Goal: Task Accomplishment & Management: Manage account settings

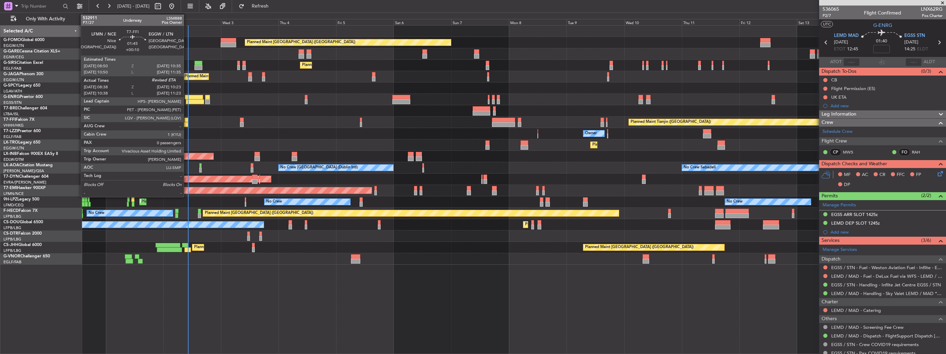
click at [187, 120] on div at bounding box center [187, 120] width 4 height 5
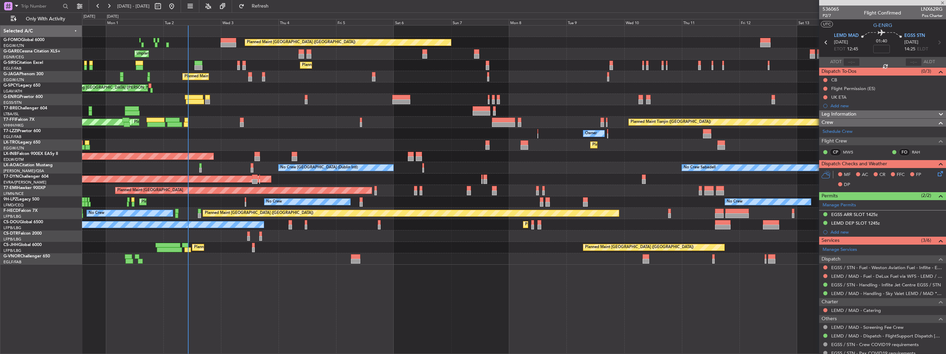
type input "+00:10"
type input "08:38"
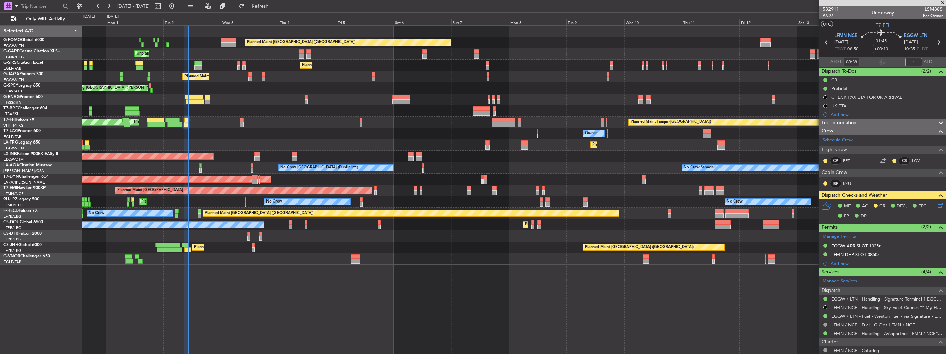
click at [438, 63] on input "text" at bounding box center [914, 62] width 17 height 8
type input "10:11"
type input "10:38"
type input "11:11"
type input "08:38"
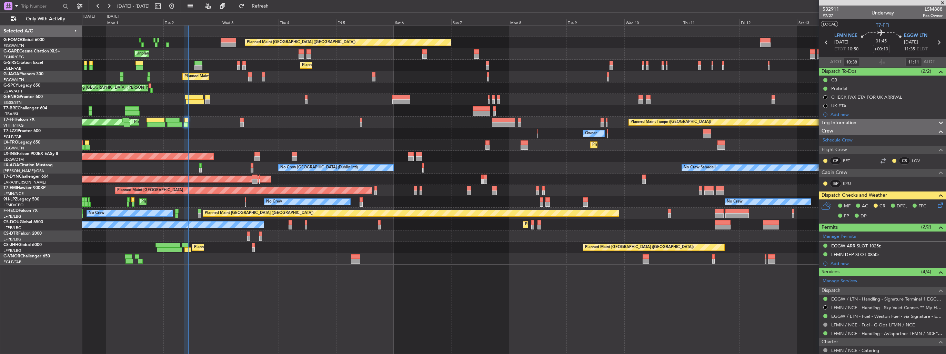
type input "10:11"
click at [438, 16] on span "P7/27" at bounding box center [831, 16] width 17 height 6
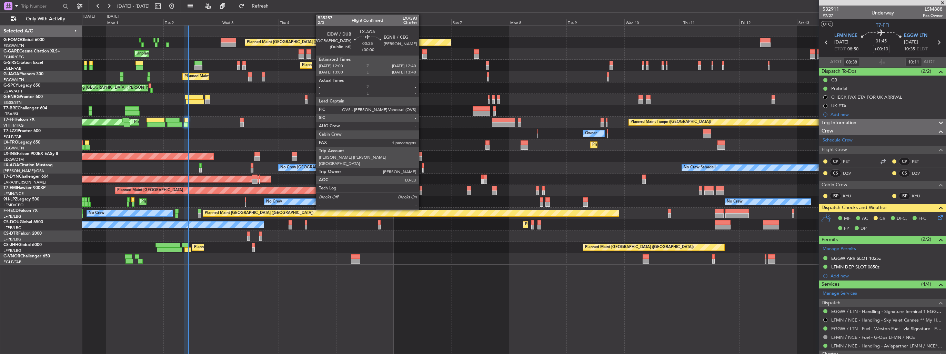
click at [422, 168] on div at bounding box center [423, 170] width 2 height 5
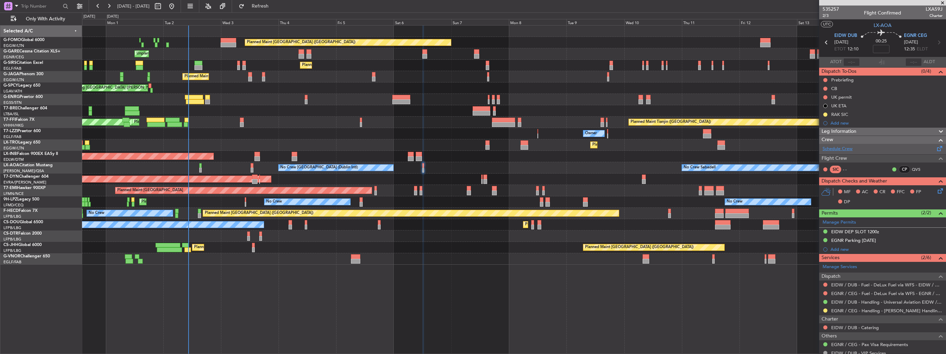
click at [438, 148] on link "Schedule Crew" at bounding box center [838, 149] width 30 height 7
click at [266, 4] on button "Refresh" at bounding box center [256, 6] width 41 height 11
click at [438, 114] on button at bounding box center [826, 114] width 4 height 4
click at [438, 147] on span "Completed" at bounding box center [828, 144] width 23 height 7
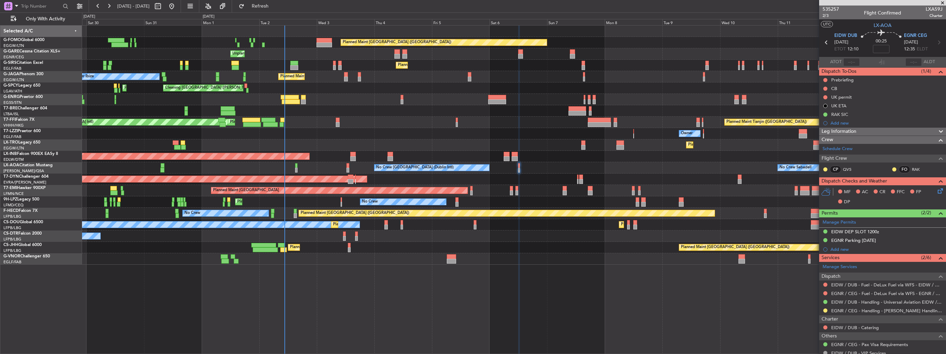
click at [438, 168] on div "Planned Maint London (Luton) Unplanned Maint Chester Planned Maint London (Farn…" at bounding box center [514, 145] width 864 height 239
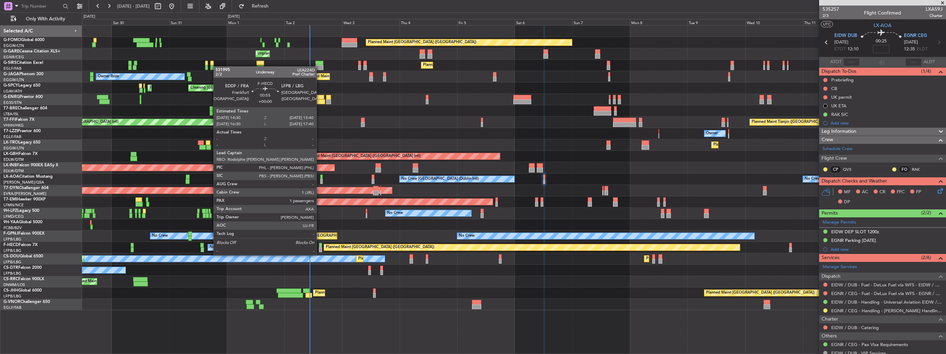
click at [320, 205] on div at bounding box center [320, 249] width 3 height 5
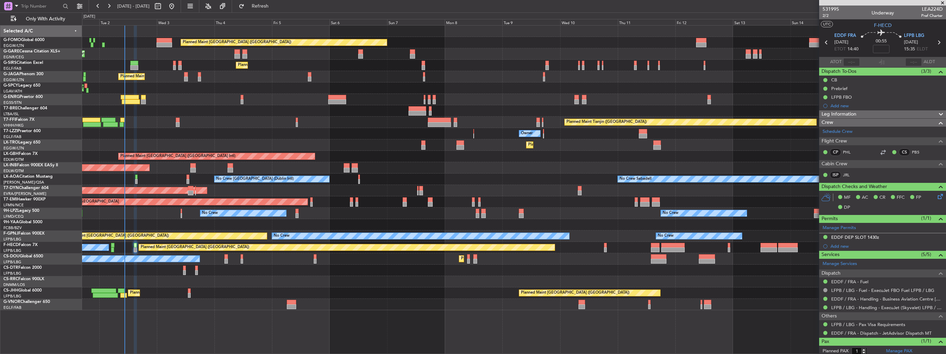
click at [219, 147] on div "Planned Maint London (Luton) Unplanned Maint Chester Planned Maint London (Farn…" at bounding box center [514, 168] width 864 height 285
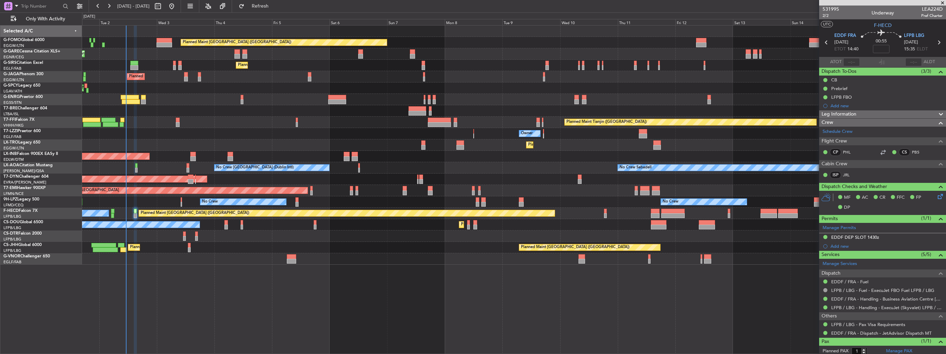
click at [438, 205] on div at bounding box center [702, 261] width 2 height 5
type input "0"
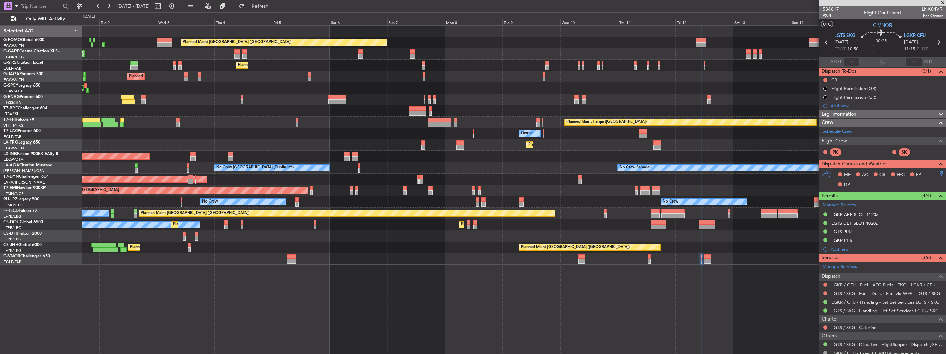
click at [197, 78] on div "Planned Maint London (Luton) Unplanned Maint Chester Planned Maint London (Farn…" at bounding box center [514, 145] width 864 height 239
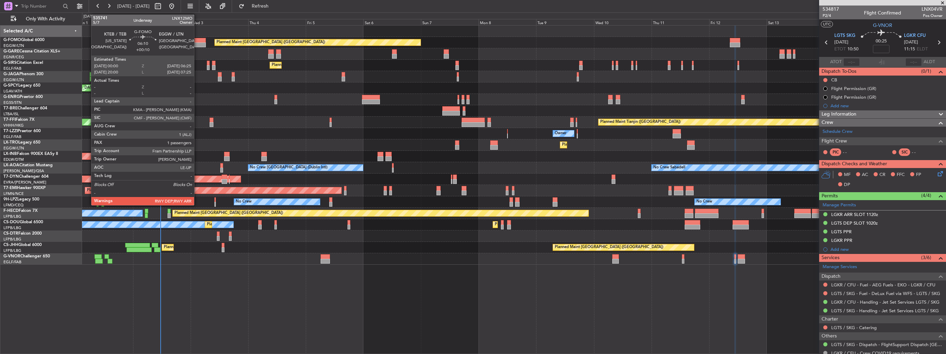
click at [197, 42] on div at bounding box center [198, 44] width 16 height 5
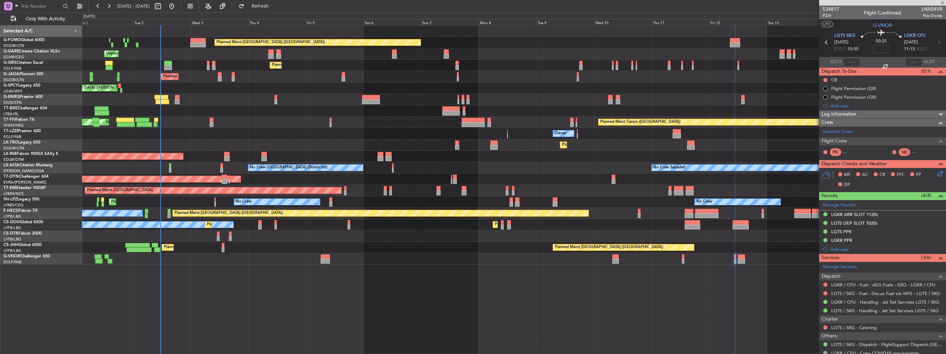
type input "+00:10"
type input "1"
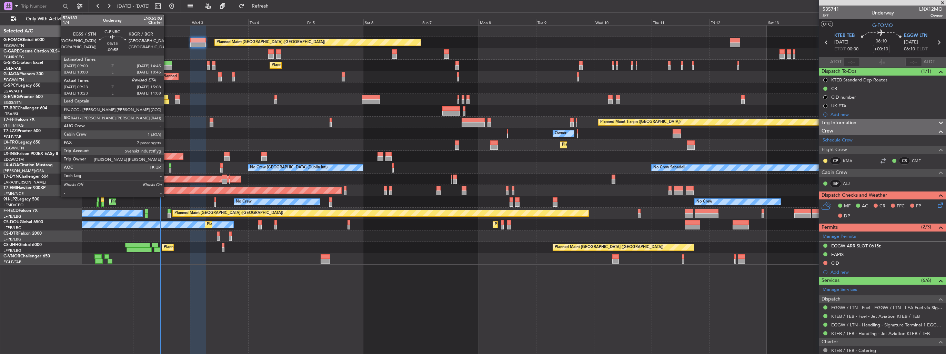
click at [167, 98] on div at bounding box center [162, 97] width 14 height 5
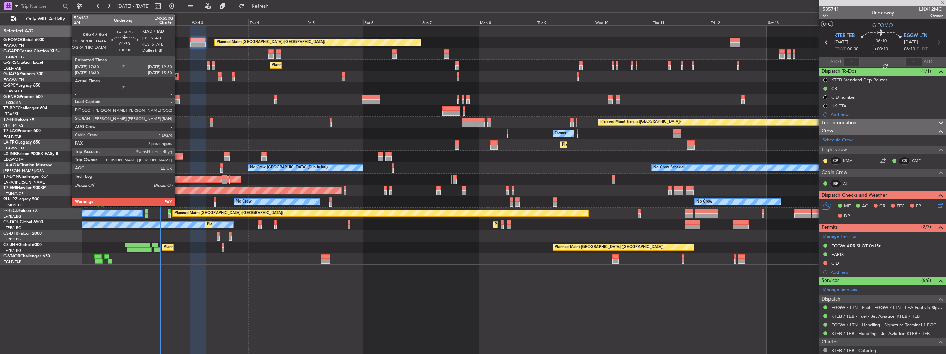
type input "-00:55"
type input "09:38"
type input "7"
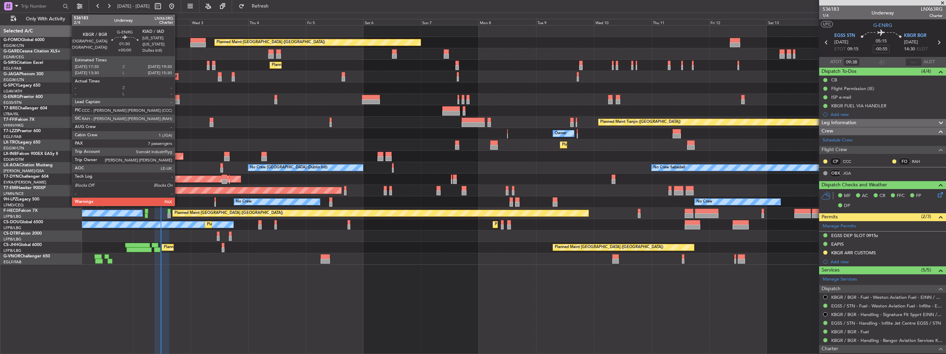
click at [178, 99] on div at bounding box center [177, 101] width 5 height 5
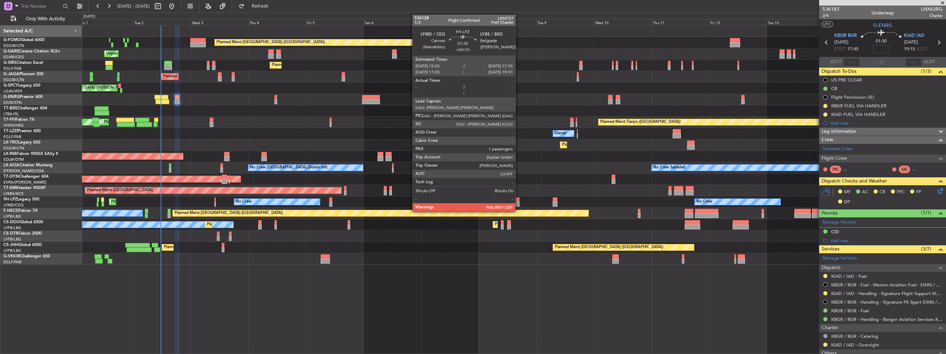
click at [438, 202] on div at bounding box center [517, 204] width 4 height 5
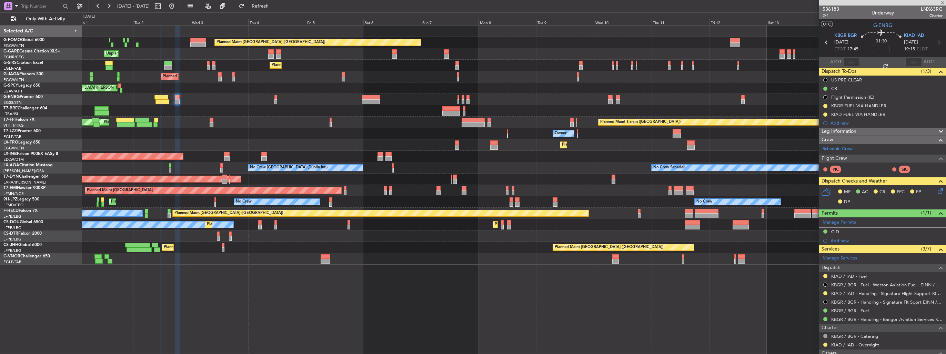
type input "+00:10"
type input "1"
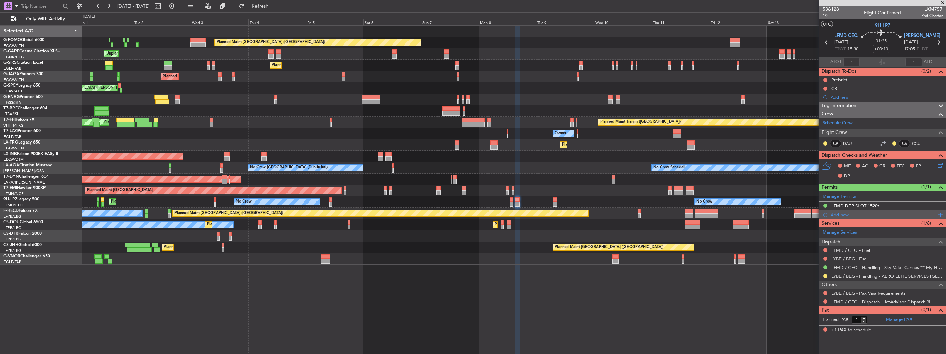
click at [438, 205] on div "Add new" at bounding box center [884, 215] width 106 height 6
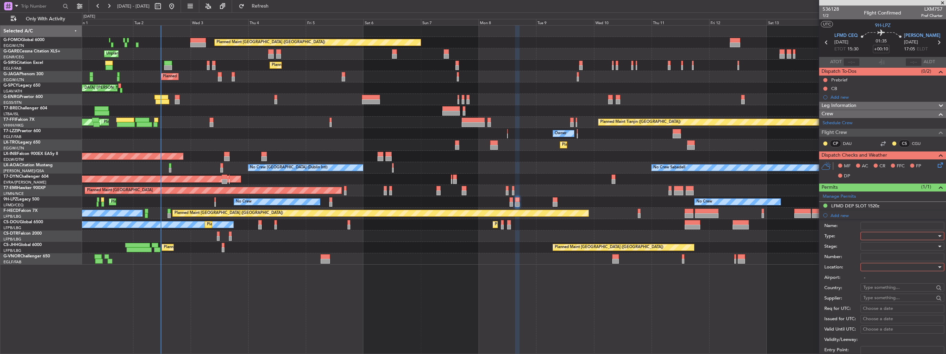
click at [438, 205] on div at bounding box center [900, 236] width 73 height 10
click at [438, 205] on span "Landing" at bounding box center [900, 277] width 72 height 10
click at [438, 205] on div at bounding box center [900, 267] width 73 height 10
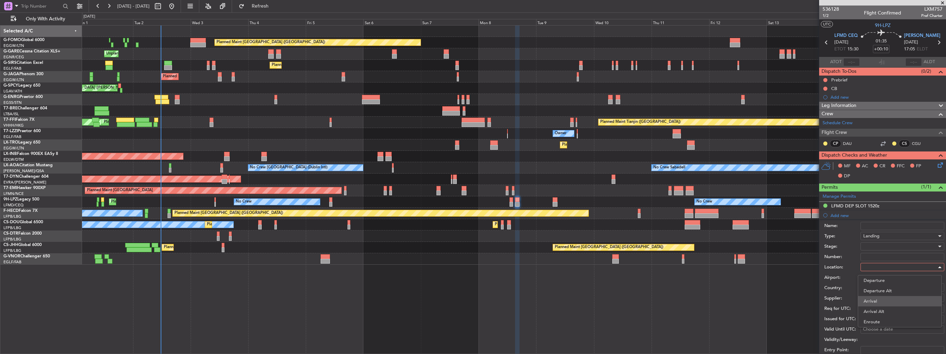
click at [438, 205] on span "Arrival" at bounding box center [900, 301] width 72 height 10
type input "LYBE / BEG"
click at [438, 205] on div at bounding box center [900, 246] width 73 height 10
click at [438, 205] on span "Received OK" at bounding box center [900, 301] width 72 height 10
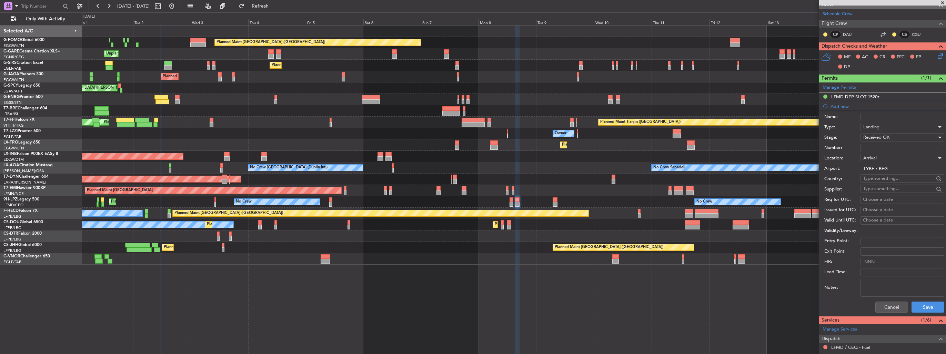
scroll to position [172, 0]
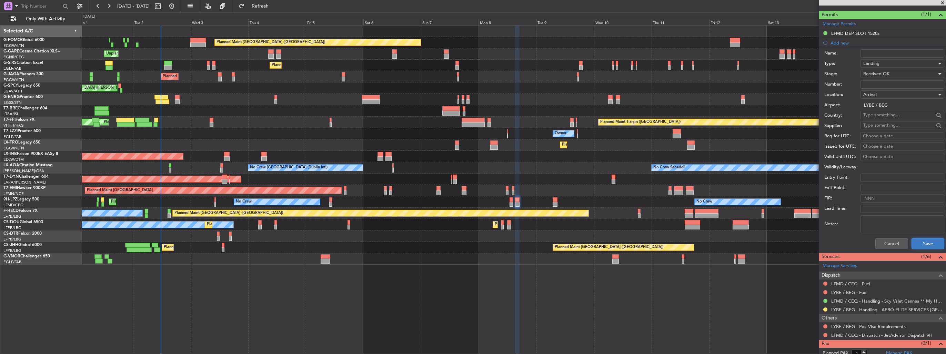
click at [438, 205] on button "Save" at bounding box center [928, 243] width 33 height 11
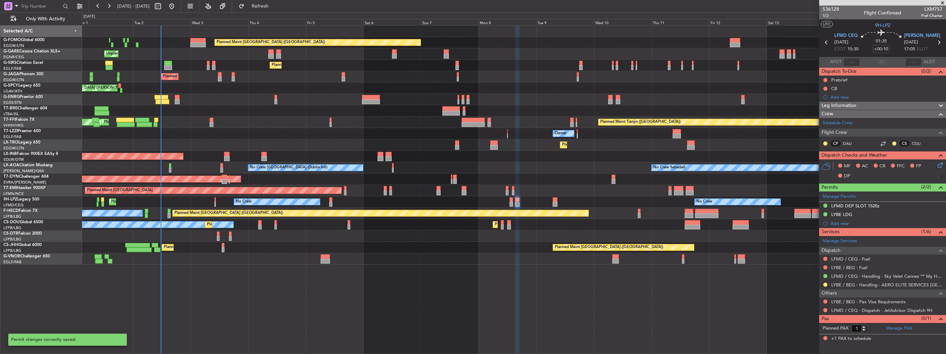
scroll to position [0, 0]
click at [438, 205] on button at bounding box center [826, 284] width 4 height 4
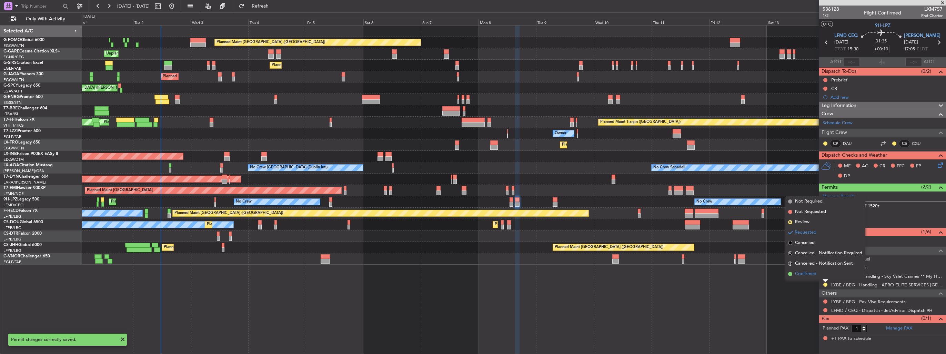
click at [438, 205] on span "Confirmed" at bounding box center [805, 273] width 21 height 7
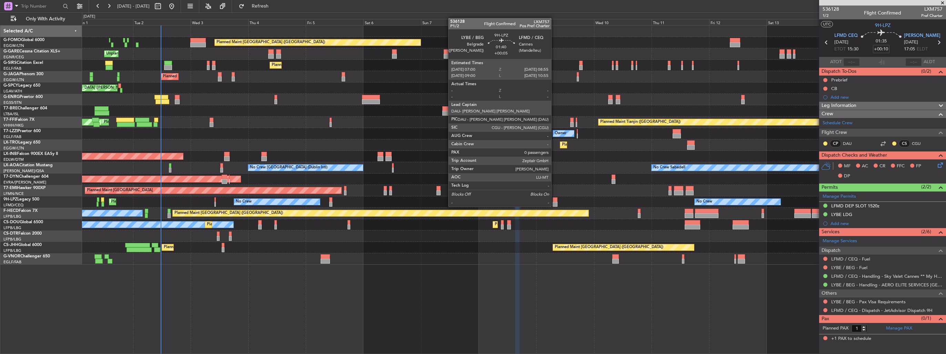
click at [555, 200] on div at bounding box center [555, 199] width 5 height 5
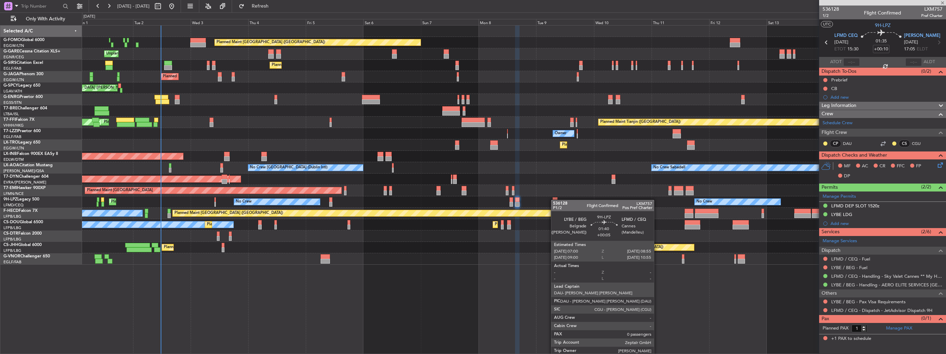
type input "+00:05"
type input "0"
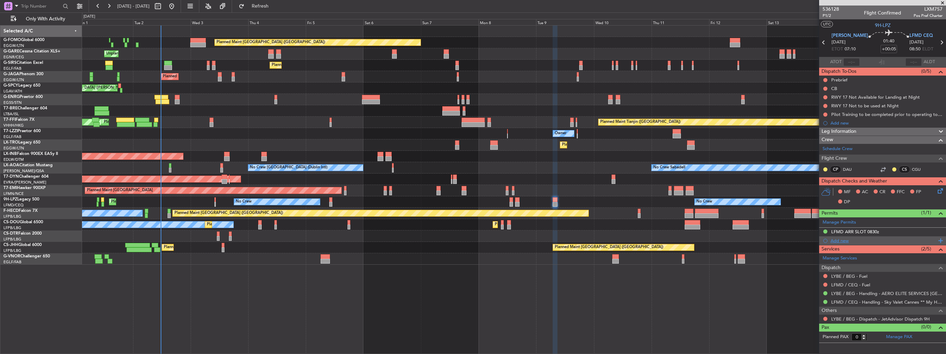
click at [840, 242] on div "Add new" at bounding box center [884, 241] width 106 height 6
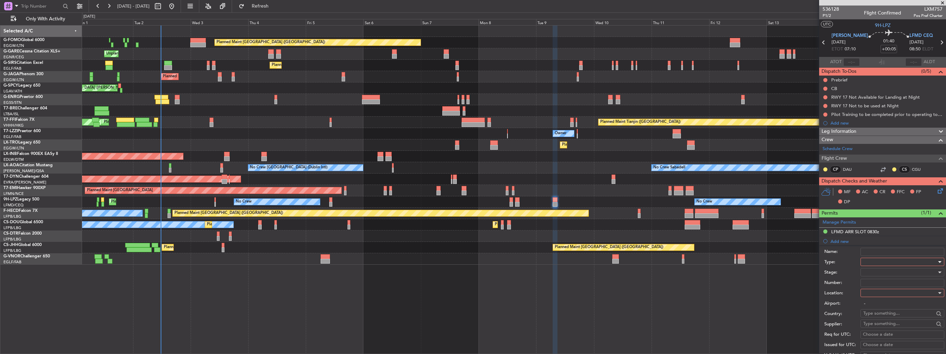
click at [877, 261] on div at bounding box center [900, 262] width 73 height 10
click at [902, 289] on span "Departure" at bounding box center [900, 289] width 72 height 10
click at [902, 291] on div at bounding box center [900, 293] width 73 height 10
click at [901, 302] on span "Departure" at bounding box center [900, 306] width 72 height 10
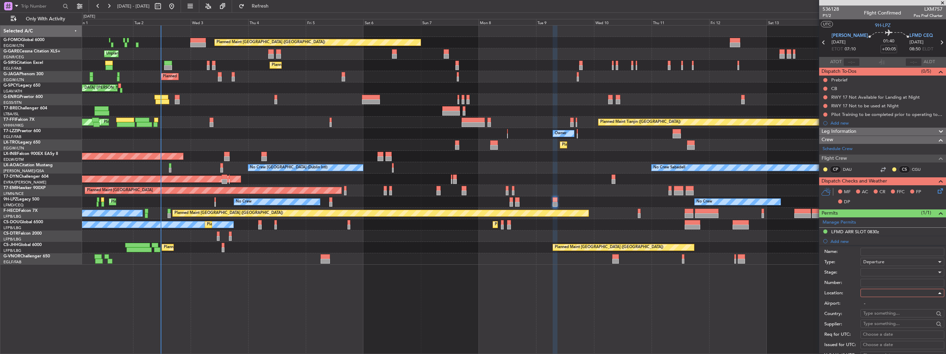
type input "LYBE / BEG"
click at [900, 270] on div at bounding box center [900, 272] width 73 height 10
click at [903, 324] on span "Received OK" at bounding box center [900, 327] width 72 height 10
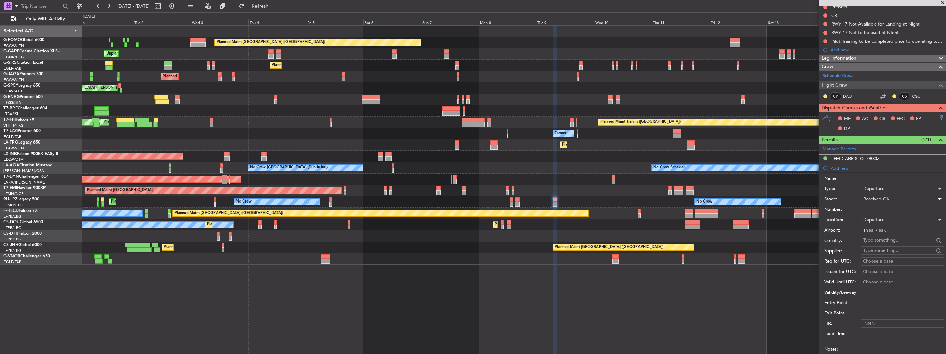
scroll to position [103, 0]
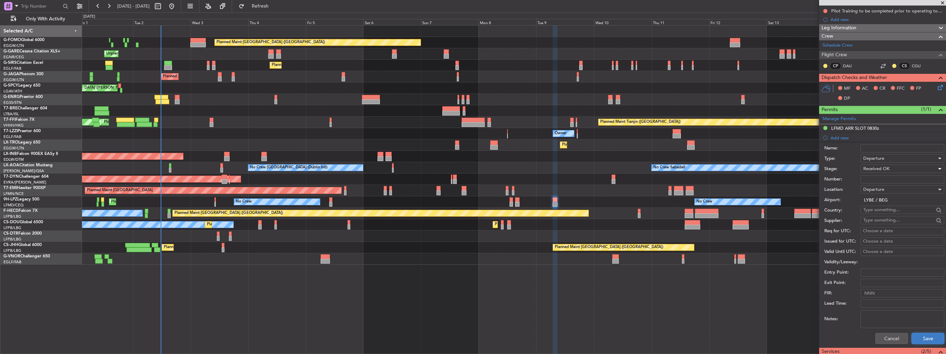
click at [921, 338] on button "Save" at bounding box center [928, 338] width 33 height 11
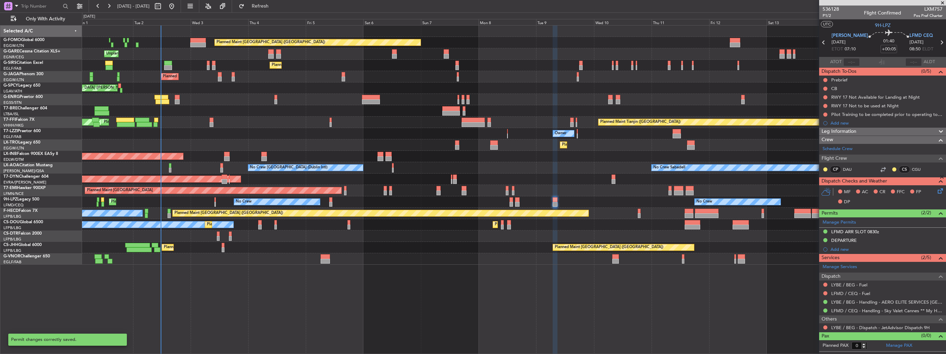
scroll to position [0, 0]
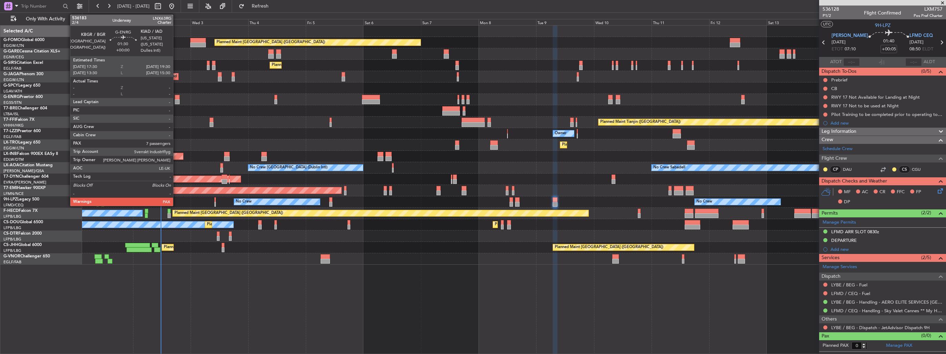
click at [176, 99] on div at bounding box center [177, 101] width 5 height 5
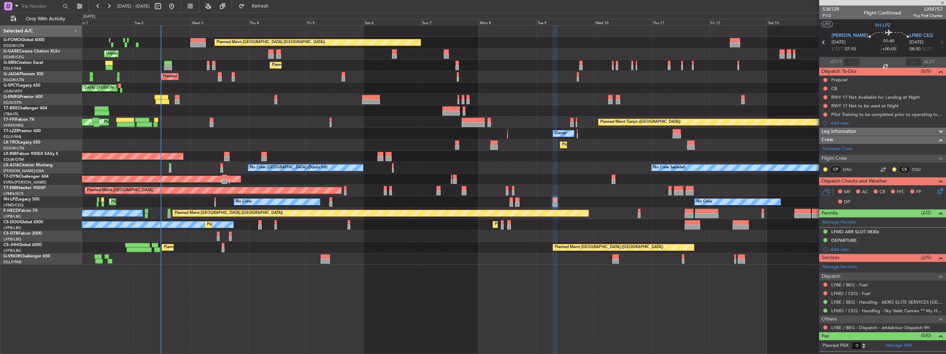
type input "7"
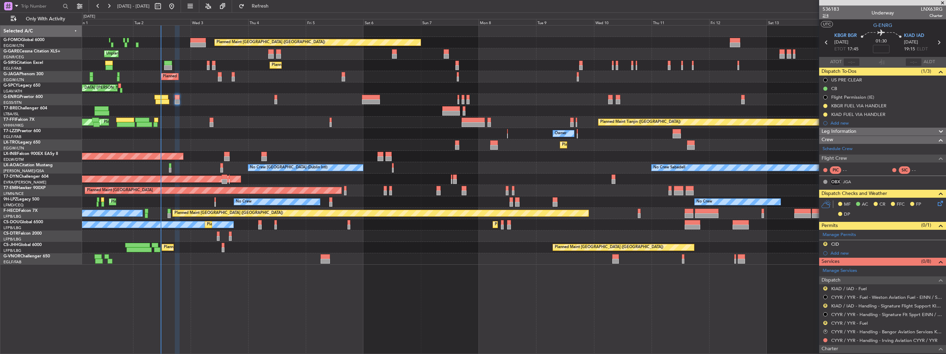
click at [825, 16] on span "2/4" at bounding box center [831, 16] width 17 height 6
click at [275, 4] on span "Refresh" at bounding box center [260, 6] width 29 height 5
click at [882, 341] on link "CYYR / YYR - Handling - Irving Aviation CYYR / YYR" at bounding box center [885, 340] width 106 height 6
click at [277, 13] on div "0 0 Mon 1 Tue 2 Wed 3 Thu 4 Fri 5 Sat 6 Sun 7 Sep 2025 Mon 8 Tue 9 Wed 10 Thu 1…" at bounding box center [514, 19] width 864 height 12
click at [277, 10] on button "Refresh" at bounding box center [256, 6] width 41 height 11
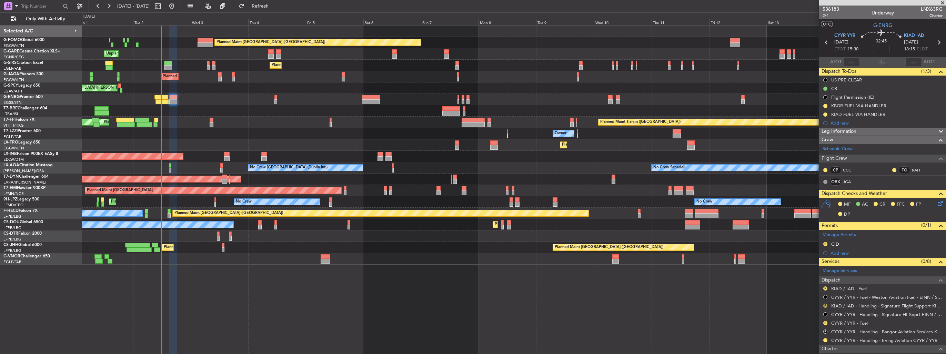
click at [826, 305] on button "R" at bounding box center [826, 306] width 4 height 4
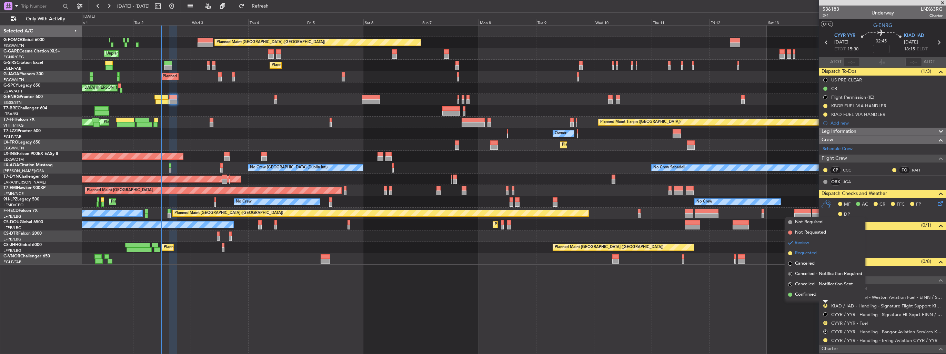
click at [815, 254] on span "Requested" at bounding box center [806, 253] width 22 height 7
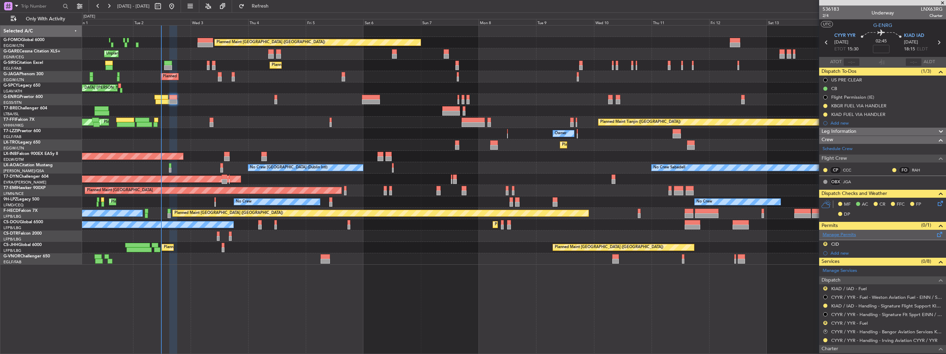
click at [837, 234] on link "Manage Permits" at bounding box center [839, 234] width 33 height 7
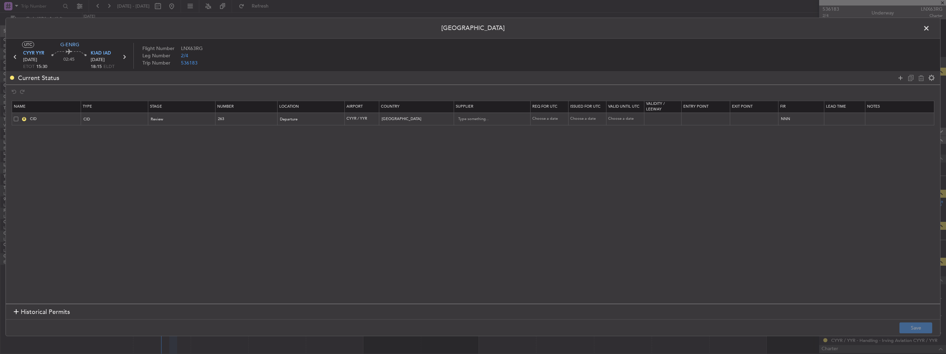
click at [15, 118] on span at bounding box center [16, 119] width 4 height 4
click at [19, 117] on input "checkbox" at bounding box center [19, 117] width 0 height 0
click at [923, 79] on icon at bounding box center [921, 78] width 8 height 8
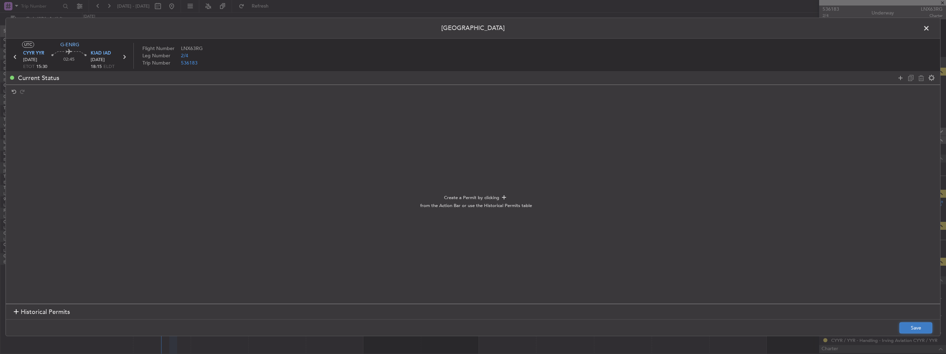
click at [905, 326] on button "Save" at bounding box center [916, 327] width 33 height 11
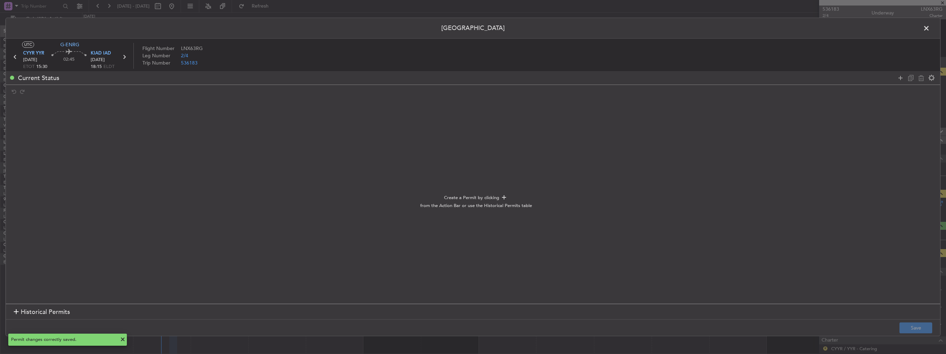
click at [930, 28] on span at bounding box center [930, 30] width 0 height 14
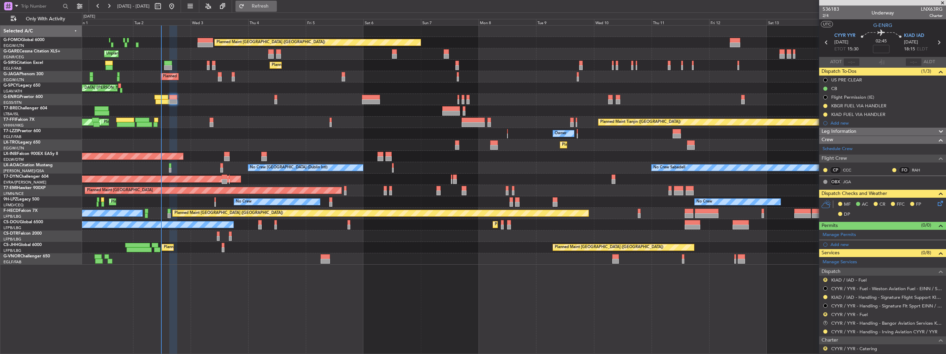
click at [275, 7] on span "Refresh" at bounding box center [260, 6] width 29 height 5
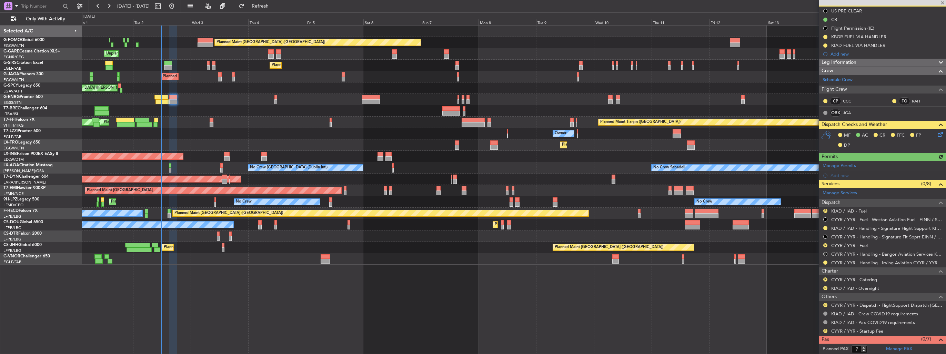
scroll to position [77, 0]
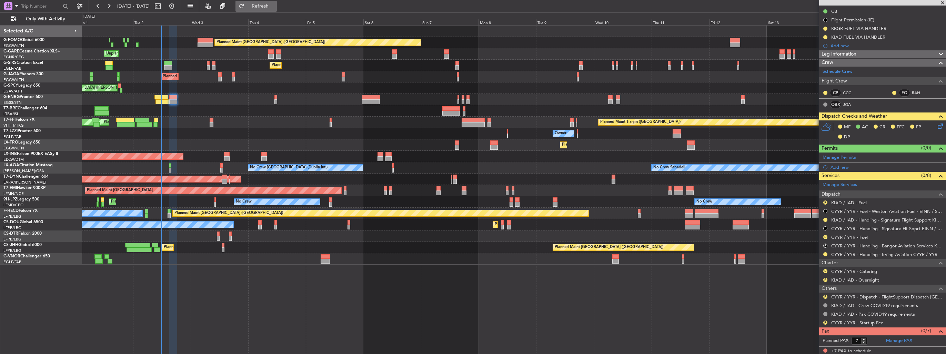
click at [275, 8] on span "Refresh" at bounding box center [260, 6] width 29 height 5
click at [825, 201] on div "Manage Services Dispatch R KIAD / IAD - Fuel CYYR / YYR - Fuel - Weston Aviatio…" at bounding box center [882, 253] width 127 height 147
click at [826, 201] on button "R" at bounding box center [826, 202] width 4 height 4
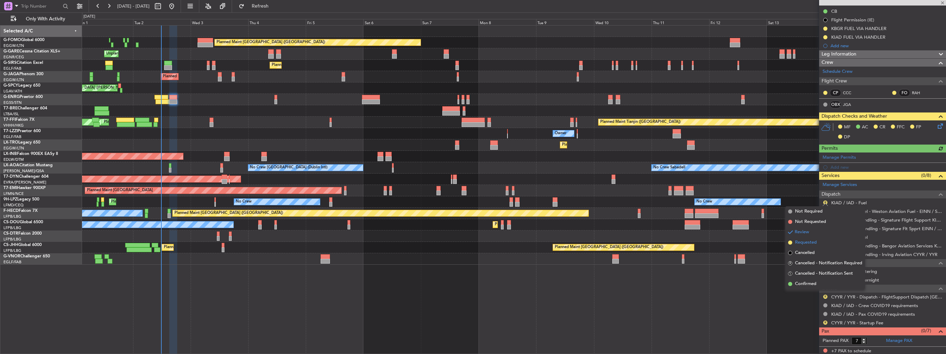
click at [809, 242] on span "Requested" at bounding box center [806, 242] width 22 height 7
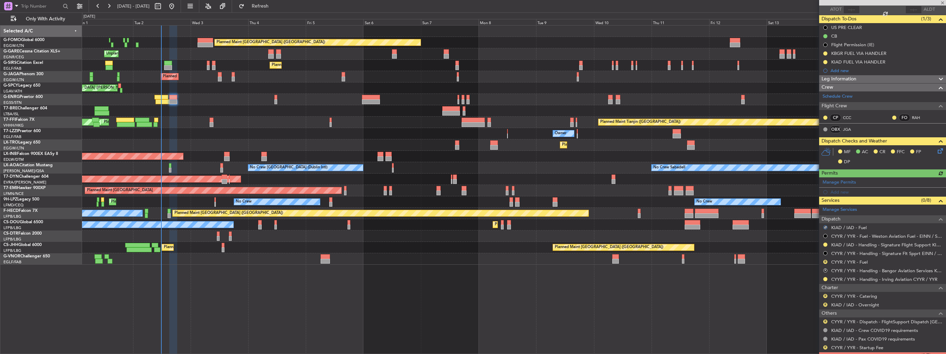
scroll to position [0, 0]
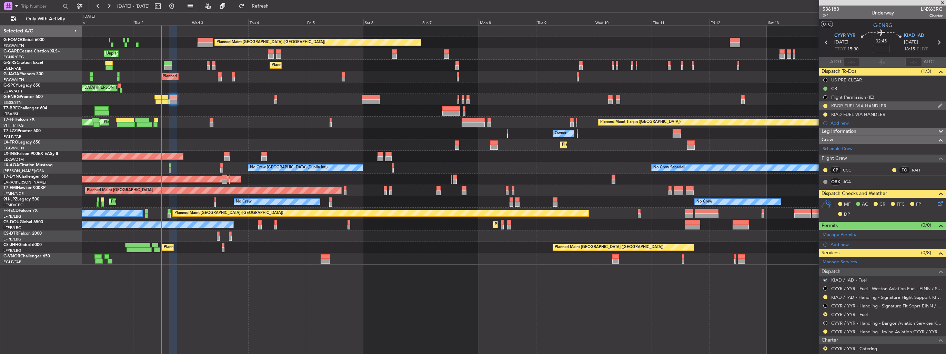
click at [938, 105] on img at bounding box center [940, 106] width 5 height 6
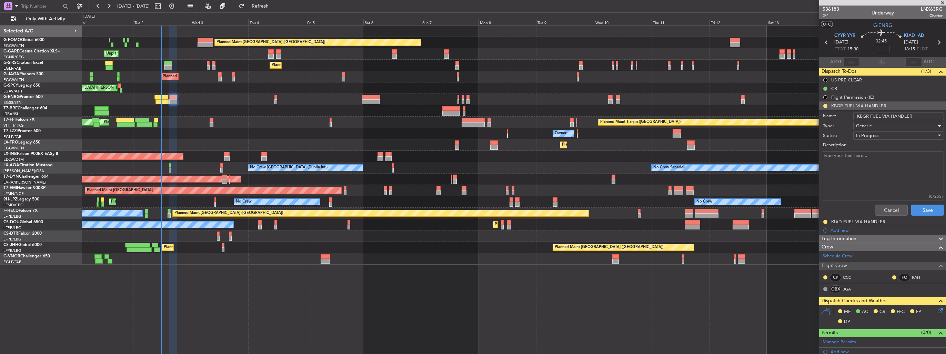
drag, startPoint x: 868, startPoint y: 115, endPoint x: 840, endPoint y: 115, distance: 27.3
click at [841, 115] on div "Name: KBGR FUEL VIA HANDLER" at bounding box center [883, 116] width 134 height 10
type input "CYYR FUEL VIA HANDLER"
click at [920, 210] on button "Save" at bounding box center [928, 210] width 33 height 11
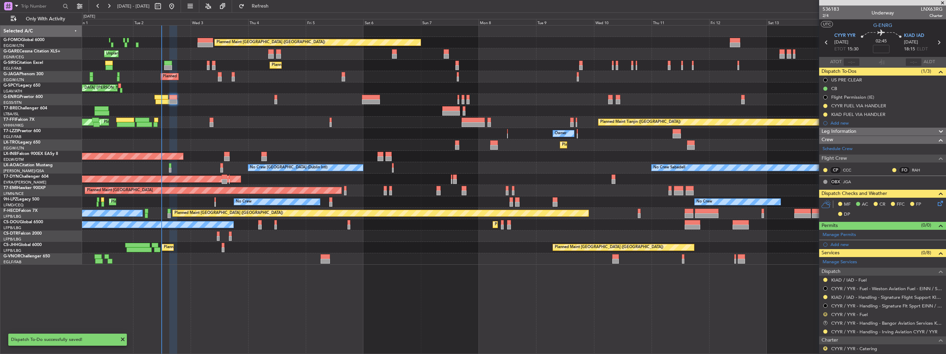
click at [826, 312] on button "R" at bounding box center [826, 314] width 4 height 4
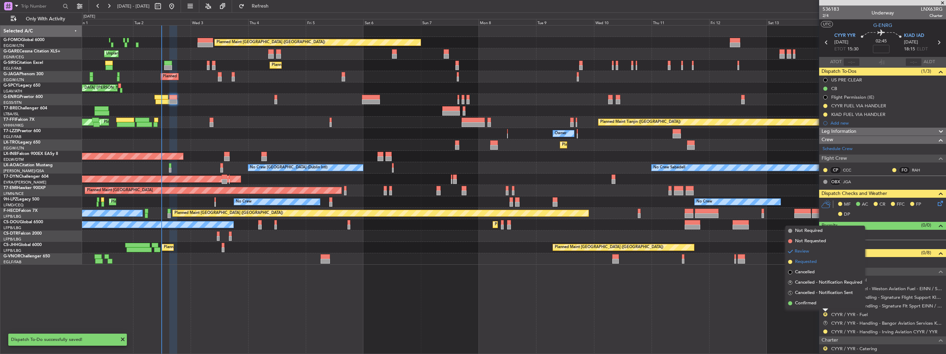
click at [805, 260] on span "Requested" at bounding box center [806, 261] width 22 height 7
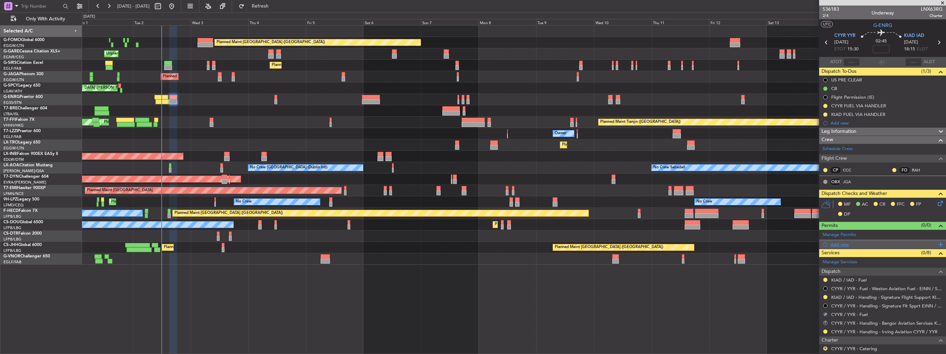
click at [831, 244] on div "Add new" at bounding box center [884, 244] width 106 height 6
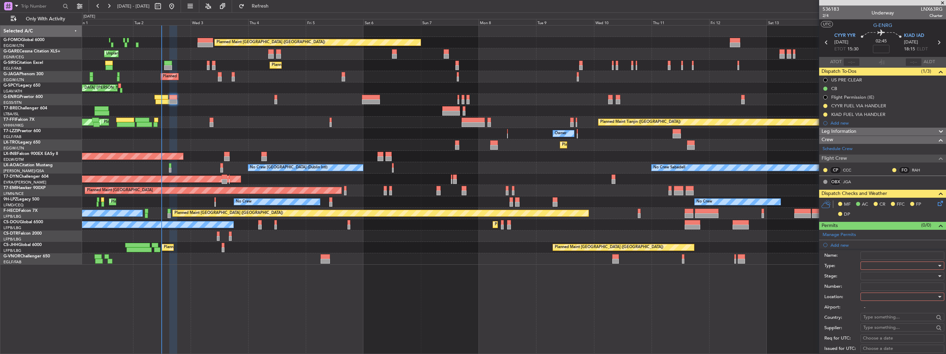
click at [877, 264] on div at bounding box center [900, 265] width 73 height 10
click at [744, 296] on div at bounding box center [473, 177] width 946 height 354
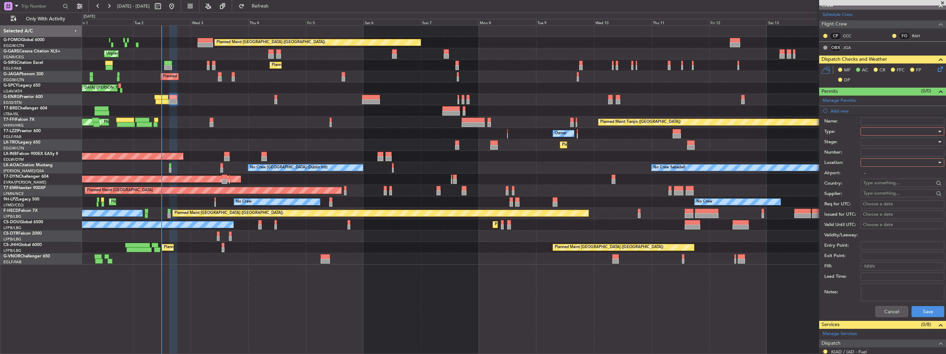
scroll to position [138, 0]
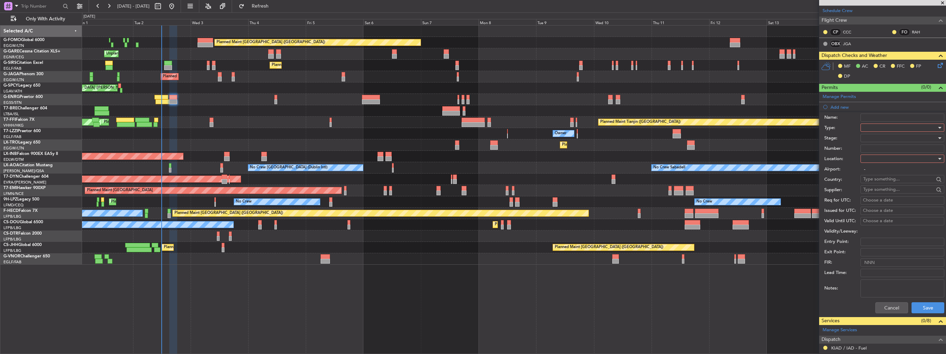
click at [885, 123] on div at bounding box center [900, 127] width 73 height 10
click at [890, 157] on span "Departure" at bounding box center [900, 155] width 72 height 10
drag, startPoint x: 929, startPoint y: 304, endPoint x: 927, endPoint y: 299, distance: 6.0
click at [929, 304] on button "Save" at bounding box center [928, 307] width 33 height 11
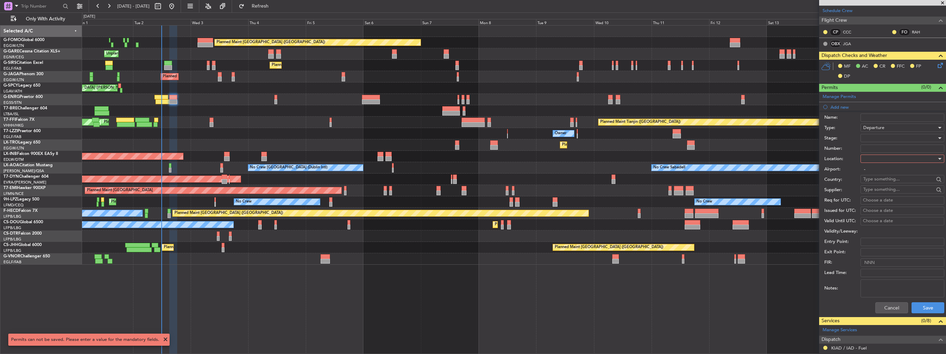
click at [889, 159] on div at bounding box center [900, 158] width 73 height 10
click at [886, 171] on span "Departure" at bounding box center [900, 172] width 72 height 10
type input "CYYR / YYR"
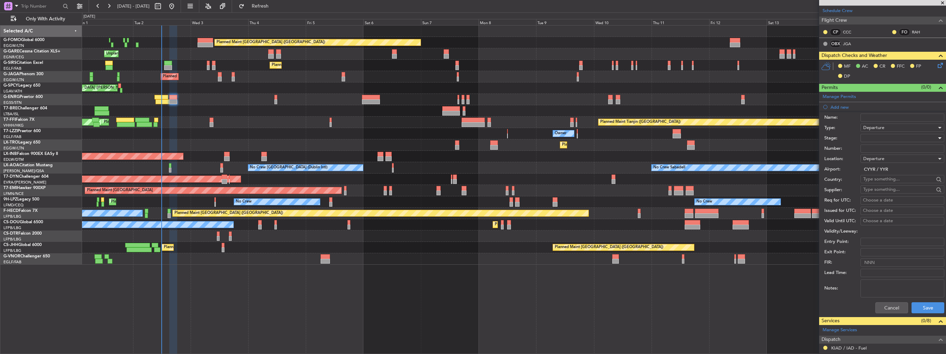
click at [891, 136] on div at bounding box center [900, 138] width 73 height 10
click at [799, 263] on div at bounding box center [473, 177] width 946 height 354
click at [927, 312] on button "Save" at bounding box center [928, 307] width 33 height 11
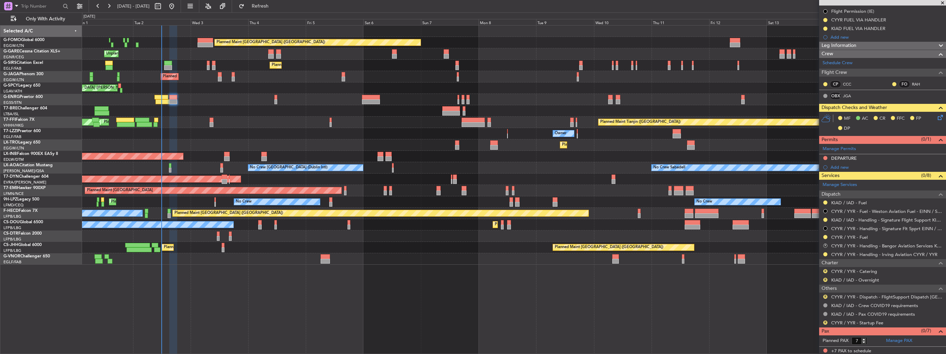
scroll to position [0, 0]
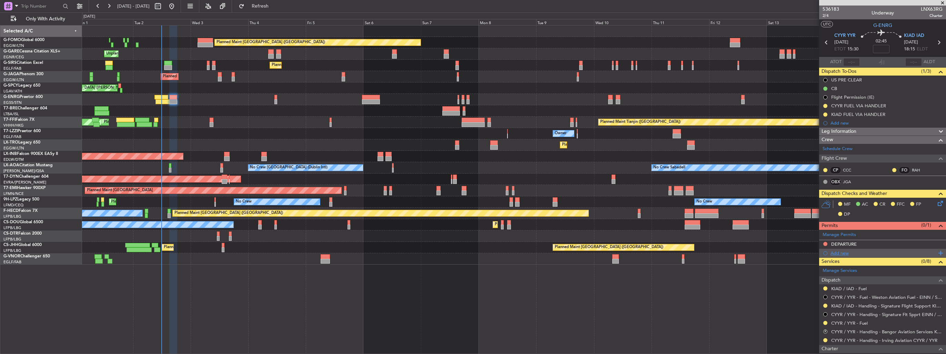
click at [838, 252] on div "Add new" at bounding box center [884, 253] width 106 height 6
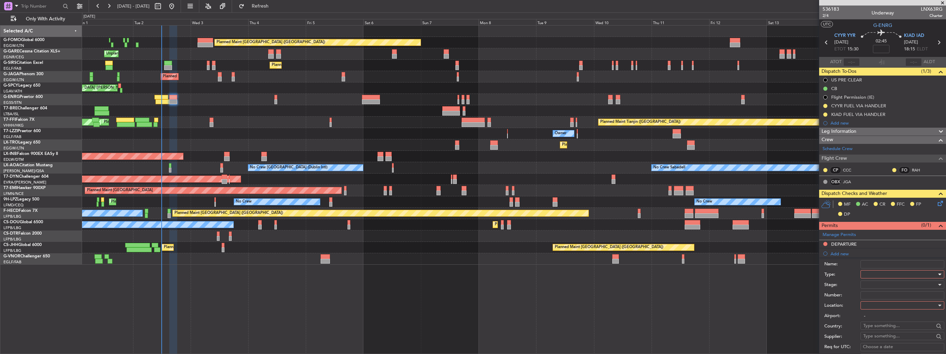
click at [871, 271] on div at bounding box center [900, 274] width 73 height 10
click at [894, 322] on span "EAPIS" at bounding box center [900, 322] width 72 height 10
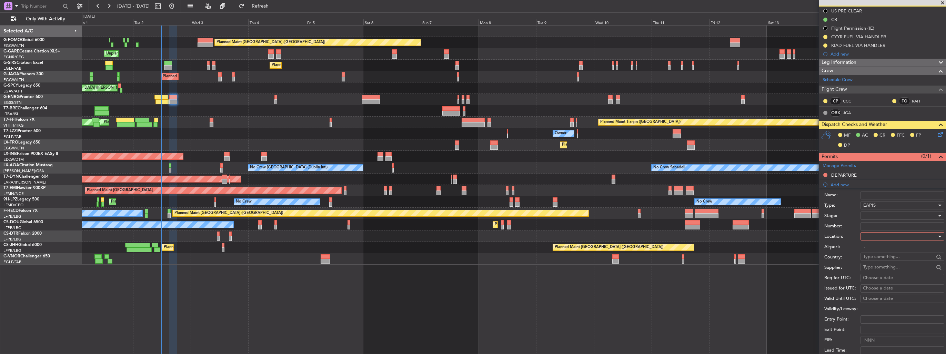
click at [883, 237] on div at bounding box center [900, 236] width 73 height 10
click at [883, 268] on span "Arrival" at bounding box center [900, 270] width 72 height 10
type input "KIAD / IAD"
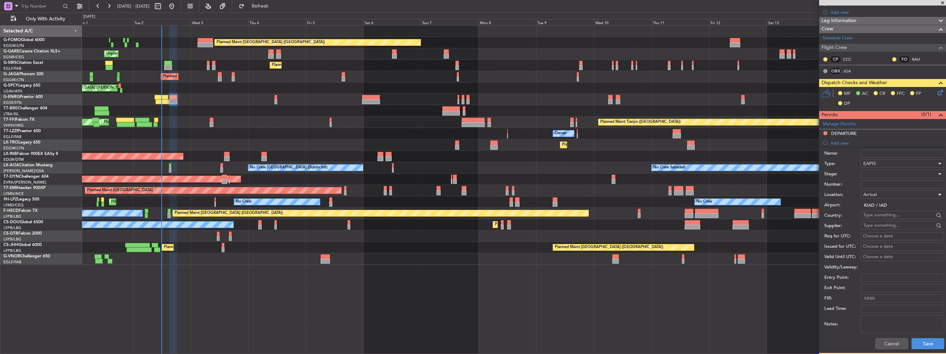
scroll to position [172, 0]
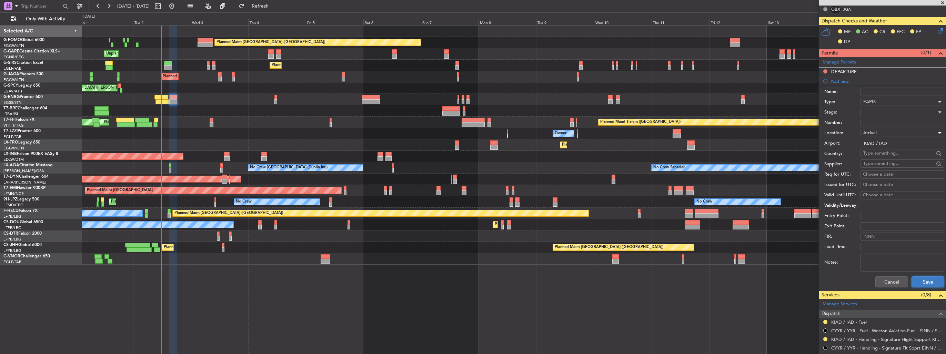
click at [917, 282] on button "Save" at bounding box center [928, 281] width 33 height 11
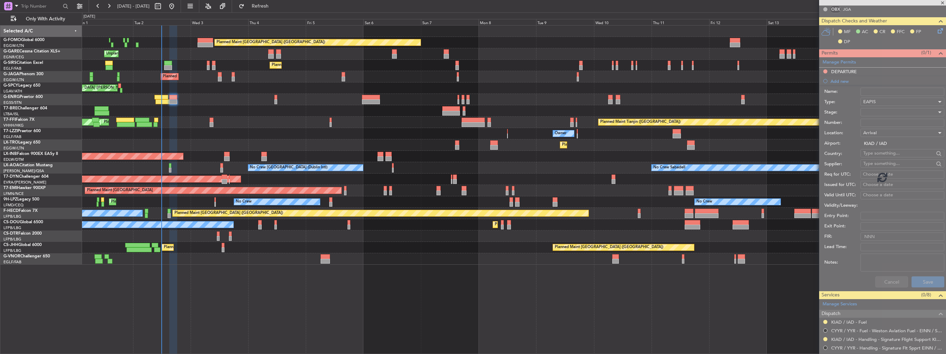
scroll to position [94, 0]
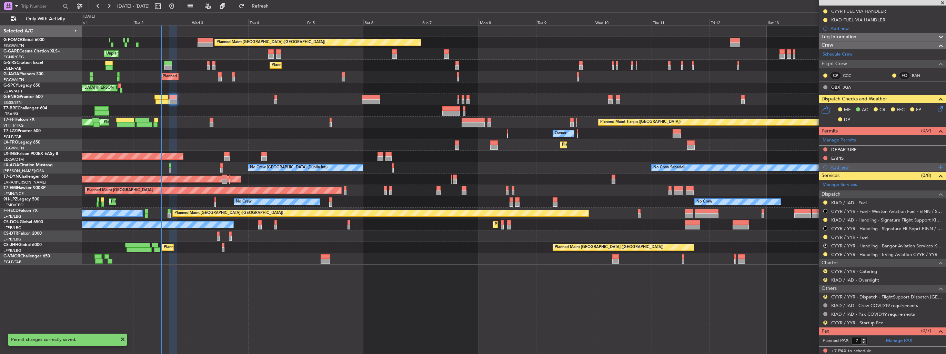
click at [840, 168] on div "Add new" at bounding box center [884, 167] width 106 height 6
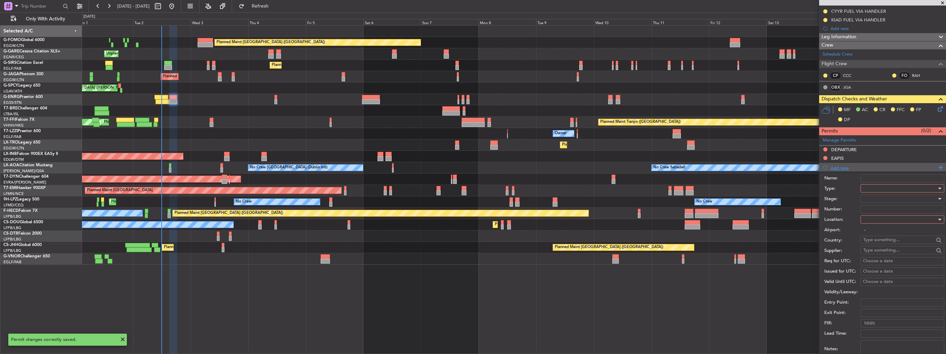
scroll to position [172, 0]
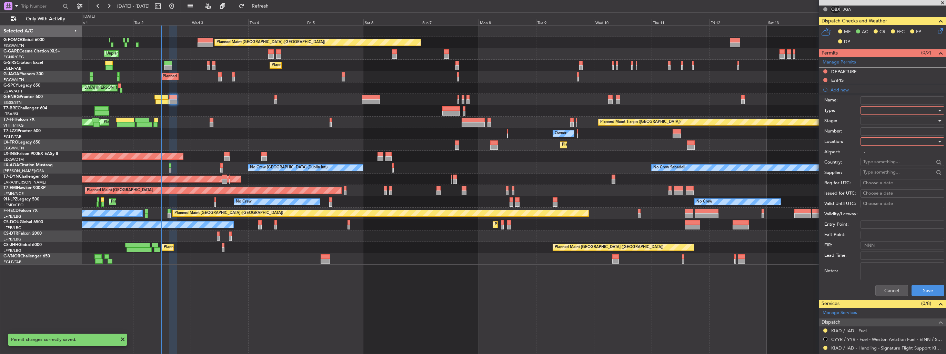
click at [889, 112] on div at bounding box center [900, 110] width 73 height 10
click at [894, 161] on span "CUSTOMS" at bounding box center [900, 162] width 72 height 10
click at [896, 136] on div at bounding box center [900, 141] width 73 height 10
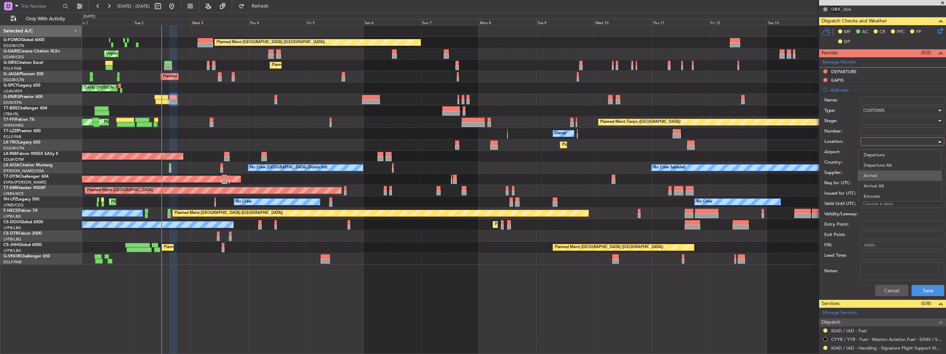
click at [888, 174] on span "Arrival" at bounding box center [900, 175] width 72 height 10
type input "KIAD / IAD"
drag, startPoint x: 917, startPoint y: 297, endPoint x: 918, endPoint y: 293, distance: 3.8
click at [917, 294] on div "Cancel Save" at bounding box center [885, 290] width 120 height 18
click at [918, 293] on button "Save" at bounding box center [928, 290] width 33 height 11
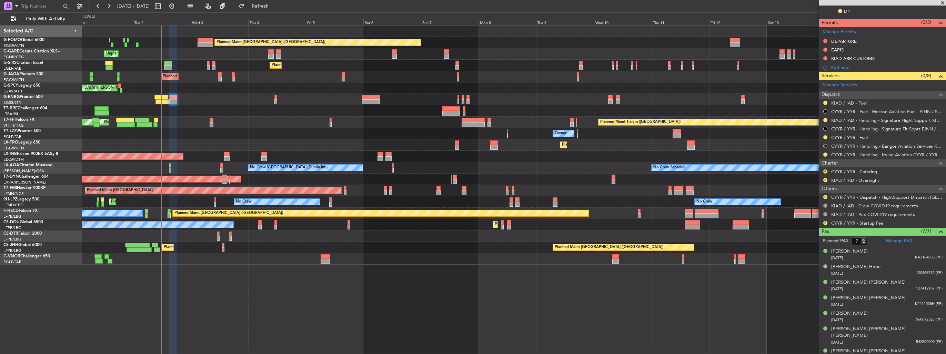
scroll to position [0, 0]
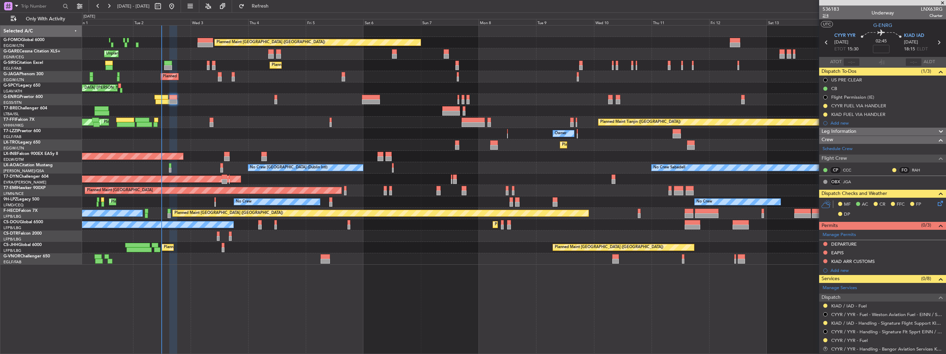
click at [827, 14] on span "2/4" at bounding box center [831, 16] width 17 height 6
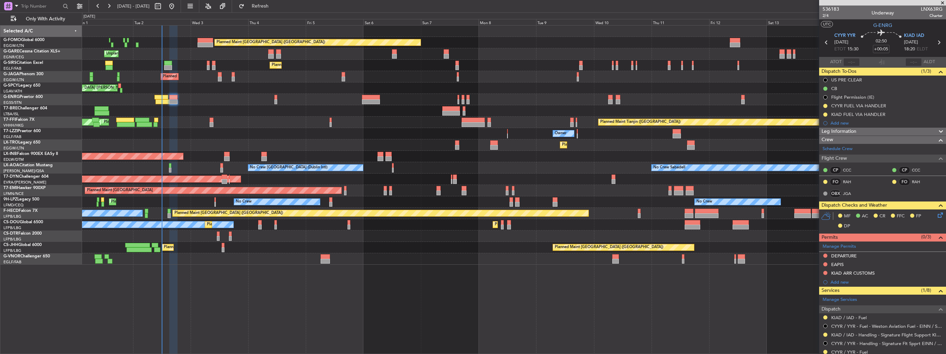
click at [937, 214] on icon at bounding box center [940, 214] width 6 height 6
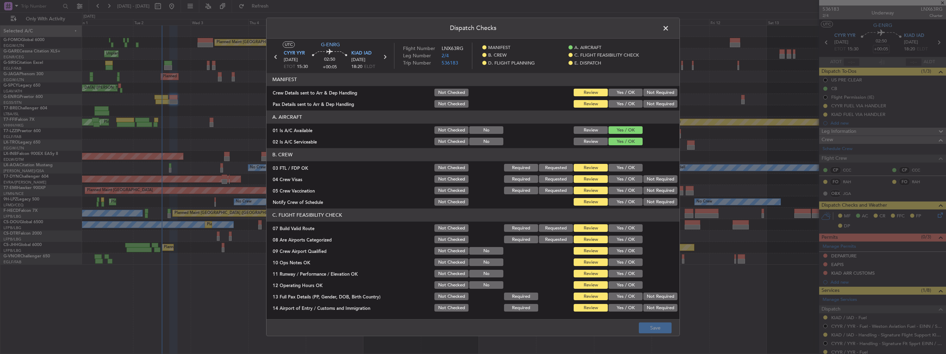
click at [620, 92] on button "Yes / OK" at bounding box center [626, 93] width 34 height 8
click at [621, 104] on button "Yes / OK" at bounding box center [626, 104] width 34 height 8
click at [669, 333] on footer "Save" at bounding box center [473, 327] width 413 height 17
click at [666, 328] on button "Save" at bounding box center [655, 327] width 33 height 11
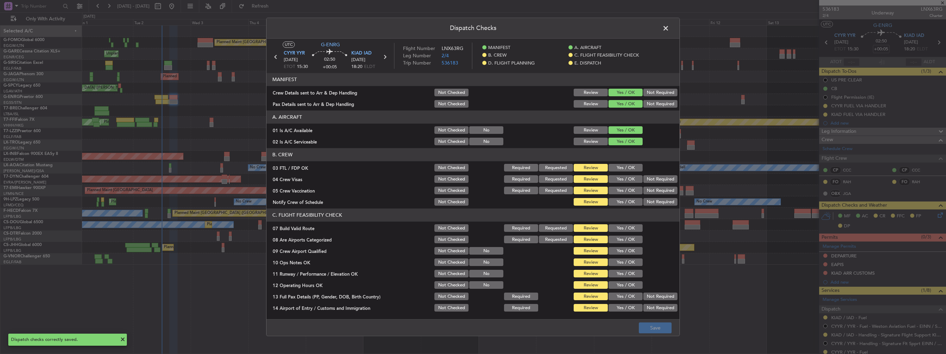
click at [669, 28] on span at bounding box center [669, 30] width 0 height 14
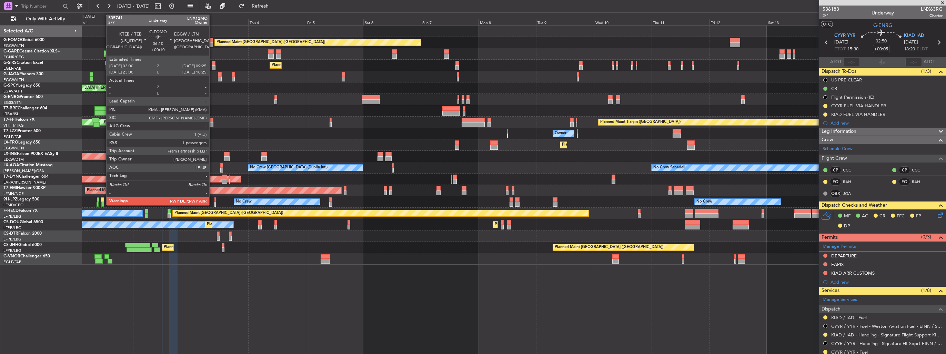
click at [212, 41] on div at bounding box center [206, 40] width 16 height 5
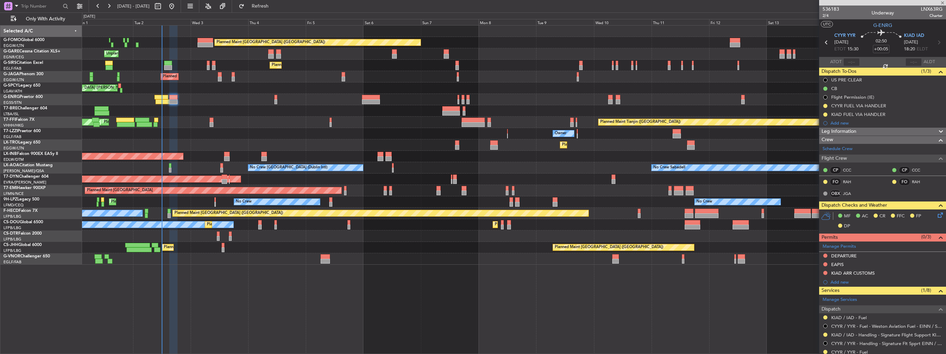
type input "+00:10"
type input "1"
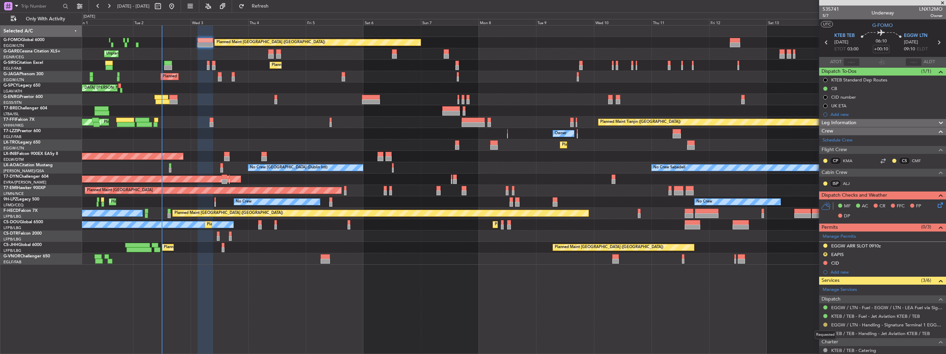
click at [825, 324] on button at bounding box center [826, 324] width 4 height 4
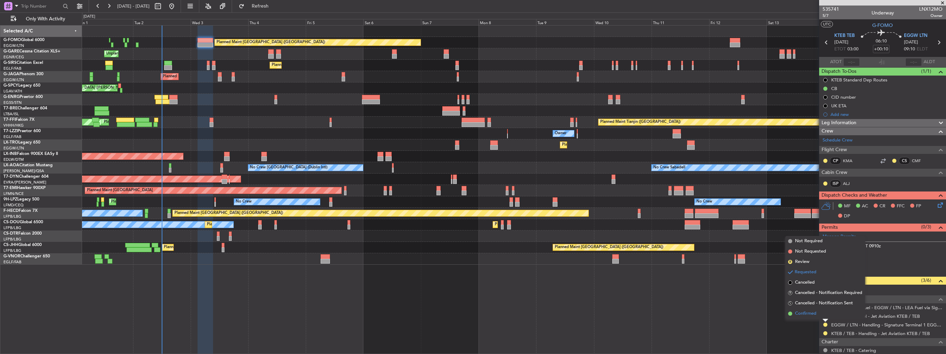
click at [805, 309] on li "Confirmed" at bounding box center [826, 313] width 80 height 10
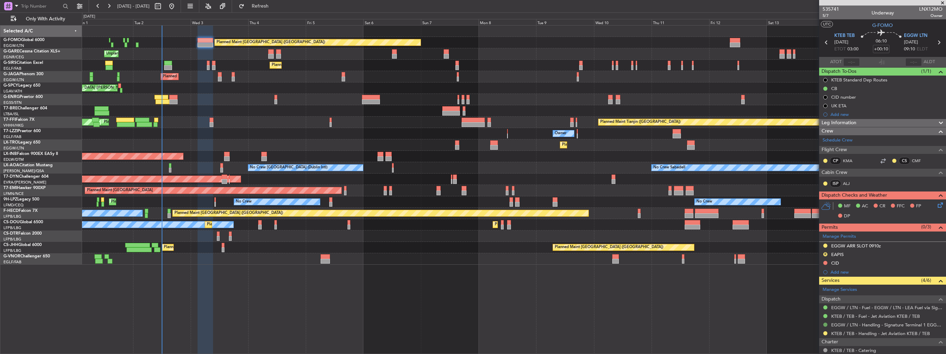
click at [824, 323] on button at bounding box center [826, 324] width 4 height 4
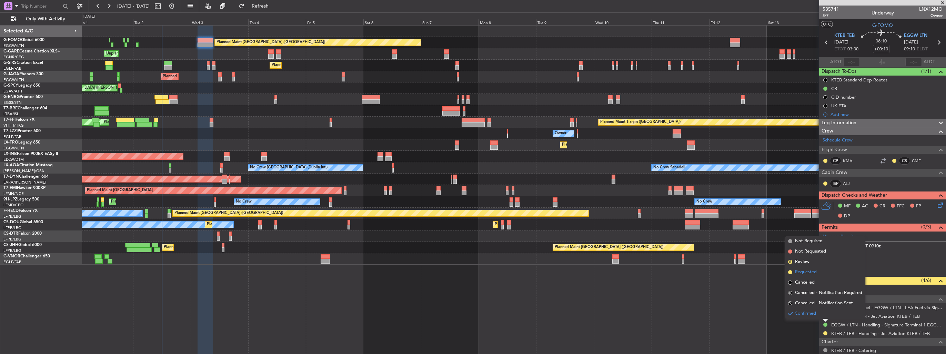
click at [803, 272] on span "Requested" at bounding box center [806, 272] width 22 height 7
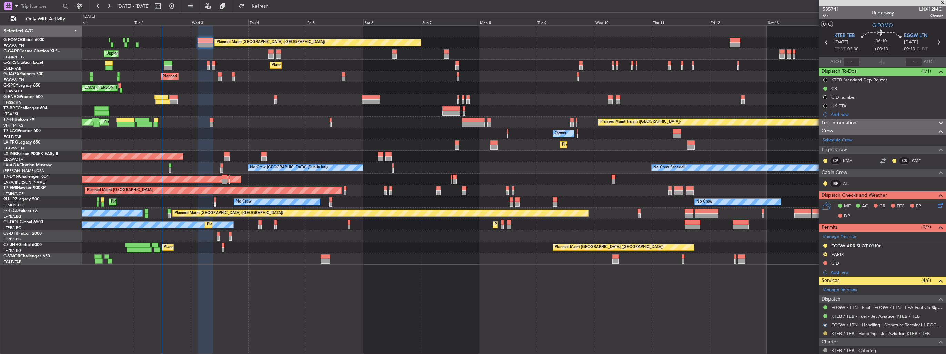
click at [825, 331] on button at bounding box center [826, 333] width 4 height 4
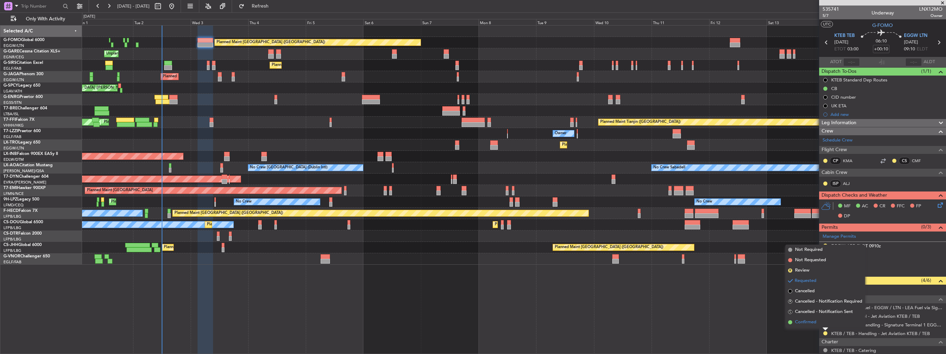
click at [816, 322] on span "Confirmed" at bounding box center [805, 322] width 21 height 7
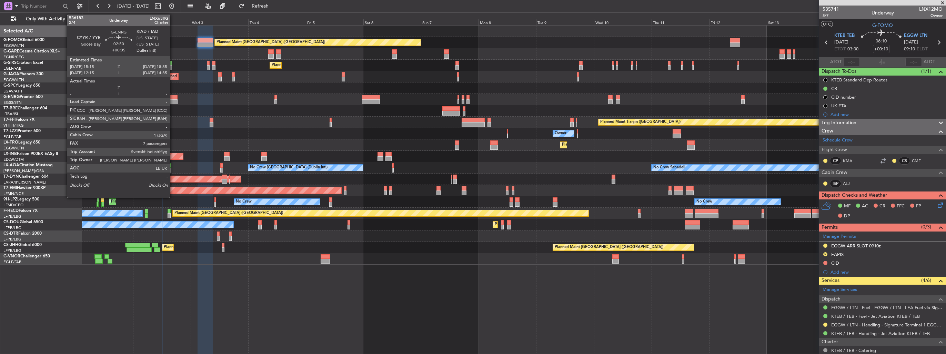
click at [173, 98] on div at bounding box center [173, 97] width 8 height 5
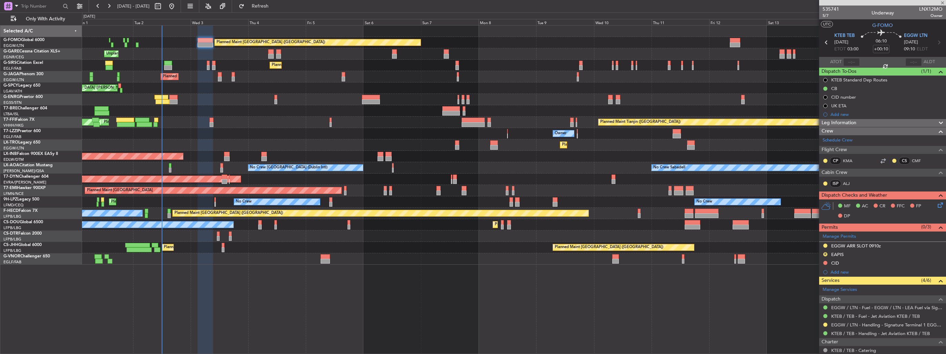
type input "+00:05"
type input "7"
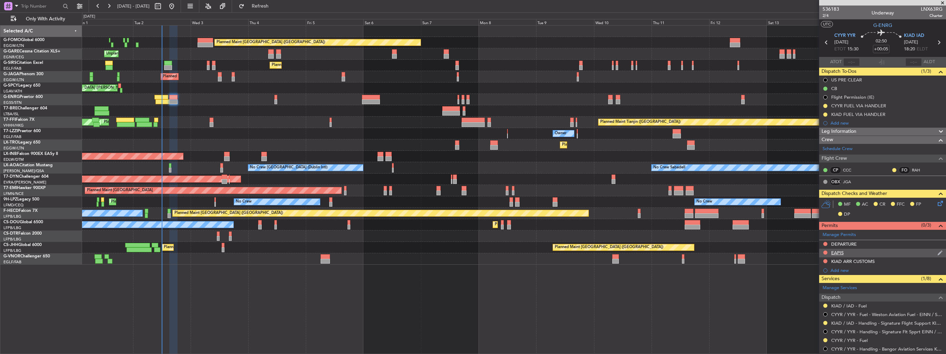
click at [938, 250] on img at bounding box center [940, 253] width 5 height 6
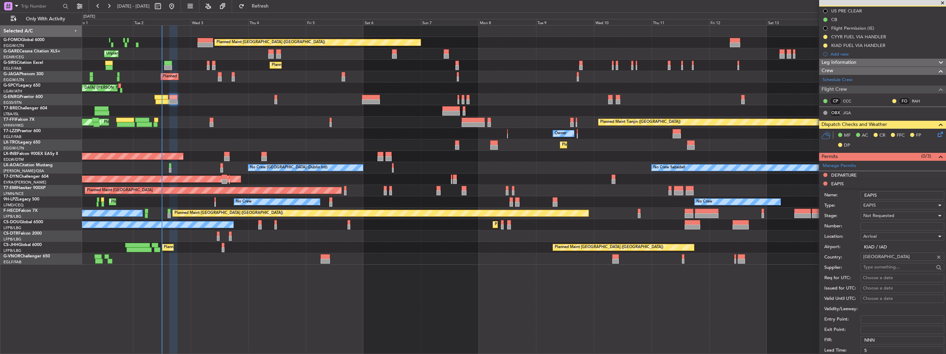
scroll to position [103, 0]
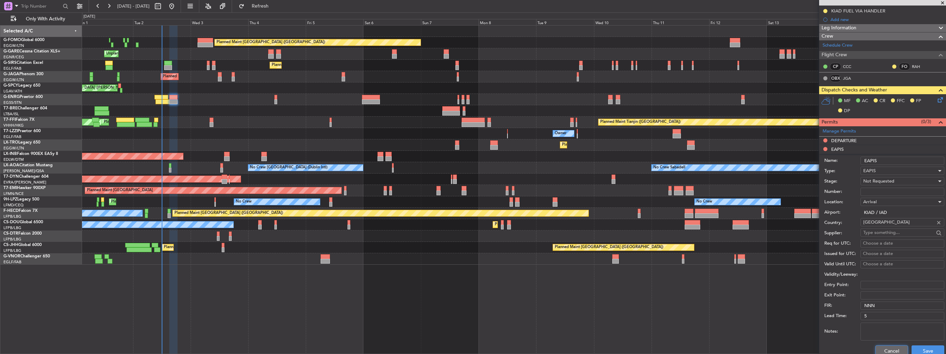
click at [890, 346] on button "Cancel" at bounding box center [892, 350] width 33 height 11
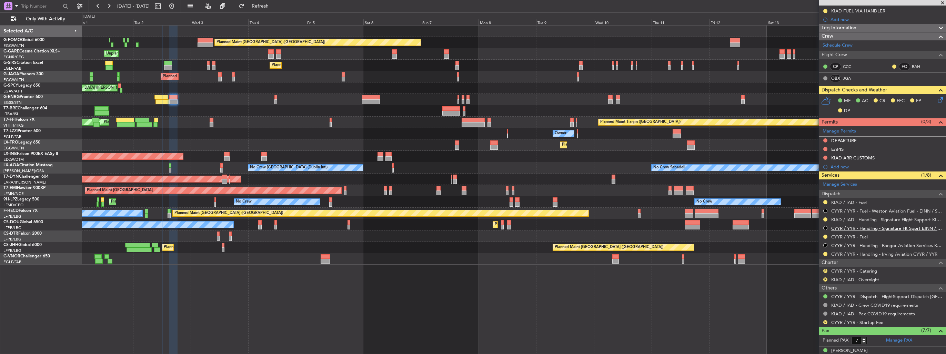
scroll to position [0, 0]
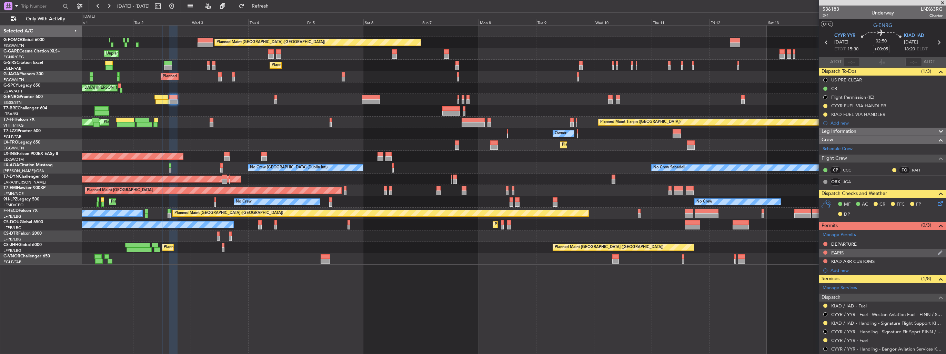
click at [938, 251] on img at bounding box center [940, 253] width 5 height 6
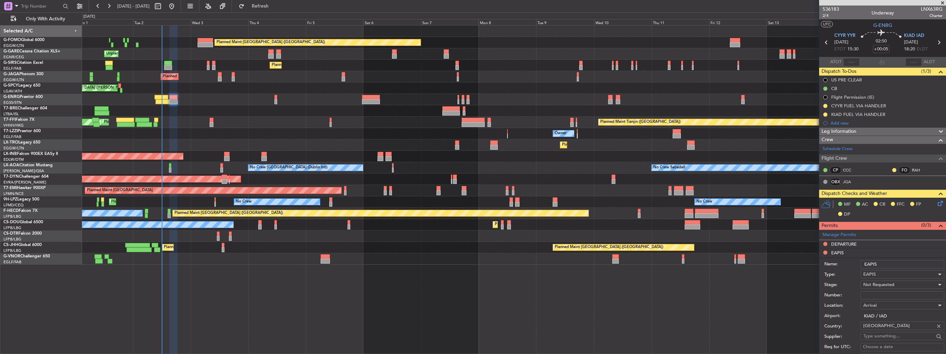
click at [894, 296] on input "Number:" at bounding box center [903, 295] width 84 height 8
paste input "EAPIS-17680071"
type input "EAPIS-17680071"
click at [889, 285] on span "Not Requested" at bounding box center [879, 284] width 31 height 6
click at [891, 338] on span "Received OK" at bounding box center [900, 339] width 72 height 10
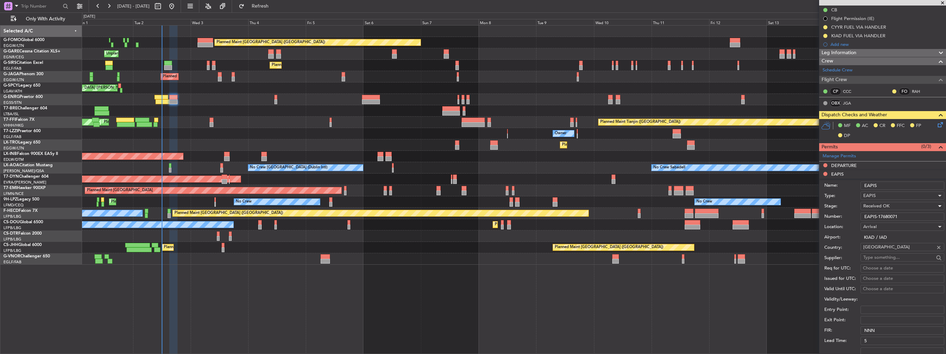
scroll to position [138, 0]
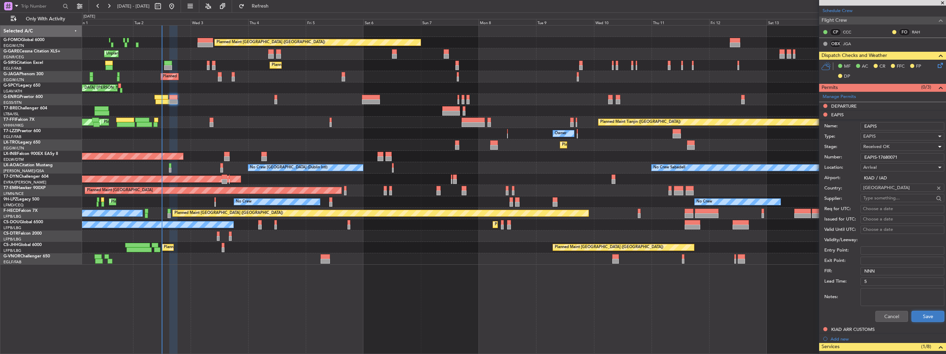
click at [915, 314] on button "Save" at bounding box center [928, 316] width 33 height 11
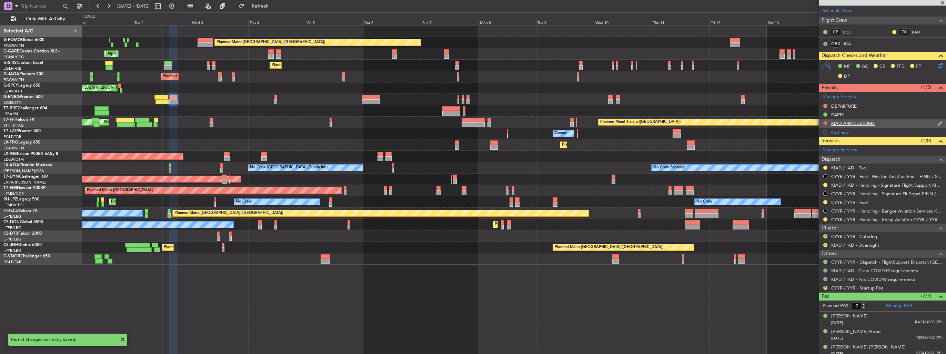
click at [825, 124] on button at bounding box center [826, 123] width 4 height 4
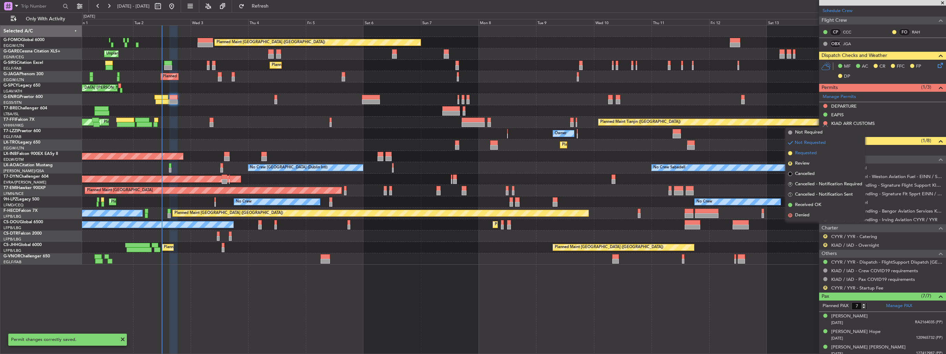
click at [810, 155] on span "Requested" at bounding box center [806, 153] width 22 height 7
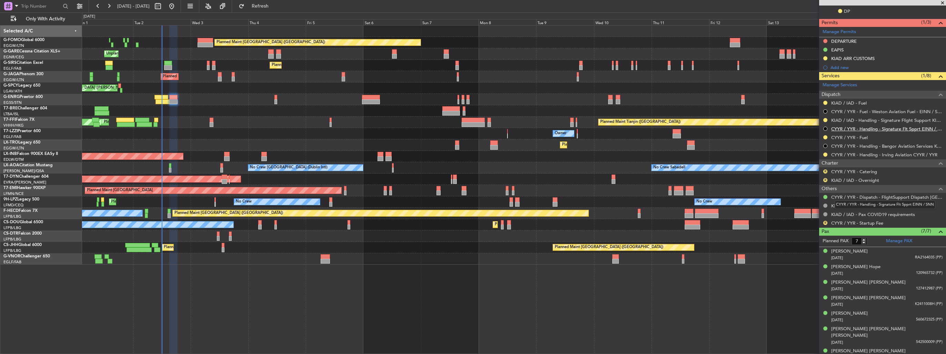
scroll to position [0, 0]
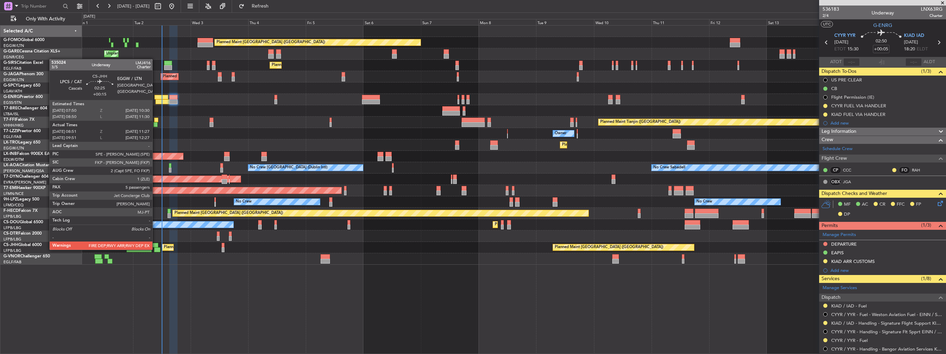
click at [156, 249] on div at bounding box center [157, 249] width 7 height 5
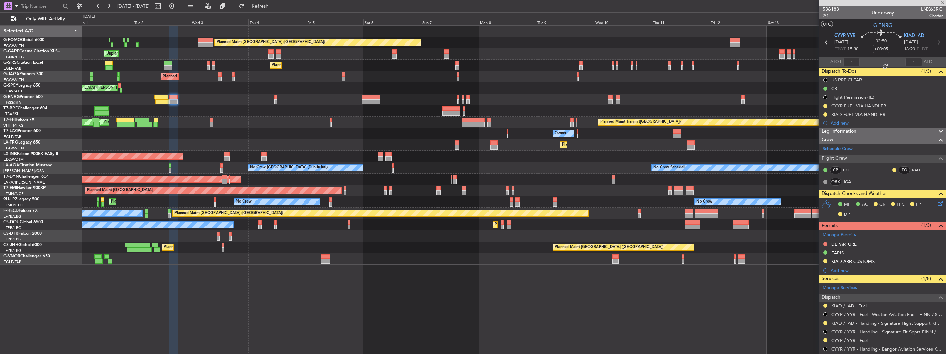
type input "+00:15"
type input "09:01"
type input "11:22"
type input "5"
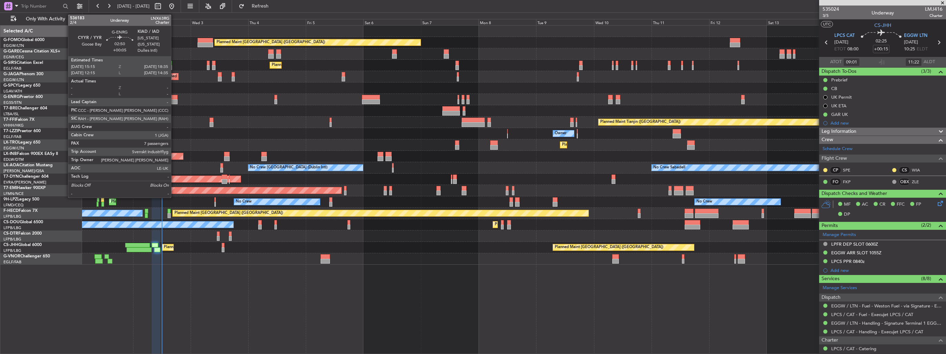
click at [174, 97] on div at bounding box center [173, 97] width 8 height 5
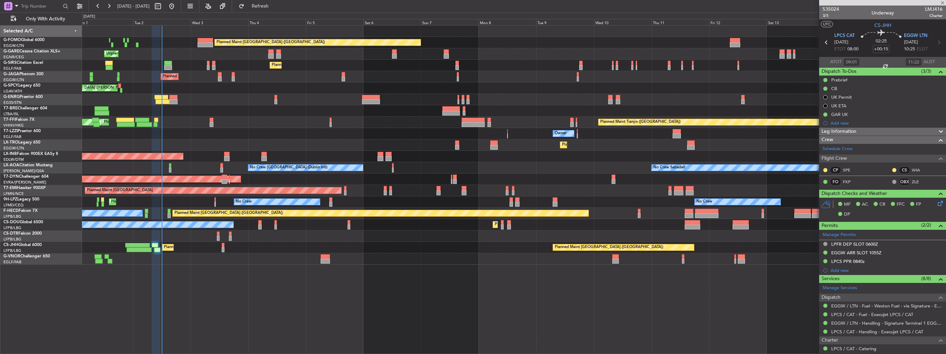
type input "+00:05"
type input "7"
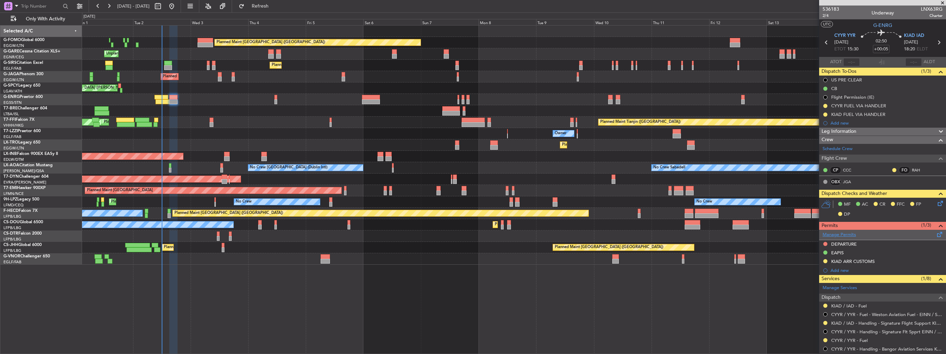
click at [839, 231] on link "Manage Permits" at bounding box center [839, 234] width 33 height 7
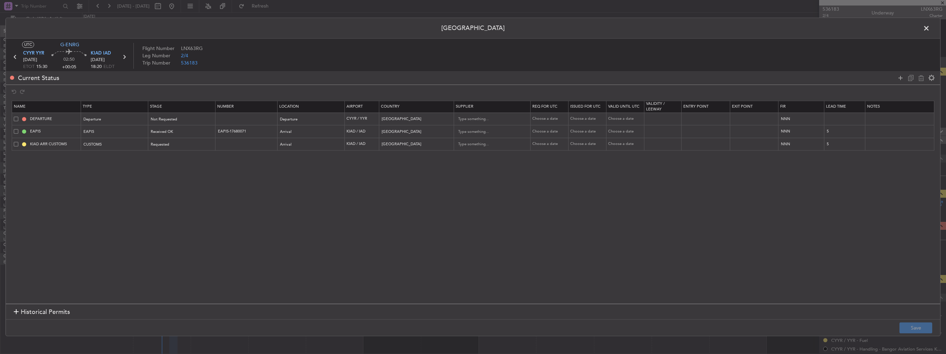
click at [16, 119] on span at bounding box center [16, 119] width 4 height 4
click at [19, 117] on input "checkbox" at bounding box center [19, 117] width 0 height 0
click at [918, 78] on icon at bounding box center [921, 78] width 8 height 8
type input "EAPIS"
type input "EAPIS-17680071"
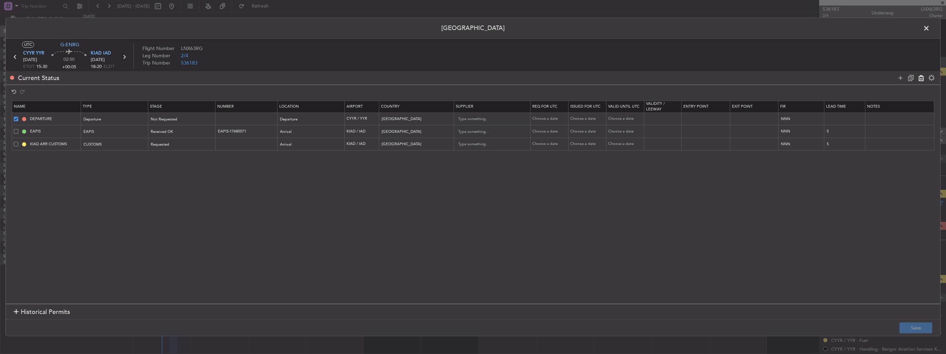
type input "United States"
type input "5"
type input "KIAD ARR CUSTOMS"
click at [910, 325] on button "Save" at bounding box center [916, 327] width 33 height 11
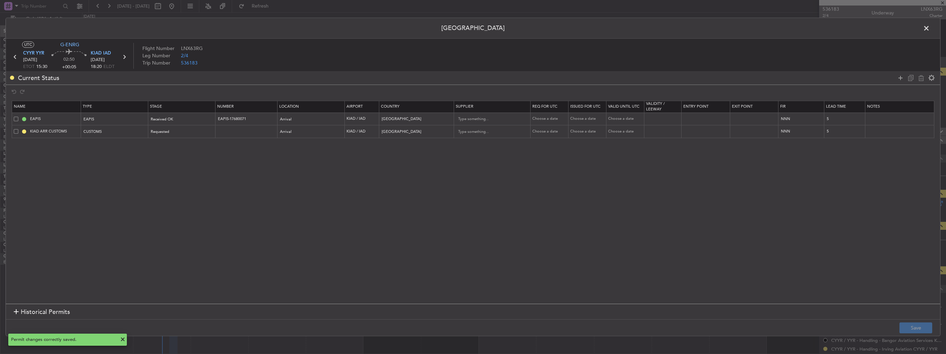
click at [930, 29] on span at bounding box center [930, 30] width 0 height 14
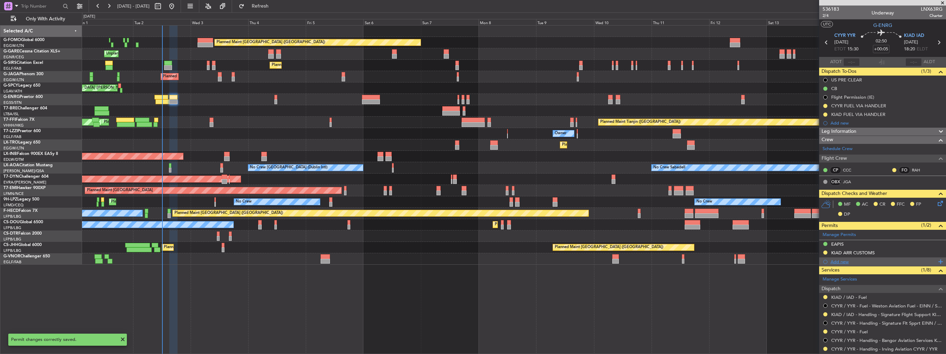
click at [835, 262] on div "Add new" at bounding box center [884, 262] width 106 height 6
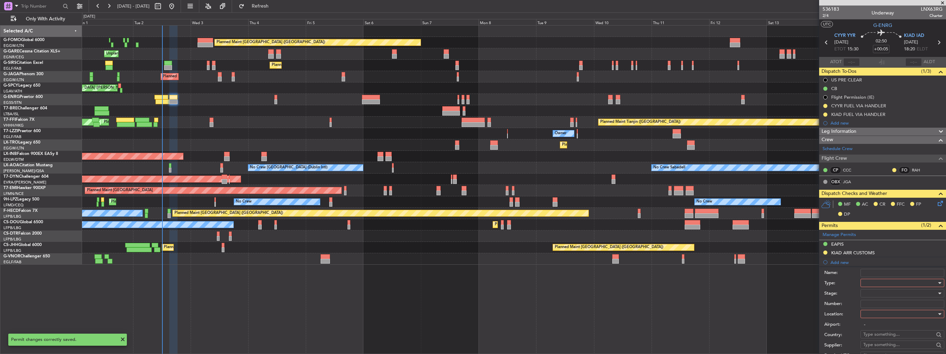
click at [875, 279] on div at bounding box center [900, 283] width 73 height 10
click at [892, 318] on span "API" at bounding box center [900, 317] width 72 height 10
click at [887, 314] on div at bounding box center [900, 314] width 73 height 10
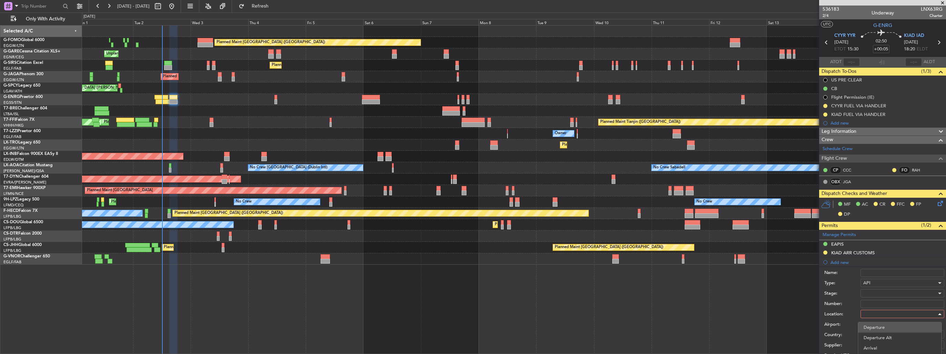
click at [881, 327] on span "Departure" at bounding box center [900, 327] width 72 height 10
type input "CYYR / YYR"
click at [882, 292] on div at bounding box center [900, 293] width 73 height 10
click at [853, 292] on div at bounding box center [473, 177] width 946 height 354
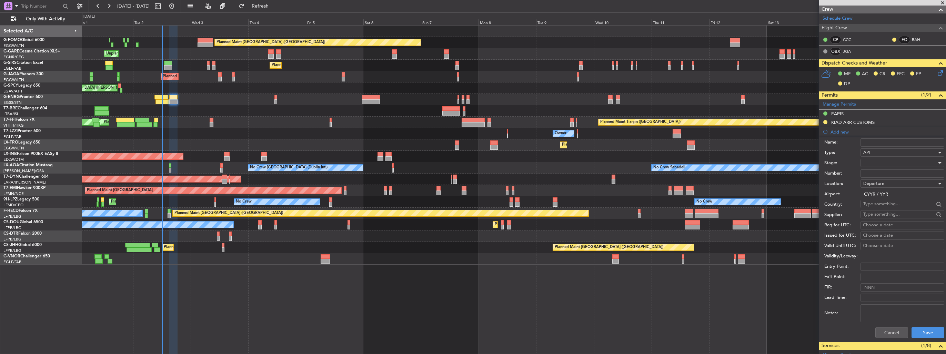
scroll to position [207, 0]
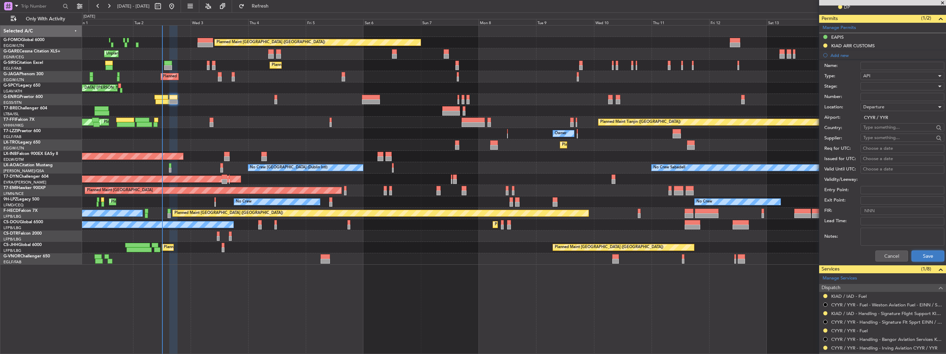
click at [920, 255] on button "Save" at bounding box center [928, 255] width 33 height 11
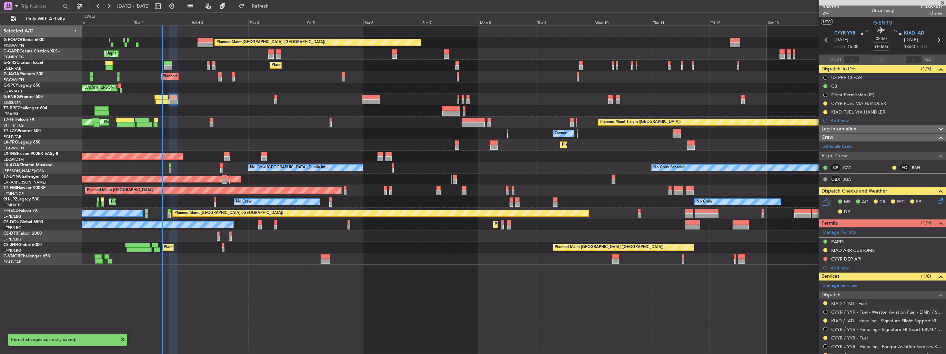
scroll to position [0, 0]
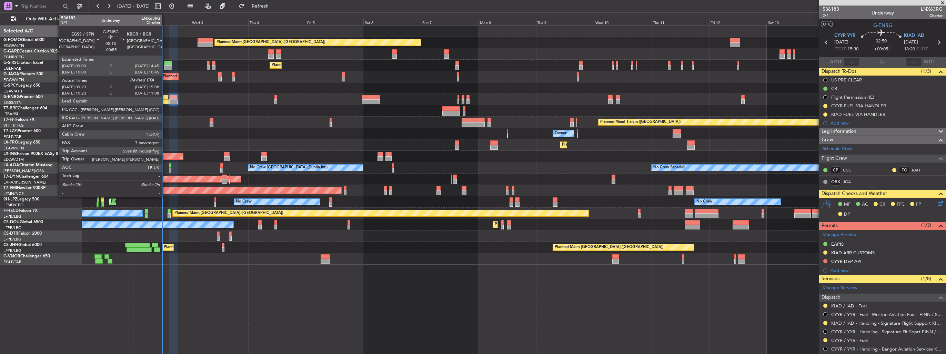
click at [165, 101] on div at bounding box center [163, 101] width 14 height 5
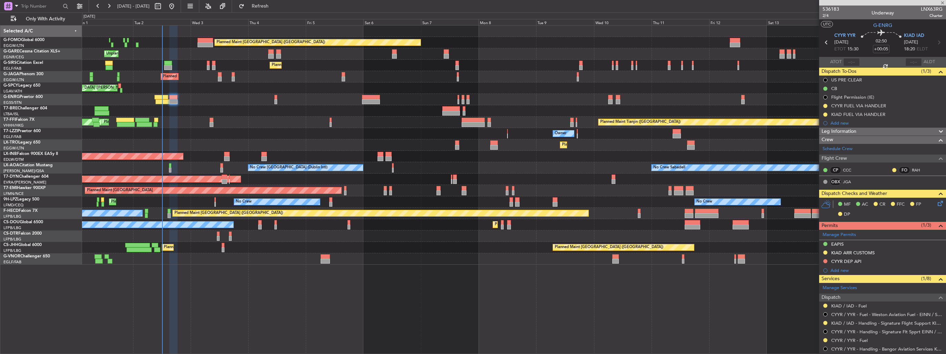
type input "-00:55"
type input "09:38"
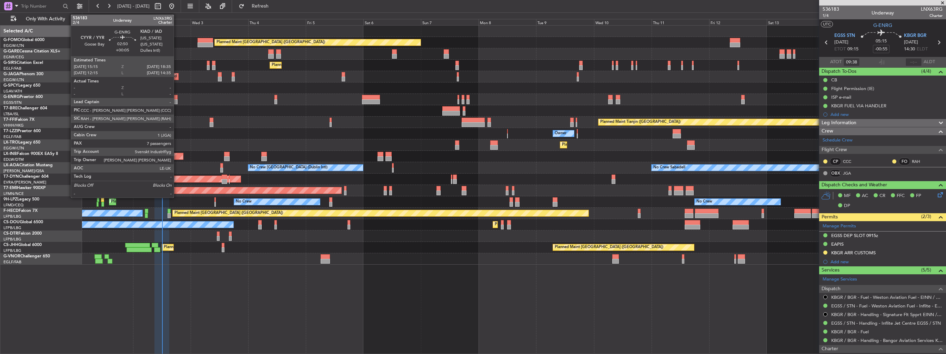
click at [177, 99] on div at bounding box center [173, 101] width 8 height 5
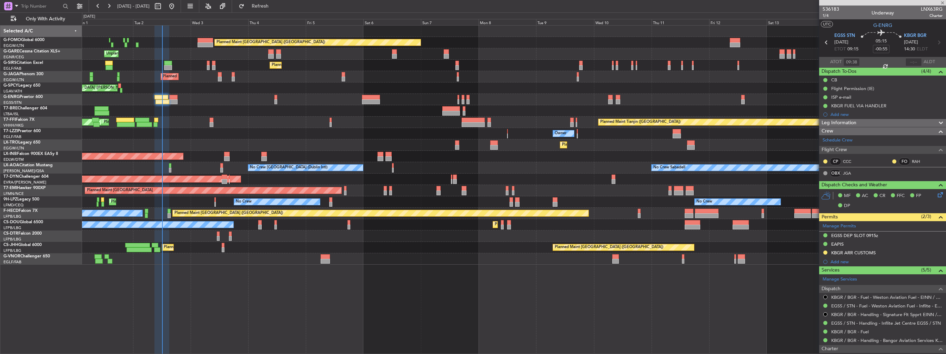
type input "+00:05"
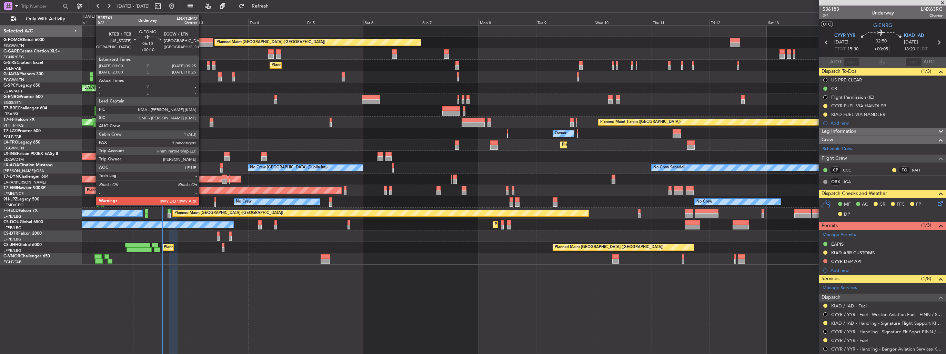
click at [202, 42] on div at bounding box center [206, 40] width 16 height 5
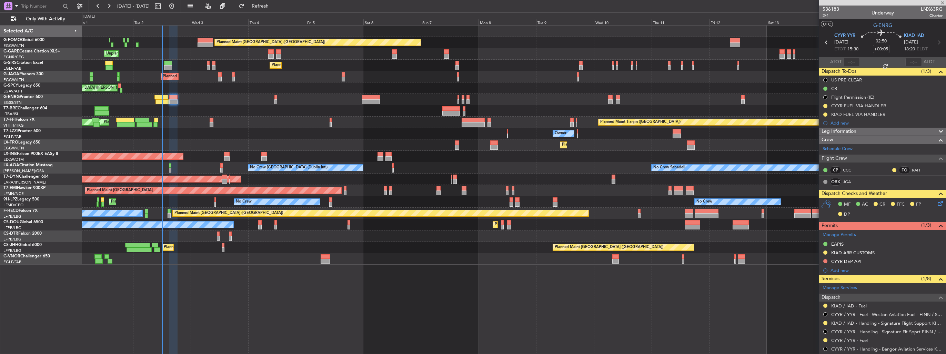
type input "+00:10"
type input "1"
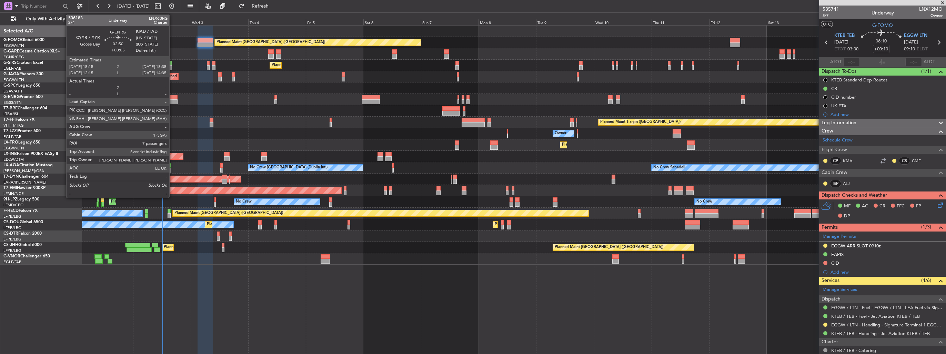
click at [172, 100] on div at bounding box center [173, 101] width 8 height 5
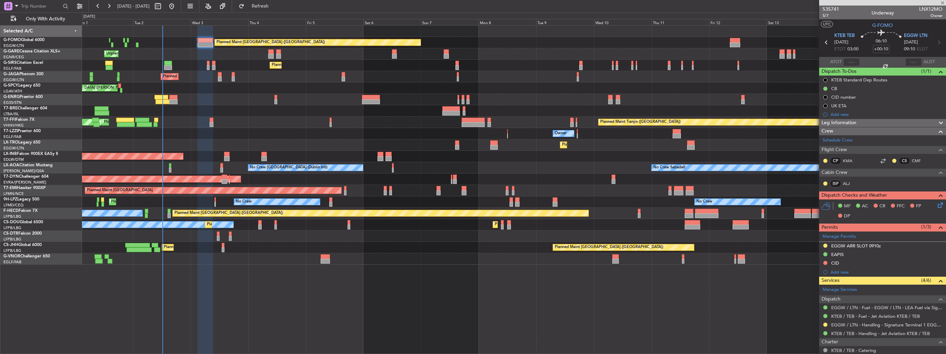
type input "+00:05"
type input "7"
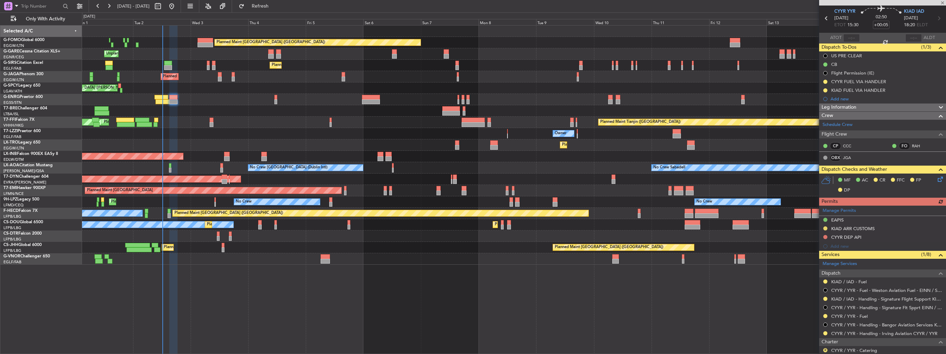
scroll to position [34, 0]
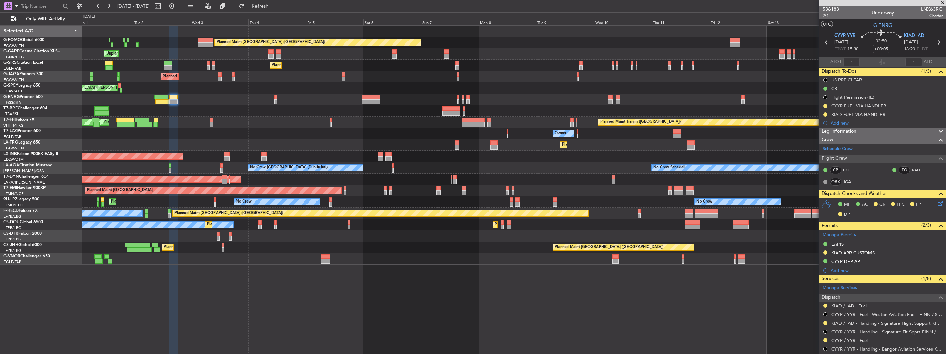
scroll to position [34, 0]
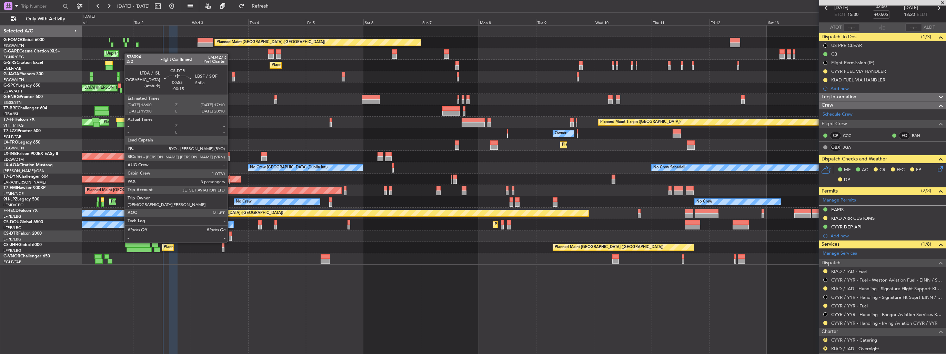
click at [231, 235] on div at bounding box center [230, 233] width 3 height 5
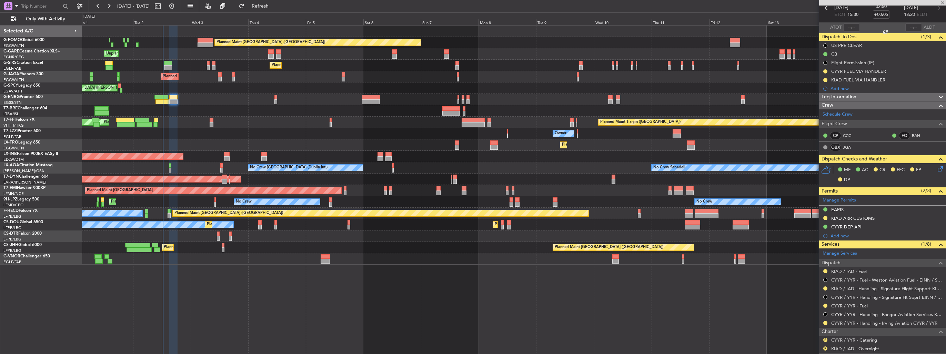
type input "+00:15"
type input "3"
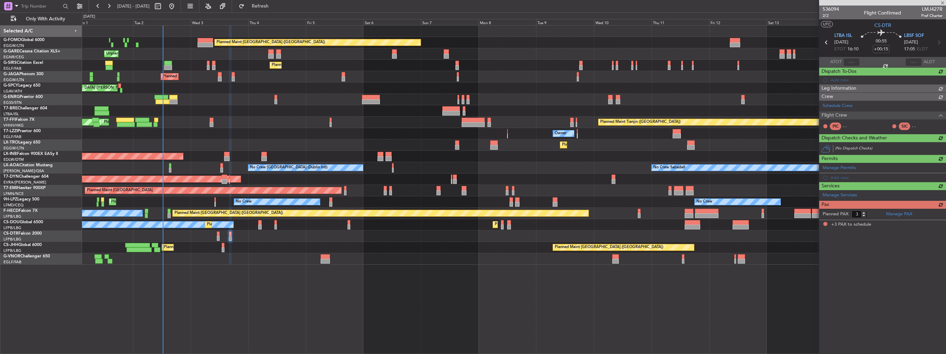
scroll to position [0, 0]
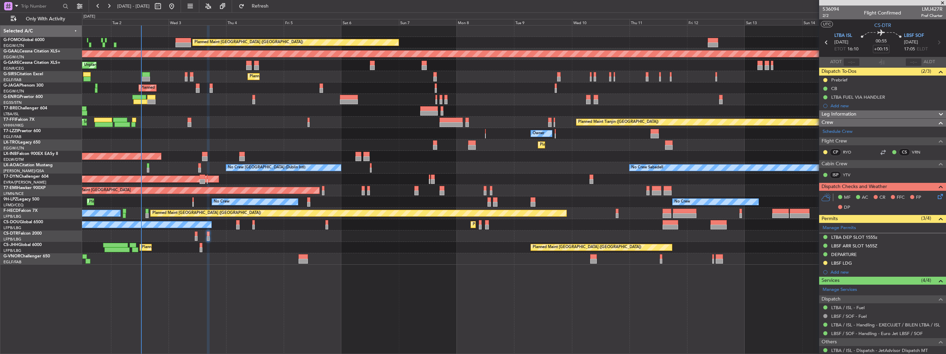
click at [183, 90] on div "Planned Maint [GEOGRAPHIC_DATA] ([GEOGRAPHIC_DATA]) Owner Ibiza" at bounding box center [514, 87] width 864 height 11
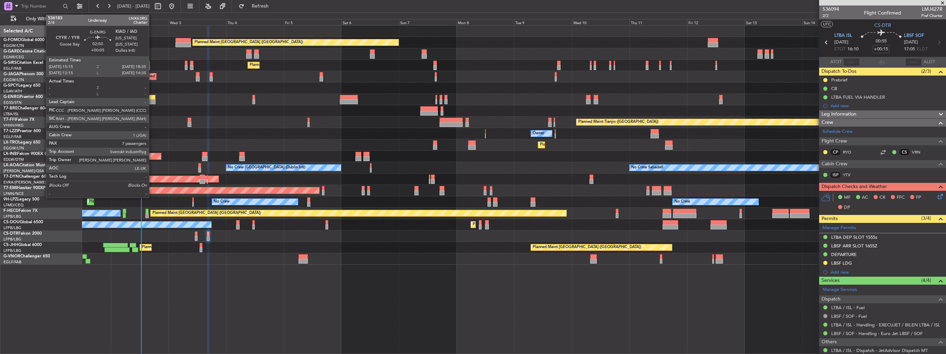
click at [152, 99] on div at bounding box center [151, 101] width 8 height 5
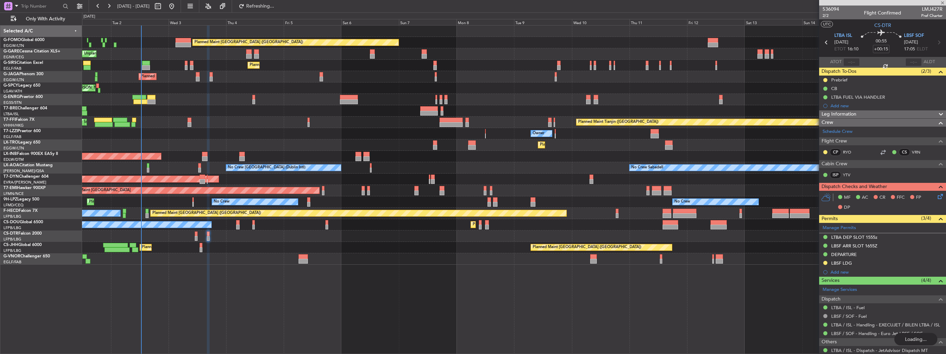
type input "+00:05"
type input "7"
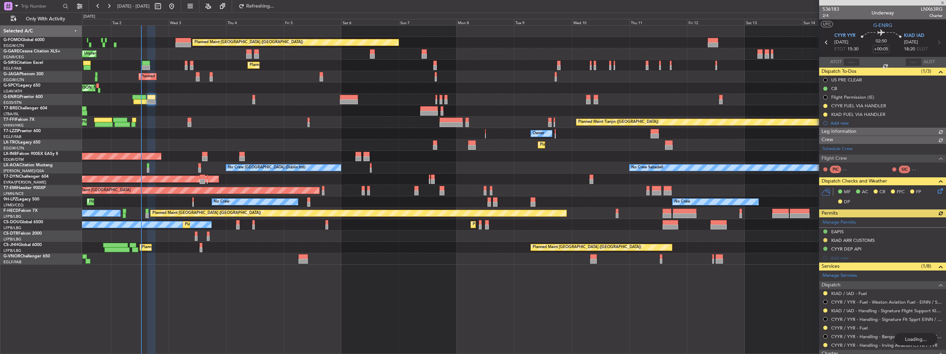
type input "+00:15"
type input "3"
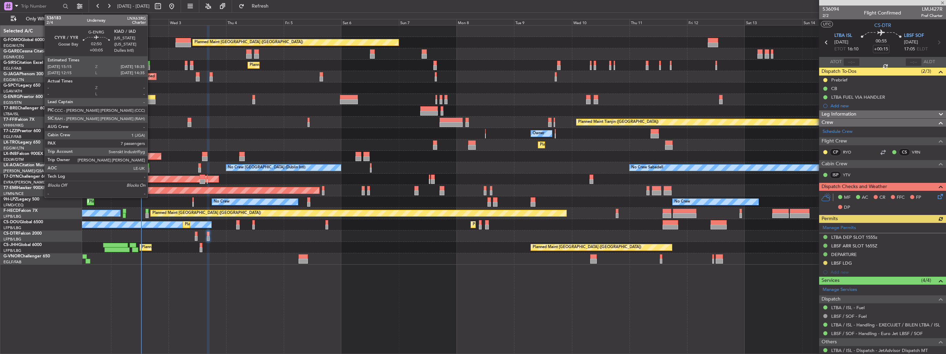
click at [151, 102] on div at bounding box center [151, 101] width 8 height 5
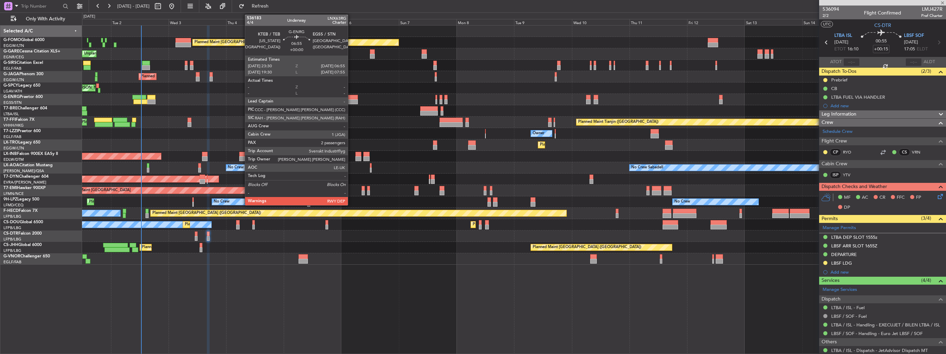
type input "+00:05"
type input "7"
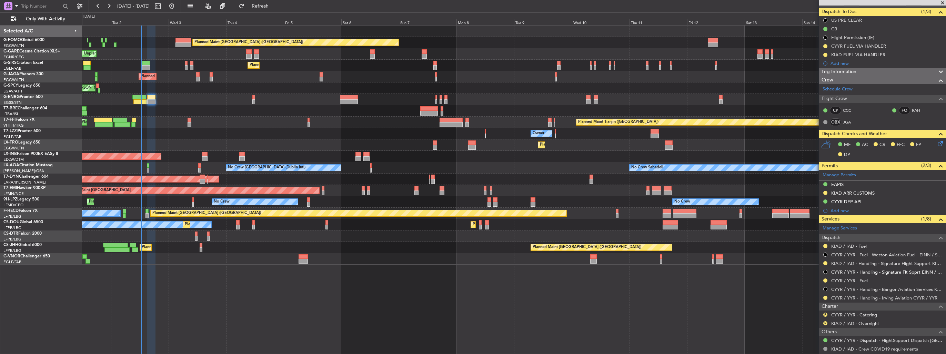
scroll to position [69, 0]
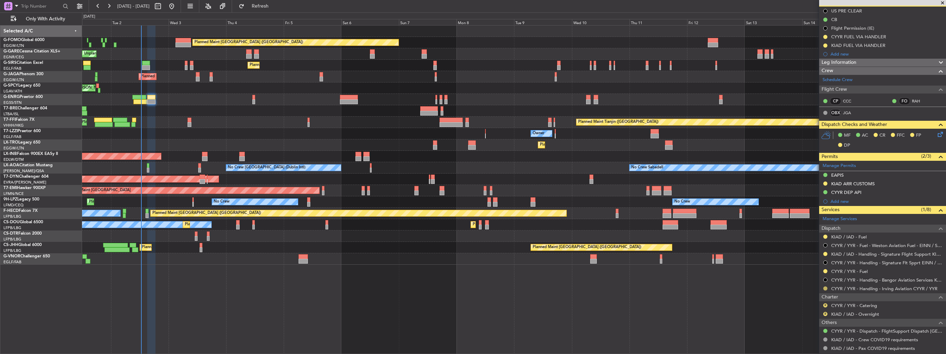
click at [826, 288] on button at bounding box center [826, 288] width 4 height 4
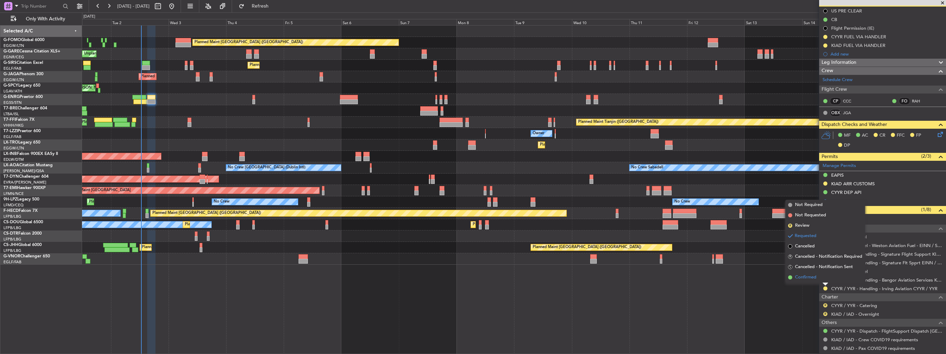
click at [813, 279] on span "Confirmed" at bounding box center [805, 277] width 21 height 7
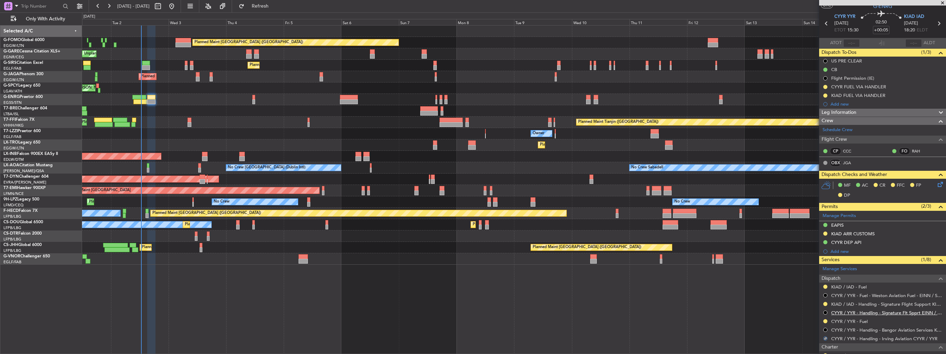
scroll to position [0, 0]
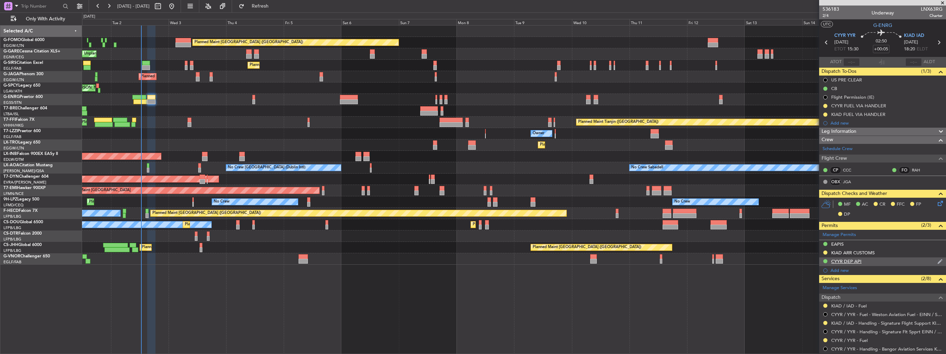
click at [938, 260] on img at bounding box center [940, 261] width 5 height 6
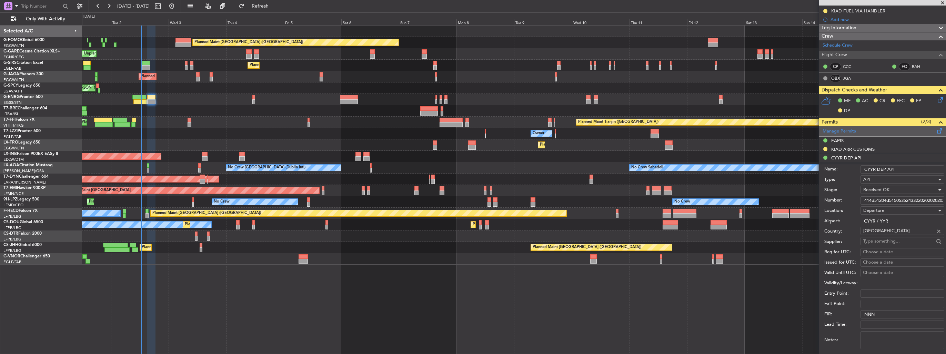
scroll to position [172, 0]
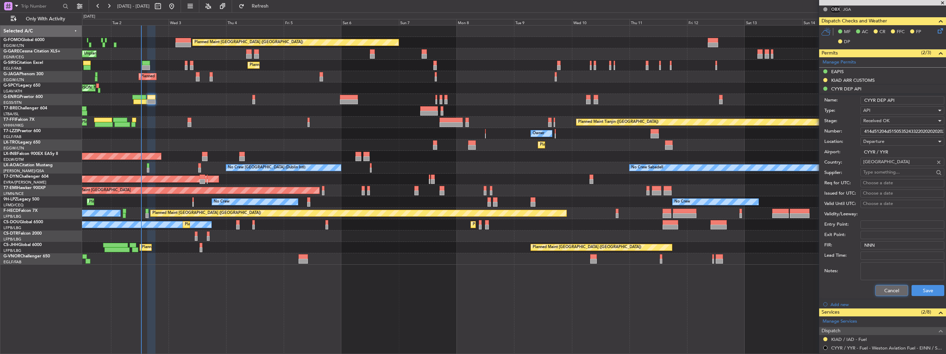
click at [887, 289] on button "Cancel" at bounding box center [892, 290] width 33 height 11
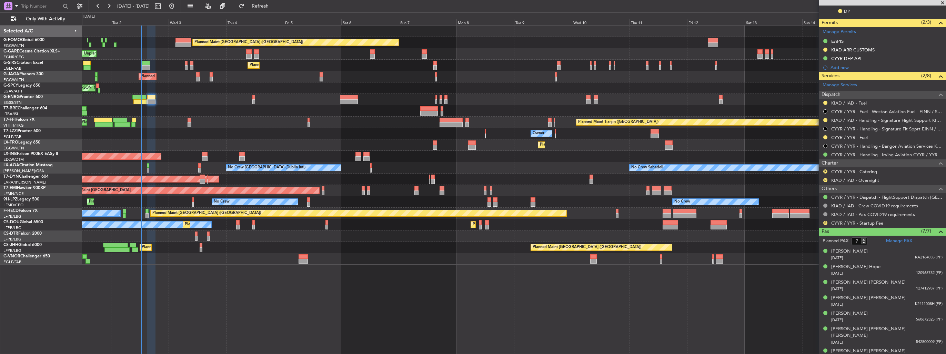
scroll to position [99, 0]
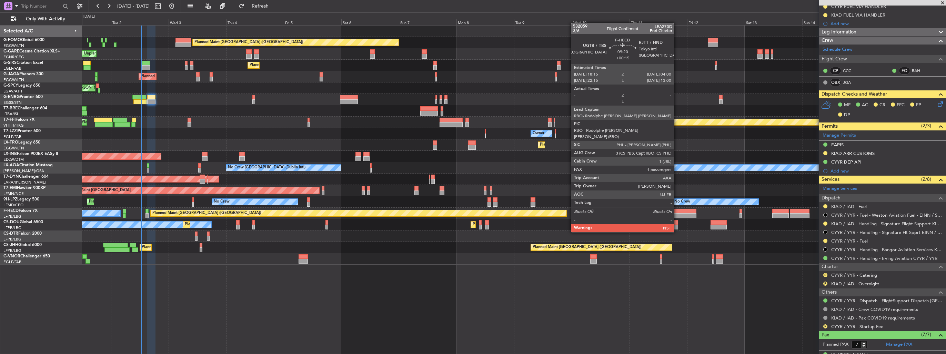
click at [677, 213] on div at bounding box center [684, 215] width 23 height 5
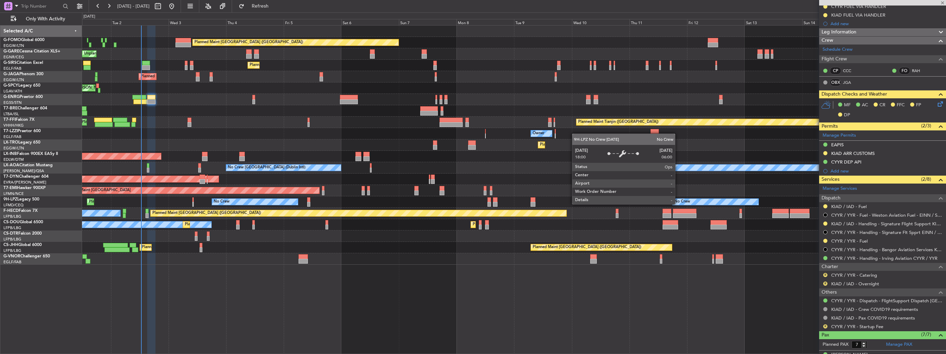
type input "+00:15"
type input "1"
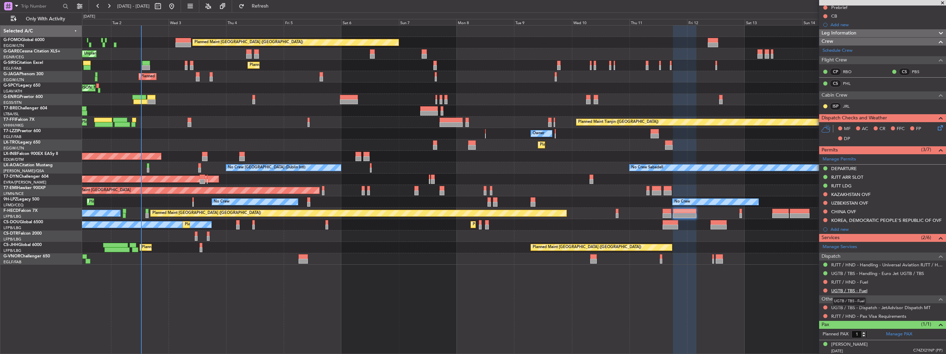
scroll to position [0, 0]
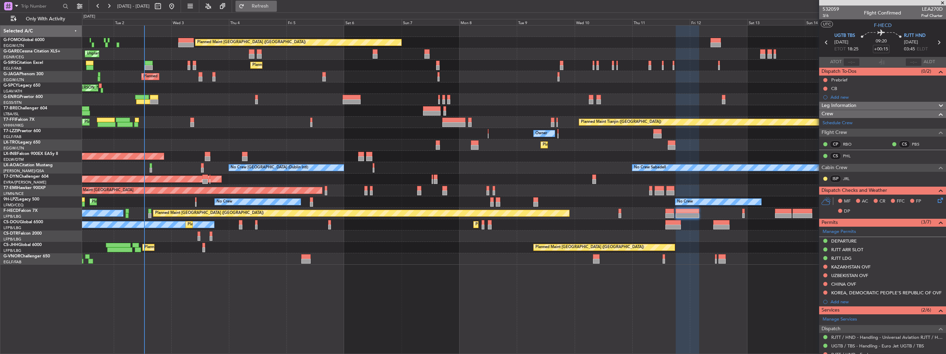
click at [263, 8] on button "Refresh" at bounding box center [256, 6] width 41 height 11
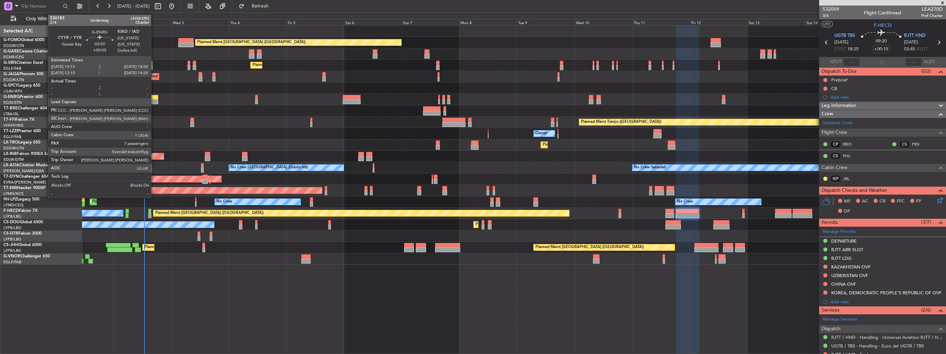
click at [154, 101] on div at bounding box center [154, 101] width 8 height 5
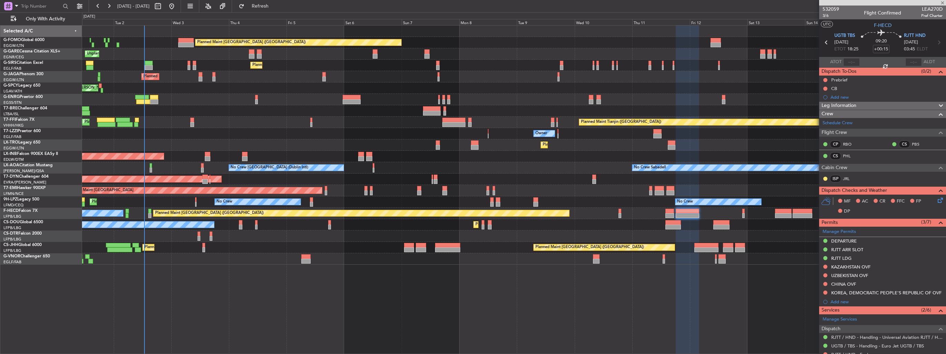
type input "+00:05"
type input "7"
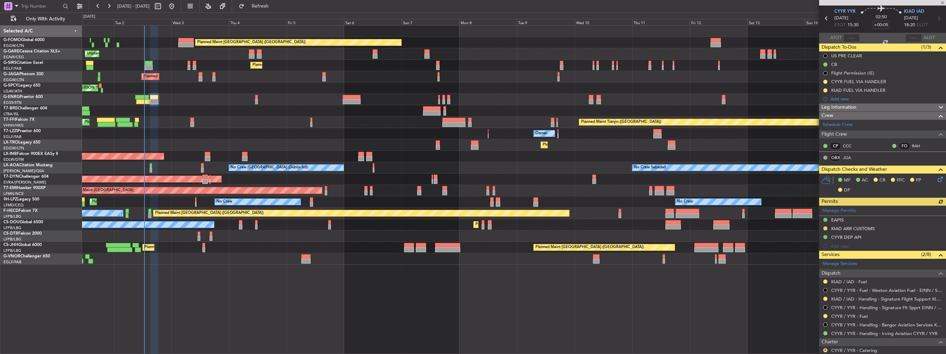
scroll to position [34, 0]
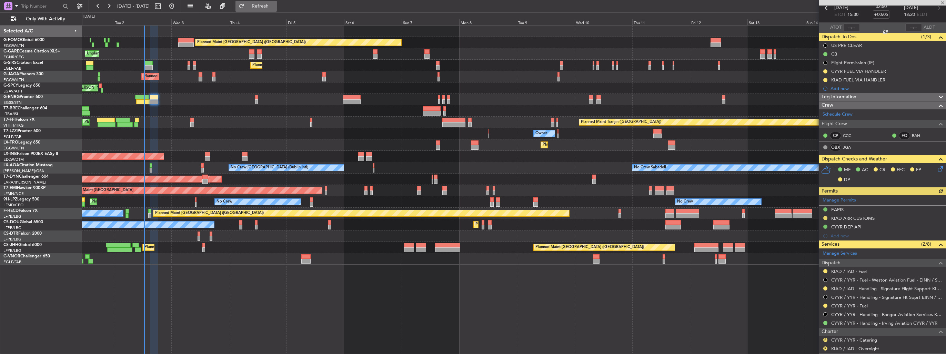
click at [270, 6] on span "Refresh" at bounding box center [260, 6] width 29 height 5
click at [938, 71] on img at bounding box center [940, 71] width 5 height 6
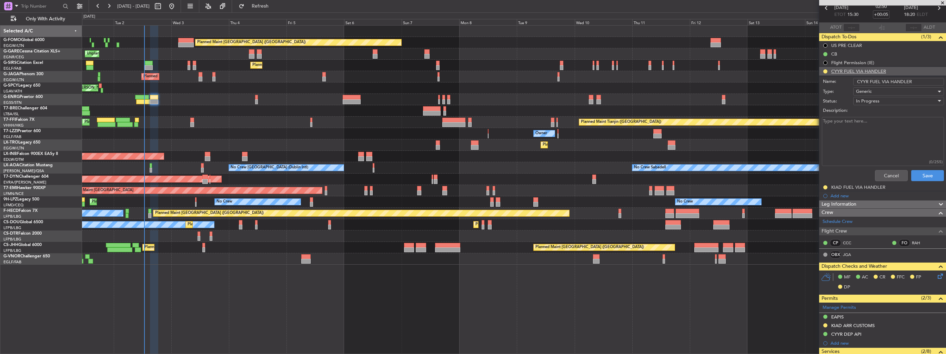
drag, startPoint x: 919, startPoint y: 79, endPoint x: 888, endPoint y: 79, distance: 30.4
click at [888, 79] on input "CYYR FUEL VIA HANDLER" at bounding box center [899, 82] width 91 height 8
type input "CYYR FUEL VIA WFS"
click at [917, 176] on button "Save" at bounding box center [928, 175] width 33 height 11
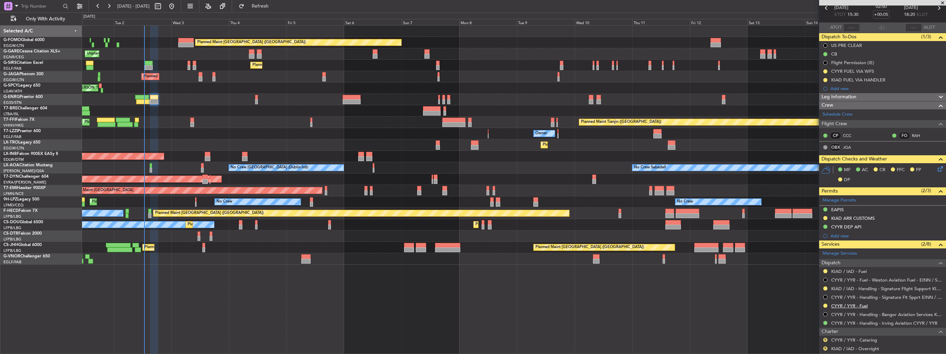
click at [850, 304] on link "CYYR / YYR - Fuel" at bounding box center [850, 306] width 37 height 6
click at [275, 6] on span "Refresh" at bounding box center [260, 6] width 29 height 5
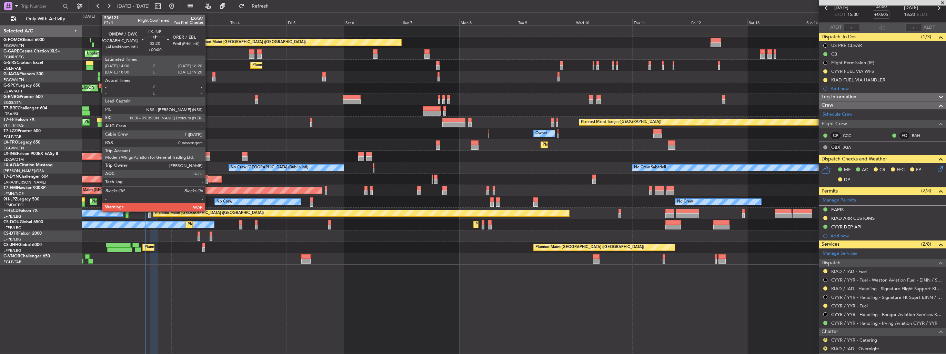
click at [208, 155] on div at bounding box center [208, 154] width 6 height 5
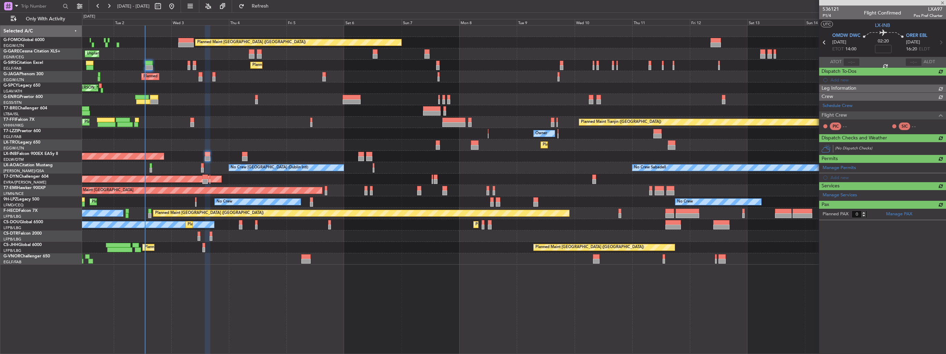
scroll to position [0, 0]
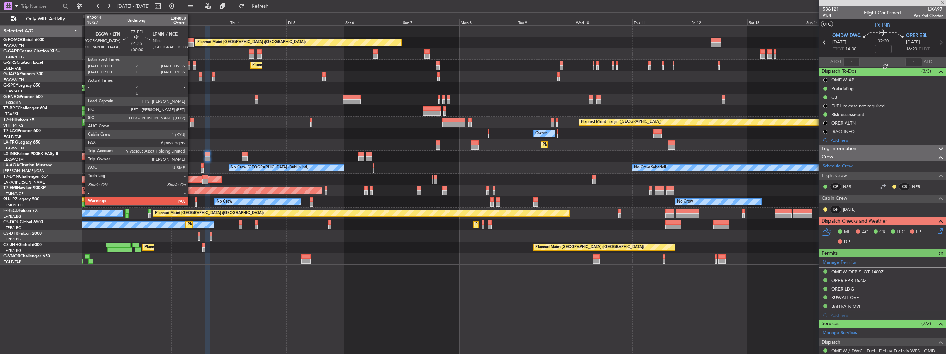
click at [191, 123] on div at bounding box center [192, 124] width 4 height 5
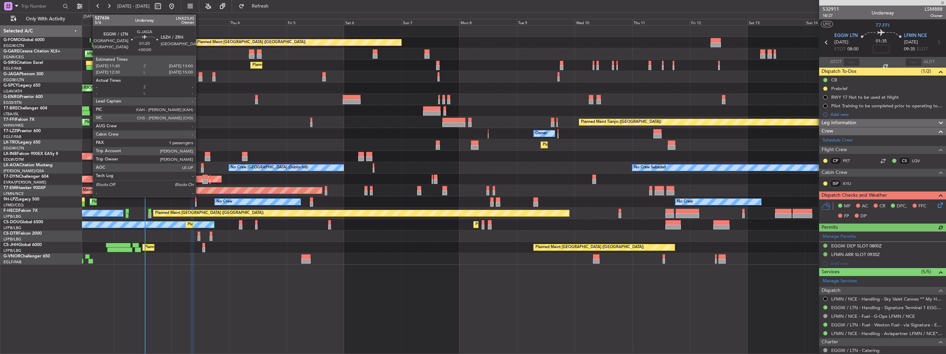
click at [199, 79] on div at bounding box center [201, 79] width 4 height 5
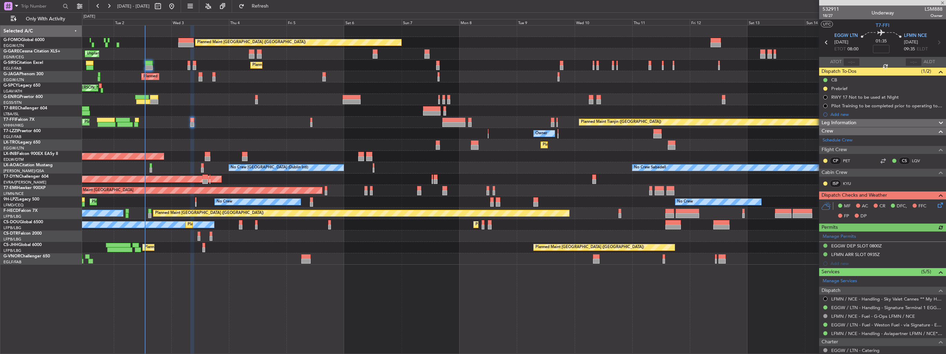
type input "1"
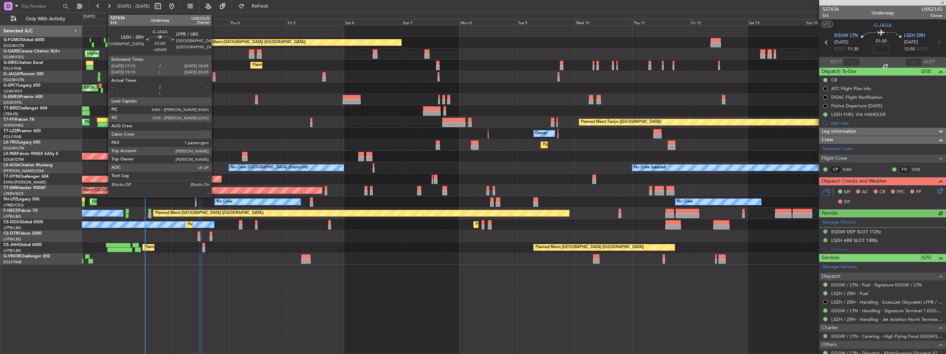
click at [215, 77] on div at bounding box center [213, 79] width 3 height 5
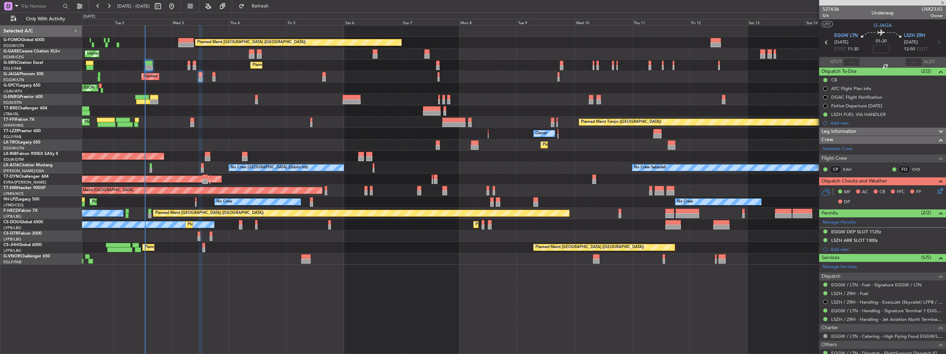
type input "+00:05"
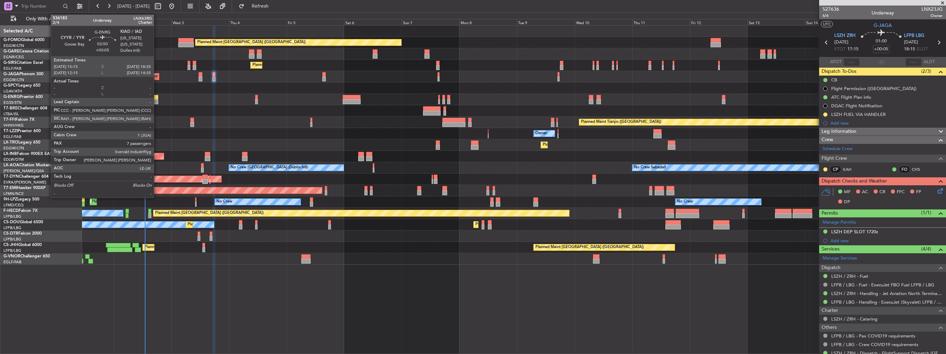
click at [157, 96] on div at bounding box center [154, 97] width 8 height 5
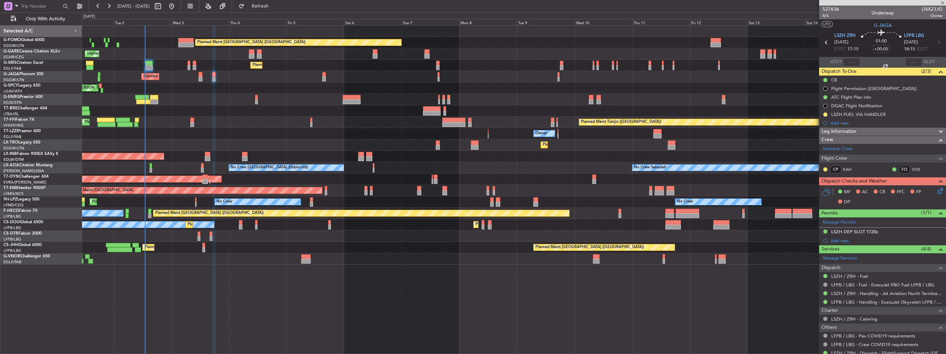
type input "7"
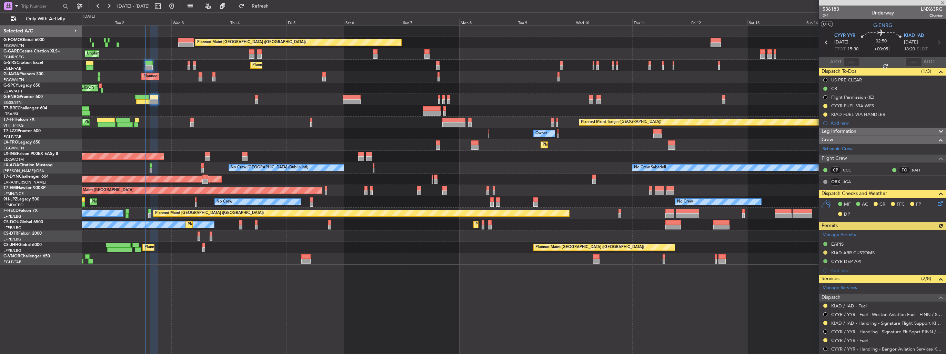
click at [931, 9] on span "LNX63RG" at bounding box center [932, 9] width 22 height 7
copy span "LNX63RG"
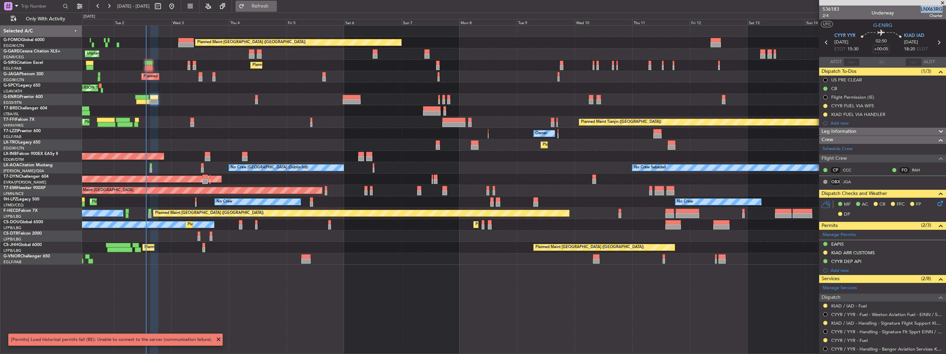
click at [271, 8] on span "Refresh" at bounding box center [260, 6] width 29 height 5
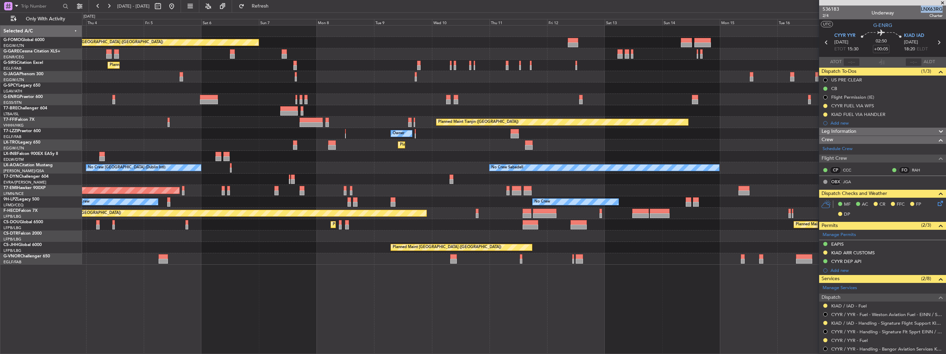
click at [376, 130] on div "Owner" at bounding box center [514, 133] width 864 height 11
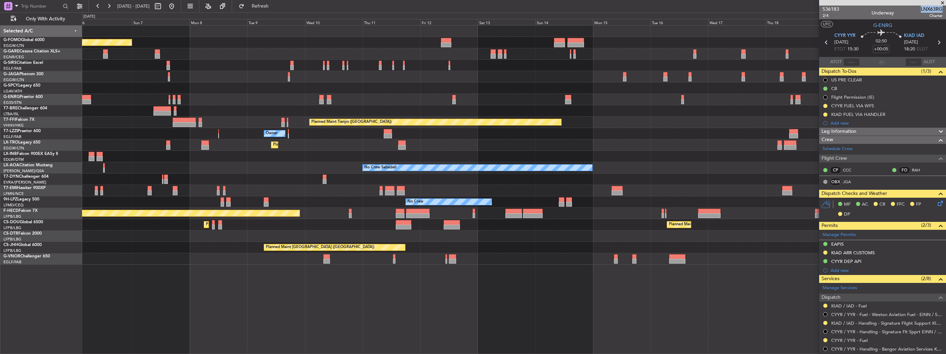
click at [454, 128] on div "Planned Maint London (Luton) Planned Maint London (Farnborough) Planned Maint L…" at bounding box center [514, 145] width 864 height 239
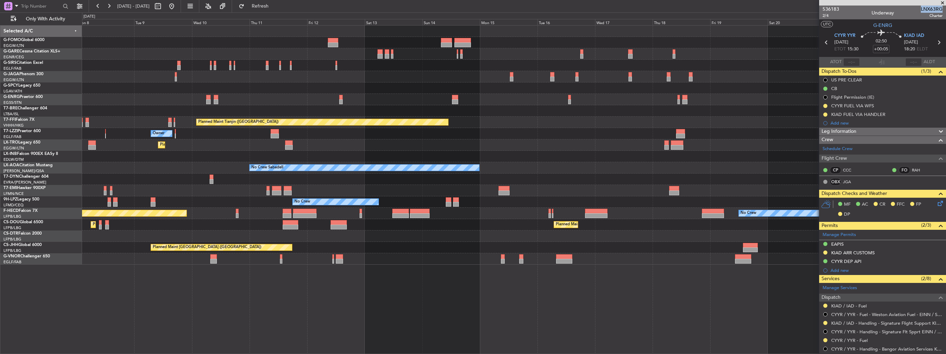
click at [394, 120] on div "Planned Maint London (Luton) Planned Maint London (Farnborough) Planned Maint T…" at bounding box center [514, 145] width 864 height 239
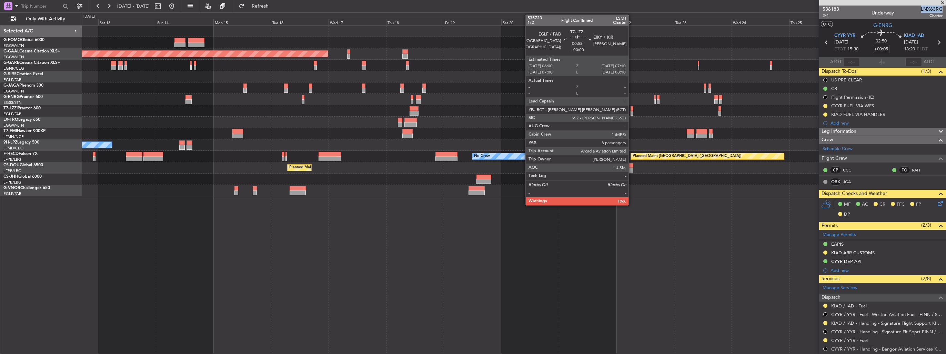
click at [632, 111] on div at bounding box center [632, 113] width 3 height 5
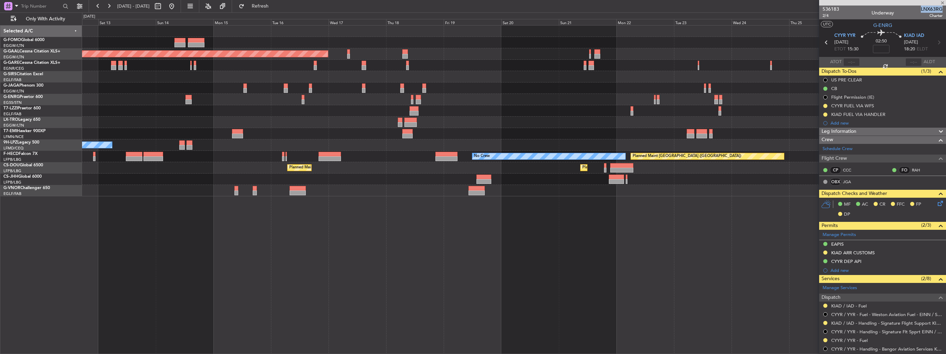
type input "8"
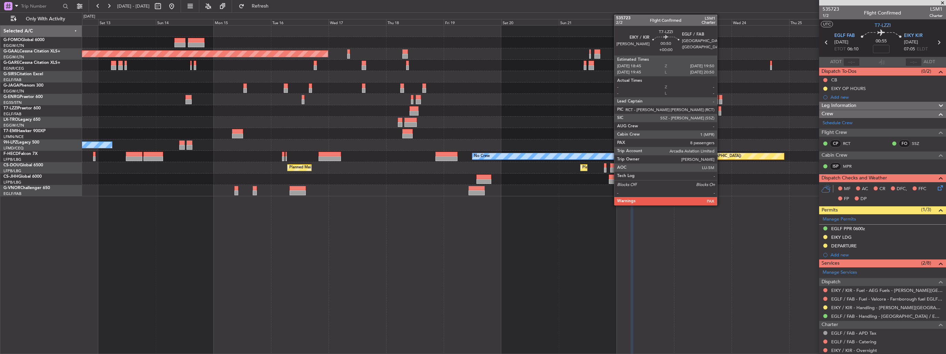
click at [720, 114] on div at bounding box center [720, 113] width 3 height 5
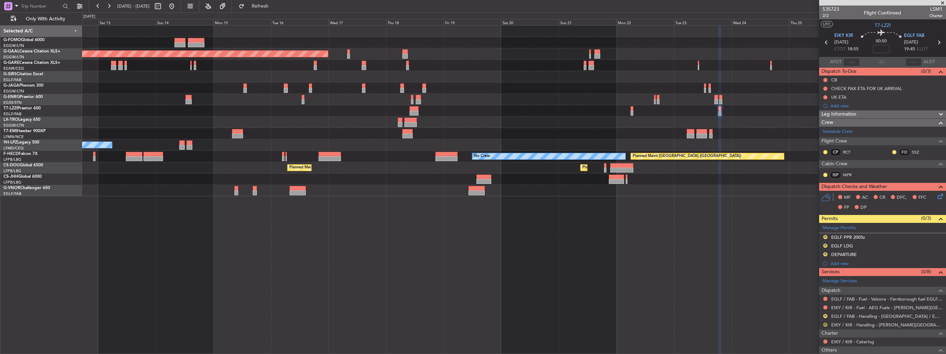
click at [826, 322] on button "R" at bounding box center [826, 324] width 4 height 4
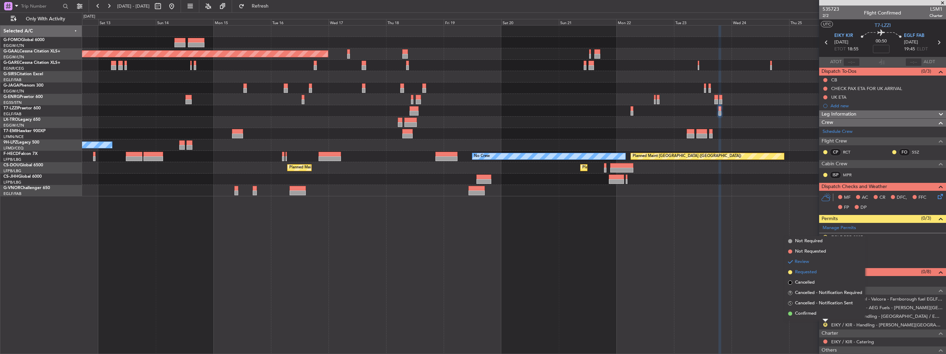
click at [808, 272] on span "Requested" at bounding box center [806, 272] width 22 height 7
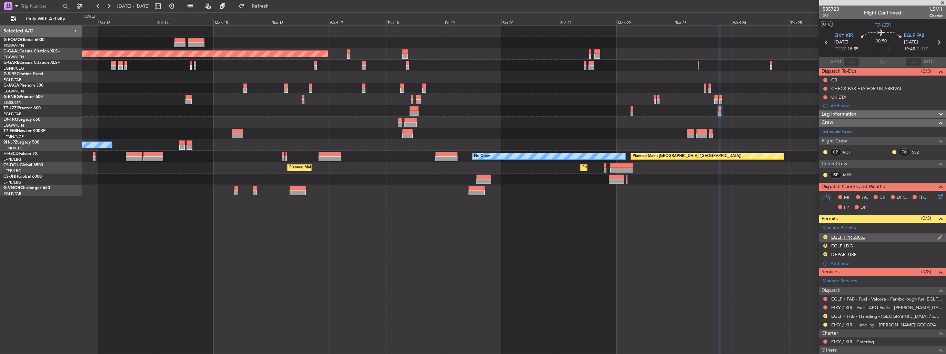
click at [938, 237] on img at bounding box center [940, 237] width 5 height 6
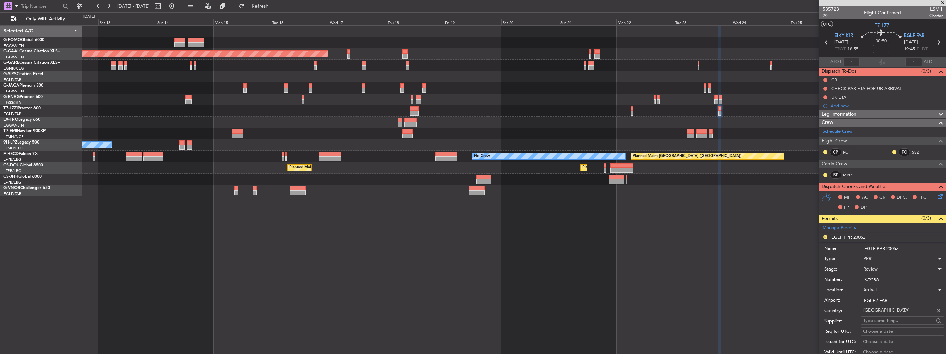
drag, startPoint x: 905, startPoint y: 246, endPoint x: 887, endPoint y: 243, distance: 18.3
click at [887, 243] on div "Name: EGLF PPR 2005z" at bounding box center [885, 248] width 120 height 10
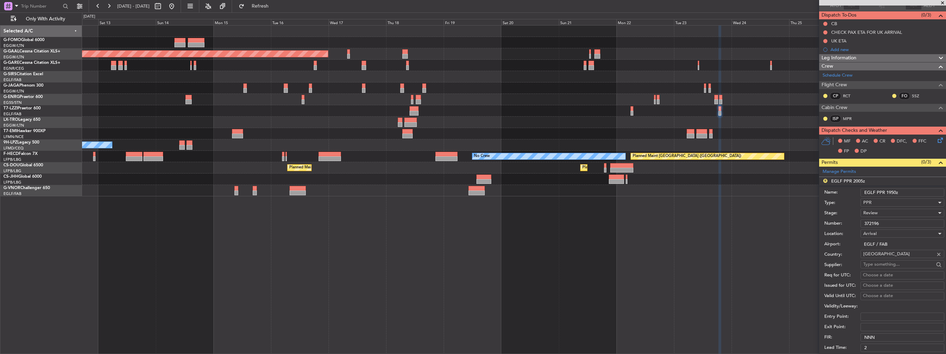
scroll to position [103, 0]
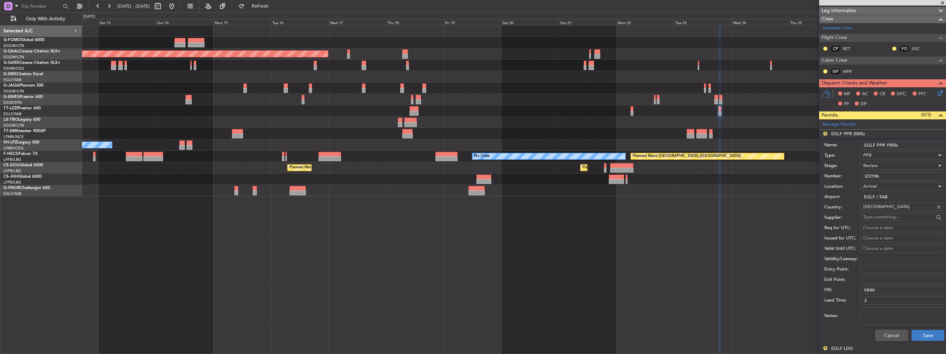
type input "EGLF PPR 1950z"
click at [922, 335] on button "Save" at bounding box center [928, 335] width 33 height 11
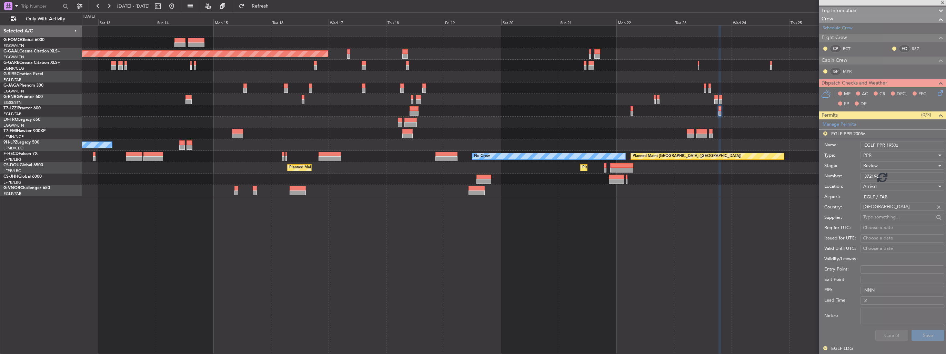
scroll to position [62, 0]
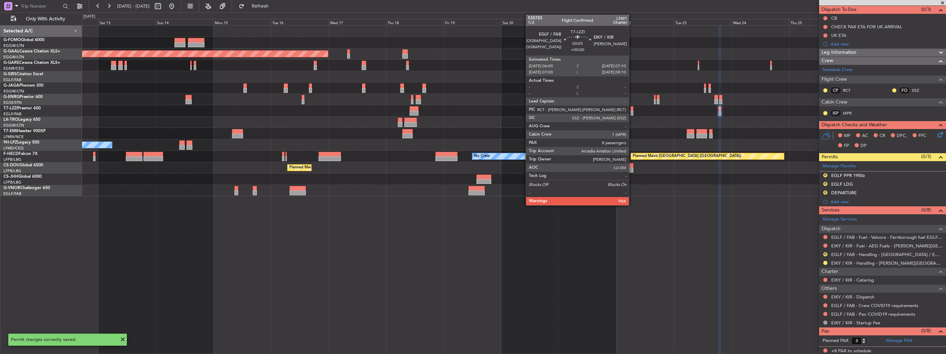
click at [632, 109] on div at bounding box center [632, 108] width 3 height 5
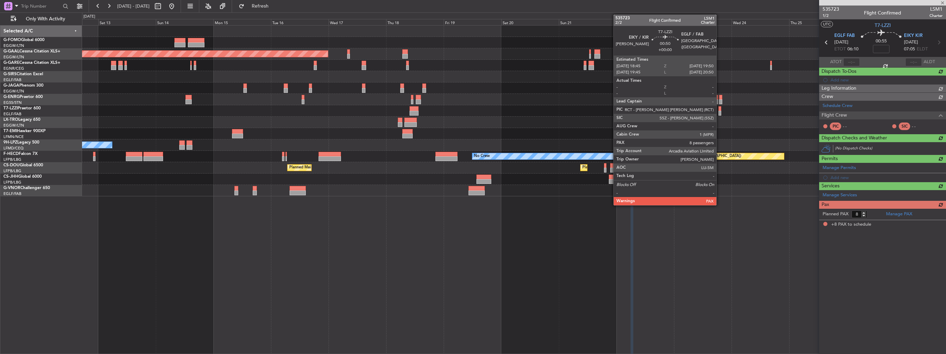
scroll to position [0, 0]
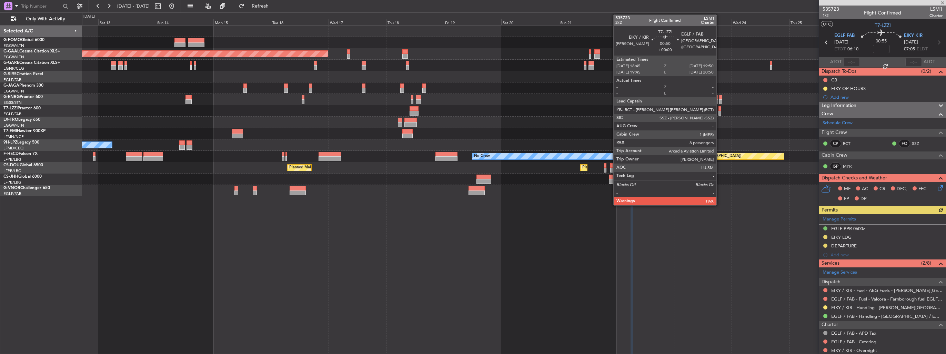
click at [720, 110] on div at bounding box center [720, 108] width 3 height 5
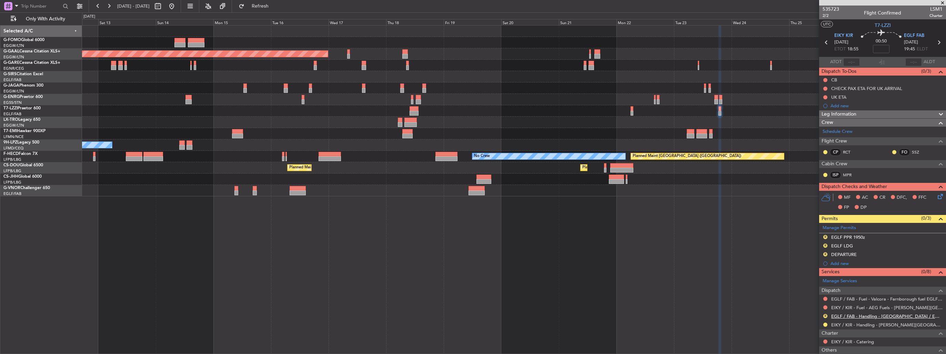
click at [842, 315] on link "EGLF / FAB - Handling - [GEOGRAPHIC_DATA] / EGLF / FAB" at bounding box center [887, 316] width 111 height 6
click at [825, 236] on button "R" at bounding box center [826, 237] width 4 height 4
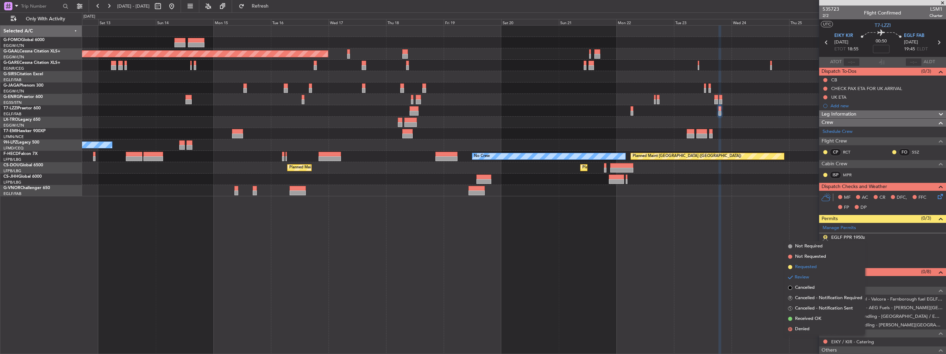
click at [807, 265] on span "Requested" at bounding box center [806, 266] width 22 height 7
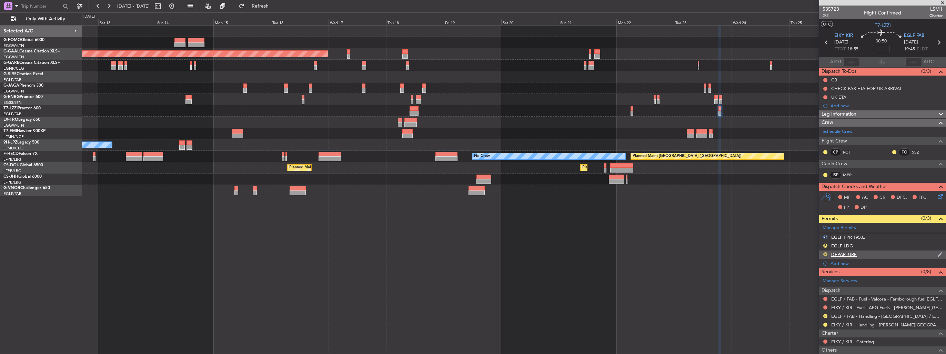
click at [825, 253] on button "R" at bounding box center [826, 254] width 4 height 4
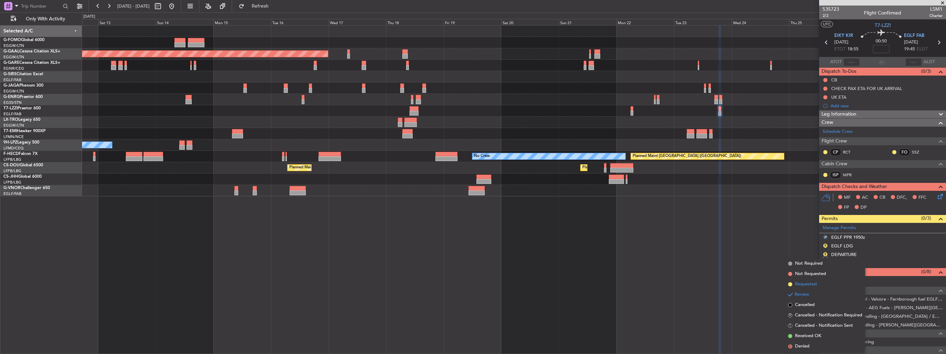
click at [808, 281] on span "Requested" at bounding box center [806, 284] width 22 height 7
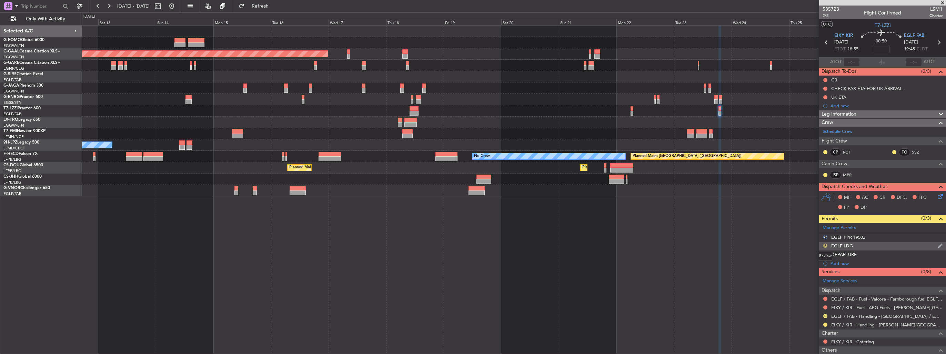
click at [825, 243] on button "R" at bounding box center [826, 245] width 4 height 4
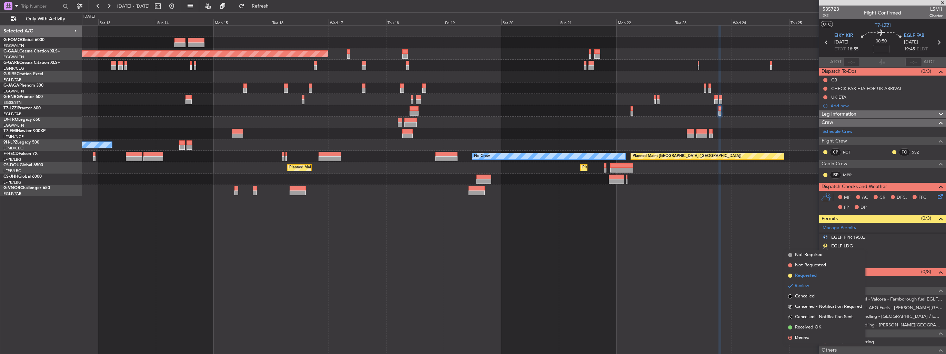
click at [807, 274] on span "Requested" at bounding box center [806, 275] width 22 height 7
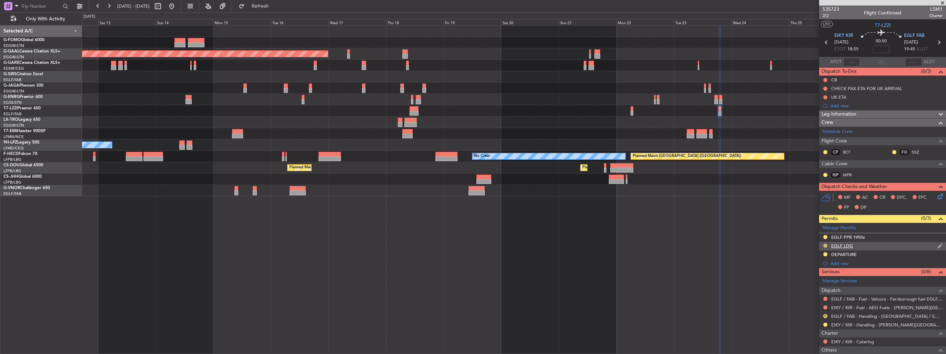
click at [825, 246] on button at bounding box center [826, 245] width 4 height 4
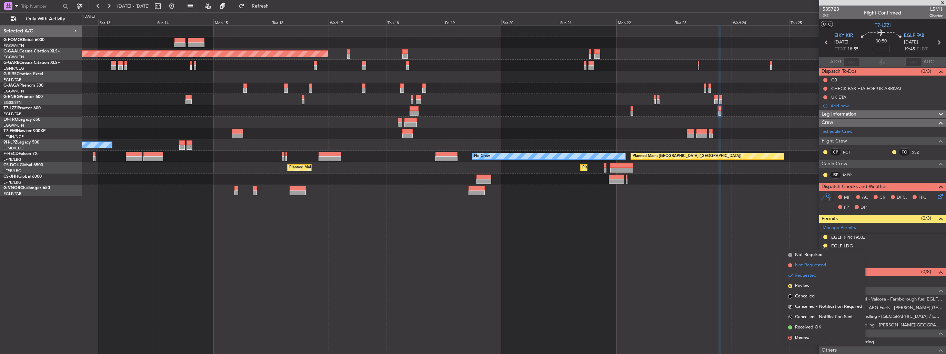
click at [818, 265] on span "Not Requested" at bounding box center [810, 265] width 31 height 7
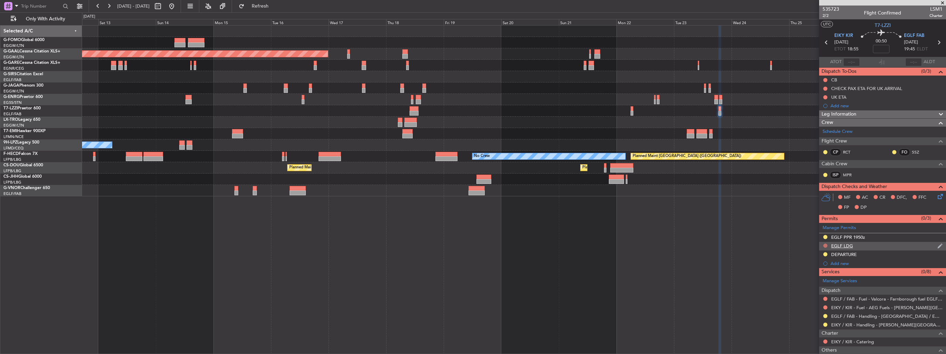
click at [825, 246] on button at bounding box center [826, 245] width 4 height 4
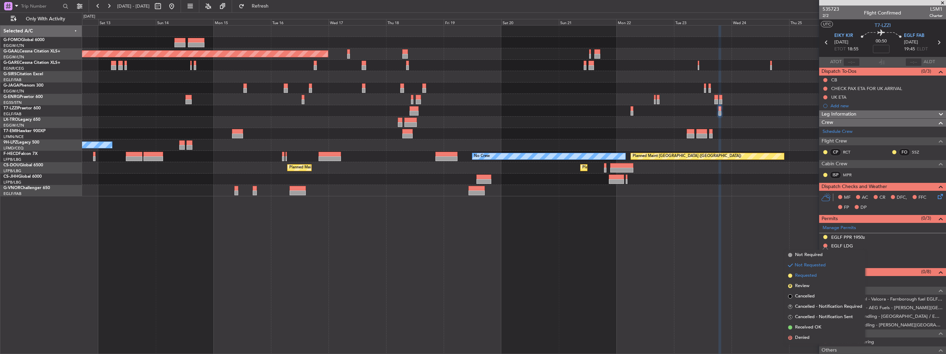
click at [803, 274] on span "Requested" at bounding box center [806, 275] width 22 height 7
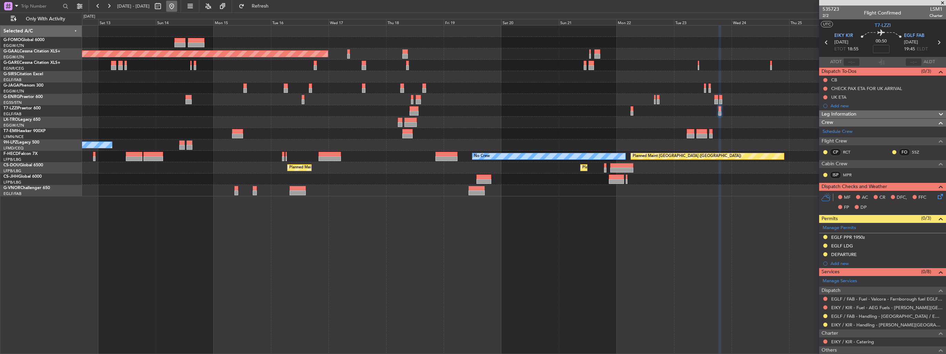
click at [177, 8] on button at bounding box center [171, 6] width 11 height 11
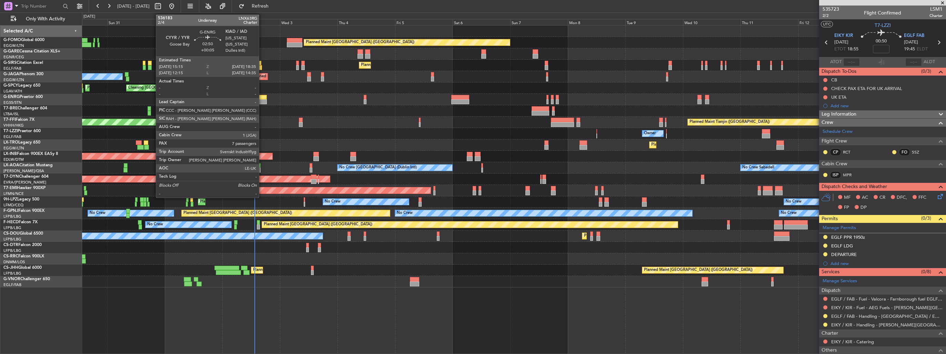
click at [262, 100] on div at bounding box center [263, 101] width 8 height 5
type input "+00:05"
type input "7"
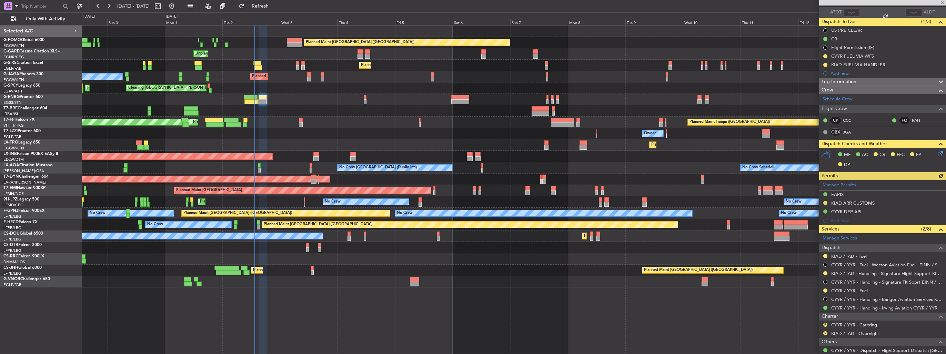
scroll to position [69, 0]
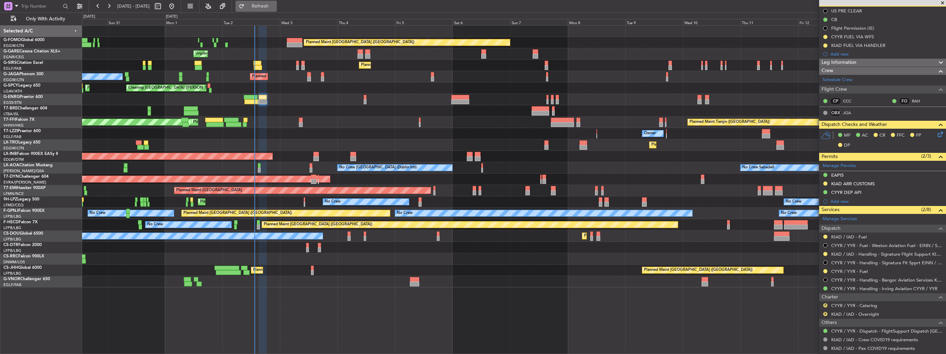
click at [271, 7] on span "Refresh" at bounding box center [260, 6] width 29 height 5
click at [825, 270] on button at bounding box center [826, 271] width 4 height 4
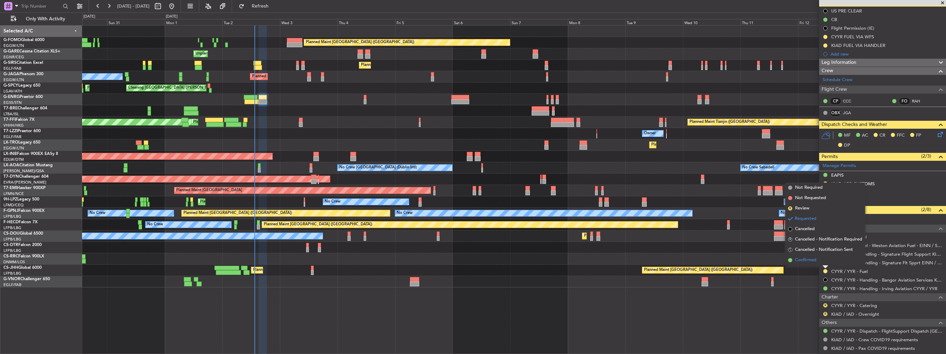
click at [802, 261] on span "Confirmed" at bounding box center [805, 260] width 21 height 7
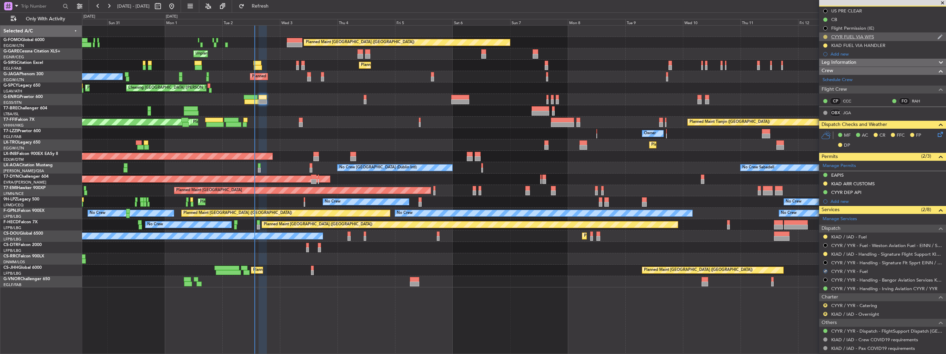
click at [826, 36] on button at bounding box center [826, 37] width 4 height 4
click at [820, 67] on span "Completed" at bounding box center [828, 67] width 23 height 7
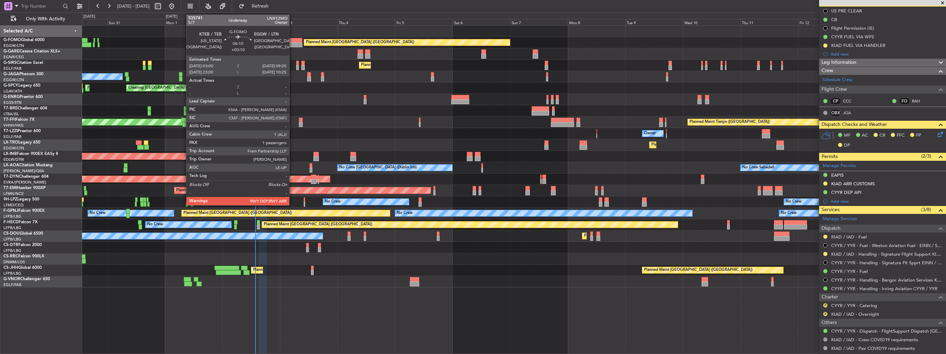
click at [292, 42] on div at bounding box center [295, 40] width 16 height 5
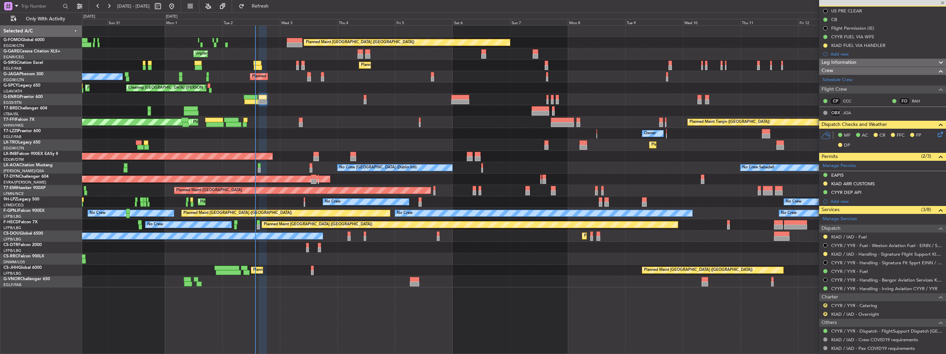
type input "+00:10"
type input "1"
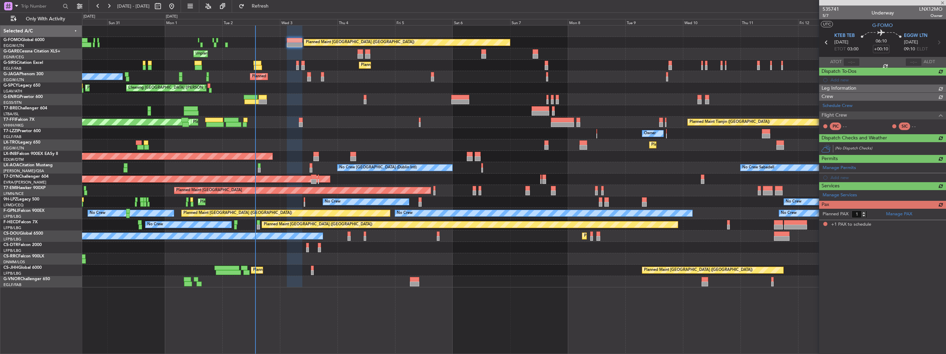
scroll to position [0, 0]
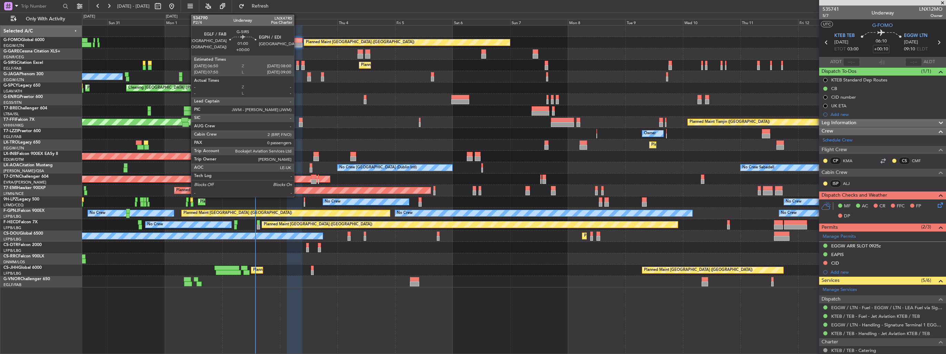
click at [297, 67] on div at bounding box center [297, 67] width 3 height 5
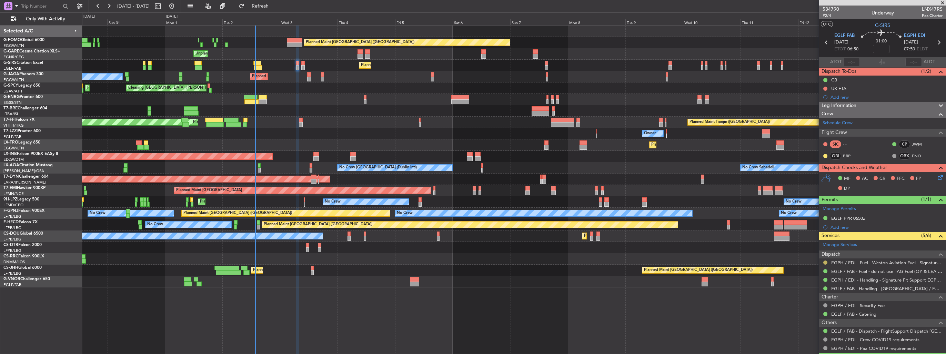
click at [826, 262] on button at bounding box center [826, 262] width 4 height 4
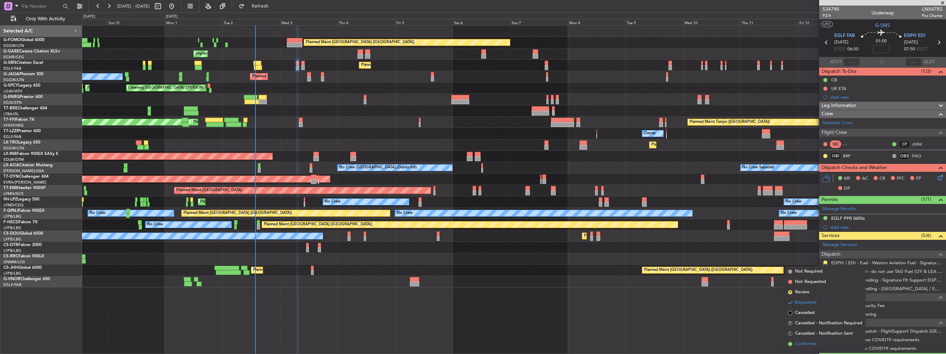
click at [795, 341] on span "Confirmed" at bounding box center [805, 343] width 21 height 7
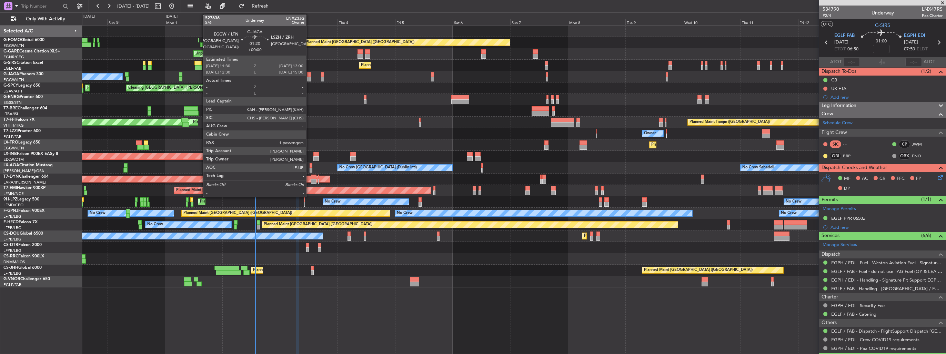
click at [309, 77] on div at bounding box center [309, 79] width 4 height 5
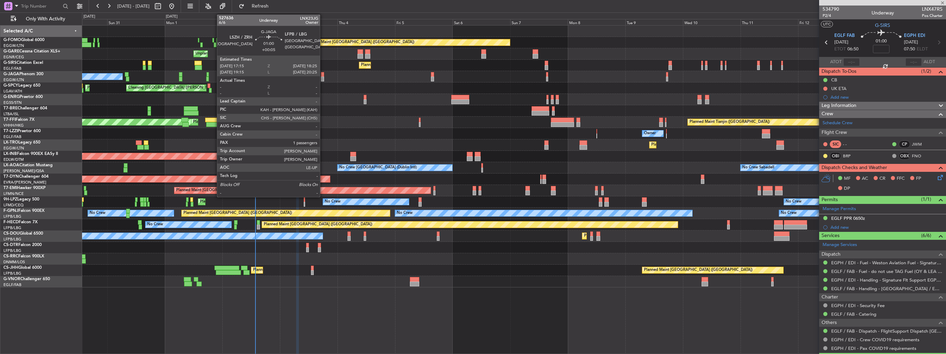
type input "1"
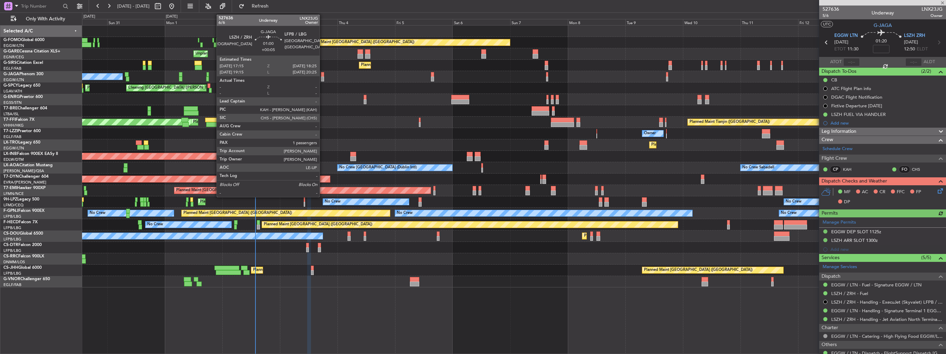
click at [323, 79] on div at bounding box center [322, 79] width 3 height 5
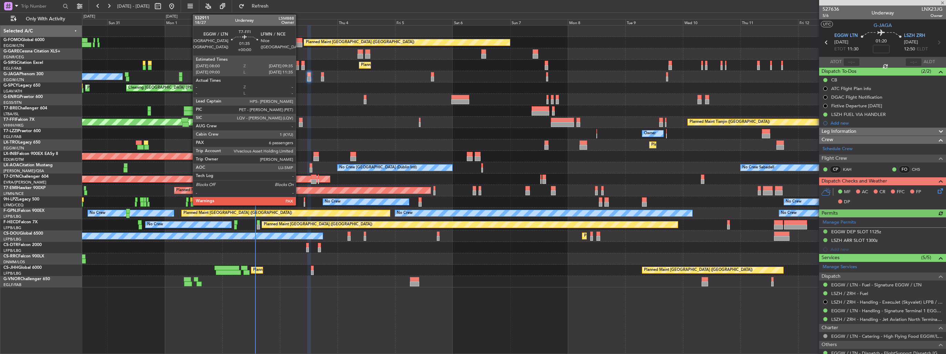
type input "+00:05"
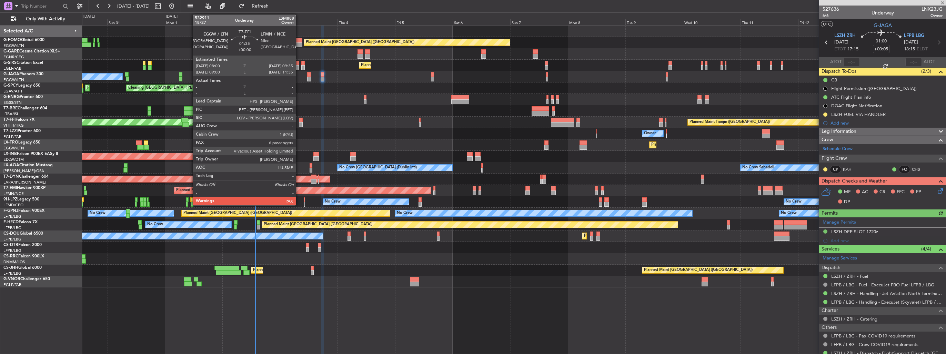
click at [299, 120] on div at bounding box center [301, 120] width 4 height 5
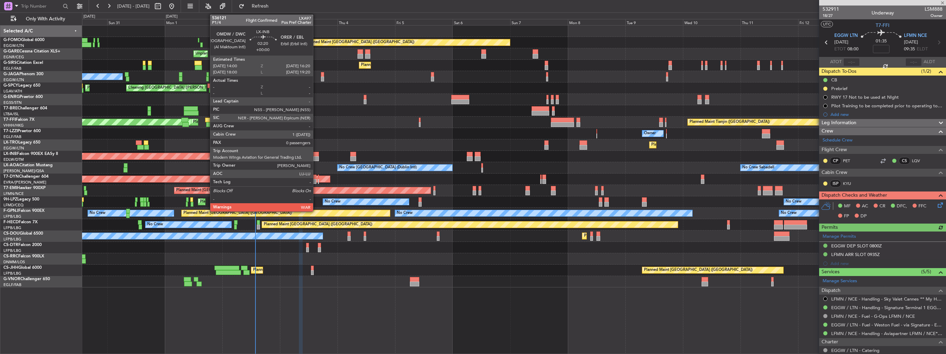
click at [316, 154] on div at bounding box center [317, 154] width 6 height 5
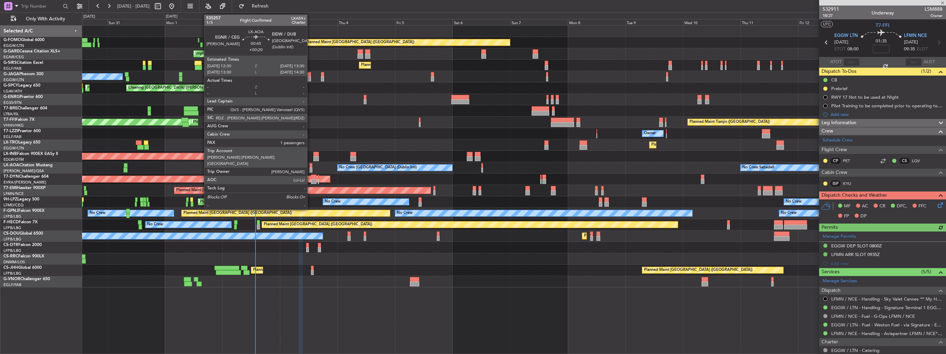
type input "0"
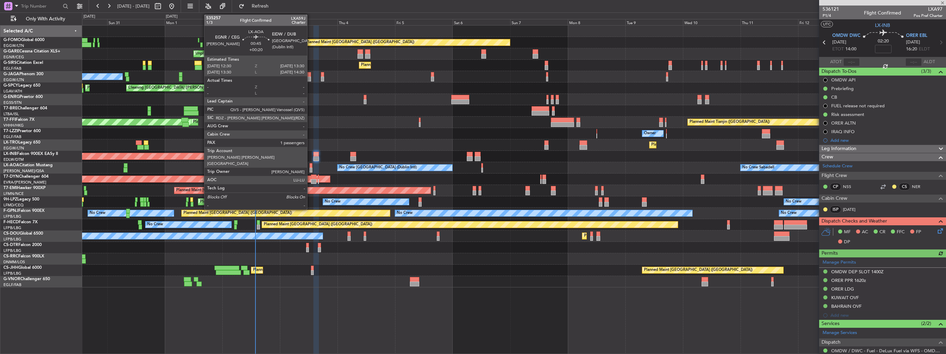
click at [310, 166] on div at bounding box center [311, 165] width 2 height 5
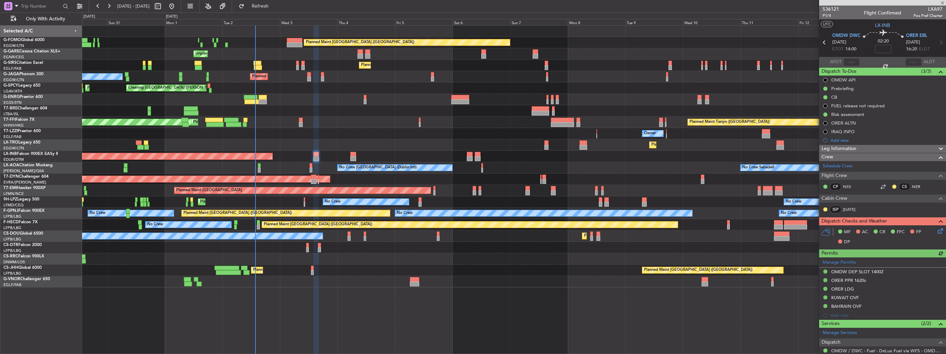
type input "+00:20"
type input "1"
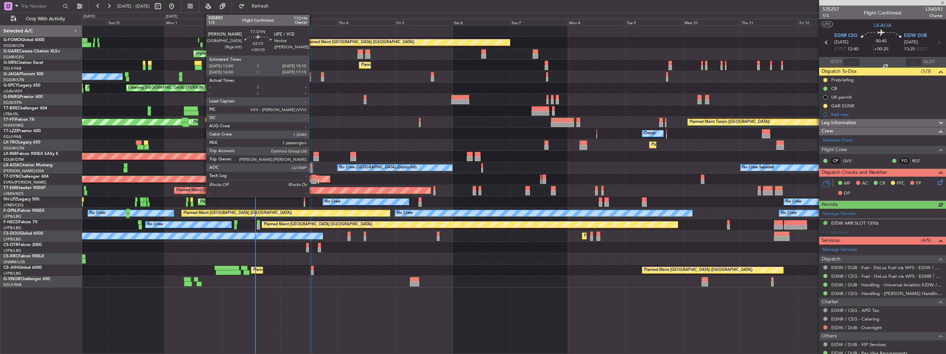
click at [312, 181] on div at bounding box center [314, 181] width 6 height 5
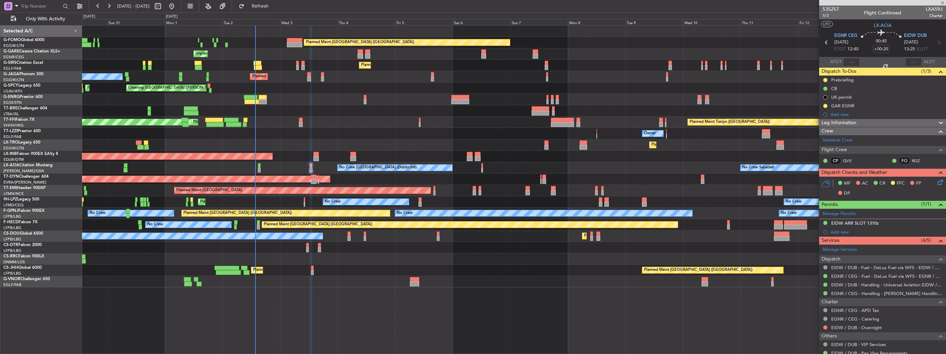
type input "+00:10"
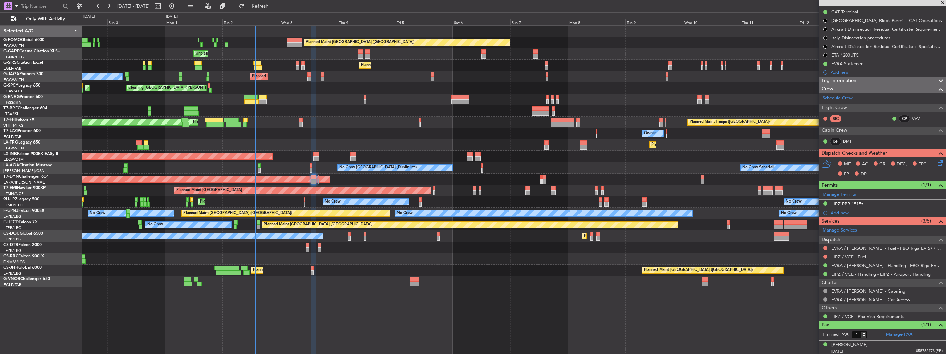
scroll to position [103, 0]
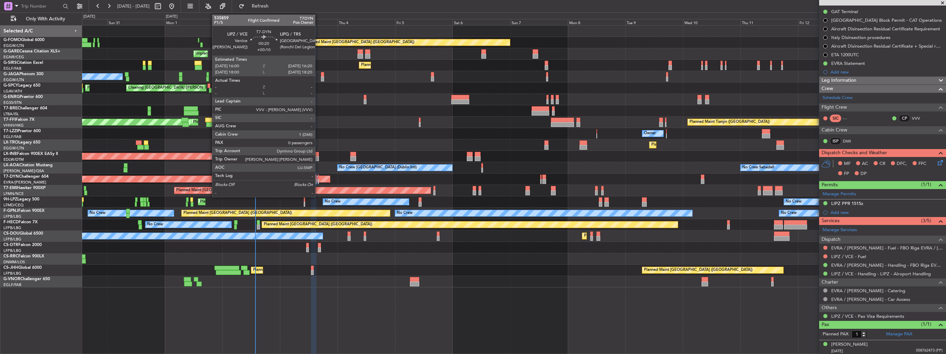
click at [318, 181] on div at bounding box center [318, 181] width 1 height 5
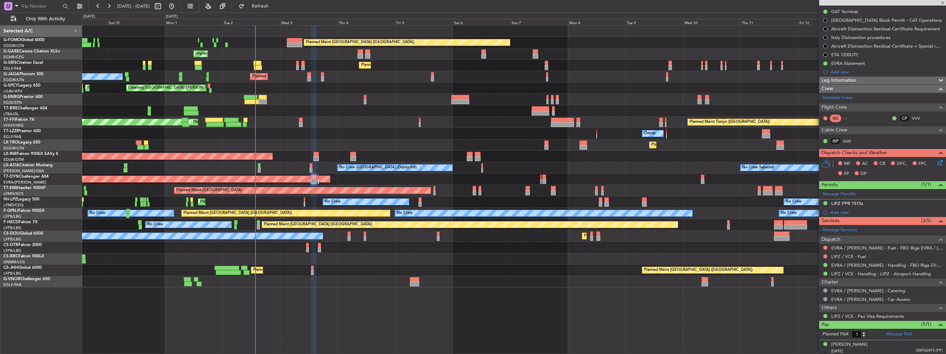
type input "0"
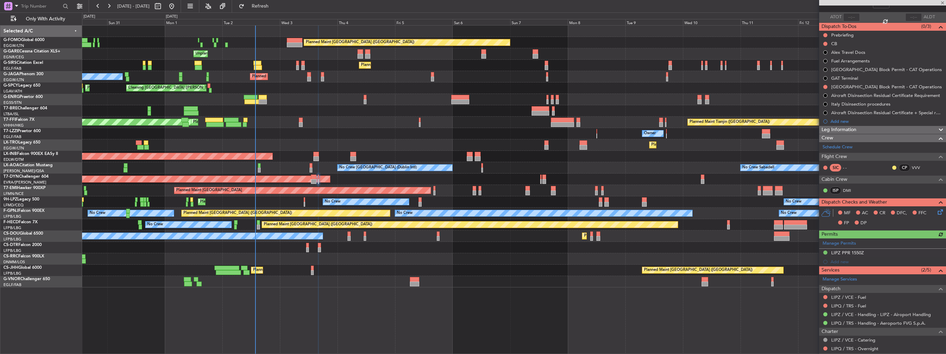
scroll to position [79, 0]
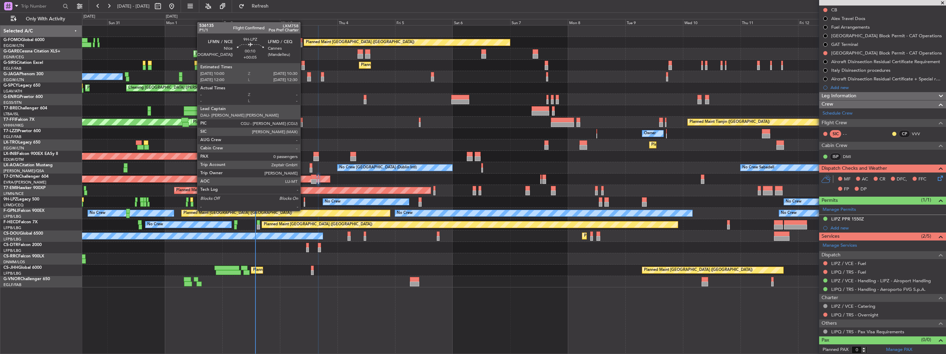
click at [304, 204] on div at bounding box center [304, 204] width 1 height 5
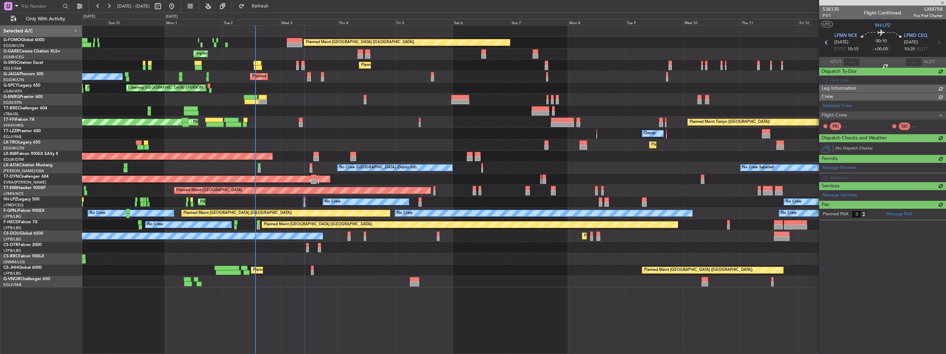
scroll to position [0, 0]
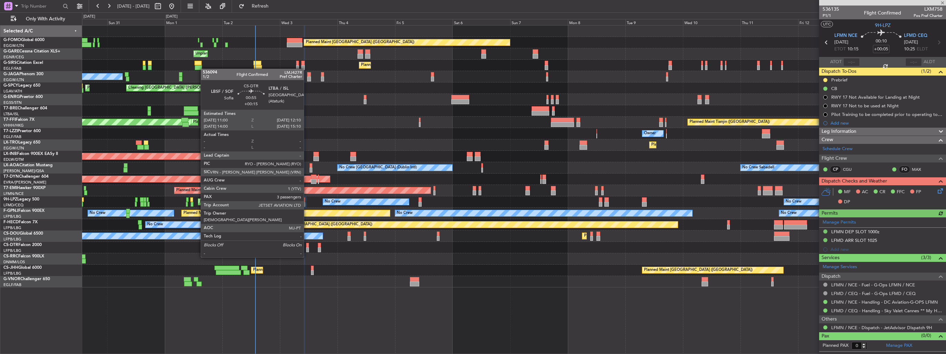
click at [307, 250] on div at bounding box center [307, 249] width 3 height 5
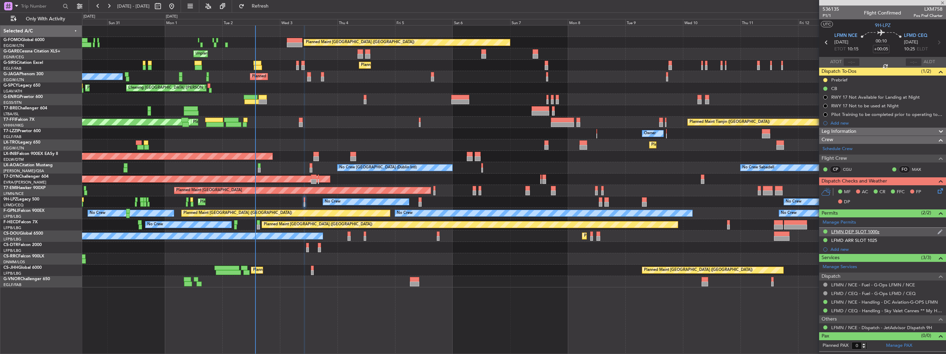
type input "+00:15"
type input "3"
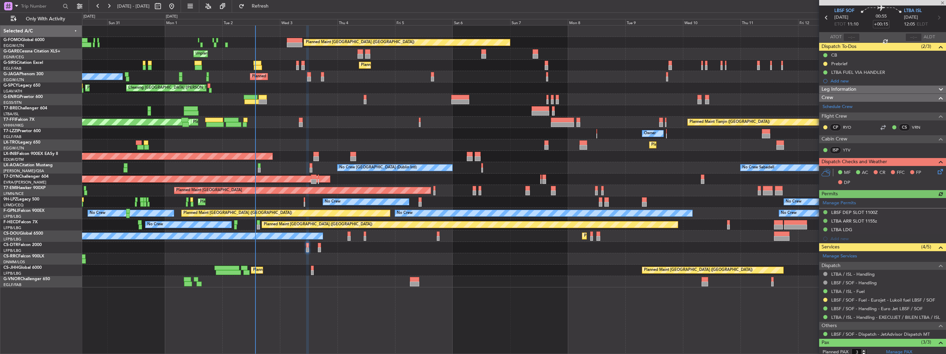
scroll to position [34, 0]
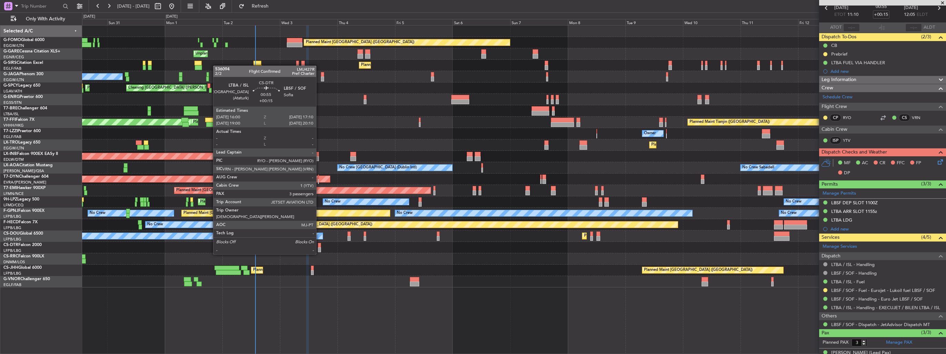
click at [319, 247] on div at bounding box center [319, 249] width 3 height 5
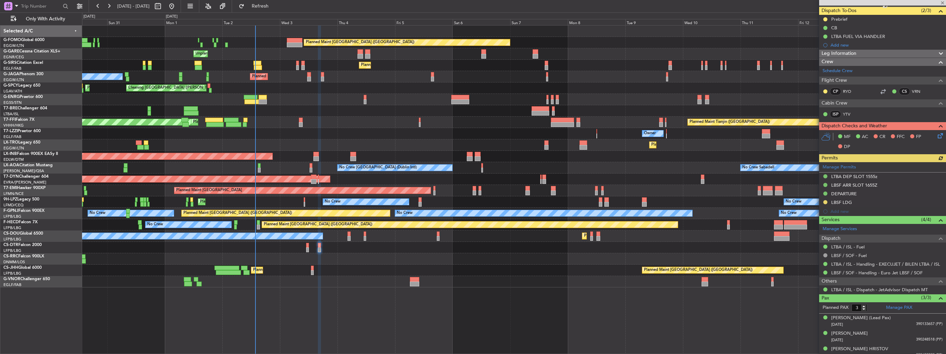
scroll to position [65, 0]
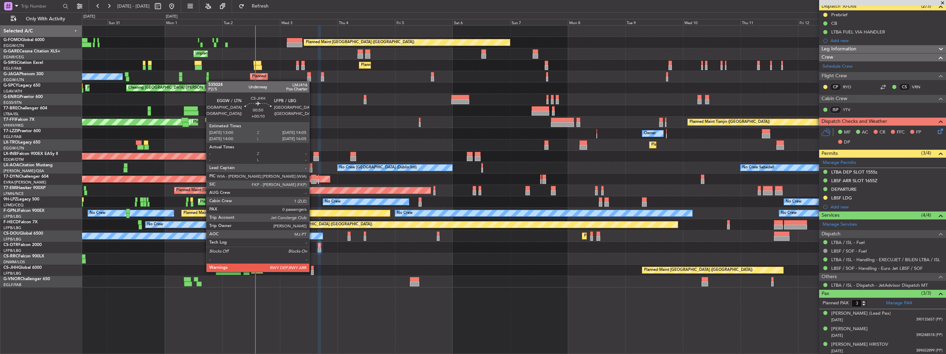
click at [312, 271] on div at bounding box center [312, 272] width 3 height 5
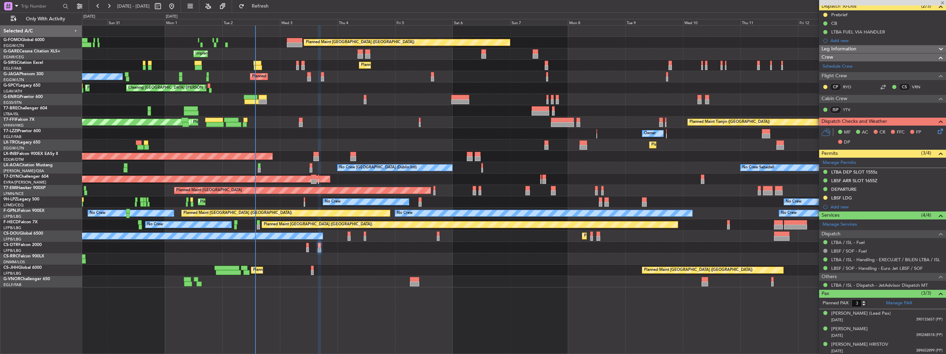
type input "+00:10"
type input "0"
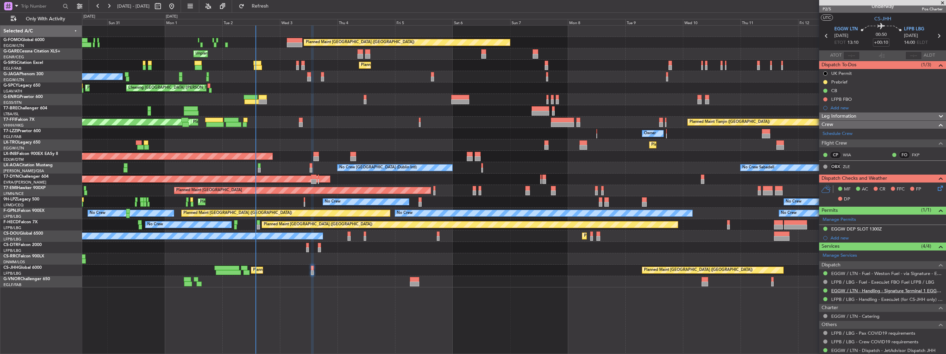
scroll to position [0, 0]
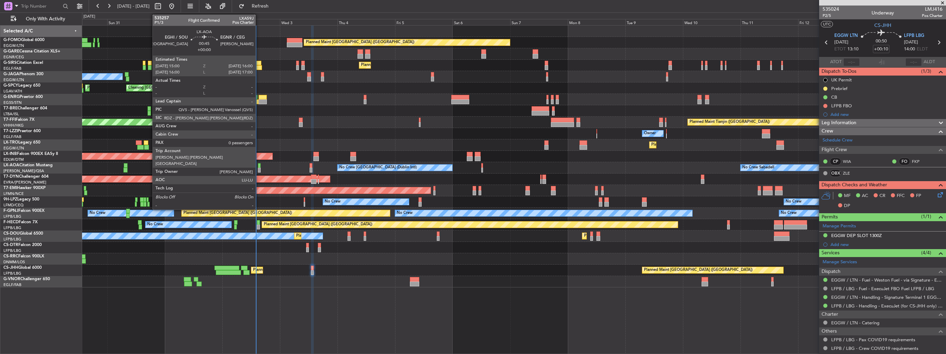
click at [259, 170] on div at bounding box center [259, 170] width 2 height 5
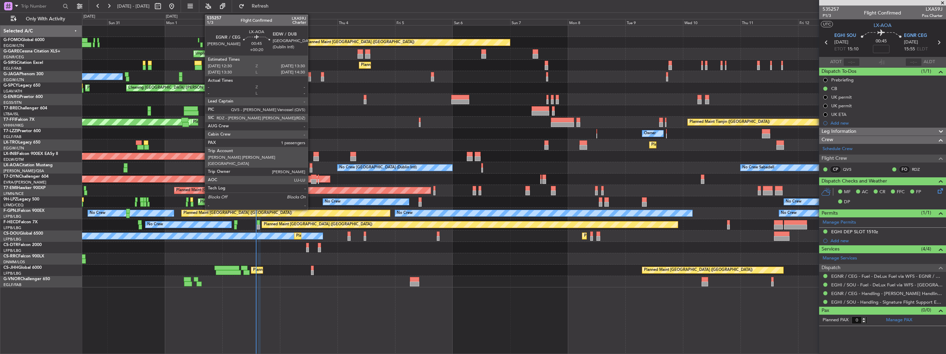
click at [311, 166] on div at bounding box center [311, 165] width 2 height 5
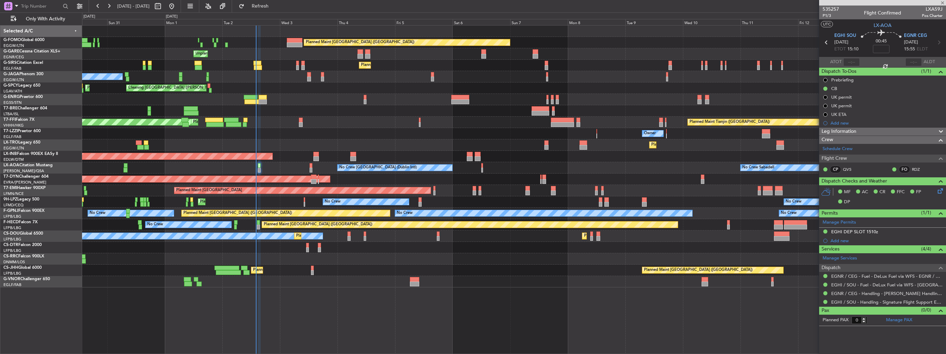
type input "+00:20"
type input "1"
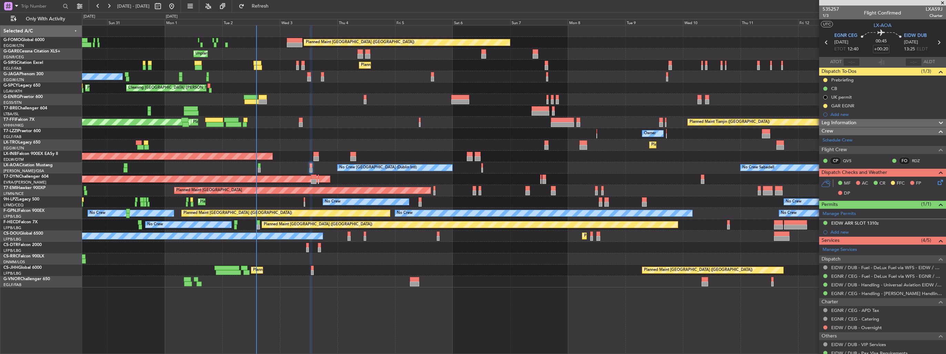
click at [318, 166] on div "No Crew Sabadell No Crew Dublin (Dublin Intl) No Crew Barcelona (El Prat)" at bounding box center [514, 167] width 864 height 11
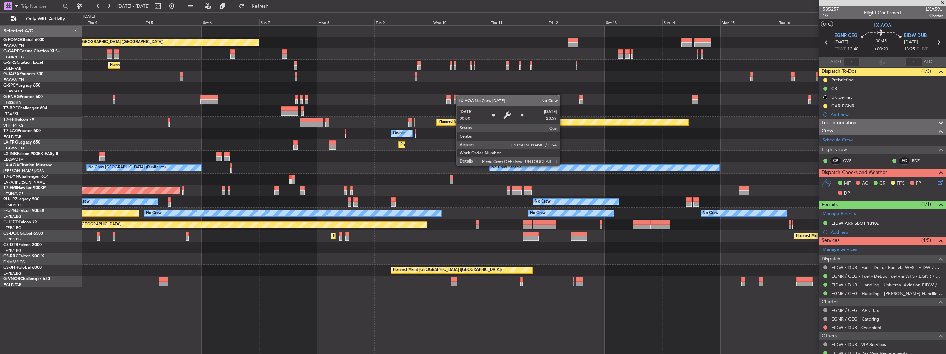
click at [339, 163] on div "No Crew Sabadell No Crew Dublin (Dublin Intl)" at bounding box center [514, 167] width 864 height 11
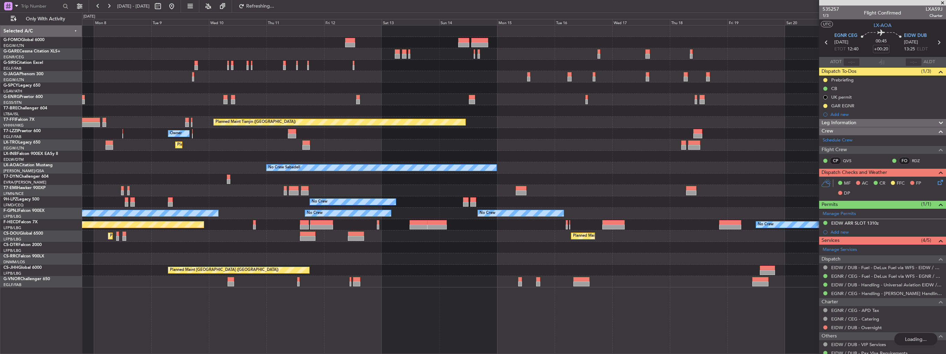
click at [323, 137] on div "Planned Maint London (Luton) Planned Maint London (Farnborough) Planned Maint L…" at bounding box center [514, 157] width 864 height 262
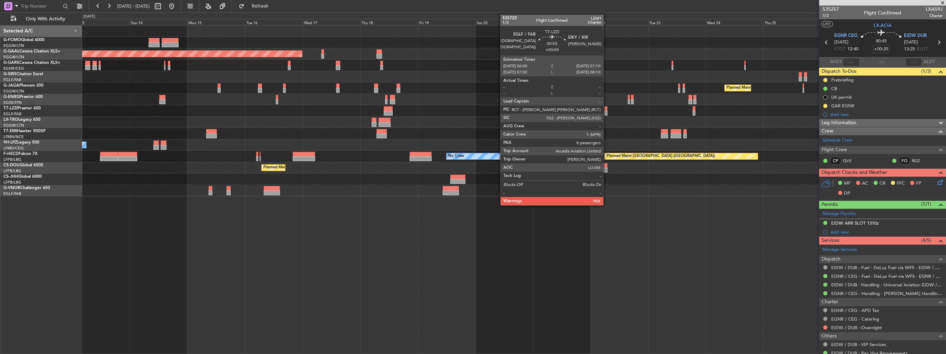
click at [607, 112] on div at bounding box center [606, 113] width 3 height 5
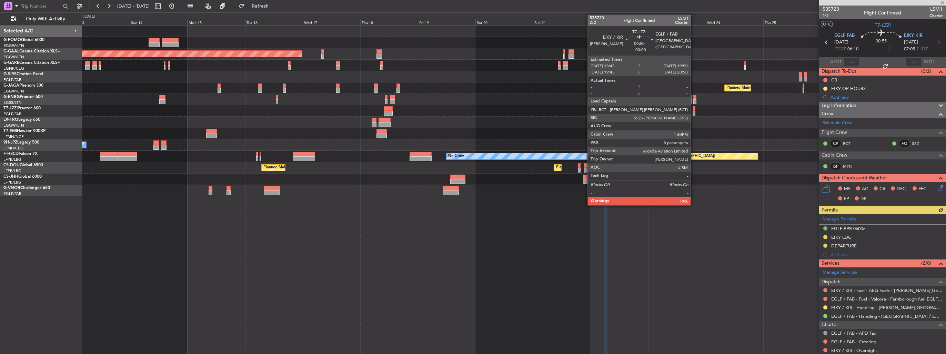
click at [694, 112] on div at bounding box center [694, 113] width 3 height 5
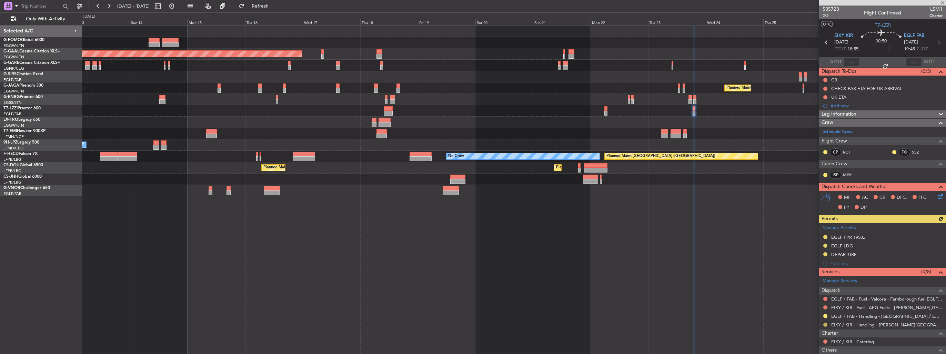
click at [826, 324] on button at bounding box center [826, 324] width 4 height 4
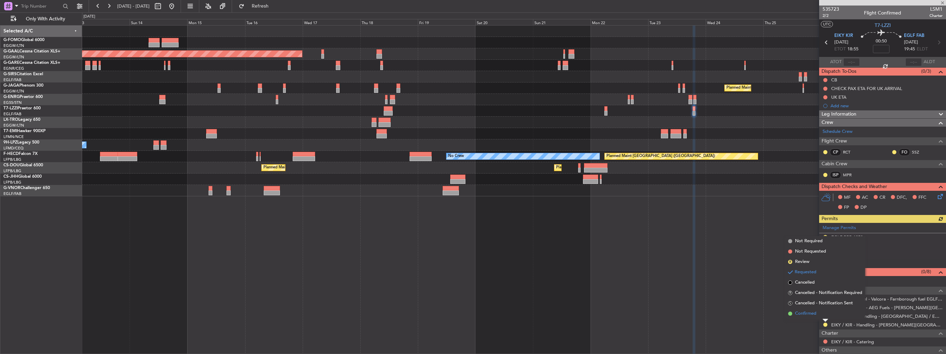
click at [813, 315] on span "Confirmed" at bounding box center [805, 313] width 21 height 7
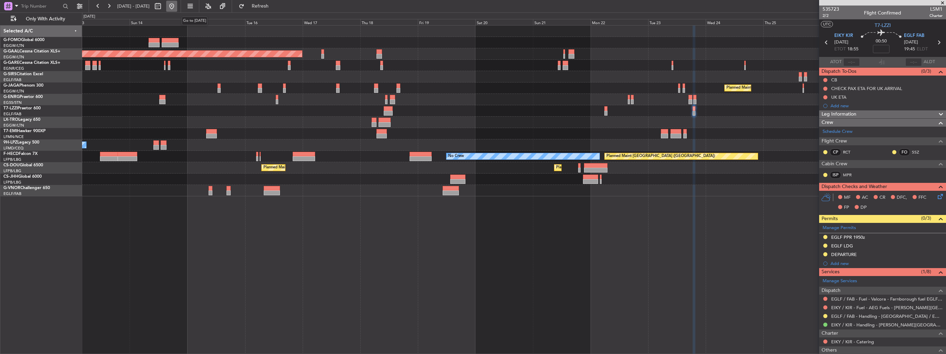
click at [177, 6] on button at bounding box center [171, 6] width 11 height 11
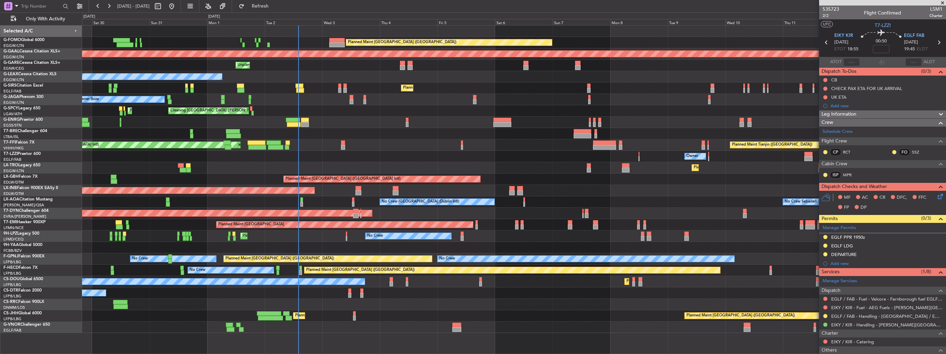
click at [350, 158] on div "Planned Maint London (Luton) Planned Maint Dusseldorf Unplanned Maint Chester O…" at bounding box center [514, 179] width 864 height 307
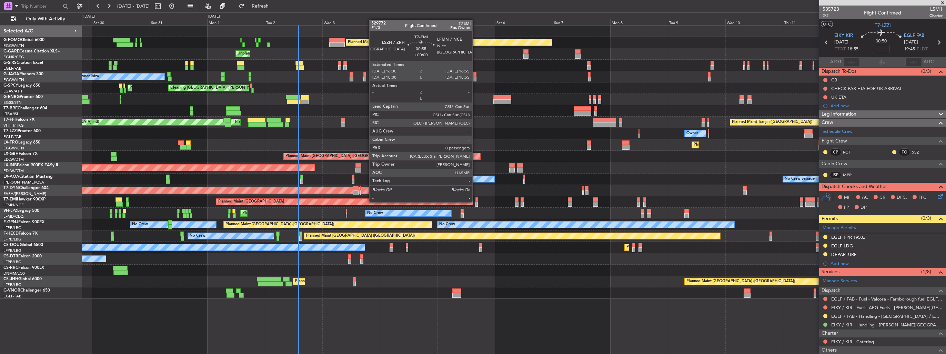
click at [476, 202] on div at bounding box center [477, 204] width 2 height 5
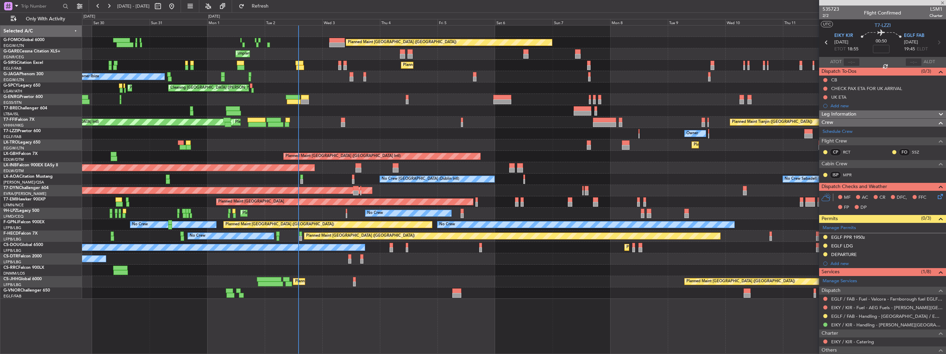
type input "0"
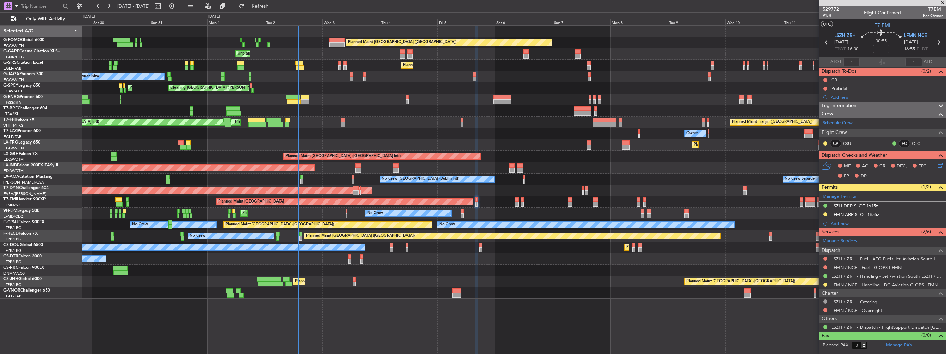
click at [0, 0] on img at bounding box center [0, 0] width 0 height 0
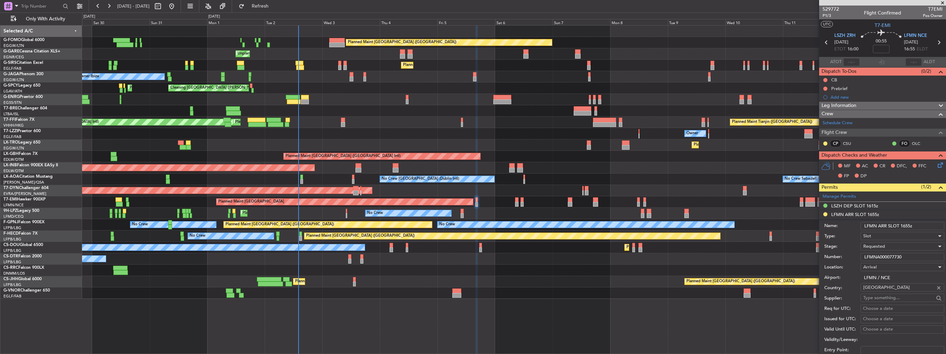
drag, startPoint x: 915, startPoint y: 224, endPoint x: 900, endPoint y: 225, distance: 14.5
click at [900, 225] on input "LFMN ARR SLOT 1655z" at bounding box center [903, 226] width 84 height 8
type input "LFMN ARR SLOT 1700z"
drag, startPoint x: 905, startPoint y: 258, endPoint x: 832, endPoint y: 264, distance: 73.4
click at [832, 264] on form "Name: LFMN ARR SLOT 1700z Type: Slot Stage: Requested Number: LFMNA000077730 Lo…" at bounding box center [882, 322] width 127 height 206
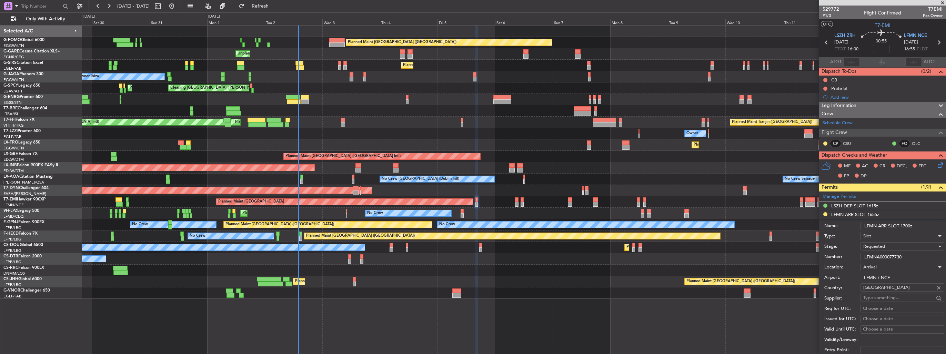
paste input "text"
type input "LFMNA000077730"
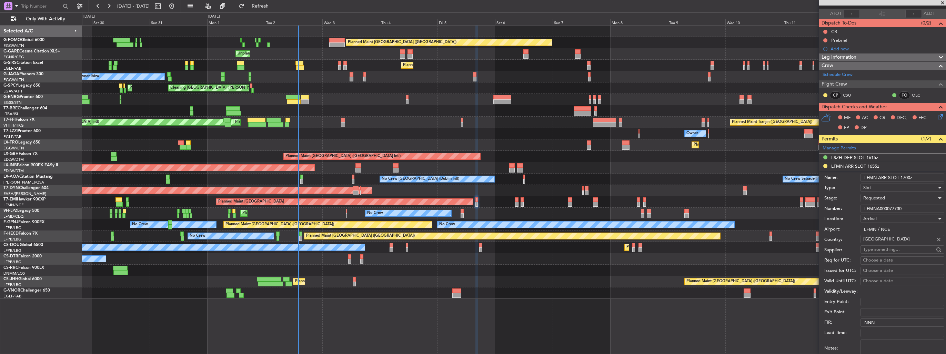
scroll to position [69, 0]
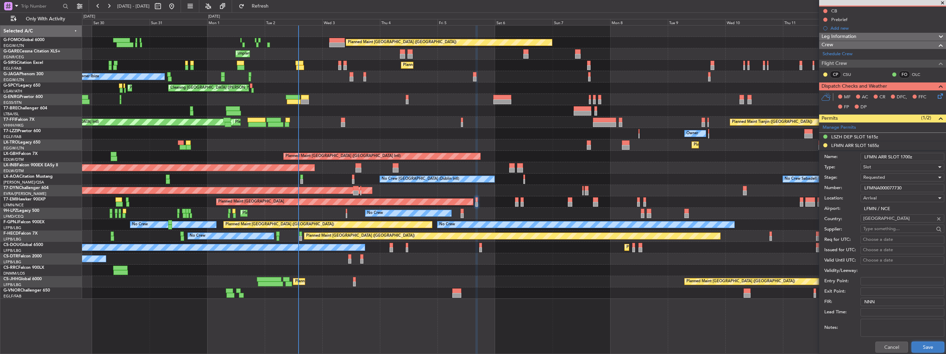
click at [926, 343] on button "Save" at bounding box center [928, 346] width 33 height 11
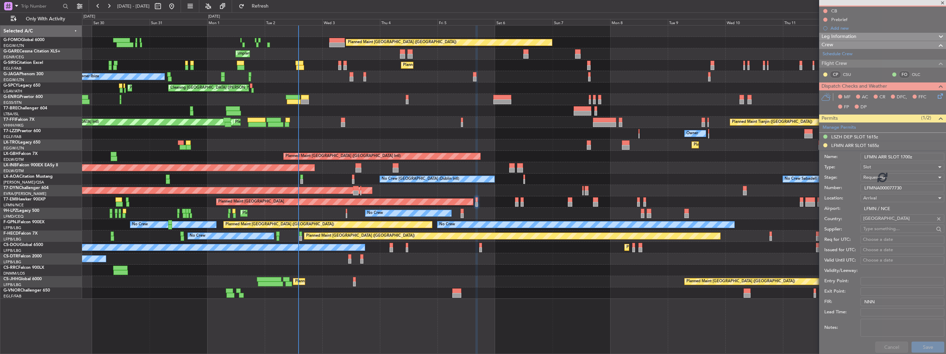
scroll to position [0, 0]
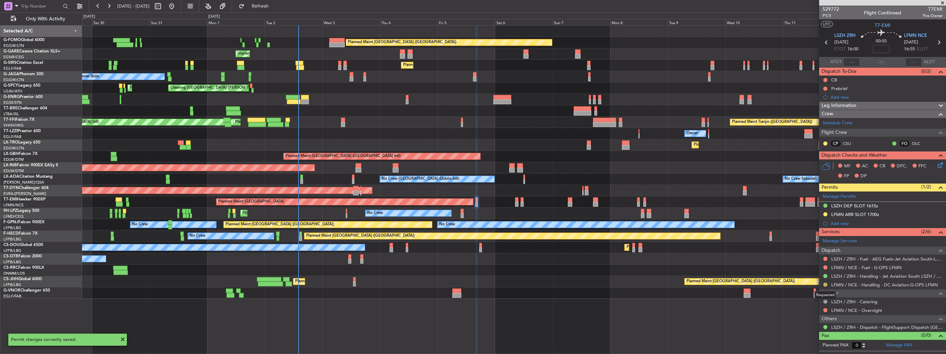
click at [827, 282] on button at bounding box center [826, 284] width 4 height 4
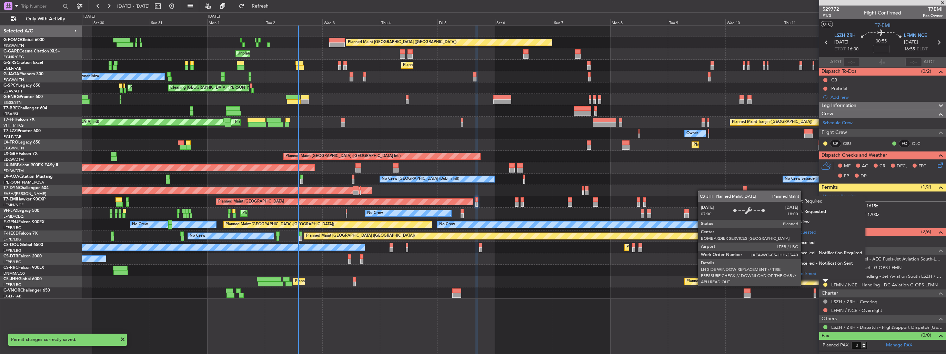
click at [800, 273] on span "Confirmed" at bounding box center [805, 273] width 21 height 7
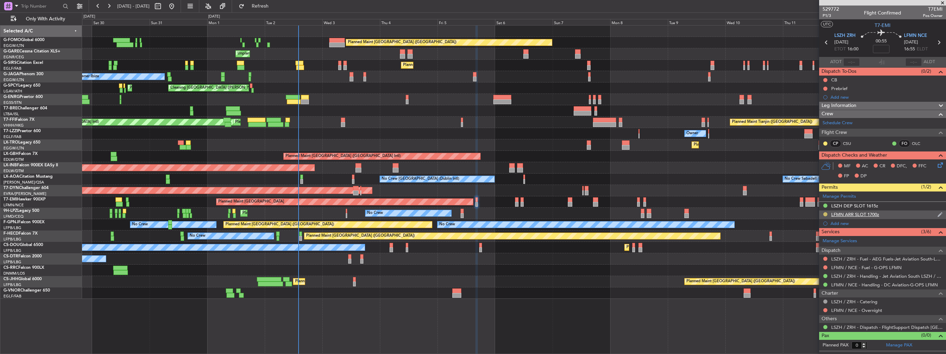
click at [825, 212] on button at bounding box center [826, 214] width 4 height 4
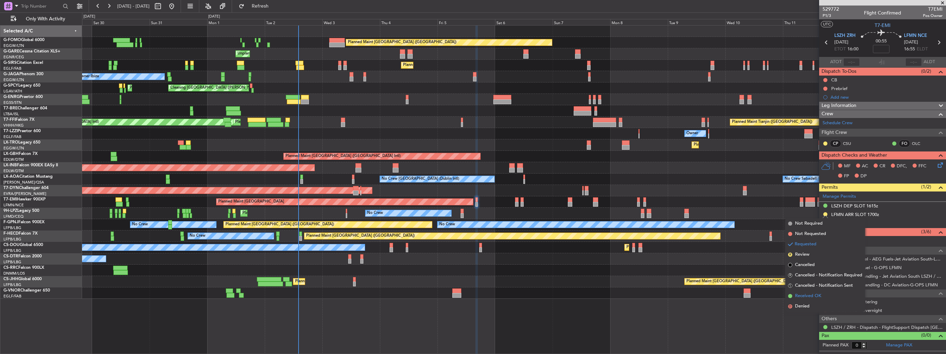
click at [798, 293] on span "Received OK" at bounding box center [808, 295] width 26 height 7
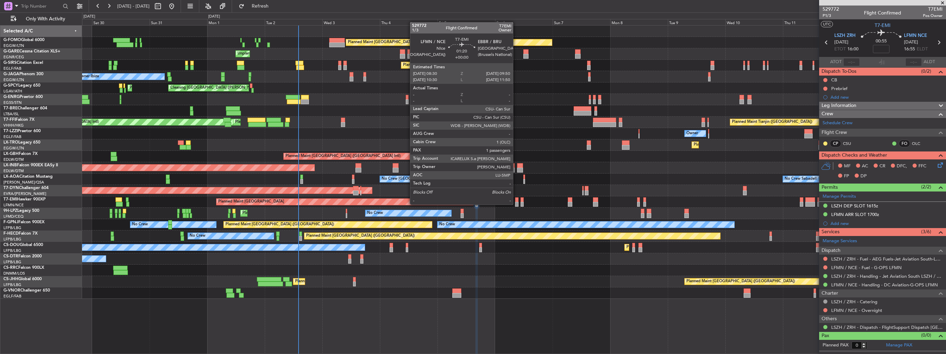
click at [516, 205] on div at bounding box center [516, 204] width 3 height 5
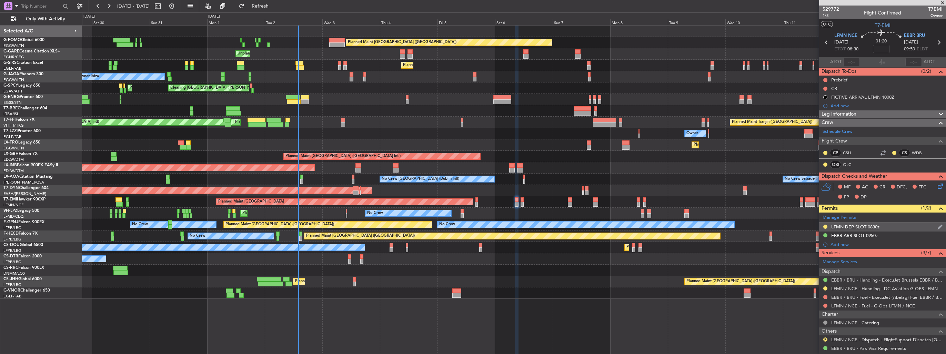
click at [938, 225] on img at bounding box center [940, 227] width 5 height 6
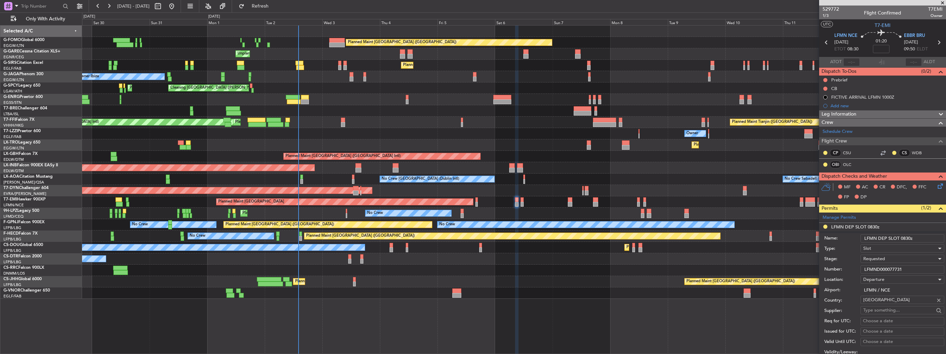
click at [897, 256] on div "Requested" at bounding box center [900, 258] width 73 height 10
click at [883, 310] on span "Received OK" at bounding box center [900, 311] width 72 height 10
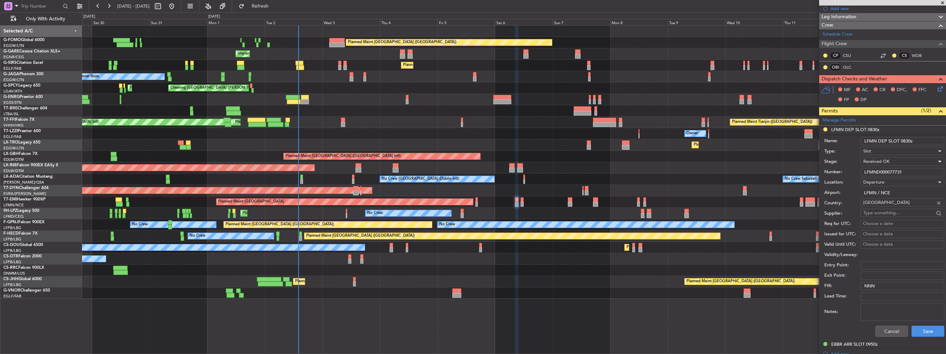
scroll to position [138, 0]
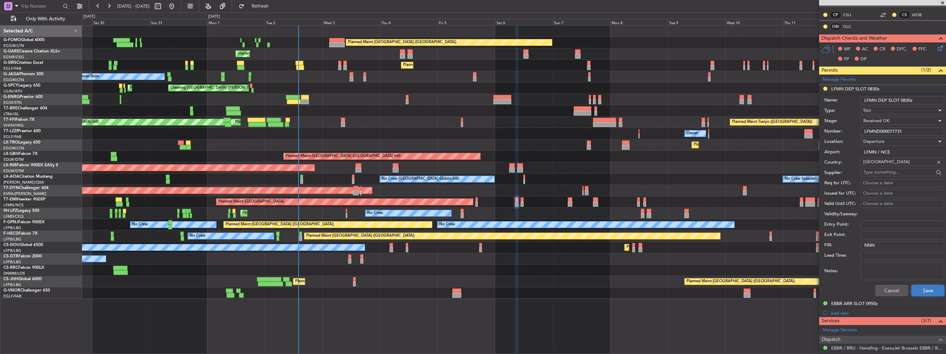
click at [923, 288] on button "Save" at bounding box center [928, 290] width 33 height 11
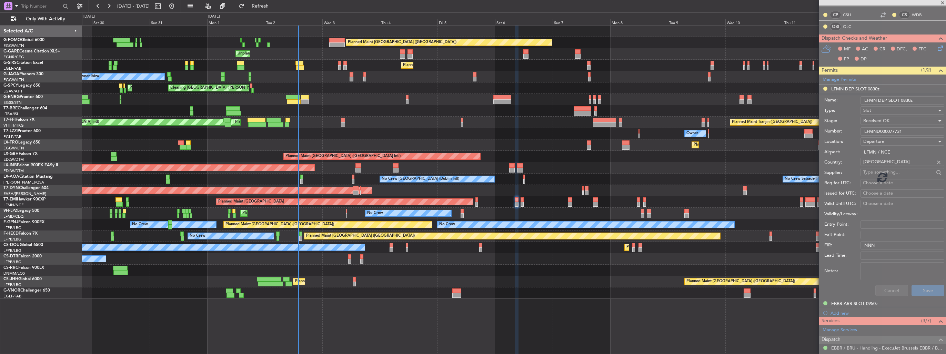
scroll to position [41, 0]
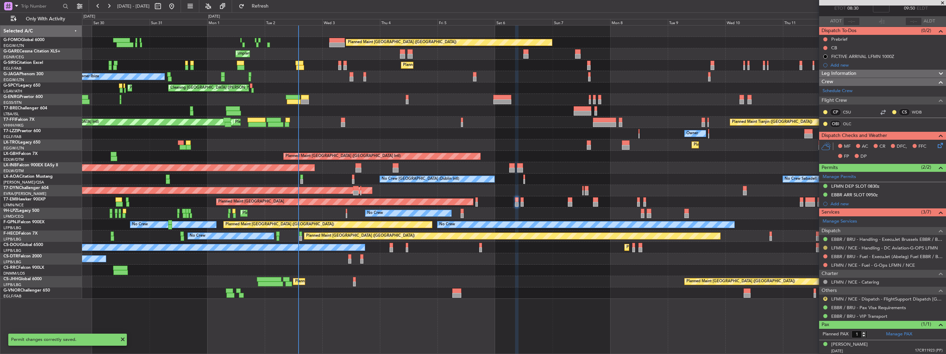
click at [826, 246] on button at bounding box center [826, 248] width 4 height 4
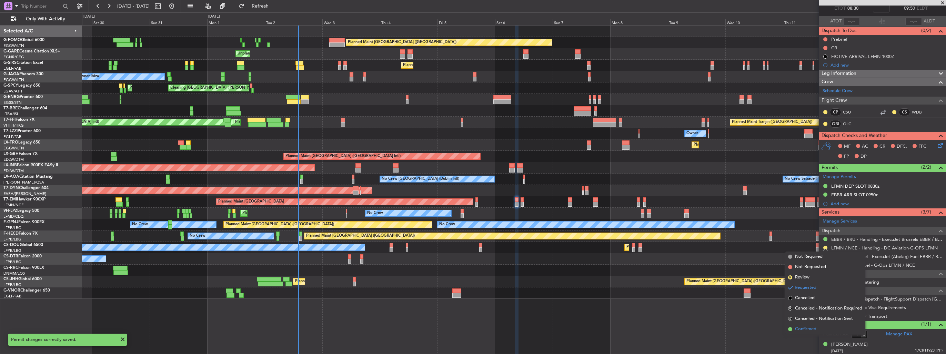
click at [806, 326] on span "Confirmed" at bounding box center [805, 329] width 21 height 7
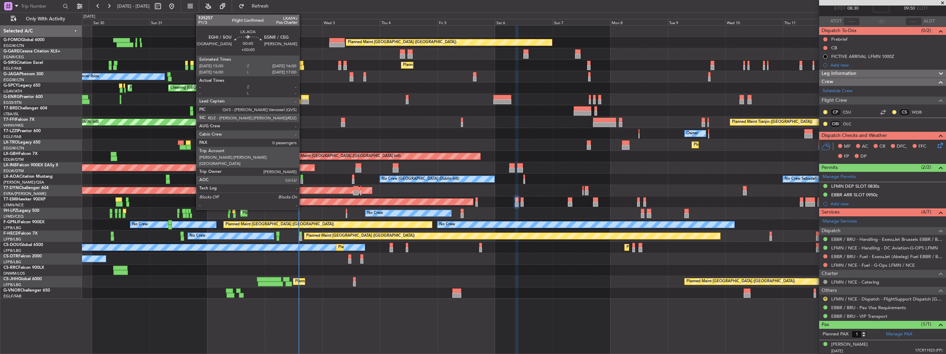
click at [302, 182] on div at bounding box center [301, 181] width 2 height 5
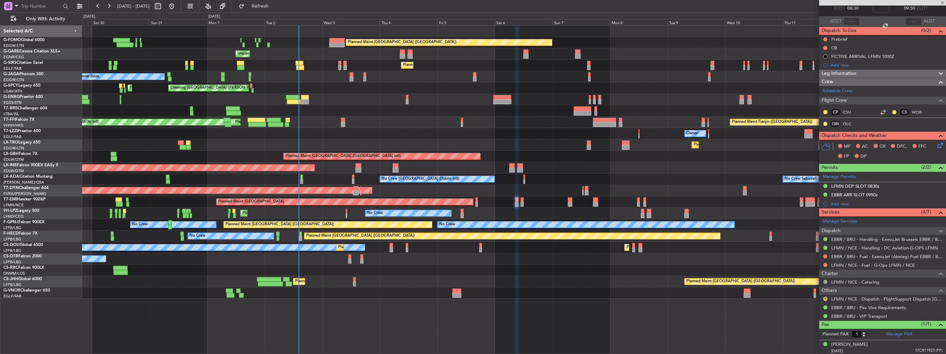
type input "0"
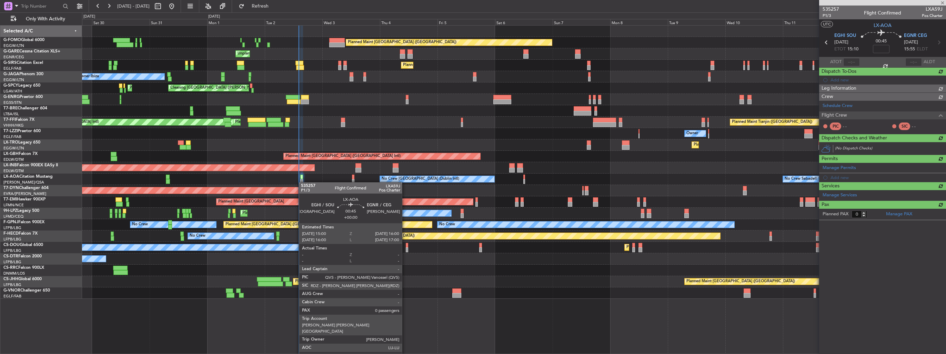
scroll to position [0, 0]
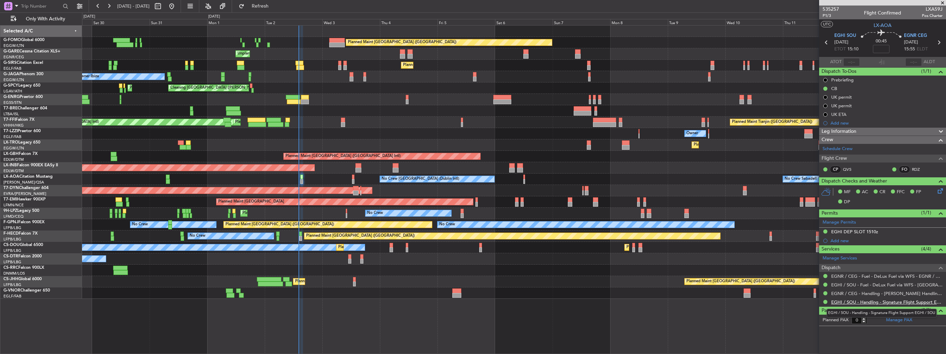
click at [852, 301] on link "EGHI / SOU - Handling - Signature Flight Support EGHI / SOU" at bounding box center [887, 302] width 111 height 6
click at [332, 175] on div "Planned Maint London (Luton) Unplanned Maint Chester Planned Maint London (Farn…" at bounding box center [514, 162] width 864 height 273
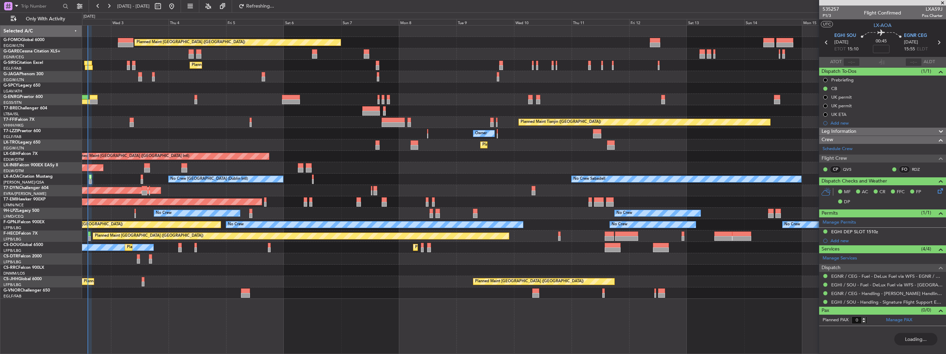
click at [334, 161] on div "Planned Maint Dubai (Dubai Intl) Planned Maint Nurnberg" at bounding box center [514, 156] width 864 height 11
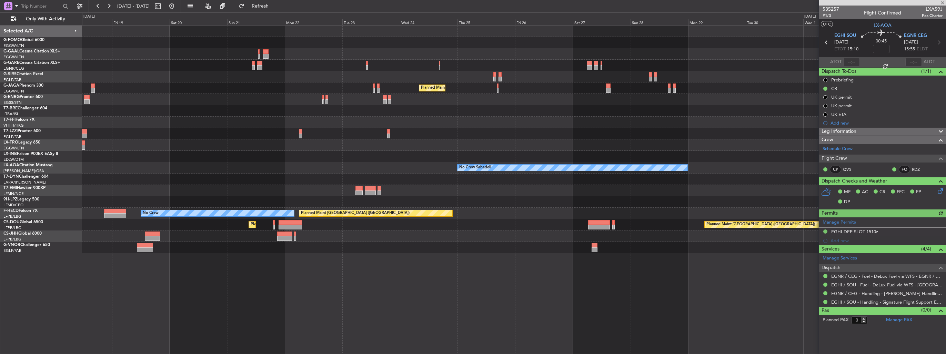
click at [145, 230] on div "Planned Maint Dusseldorf Planned Maint London (Luton) No Crew Sabadell No Crew …" at bounding box center [514, 140] width 864 height 228
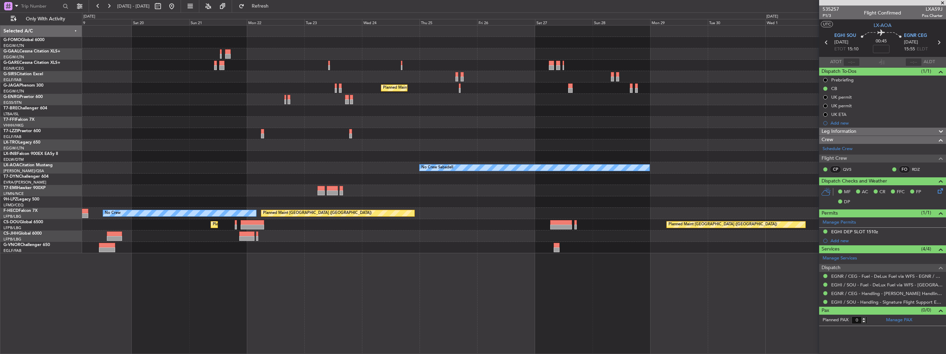
click at [186, 201] on div "Planned Maint Dusseldorf Planned Maint London (Luton) No Crew Sabadell No Crew …" at bounding box center [514, 140] width 864 height 228
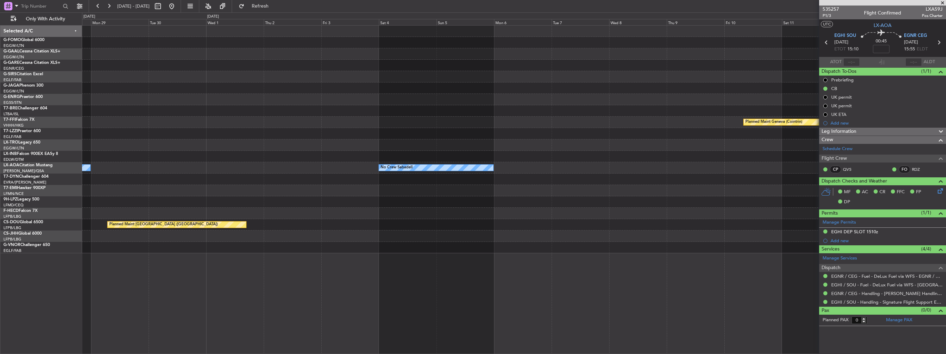
click at [302, 212] on div "Planned Maint Geneva (Cointrin) No Crew Sabadell No Crew Sabadell Planned Maint…" at bounding box center [514, 140] width 864 height 228
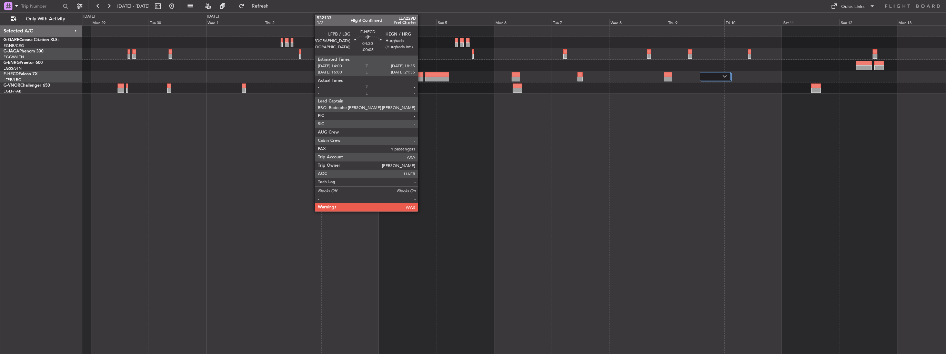
click at [420, 76] on div at bounding box center [417, 74] width 11 height 5
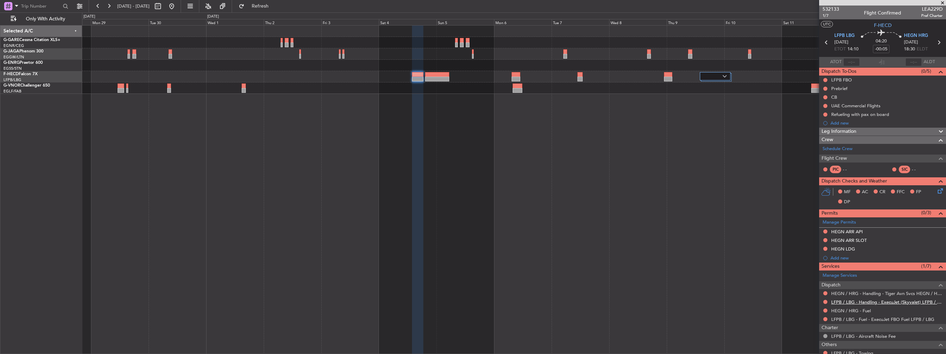
click at [836, 299] on link "LFPB / LBG - Handling - ExecuJet (Skyvalet) LFPB / LBG" at bounding box center [887, 302] width 111 height 6
click at [852, 293] on link "HEGN / HRG - Handling - Tiger Avn Svcs HEGN / HRG" at bounding box center [887, 293] width 111 height 6
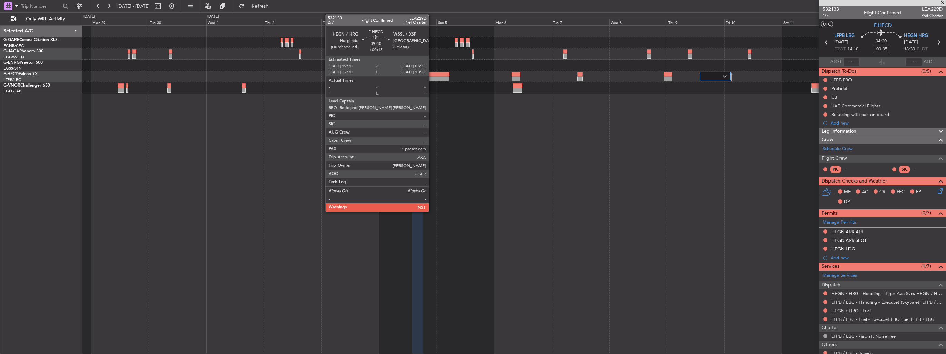
click at [432, 73] on div at bounding box center [437, 74] width 24 height 5
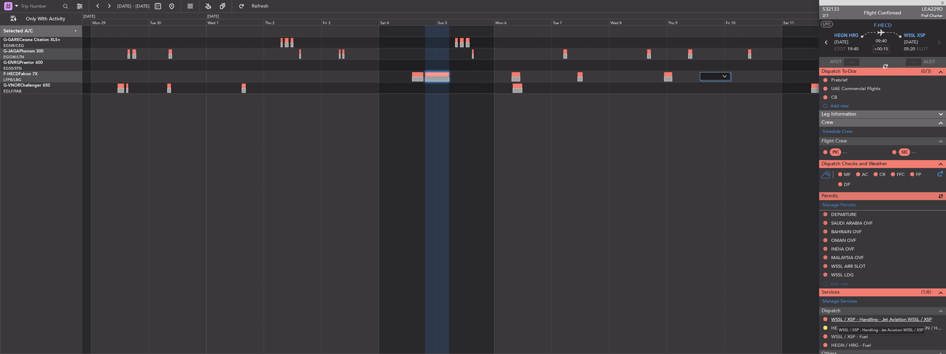
click at [835, 318] on link "WSSL / XSP - Handling - Jet Aviation WSSL / XSP" at bounding box center [882, 319] width 101 height 6
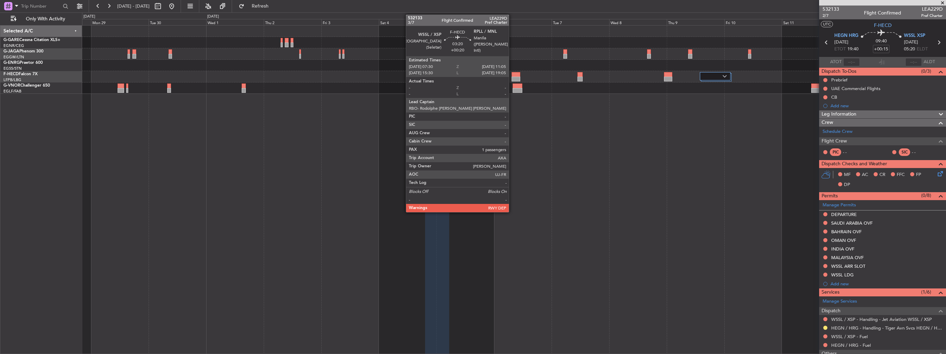
click at [512, 75] on div at bounding box center [516, 74] width 9 height 5
type input "+00:20"
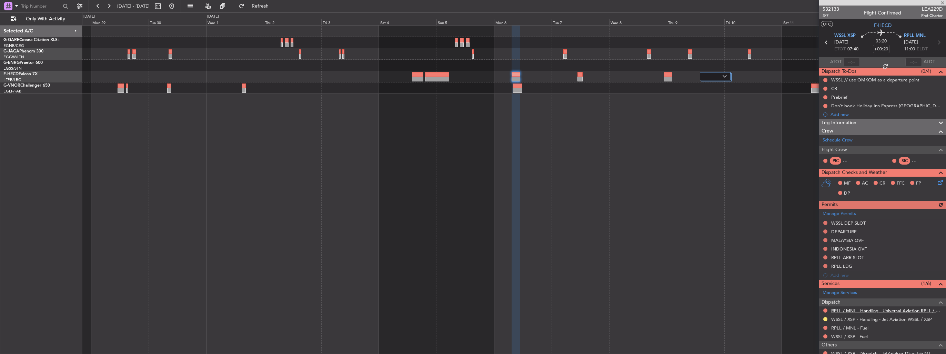
click at [850, 310] on link "RPLL / MNL - Handling - Universal Aviation RPLL / MNL" at bounding box center [887, 311] width 111 height 6
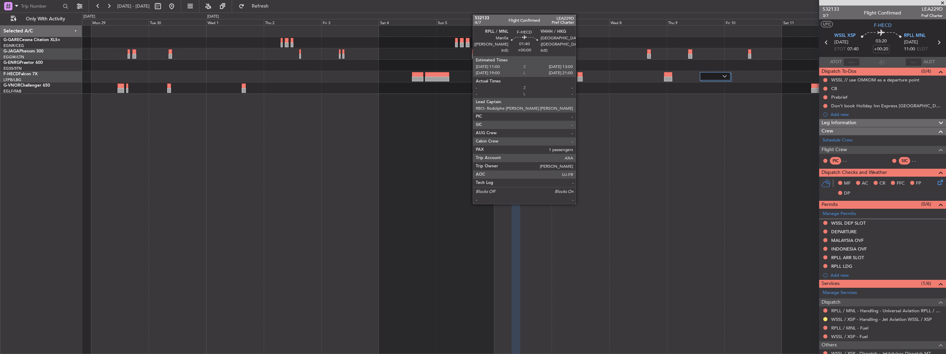
click at [579, 78] on div at bounding box center [580, 79] width 5 height 5
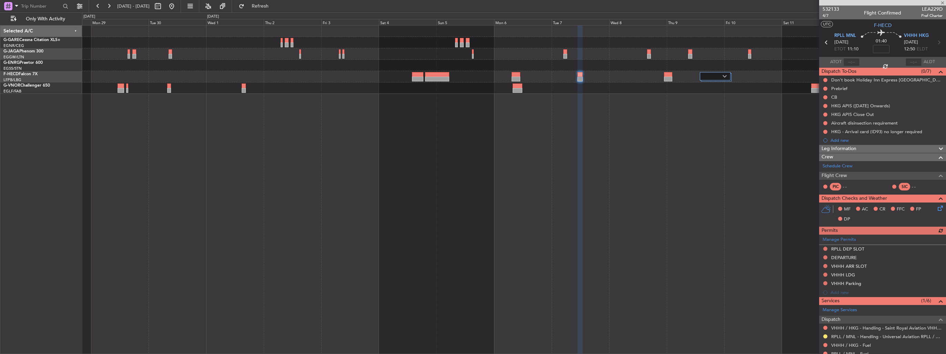
scroll to position [63, 0]
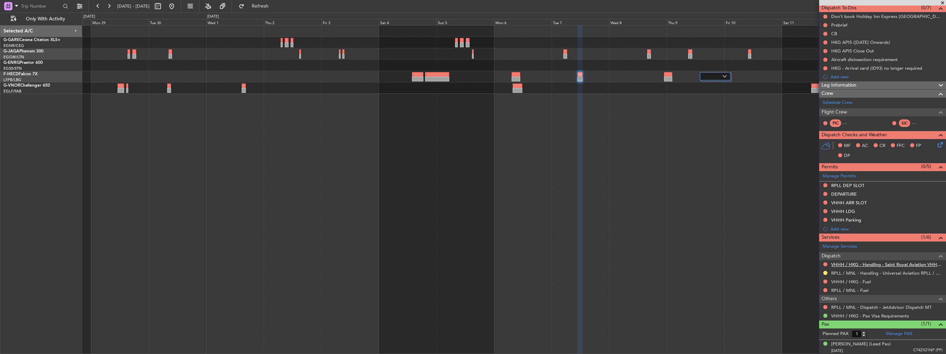
click at [853, 262] on link "VHHH / HKG - Handling - Saint Royal Aviation VHHH / HKG" at bounding box center [887, 264] width 111 height 6
click at [825, 201] on button at bounding box center [826, 202] width 4 height 4
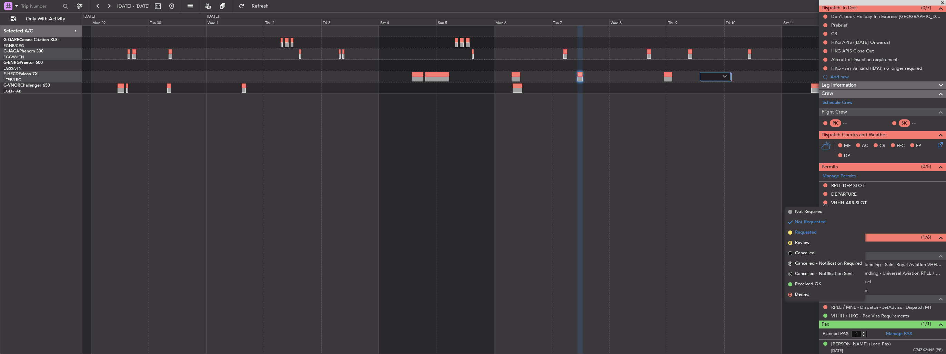
click at [809, 232] on span "Requested" at bounding box center [806, 232] width 22 height 7
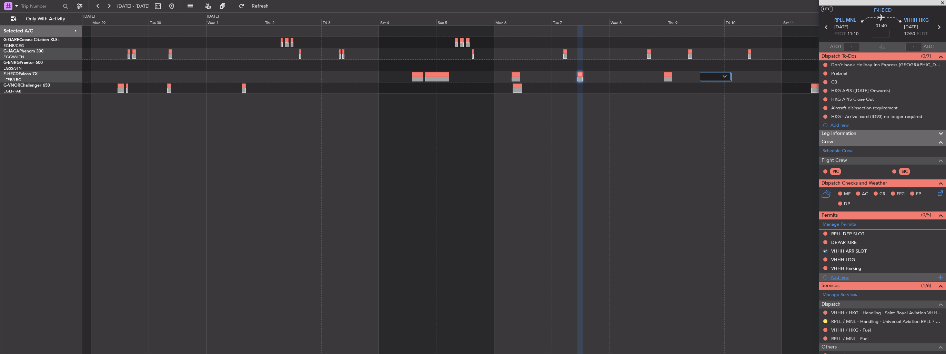
scroll to position [0, 0]
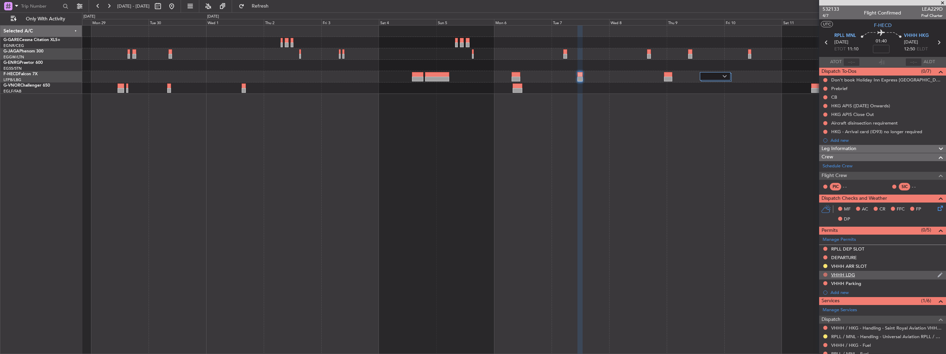
click at [826, 275] on button at bounding box center [826, 274] width 4 height 4
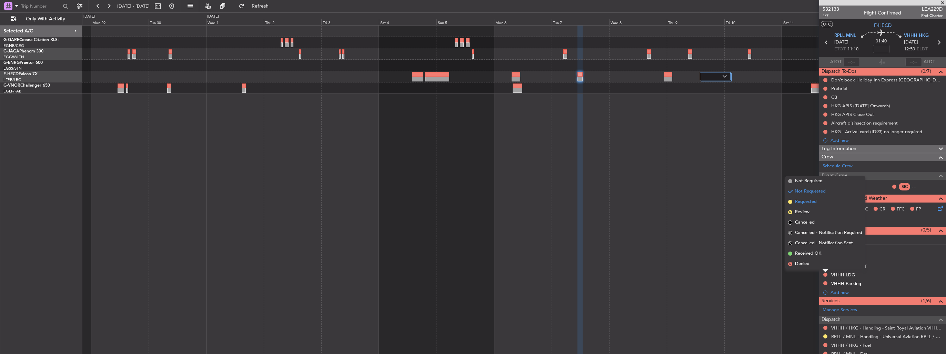
click at [805, 201] on span "Requested" at bounding box center [806, 201] width 22 height 7
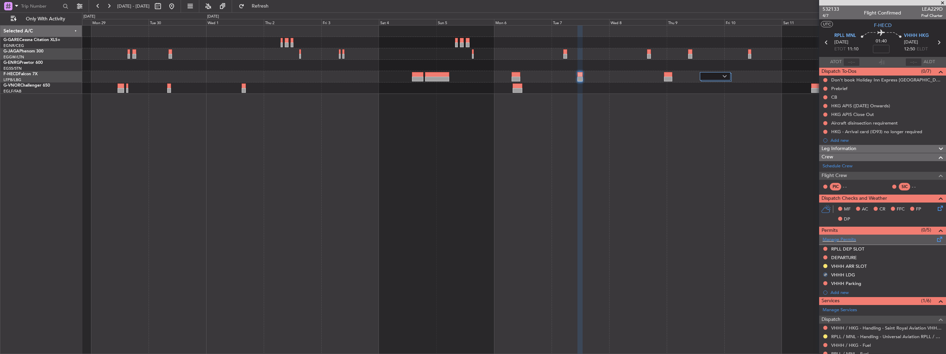
scroll to position [63, 0]
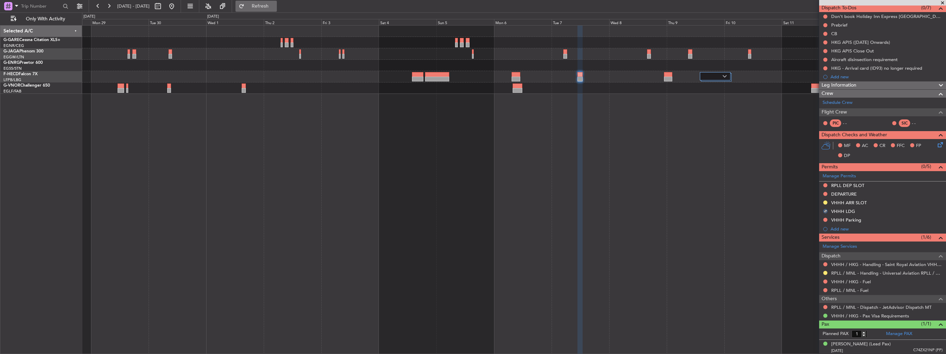
click at [275, 4] on span "Refresh" at bounding box center [260, 6] width 29 height 5
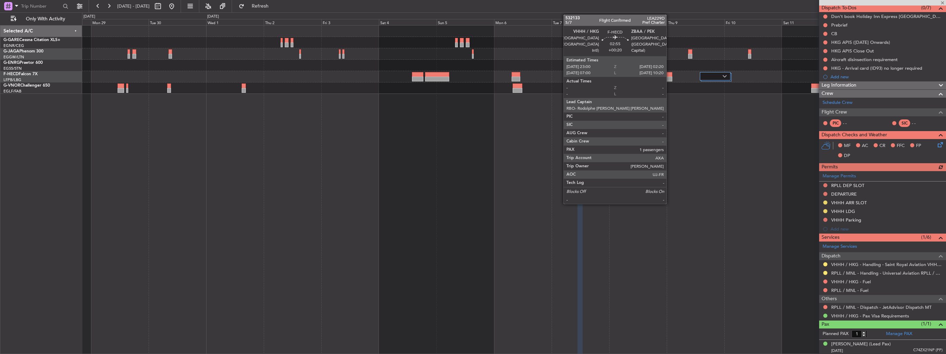
click at [670, 77] on div at bounding box center [668, 79] width 8 height 5
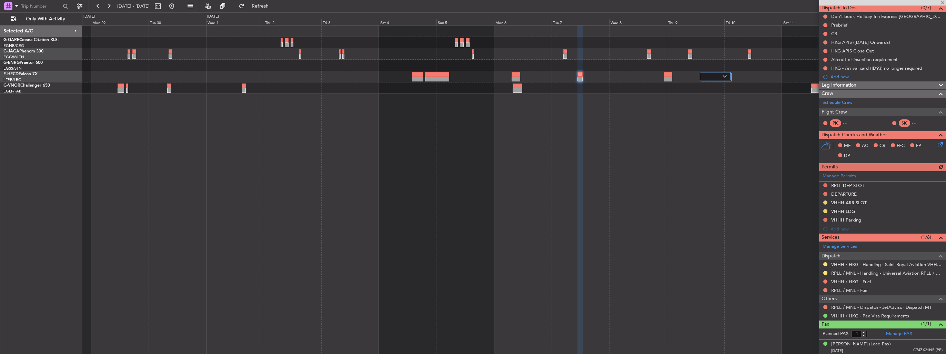
type input "+00:20"
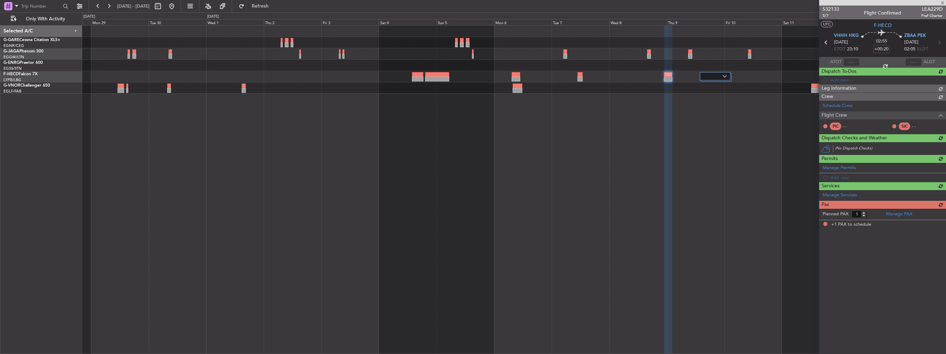
scroll to position [0, 0]
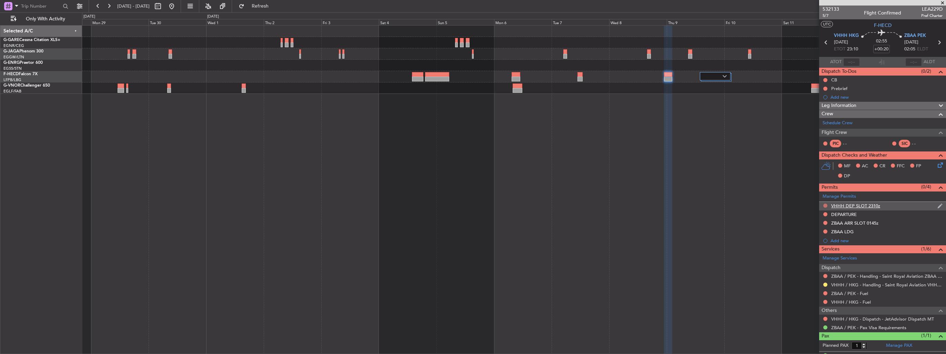
click at [826, 205] on button at bounding box center [826, 205] width 4 height 4
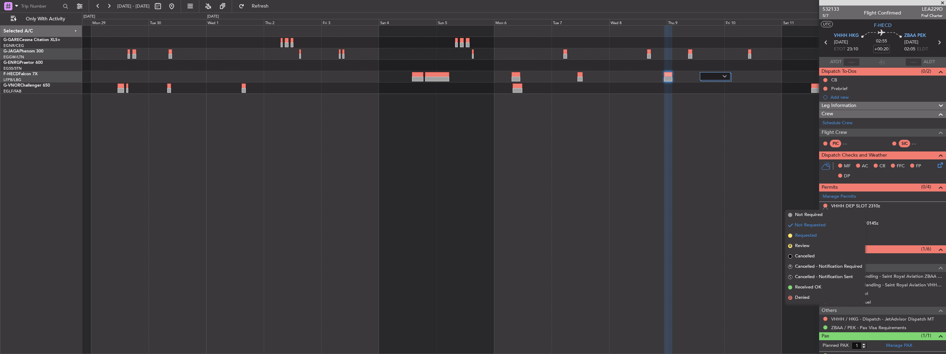
click at [804, 237] on span "Requested" at bounding box center [806, 235] width 22 height 7
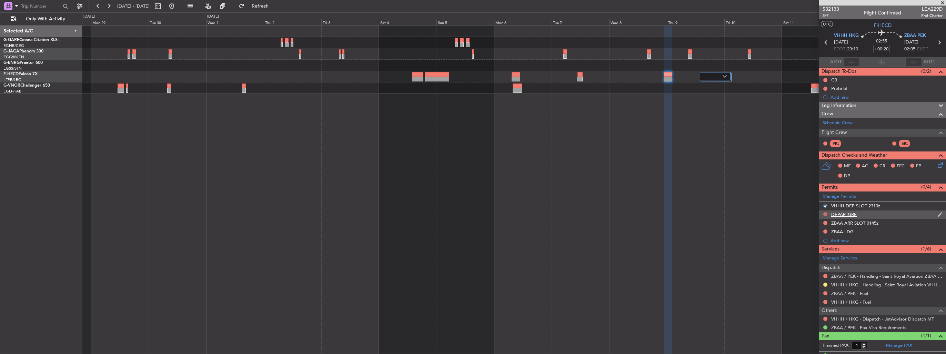
click at [825, 213] on button at bounding box center [826, 214] width 4 height 4
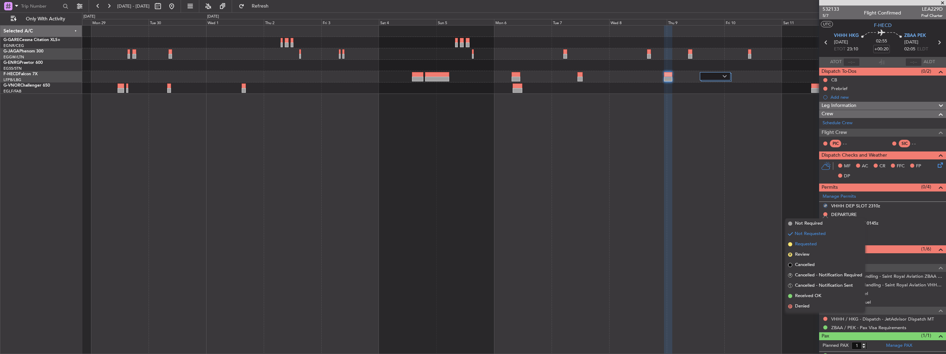
click at [803, 243] on span "Requested" at bounding box center [806, 244] width 22 height 7
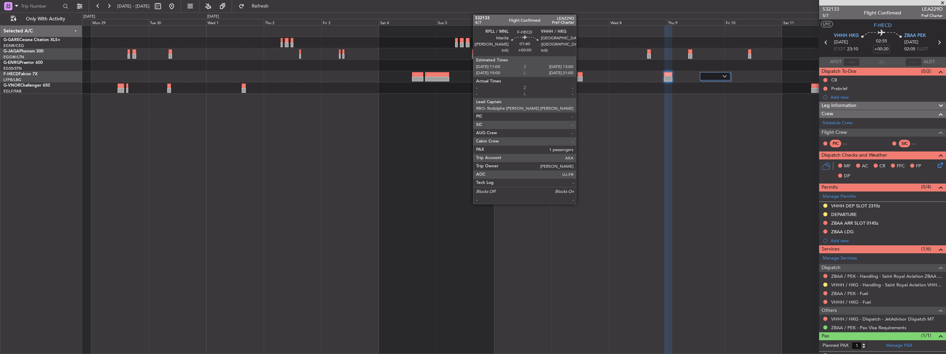
click at [579, 78] on div at bounding box center [580, 79] width 5 height 5
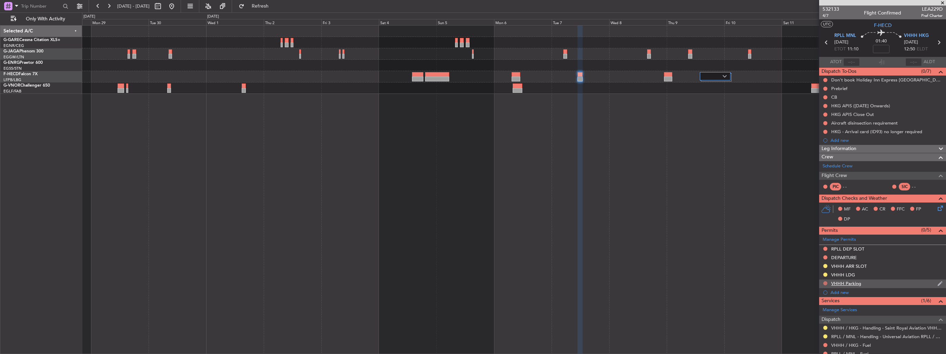
click at [825, 282] on button at bounding box center [826, 283] width 4 height 4
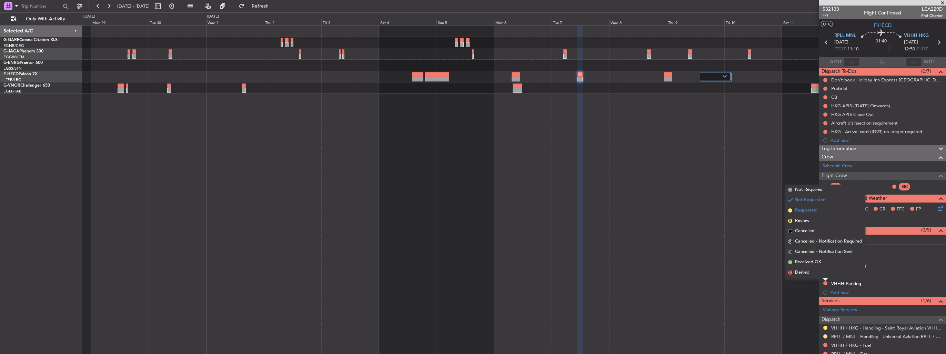
click at [804, 214] on li "Requested" at bounding box center [826, 210] width 80 height 10
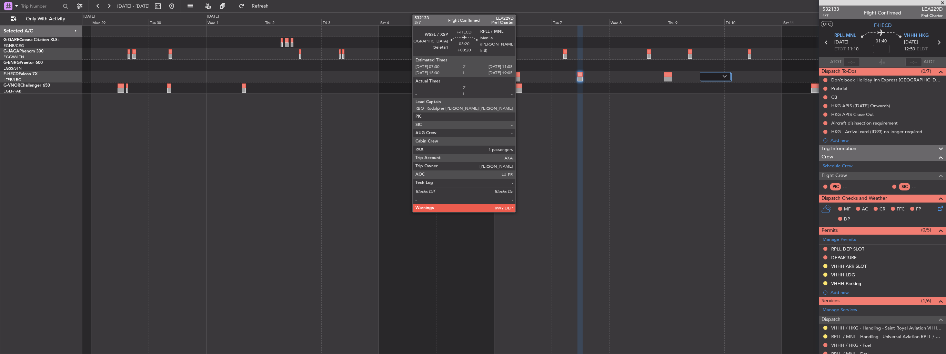
click at [519, 72] on div at bounding box center [516, 74] width 9 height 5
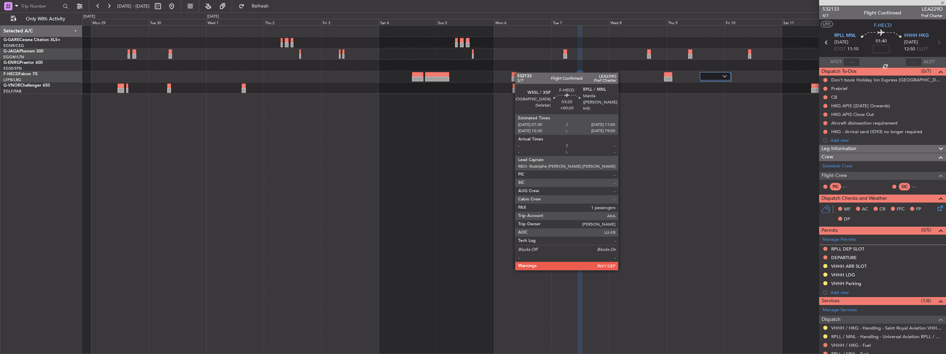
type input "+00:20"
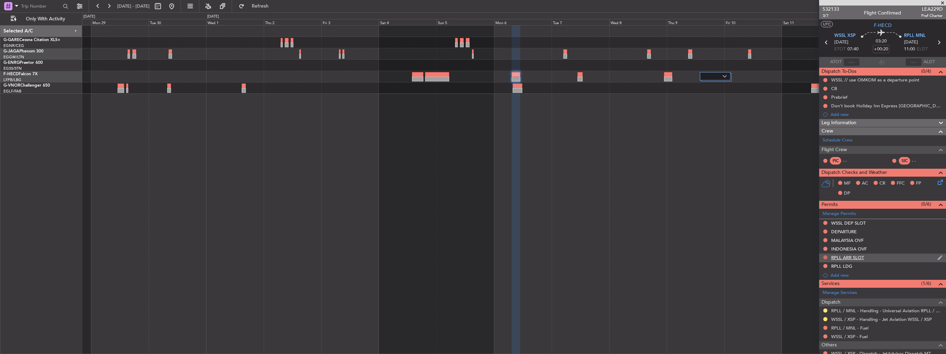
click at [825, 257] on button at bounding box center [826, 257] width 4 height 4
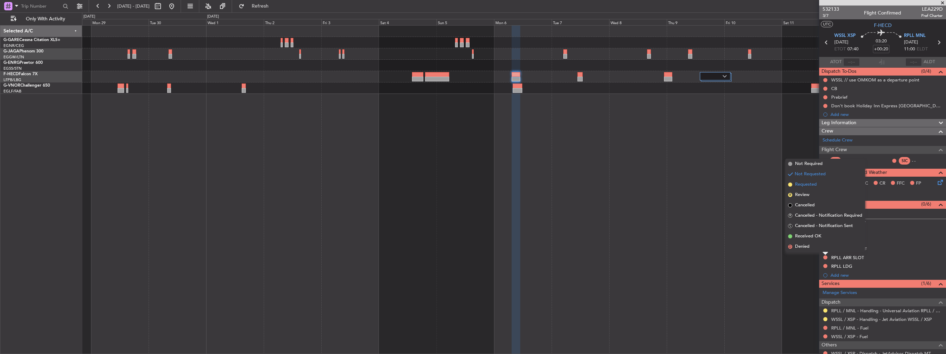
click at [799, 186] on span "Requested" at bounding box center [806, 184] width 22 height 7
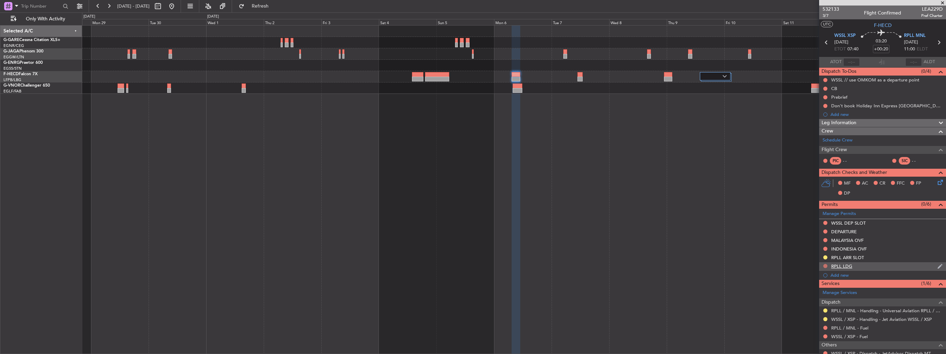
click at [825, 265] on button at bounding box center [826, 266] width 4 height 4
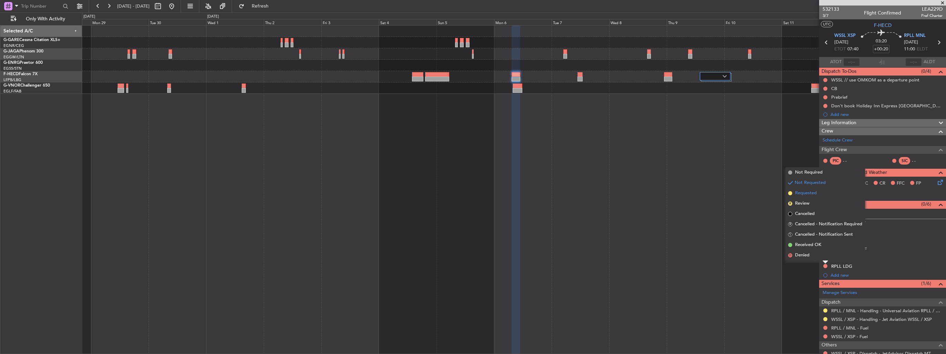
click at [805, 195] on span "Requested" at bounding box center [806, 193] width 22 height 7
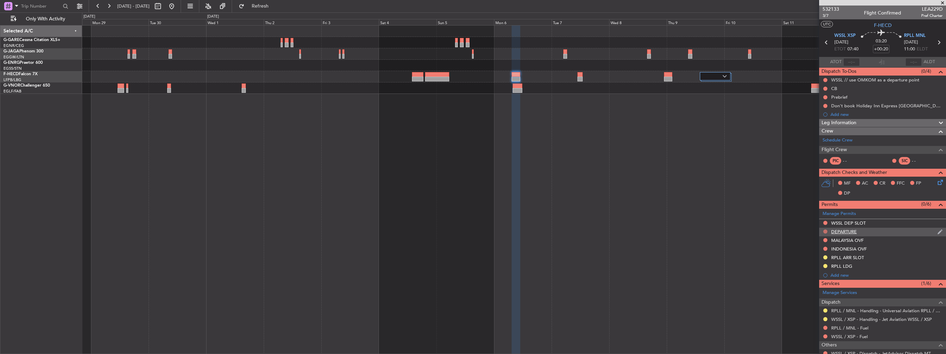
click at [826, 230] on button at bounding box center [826, 231] width 4 height 4
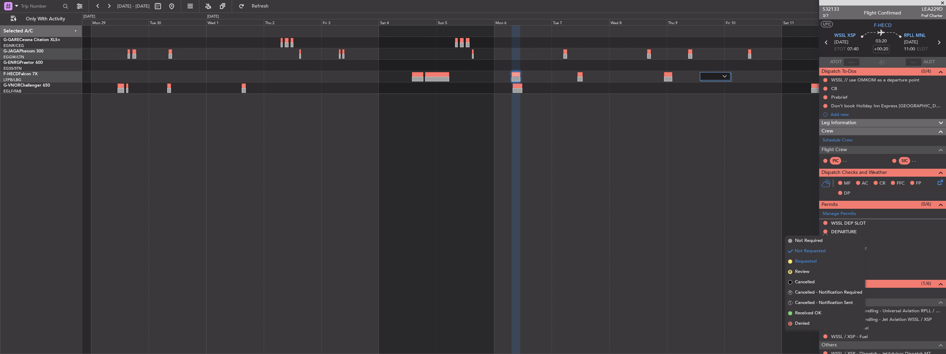
click at [804, 262] on span "Requested" at bounding box center [806, 261] width 22 height 7
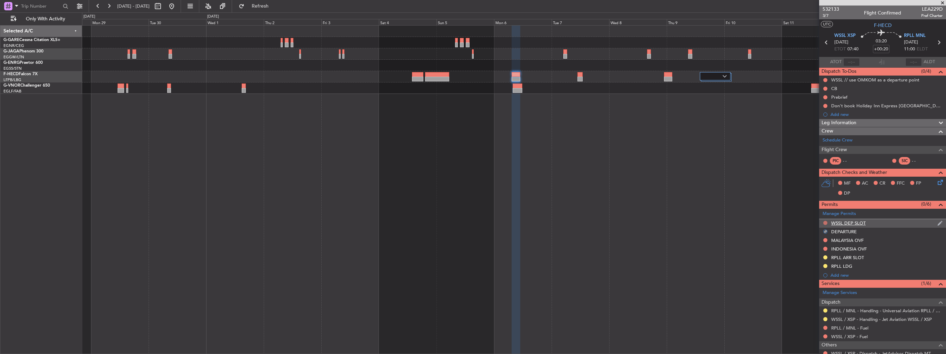
click at [825, 223] on button at bounding box center [826, 223] width 4 height 4
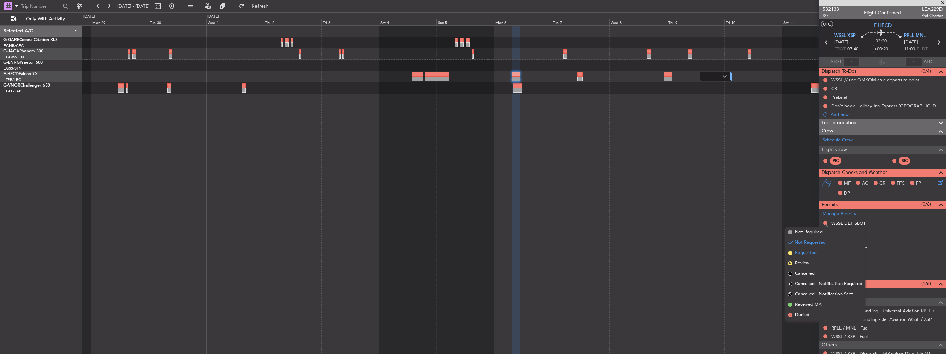
click at [799, 253] on span "Requested" at bounding box center [806, 252] width 22 height 7
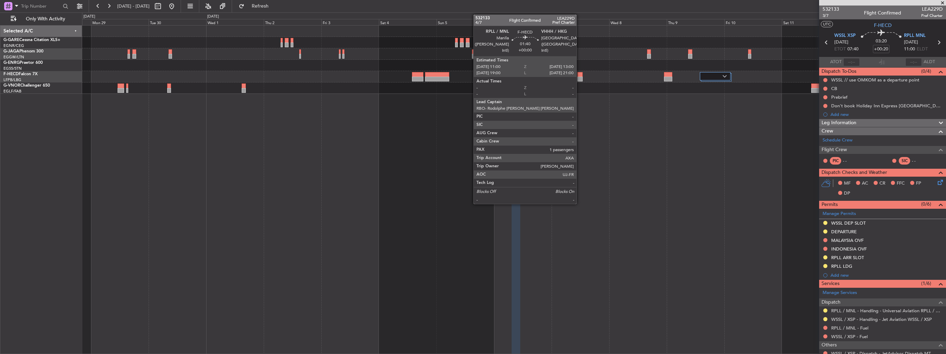
click at [580, 77] on div at bounding box center [580, 79] width 5 height 5
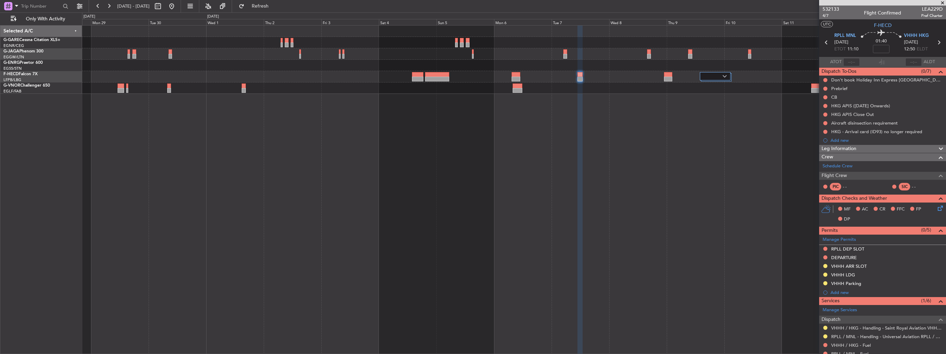
click at [826, 249] on button at bounding box center [826, 249] width 4 height 4
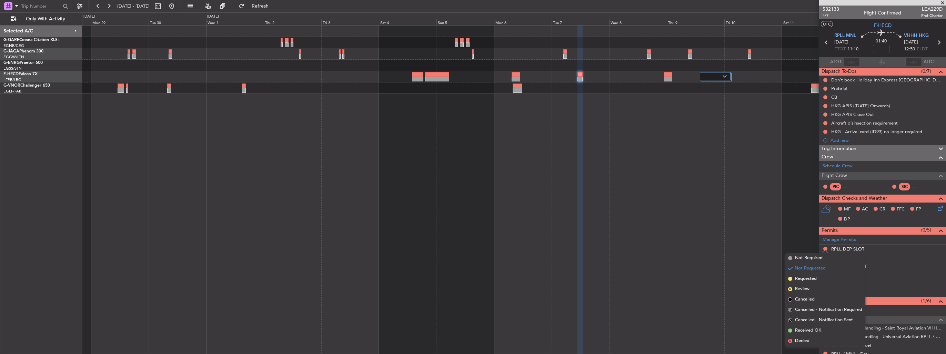
drag, startPoint x: 810, startPoint y: 278, endPoint x: 812, endPoint y: 268, distance: 9.8
click at [810, 278] on span "Requested" at bounding box center [806, 278] width 22 height 7
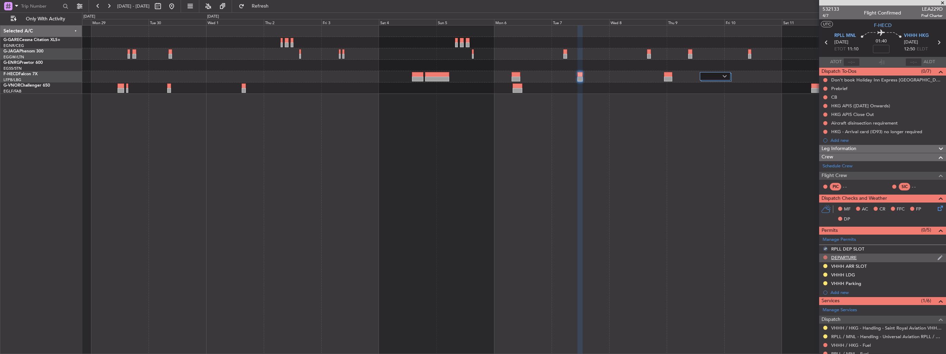
click at [824, 257] on button at bounding box center [826, 257] width 4 height 4
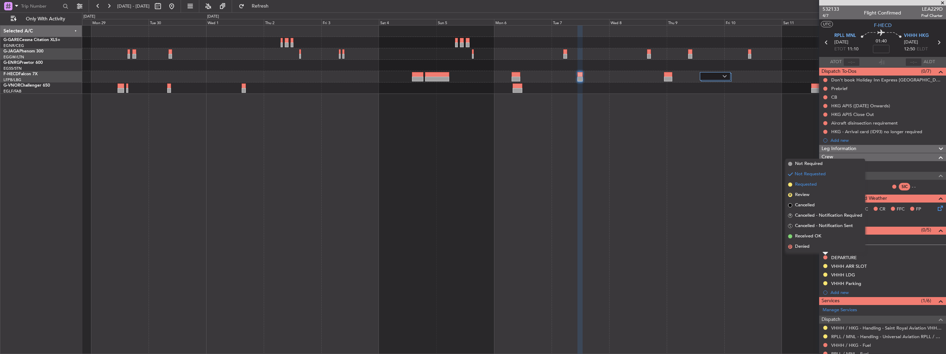
click at [807, 186] on span "Requested" at bounding box center [806, 184] width 22 height 7
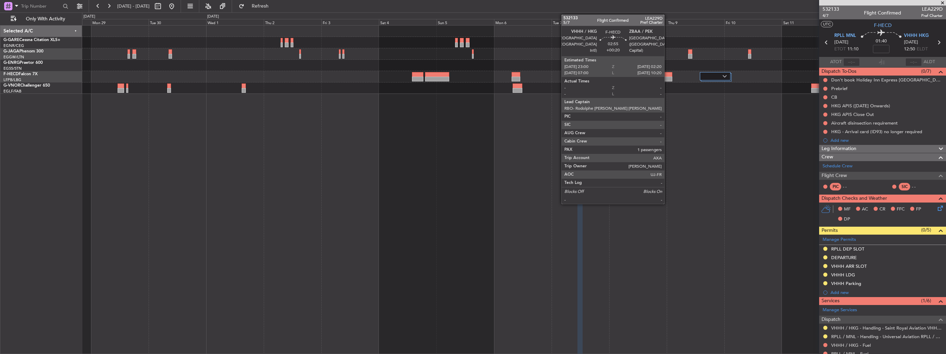
click at [668, 79] on div at bounding box center [668, 79] width 8 height 5
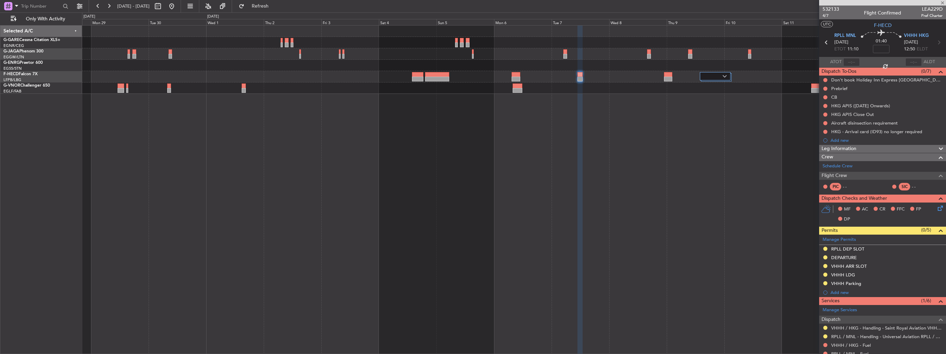
type input "+00:20"
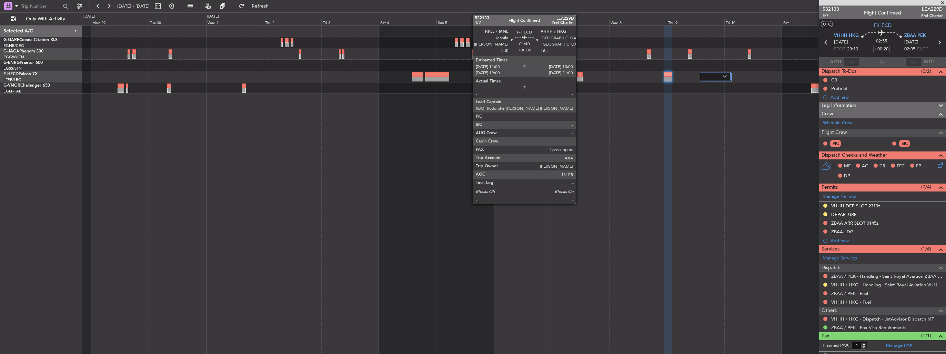
click at [579, 78] on div at bounding box center [580, 79] width 5 height 5
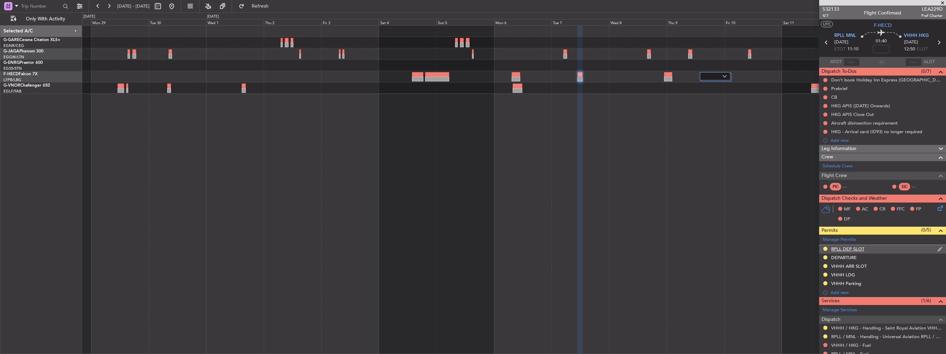
click at [938, 249] on img at bounding box center [940, 249] width 5 height 6
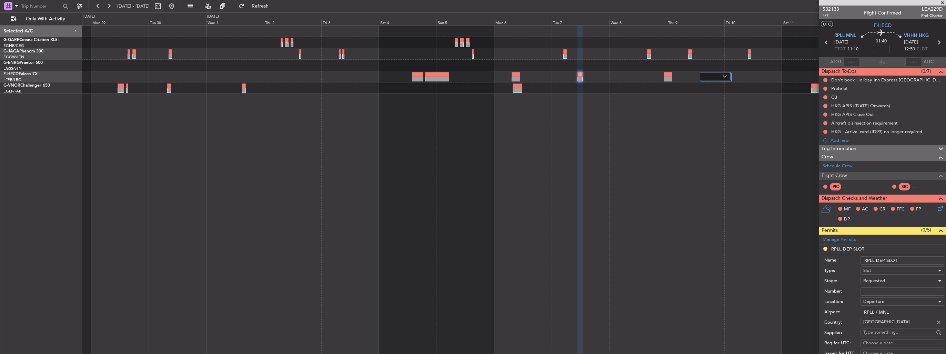
click at [909, 263] on input "RPLL DEP SLOT" at bounding box center [903, 260] width 84 height 8
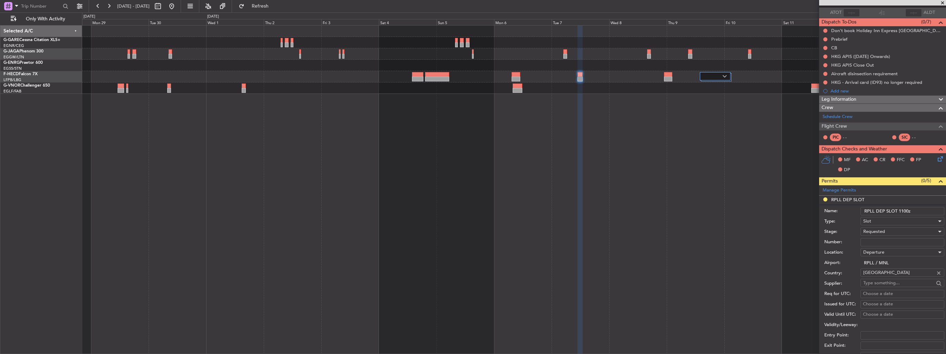
scroll to position [103, 0]
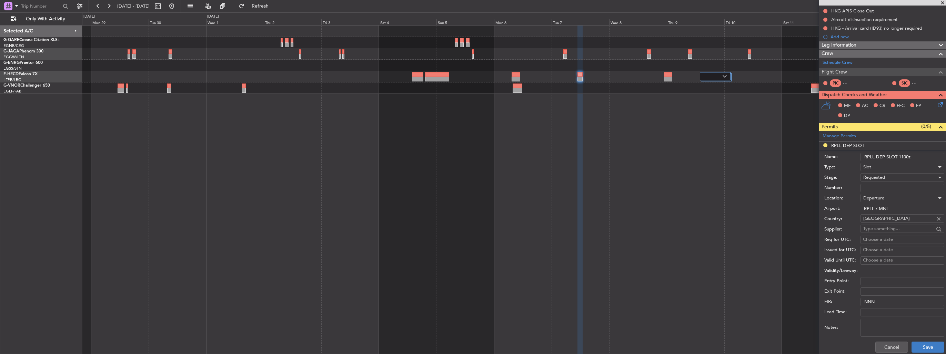
type input "RPLL DEP SLOT 1100z"
click at [923, 345] on button "Save" at bounding box center [928, 346] width 33 height 11
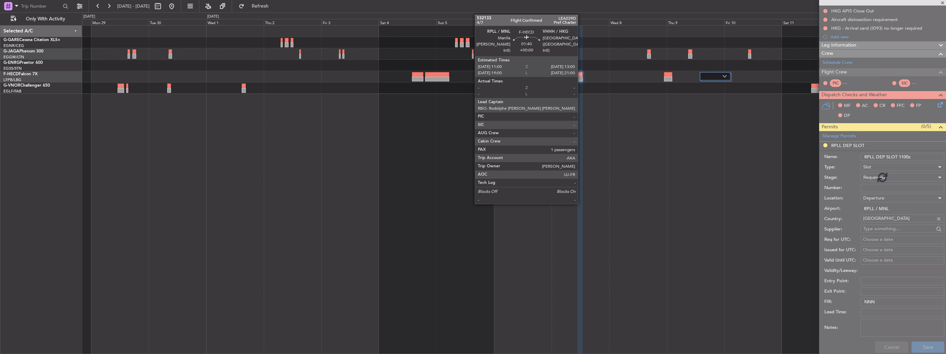
scroll to position [63, 0]
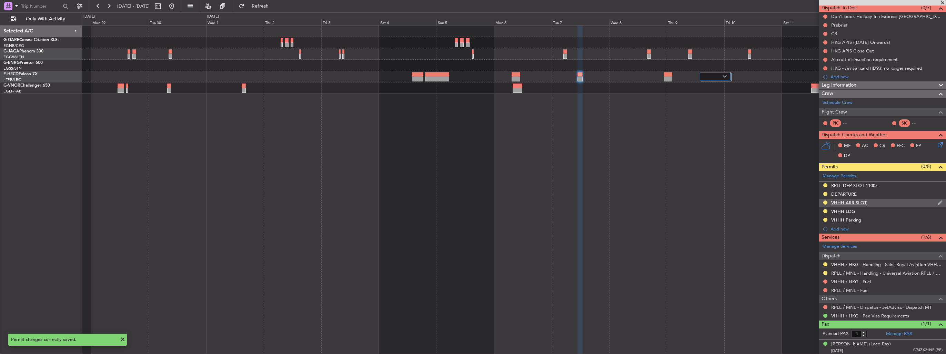
click at [938, 203] on img at bounding box center [940, 203] width 5 height 6
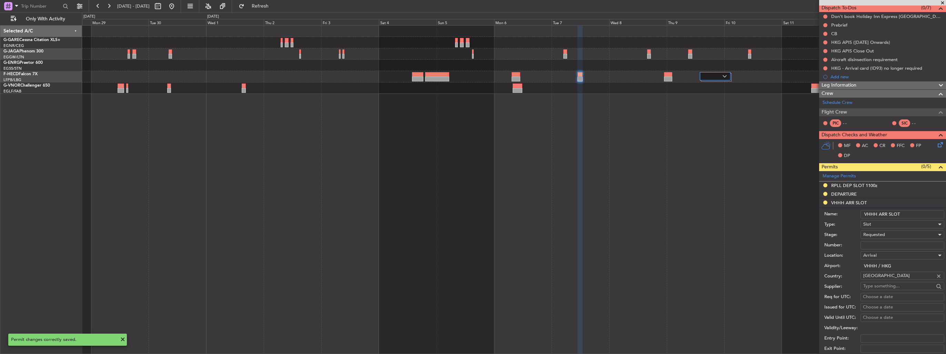
scroll to position [103, 0]
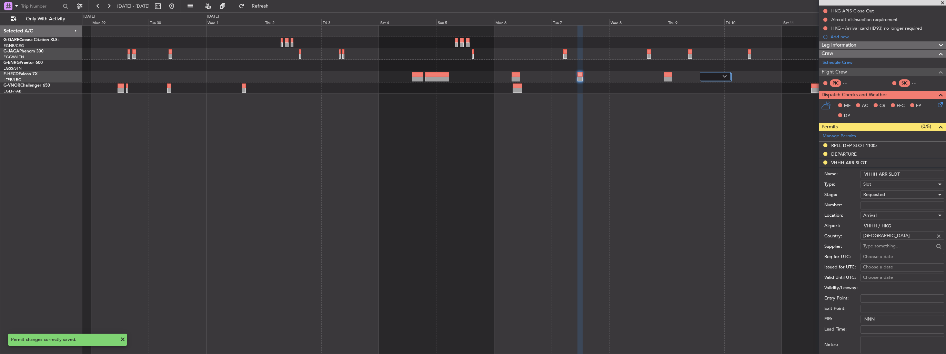
click at [917, 170] on input "VHHH ARR SLOT" at bounding box center [903, 174] width 84 height 8
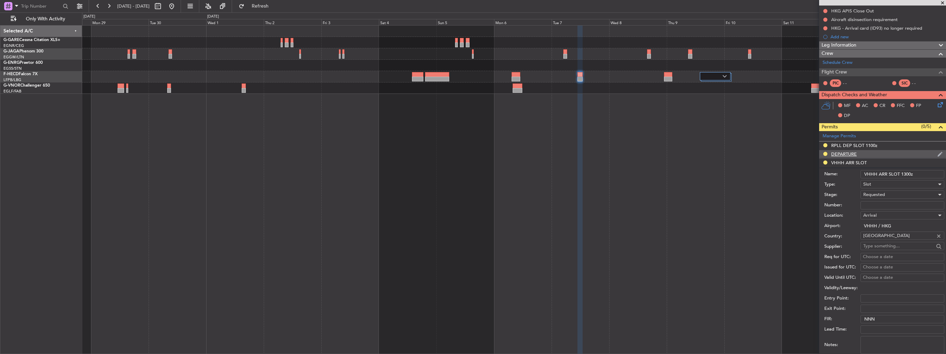
scroll to position [172, 0]
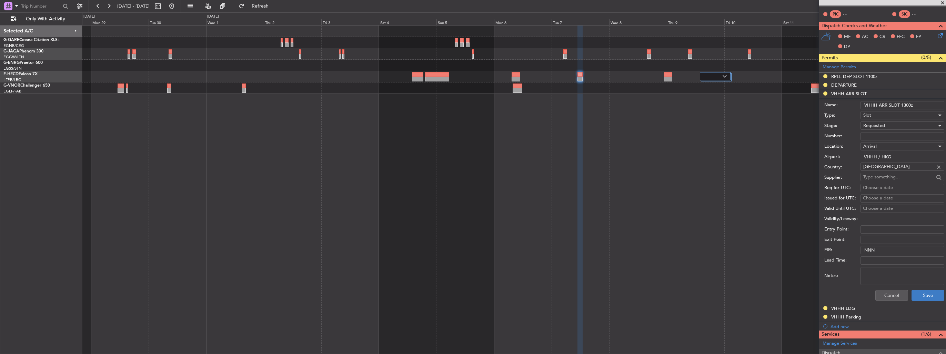
type input "VHHH ARR SLOT 1300z"
click at [915, 290] on button "Save" at bounding box center [928, 295] width 33 height 11
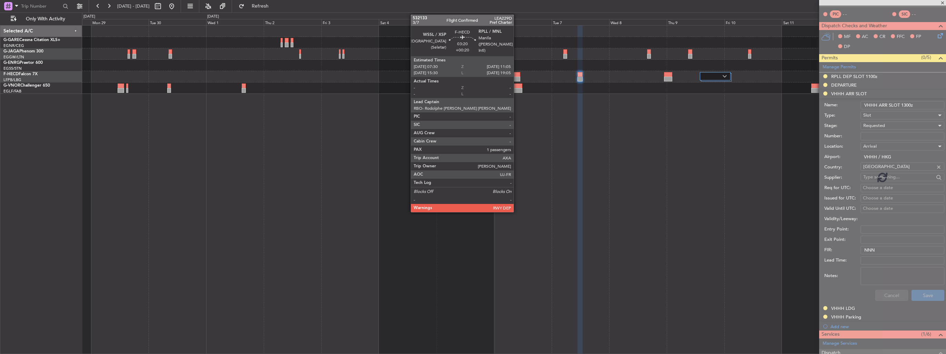
scroll to position [63, 0]
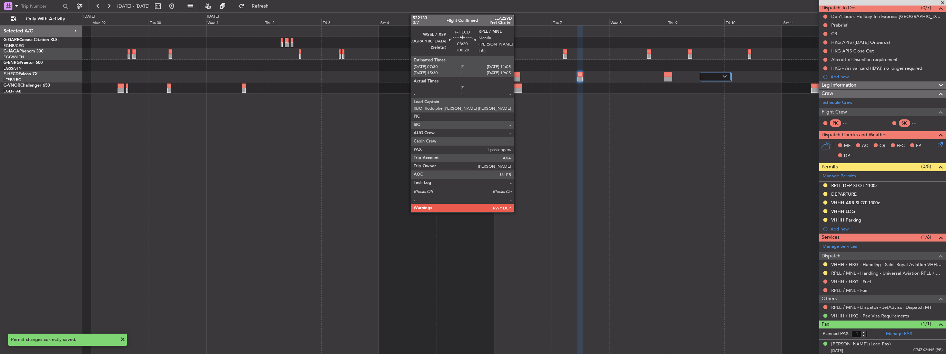
click at [517, 76] on div at bounding box center [516, 74] width 9 height 5
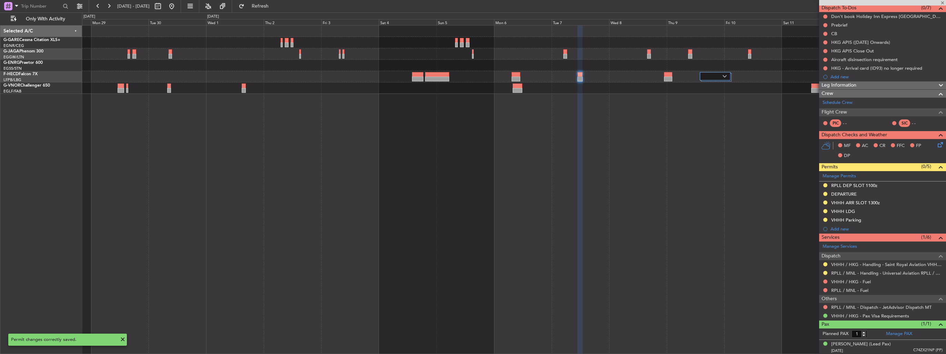
type input "+00:20"
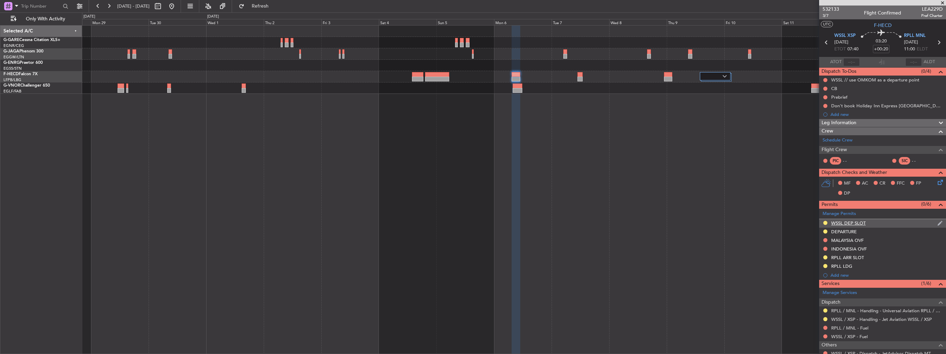
click at [938, 222] on img at bounding box center [940, 223] width 5 height 6
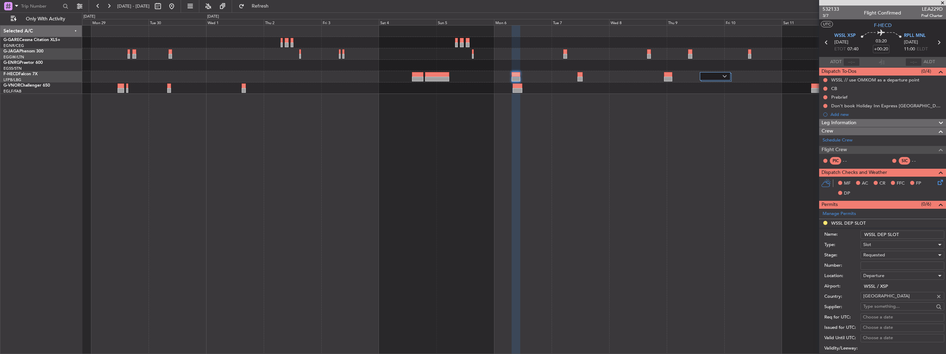
click at [907, 235] on input "WSSL DEP SLOT" at bounding box center [903, 234] width 84 height 8
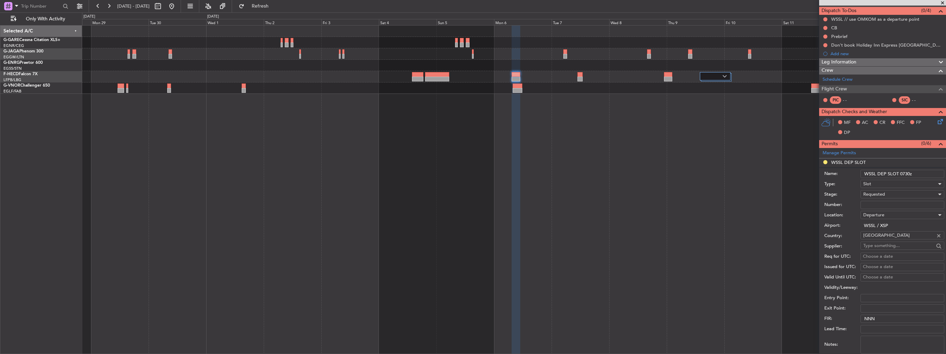
scroll to position [69, 0]
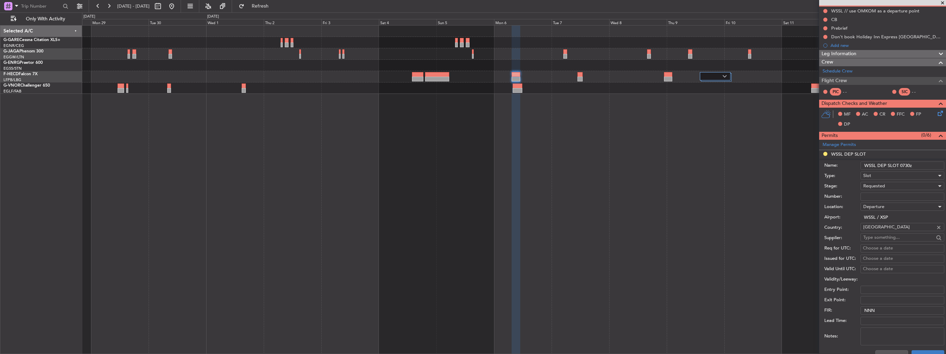
type input "WSSL DEP SLOT 0730z"
click at [931, 353] on button "Save" at bounding box center [928, 355] width 33 height 11
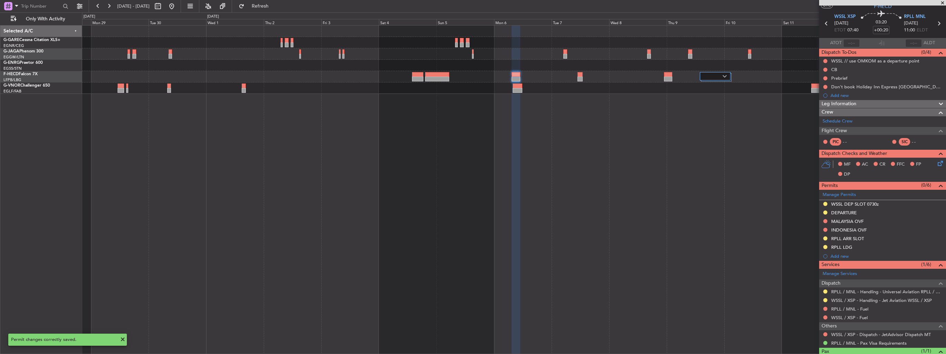
scroll to position [0, 0]
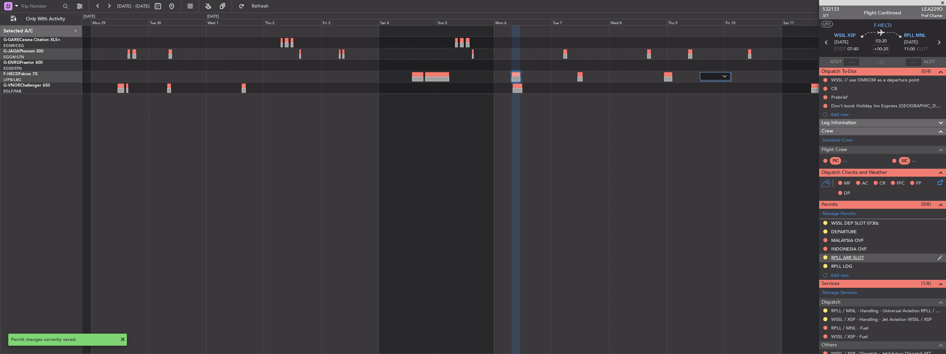
click at [938, 259] on img at bounding box center [940, 258] width 5 height 6
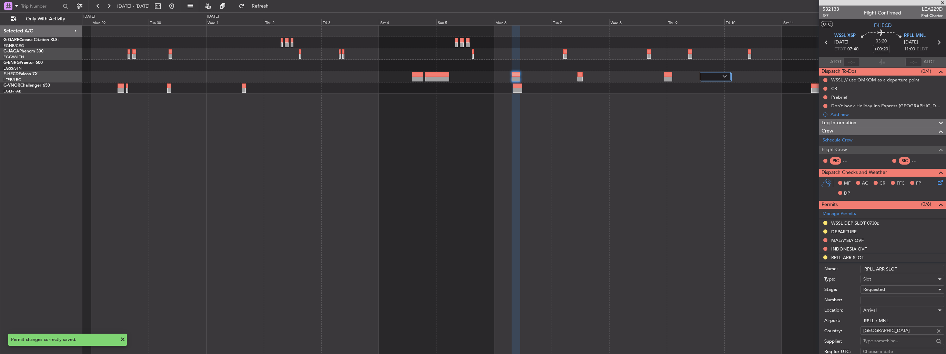
click at [920, 265] on input "RPLL ARR SLOT" at bounding box center [903, 269] width 84 height 8
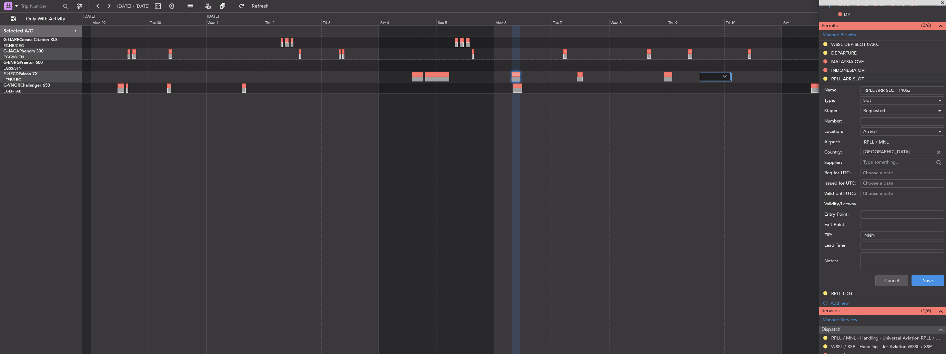
scroll to position [207, 0]
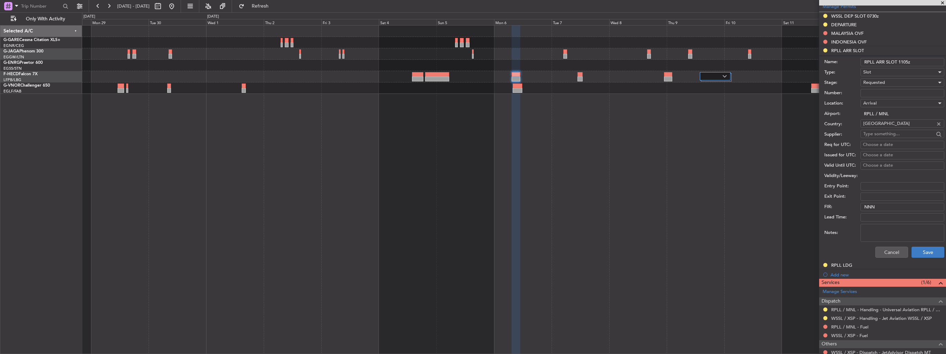
type input "RPLL ARR SLOT 1105z"
click at [919, 249] on button "Save" at bounding box center [928, 252] width 33 height 11
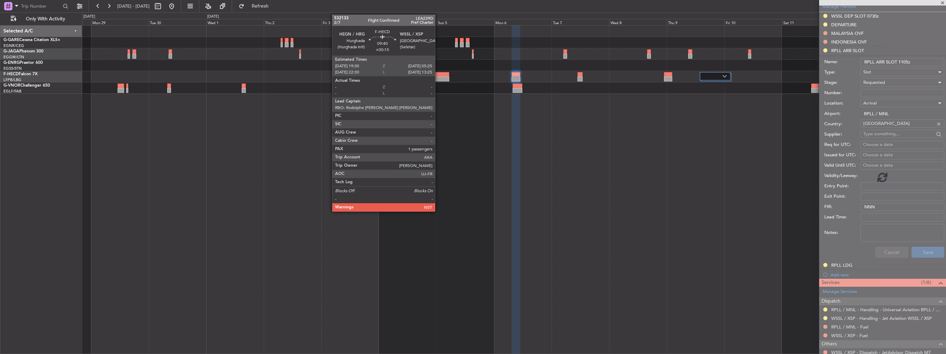
scroll to position [46, 0]
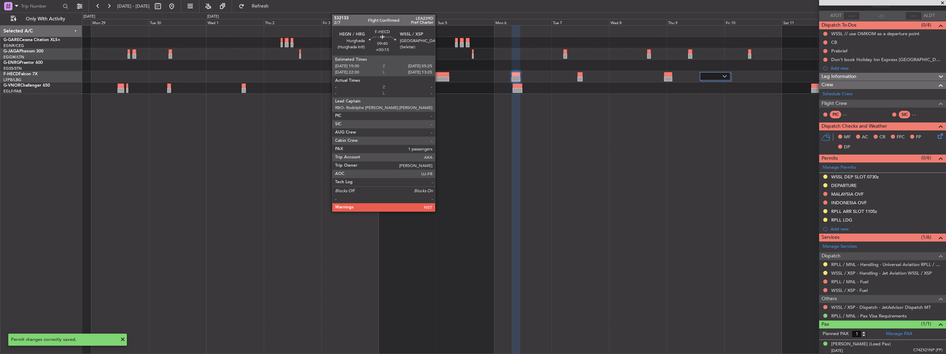
click at [438, 76] on div at bounding box center [437, 74] width 24 height 5
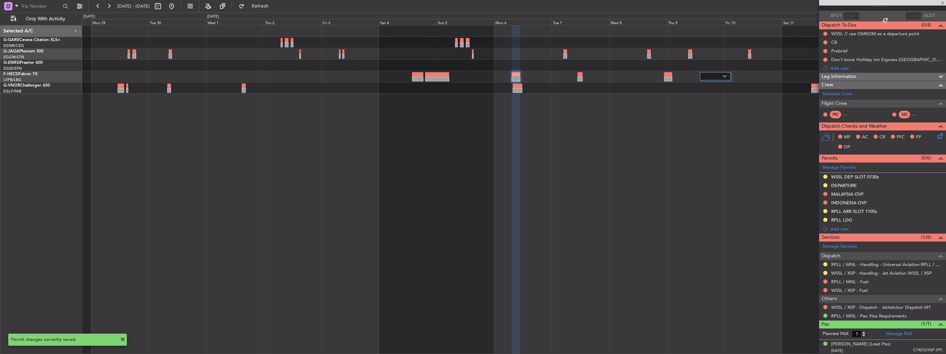
type input "+00:15"
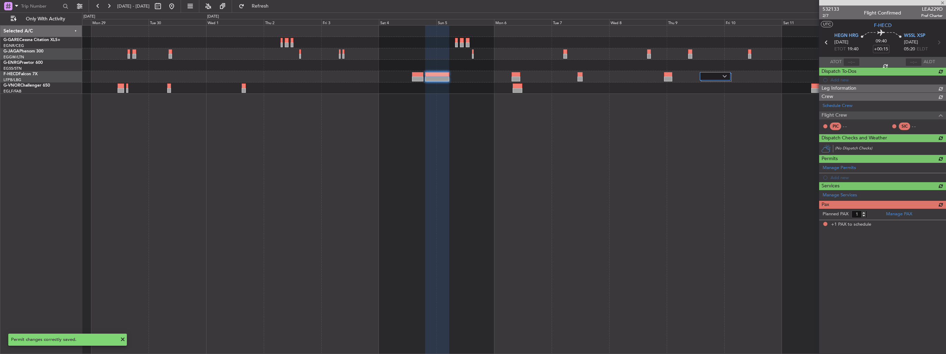
scroll to position [0, 0]
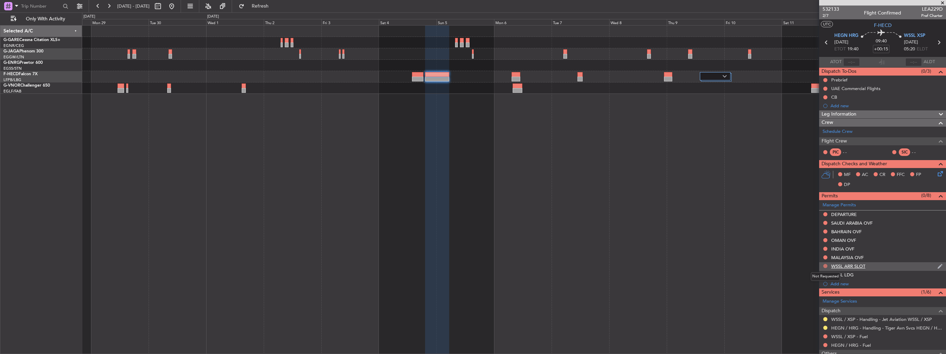
click at [825, 267] on button at bounding box center [826, 266] width 4 height 4
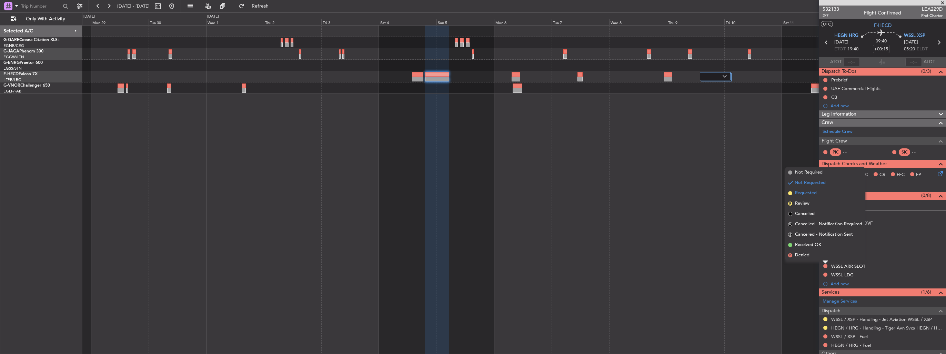
click at [808, 194] on span "Requested" at bounding box center [806, 193] width 22 height 7
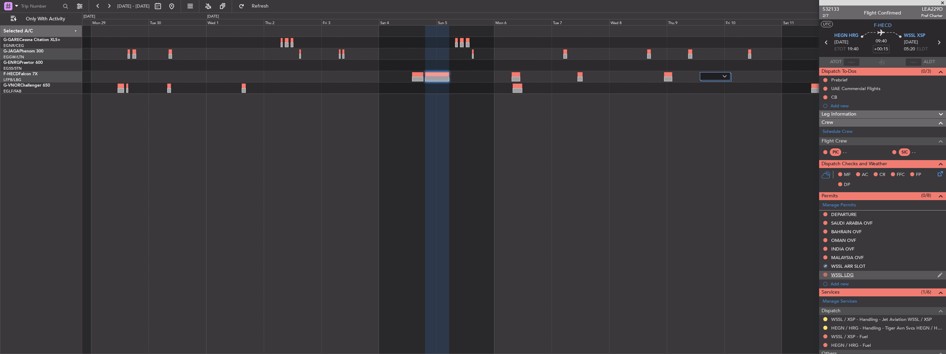
click at [825, 275] on button at bounding box center [826, 274] width 4 height 4
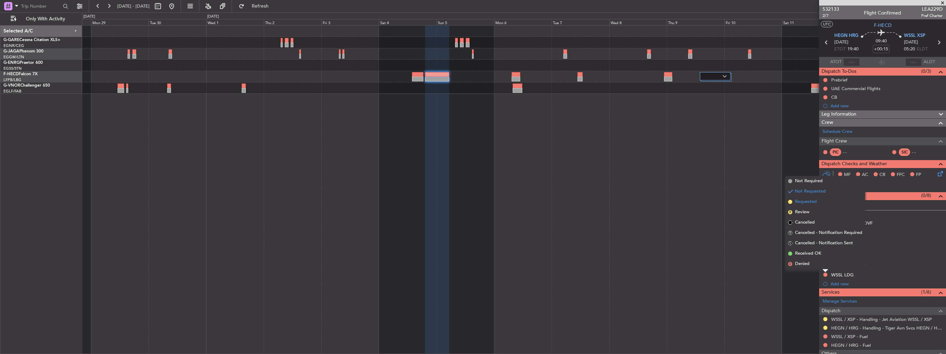
click at [813, 204] on span "Requested" at bounding box center [806, 201] width 22 height 7
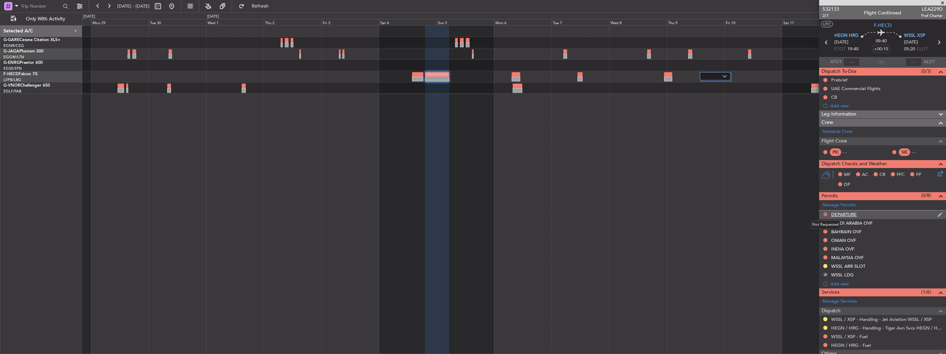
click at [824, 213] on button at bounding box center [826, 214] width 4 height 4
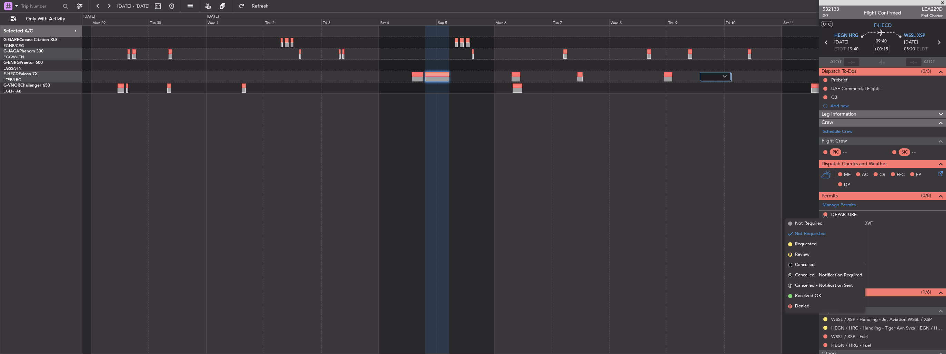
click at [730, 209] on div at bounding box center [514, 189] width 864 height 329
click at [657, 166] on div at bounding box center [514, 189] width 864 height 329
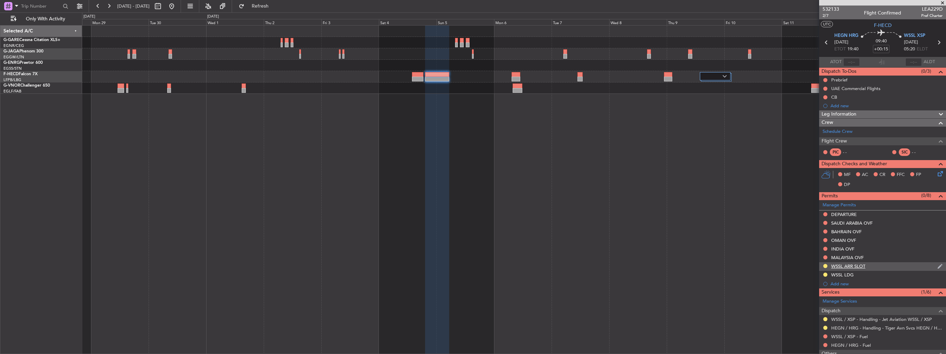
click at [938, 264] on img at bounding box center [940, 266] width 5 height 6
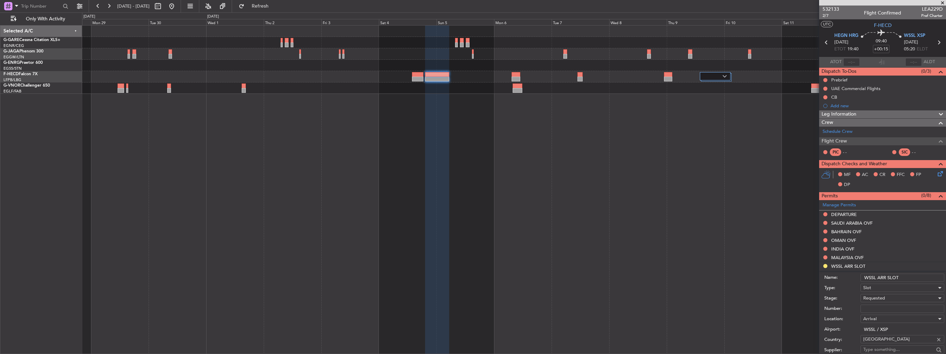
click at [918, 278] on input "WSSL ARR SLOT" at bounding box center [903, 277] width 84 height 8
click at [896, 278] on input "WSSL ARR SLO0525z" at bounding box center [903, 277] width 84 height 8
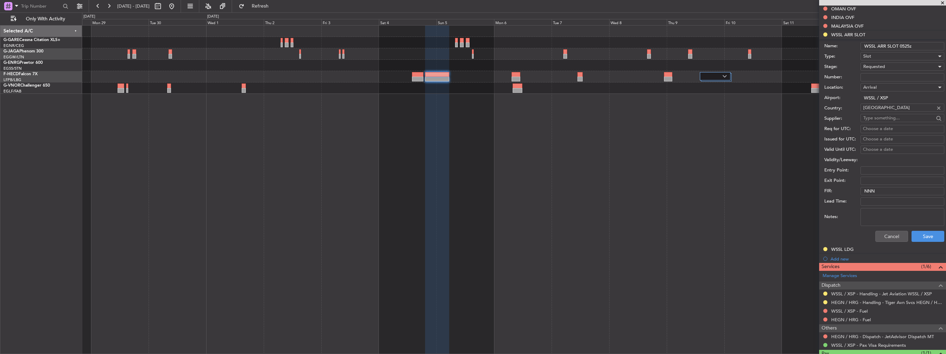
scroll to position [241, 0]
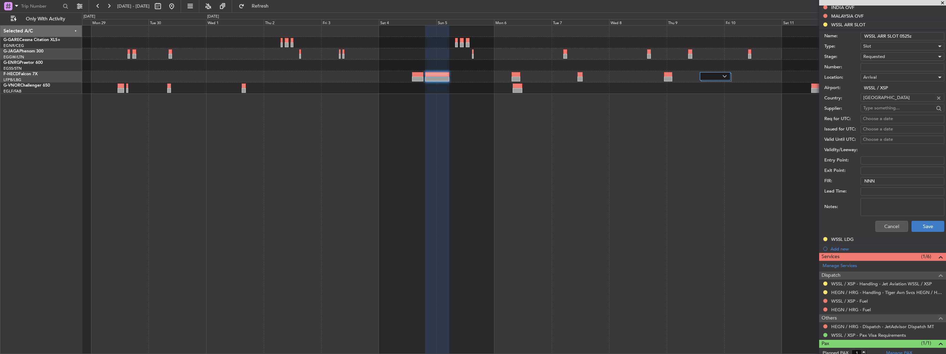
type input "WSSL ARR SLOT 0525z"
click at [919, 223] on button "Save" at bounding box center [928, 226] width 33 height 11
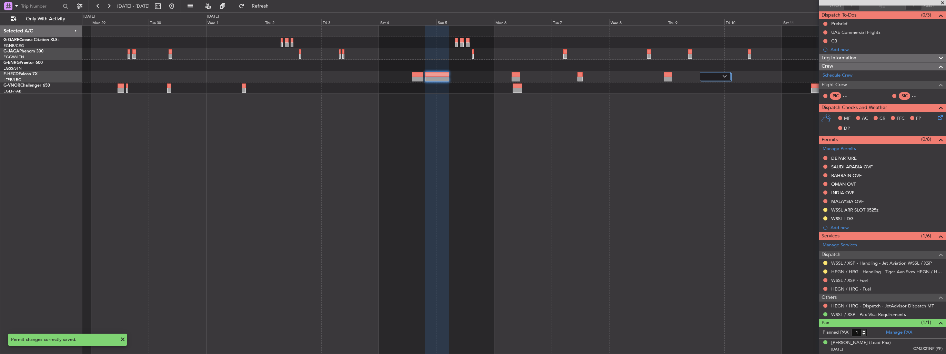
scroll to position [55, 0]
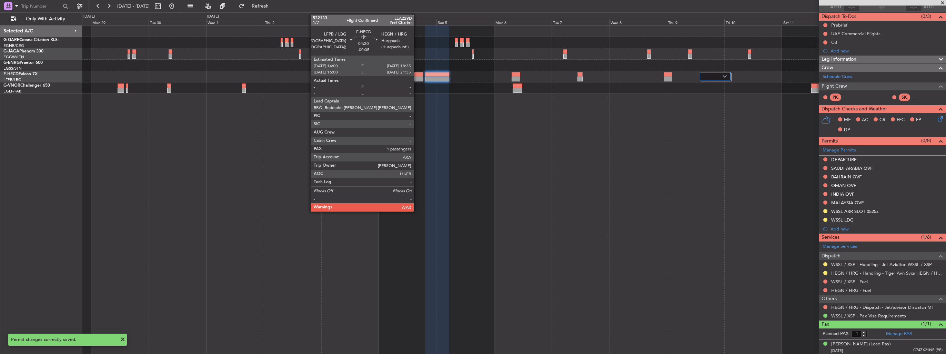
click at [417, 77] on div at bounding box center [417, 79] width 11 height 5
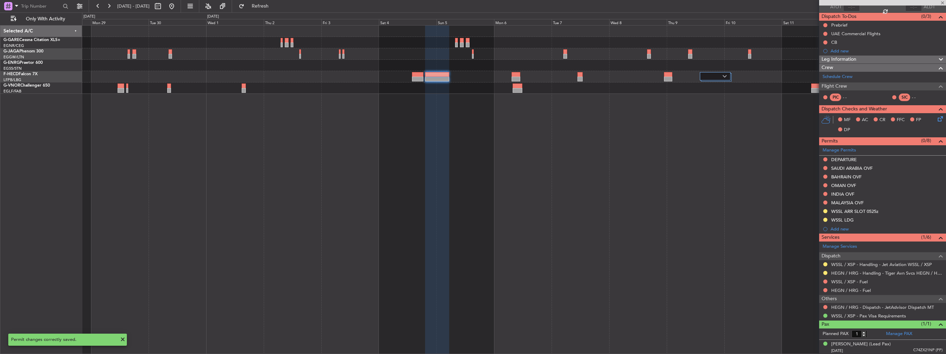
type input "-00:05"
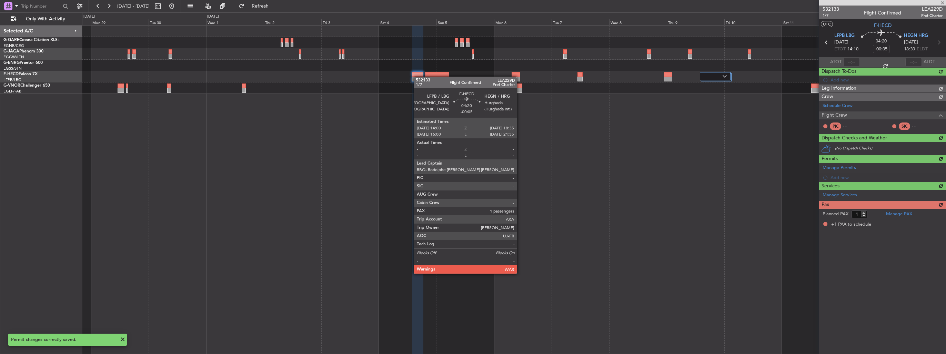
scroll to position [0, 0]
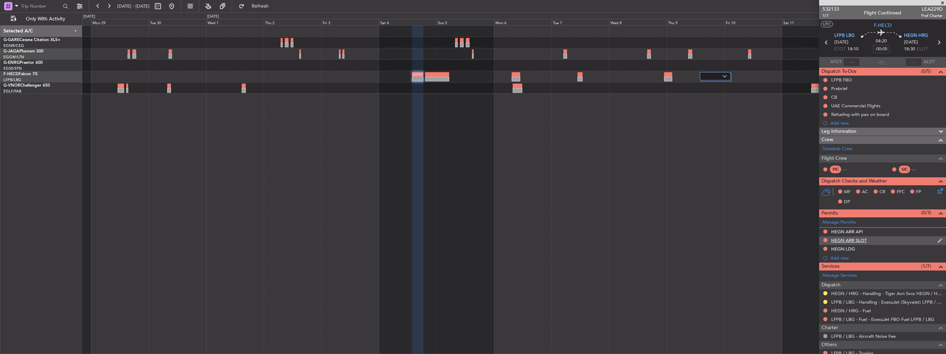
click at [938, 241] on img at bounding box center [940, 240] width 5 height 6
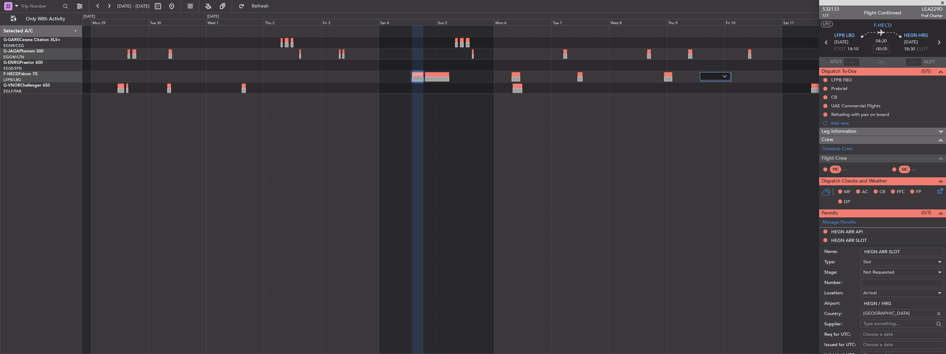
click at [925, 250] on input "HEGN ARR SLOT" at bounding box center [903, 252] width 84 height 8
type input "HEGN ARR SLOT 1835z"
click at [902, 271] on div "Not Requested" at bounding box center [900, 272] width 73 height 10
click at [891, 316] on span "Requested" at bounding box center [900, 316] width 72 height 10
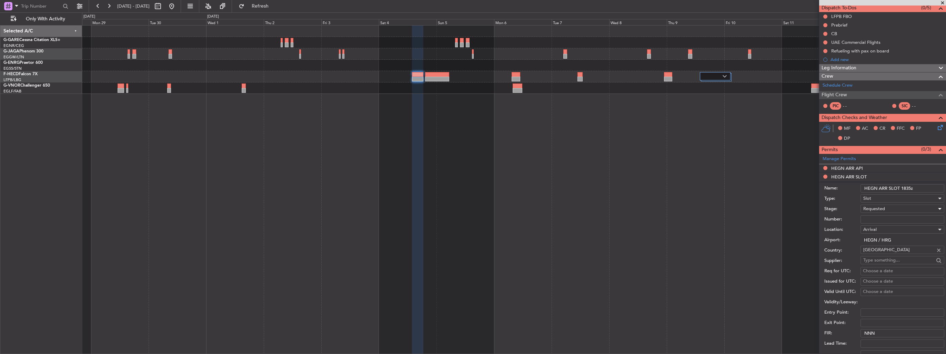
scroll to position [103, 0]
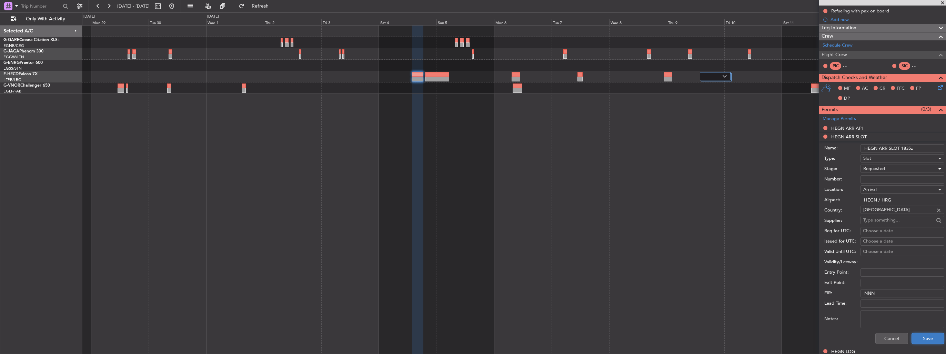
click at [923, 333] on button "Save" at bounding box center [928, 338] width 33 height 11
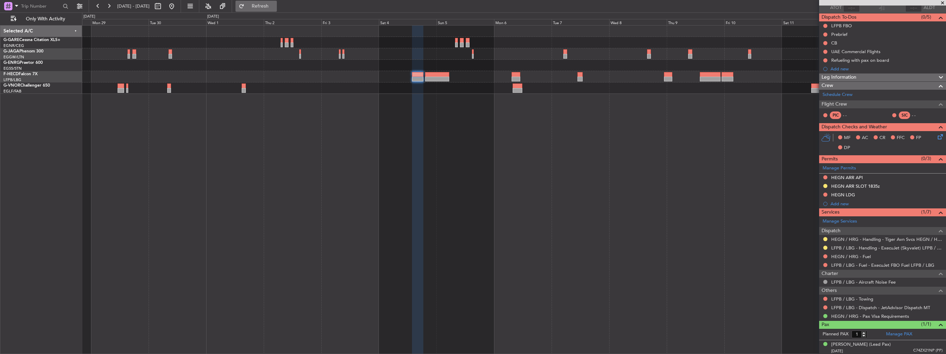
scroll to position [54, 0]
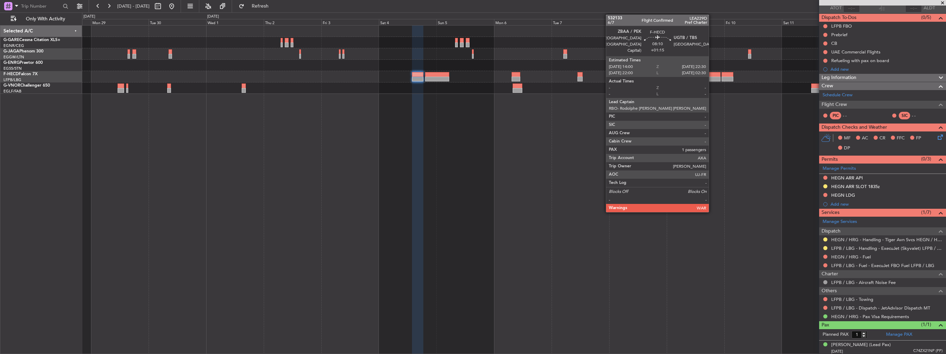
click at [713, 74] on div at bounding box center [710, 74] width 21 height 5
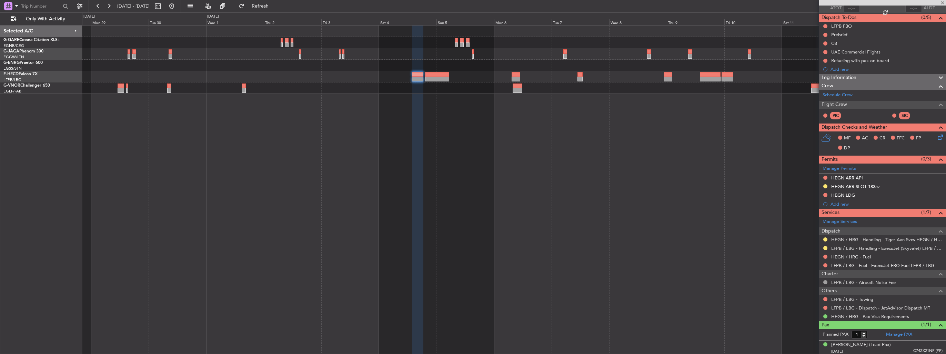
scroll to position [0, 0]
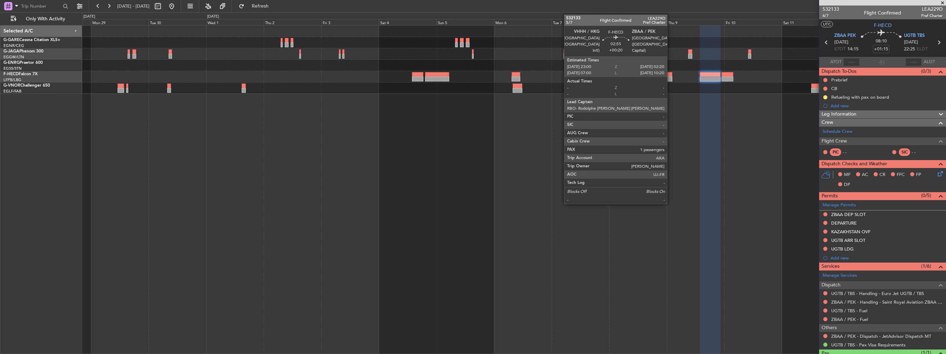
click at [671, 74] on div at bounding box center [668, 74] width 8 height 5
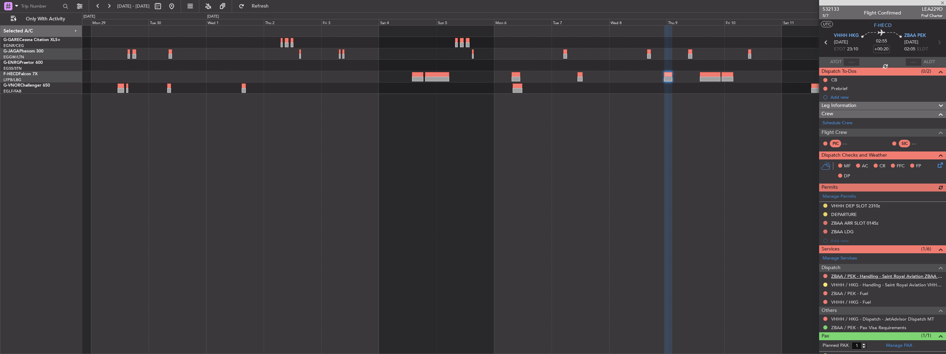
click at [840, 275] on link "ZBAA / PEK - Handling - Saint Royal Aviation ZBAA / PEK" at bounding box center [887, 276] width 111 height 6
click at [825, 231] on button at bounding box center [826, 231] width 4 height 4
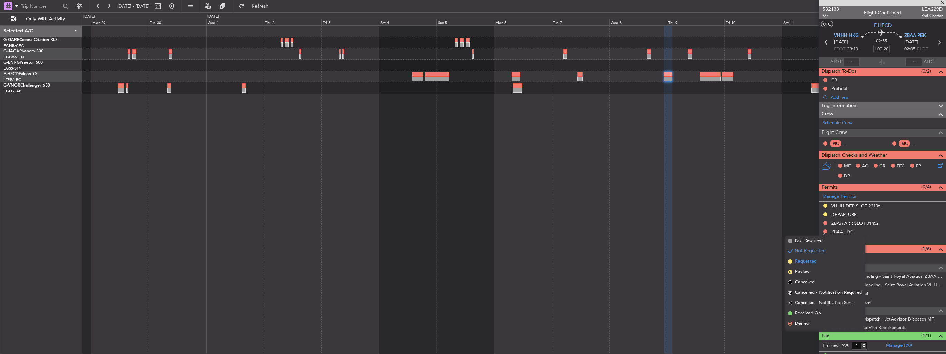
click at [806, 262] on span "Requested" at bounding box center [806, 261] width 22 height 7
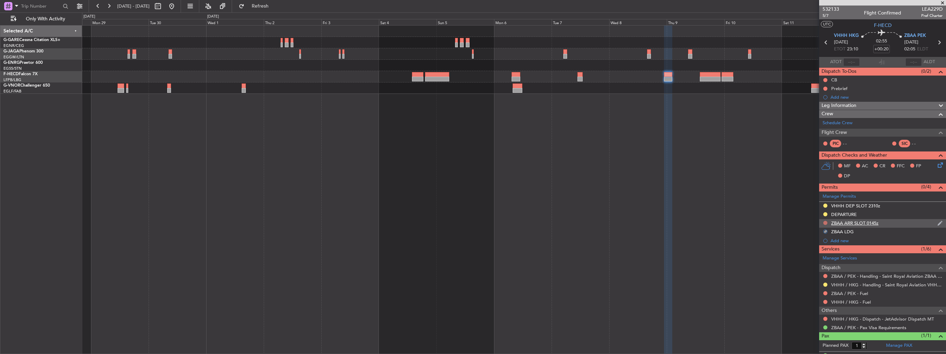
click at [826, 223] on button at bounding box center [826, 223] width 4 height 4
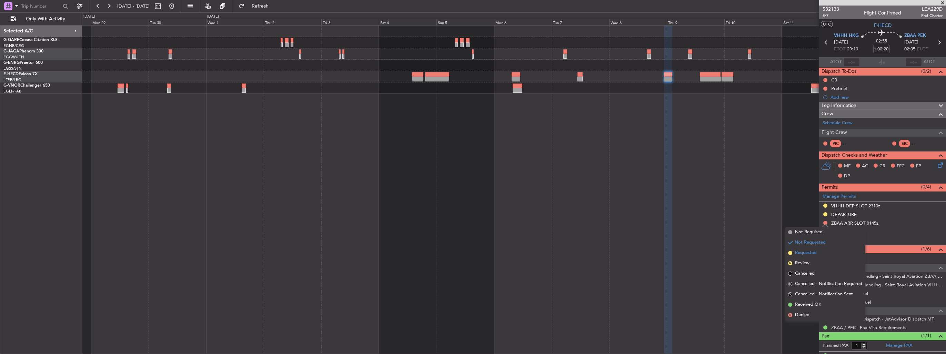
click at [813, 252] on span "Requested" at bounding box center [806, 252] width 22 height 7
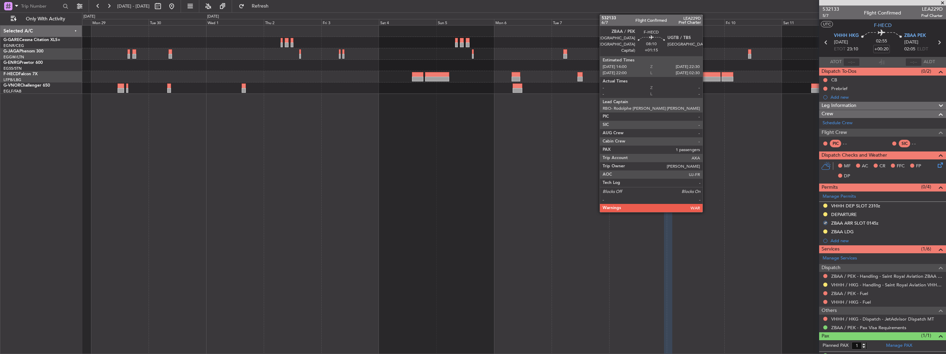
click at [706, 76] on div at bounding box center [710, 74] width 21 height 5
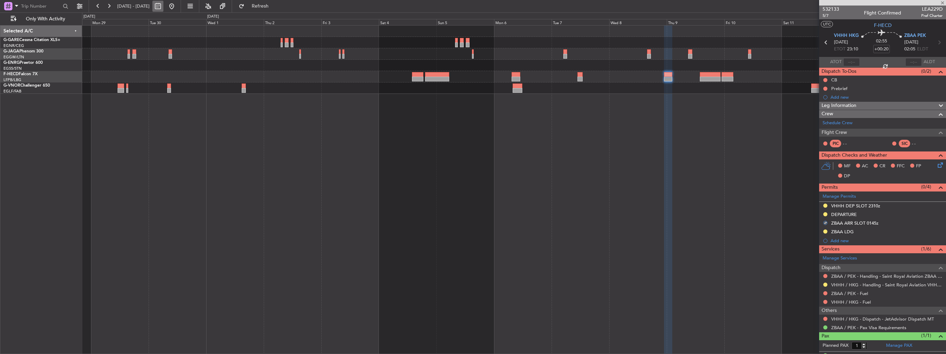
type input "+01:15"
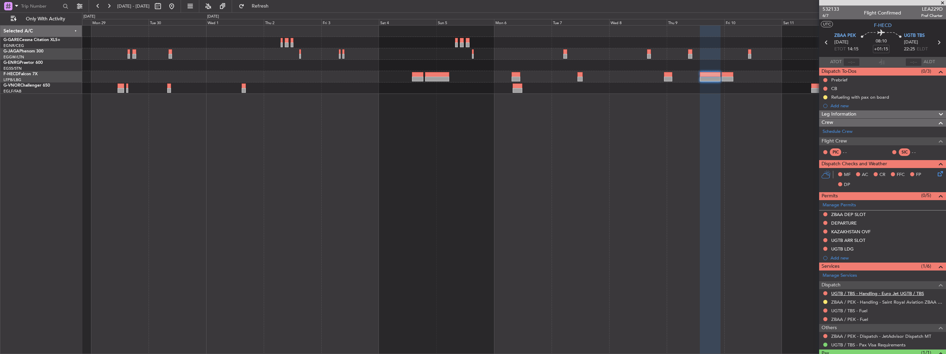
click at [849, 295] on mat-tooltip-component "UGTB / TBS - Handling - Euro Jet UGTB / TBS" at bounding box center [878, 304] width 91 height 18
click at [842, 292] on link "UGTB / TBS - Handling - Euro Jet UGTB / TBS" at bounding box center [878, 293] width 93 height 6
click at [277, 10] on button "Refresh" at bounding box center [256, 6] width 41 height 11
click at [275, 5] on span "Refresh" at bounding box center [260, 6] width 29 height 5
click at [938, 241] on img at bounding box center [940, 240] width 5 height 6
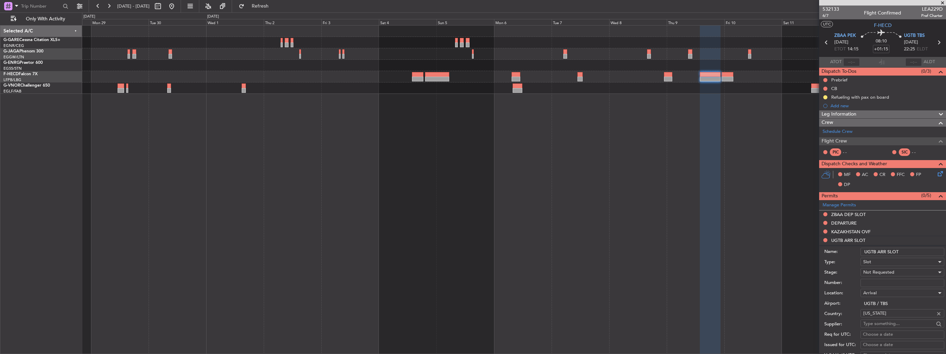
click at [907, 251] on input "UGTB ARR SLOT" at bounding box center [903, 252] width 84 height 8
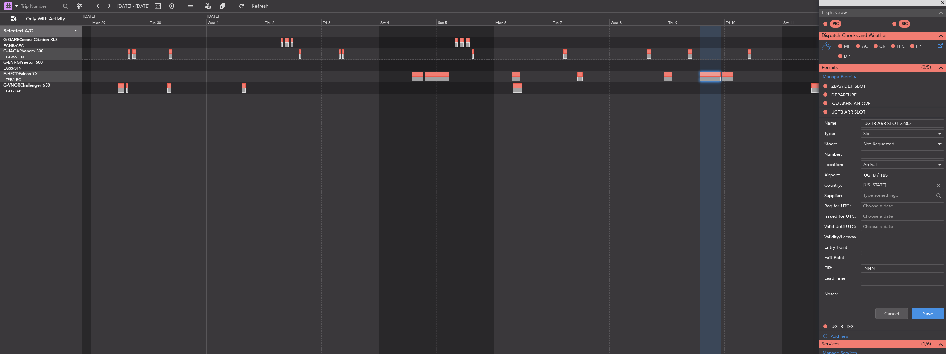
scroll to position [172, 0]
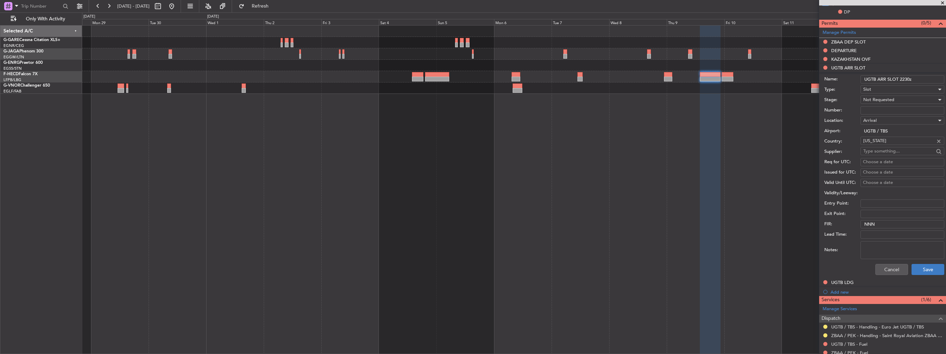
type input "UGTB ARR SLOT 2230z"
click at [916, 267] on button "Save" at bounding box center [928, 269] width 33 height 11
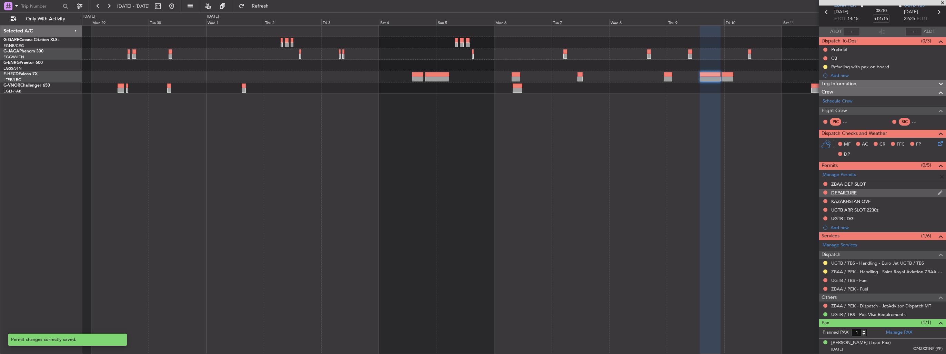
scroll to position [29, 0]
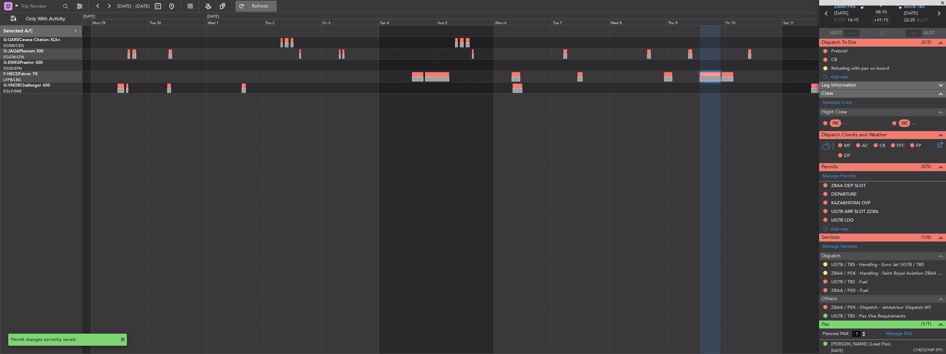
click at [275, 9] on span "Refresh" at bounding box center [260, 6] width 29 height 5
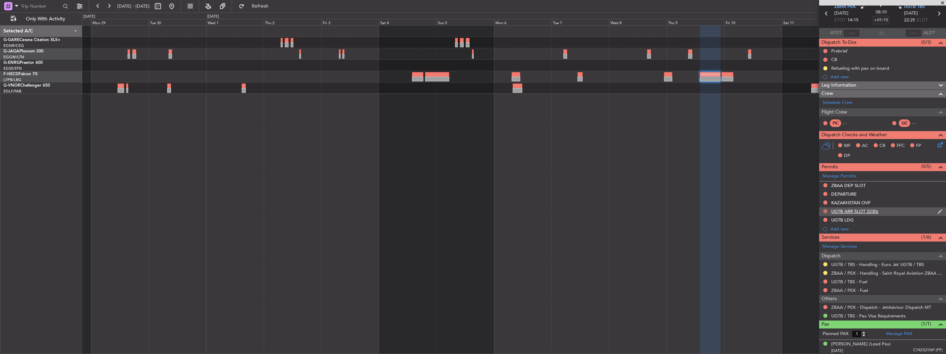
click at [826, 210] on button at bounding box center [826, 211] width 4 height 4
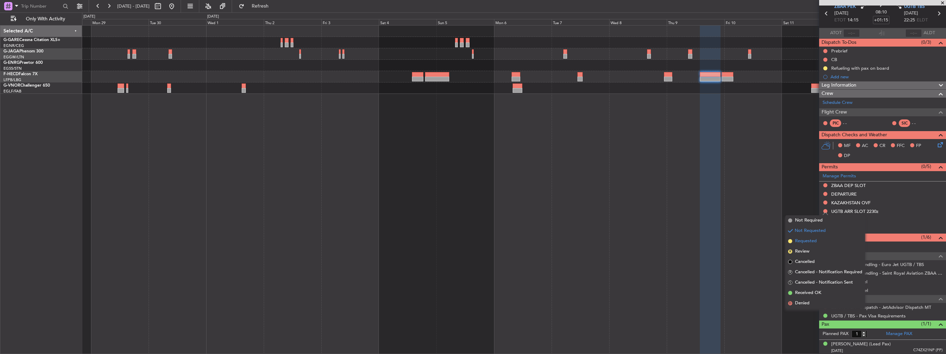
click at [807, 239] on span "Requested" at bounding box center [806, 241] width 22 height 7
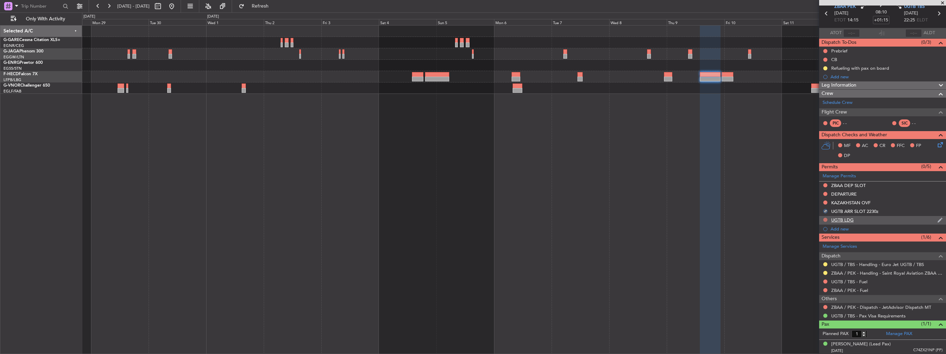
click at [825, 219] on button at bounding box center [826, 220] width 4 height 4
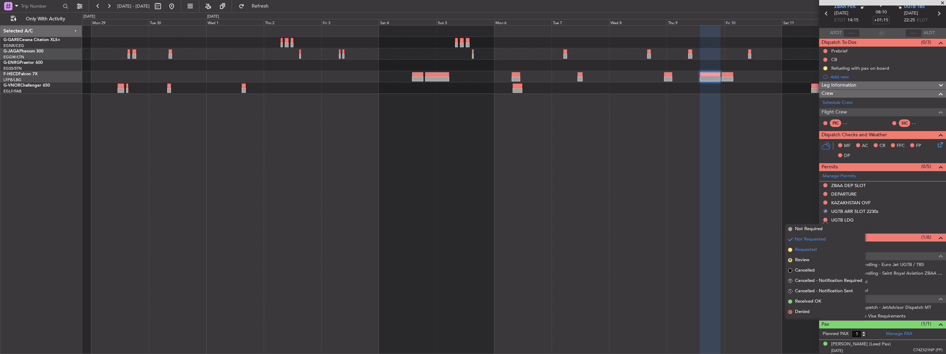
click at [809, 247] on span "Requested" at bounding box center [806, 249] width 22 height 7
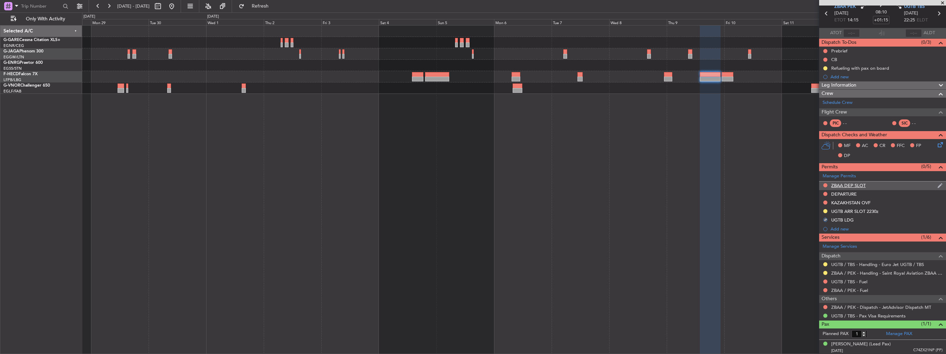
click at [932, 185] on div "ZBAA DEP SLOT" at bounding box center [882, 185] width 127 height 9
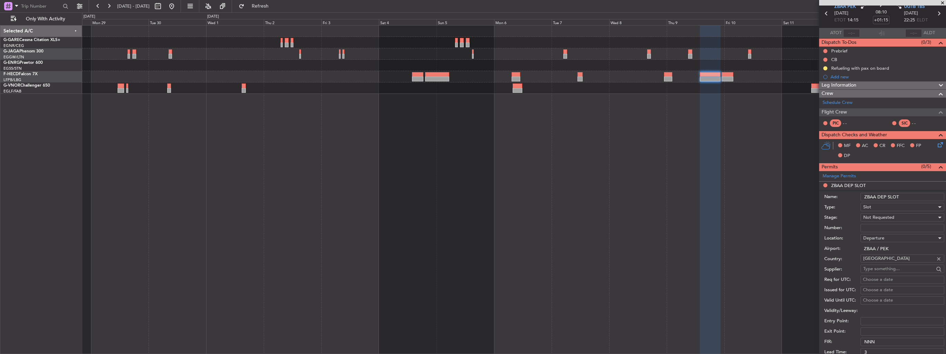
click at [919, 195] on input "ZBAA DEP SLOT" at bounding box center [903, 197] width 84 height 8
type input "ZBAA DEP SLOT 1400z"
click at [915, 217] on div "Not Requested" at bounding box center [900, 217] width 73 height 10
click at [891, 259] on span "Requested" at bounding box center [900, 262] width 72 height 10
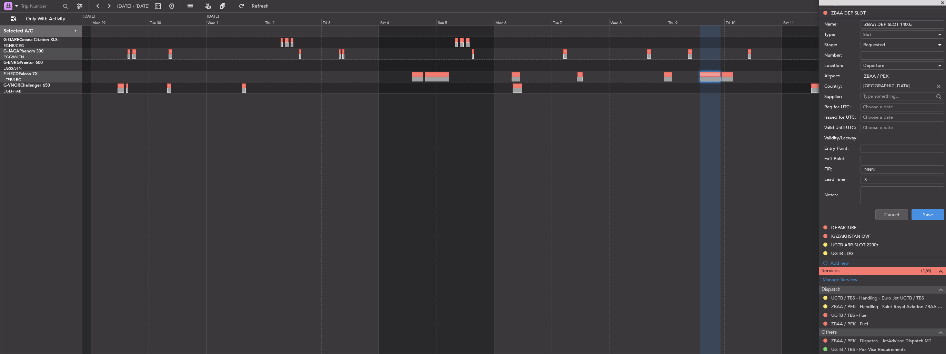
click at [922, 201] on textarea "Notes:" at bounding box center [903, 195] width 84 height 18
click at [921, 216] on button "Save" at bounding box center [928, 214] width 33 height 11
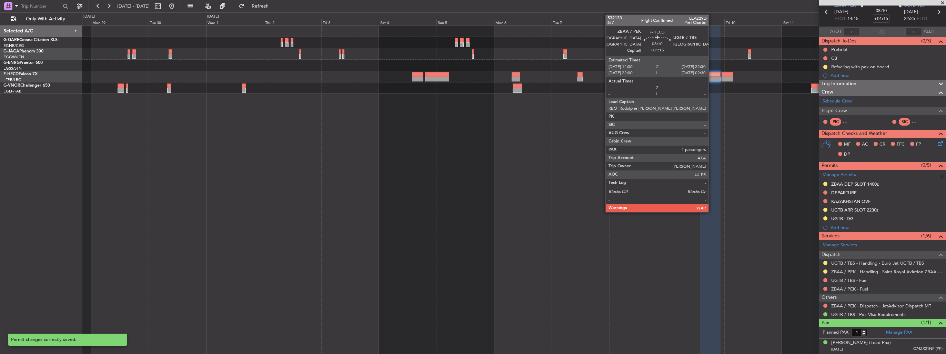
scroll to position [29, 0]
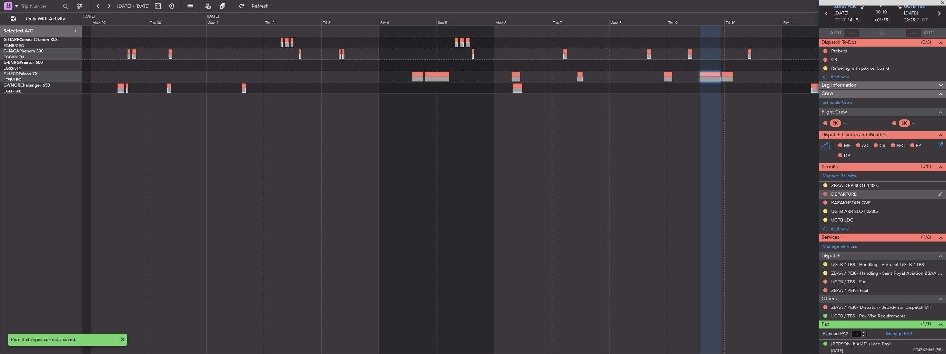
click at [826, 192] on button at bounding box center [826, 194] width 4 height 4
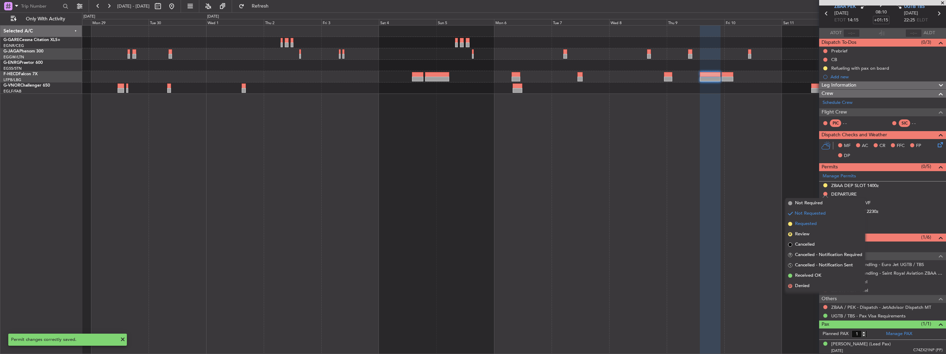
click at [803, 224] on span "Requested" at bounding box center [806, 223] width 22 height 7
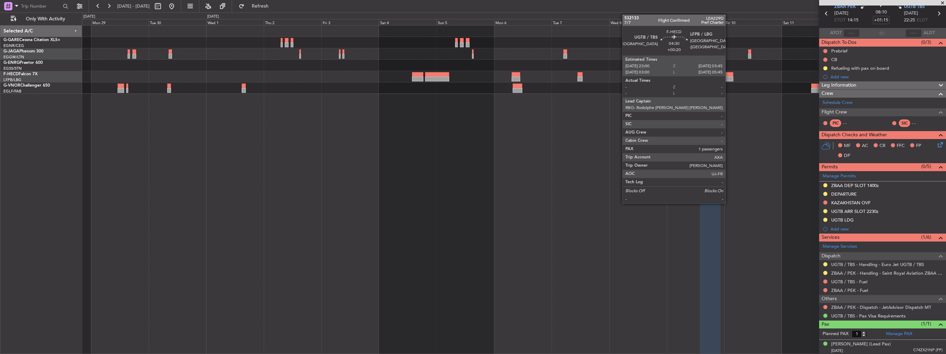
click at [729, 76] on div at bounding box center [728, 74] width 12 height 5
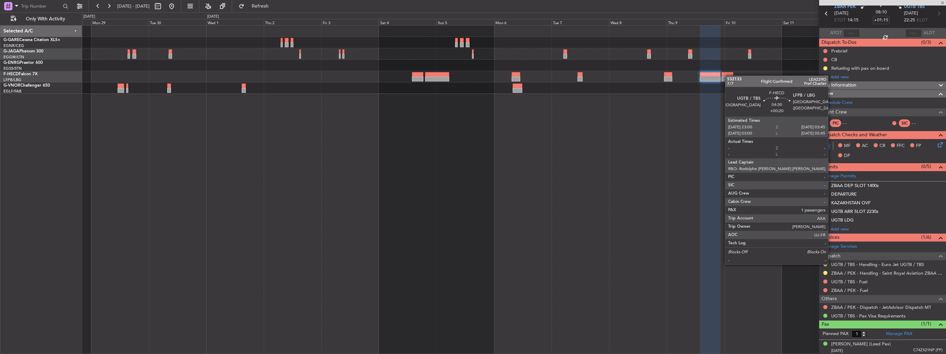
type input "+00:20"
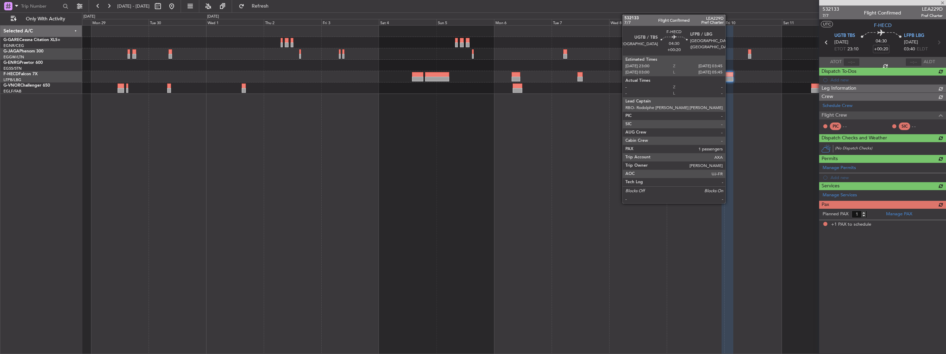
scroll to position [0, 0]
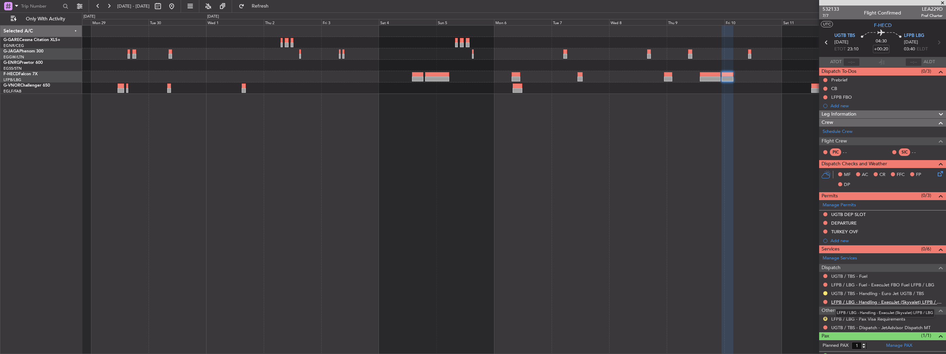
click at [839, 299] on link "LFPB / LBG - Handling - ExecuJet (Skyvalet) LFPB / LBG" at bounding box center [887, 302] width 111 height 6
click at [273, 4] on span "Refresh" at bounding box center [260, 6] width 29 height 5
click at [938, 214] on img at bounding box center [940, 214] width 5 height 6
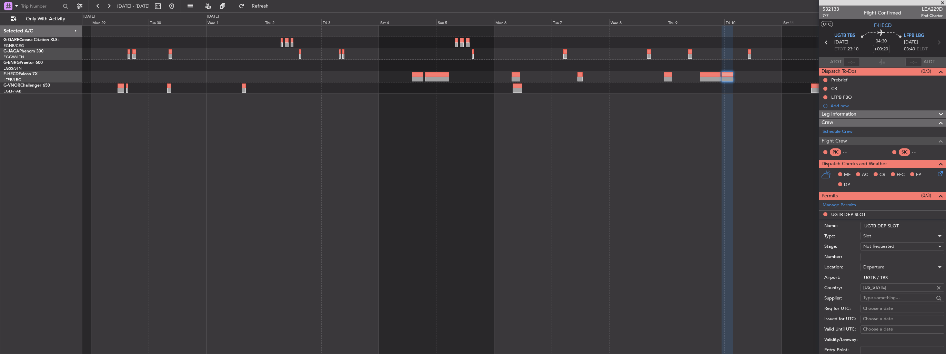
click at [916, 223] on input "UGTB DEP SLOT" at bounding box center [903, 226] width 84 height 8
type input "UGTB DEP SLOT 2300z"
click at [890, 246] on span "Not Requested" at bounding box center [879, 246] width 31 height 6
click at [879, 288] on span "Requested" at bounding box center [900, 291] width 72 height 10
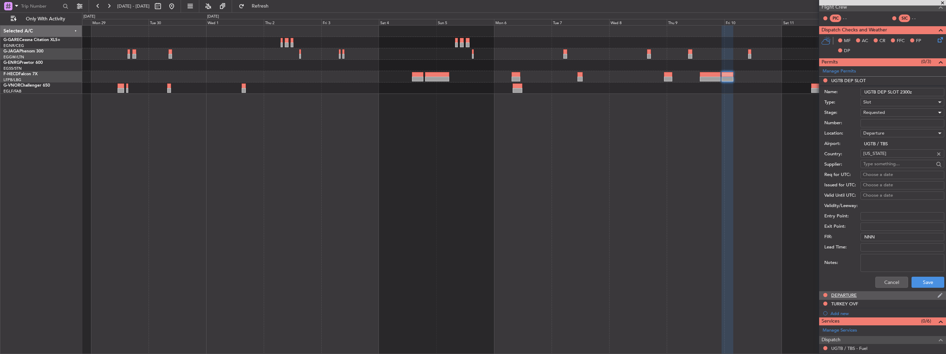
scroll to position [172, 0]
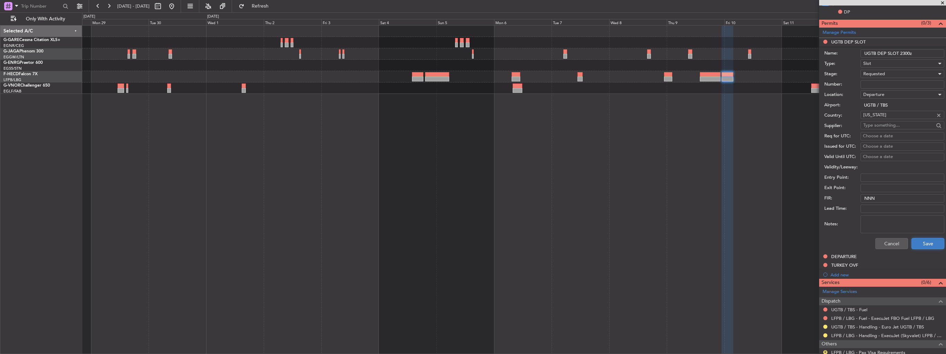
click at [917, 240] on button "Save" at bounding box center [928, 243] width 33 height 11
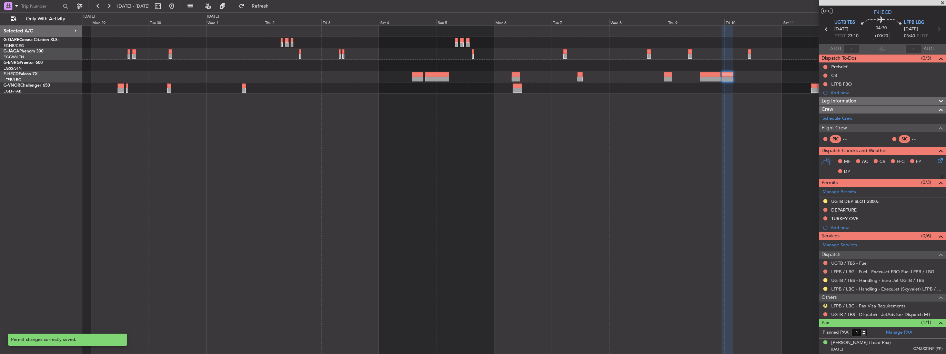
scroll to position [12, 0]
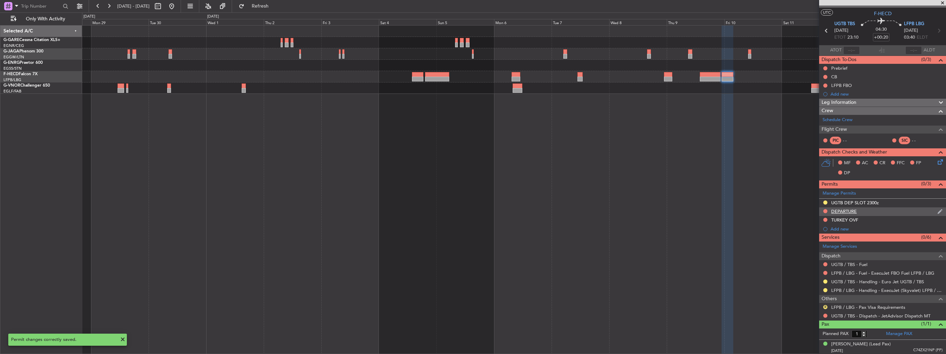
click at [823, 211] on div at bounding box center [826, 211] width 6 height 6
click at [824, 211] on button at bounding box center [826, 211] width 4 height 4
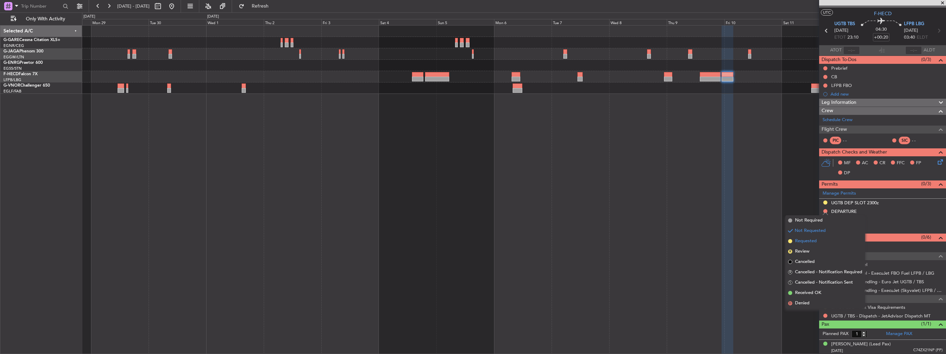
click at [803, 240] on span "Requested" at bounding box center [806, 241] width 22 height 7
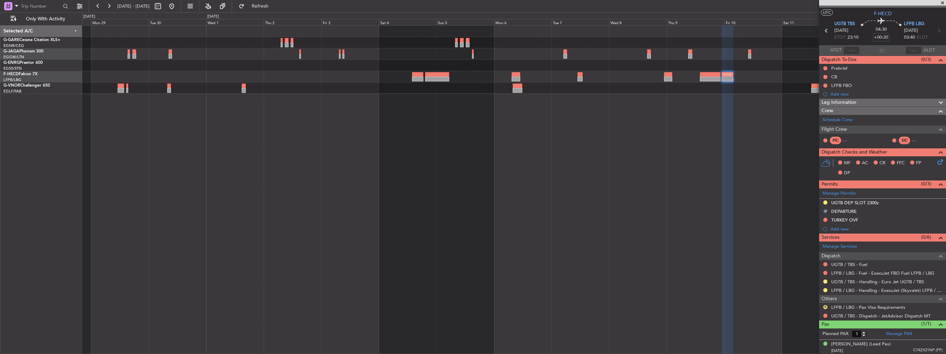
scroll to position [0, 0]
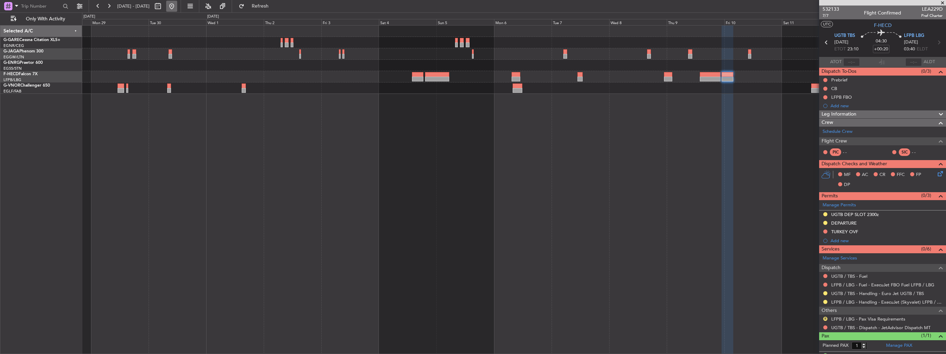
click at [177, 6] on button at bounding box center [171, 6] width 11 height 11
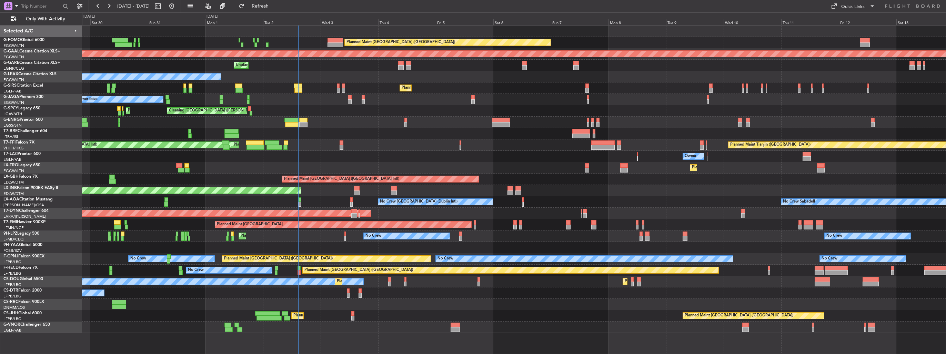
click at [391, 143] on div "Planned Maint London (Luton) Planned Maint Dusseldorf Unplanned Maint Chester O…" at bounding box center [514, 179] width 864 height 307
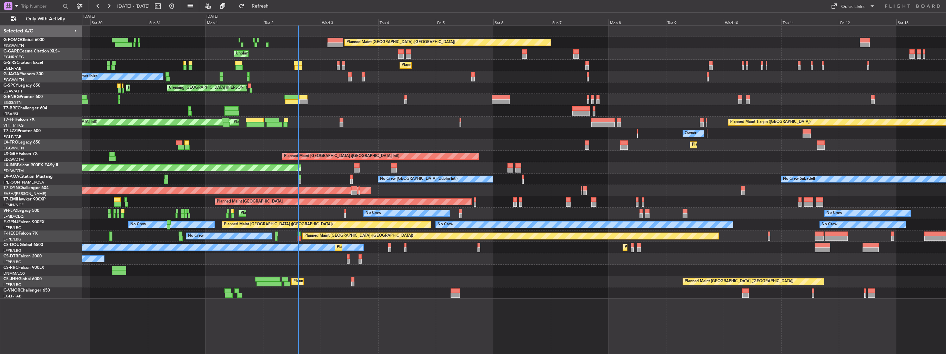
click at [116, 94] on div "Planned Maint London (Luton) Unplanned Maint Chester Planned Maint London (Farn…" at bounding box center [514, 162] width 864 height 273
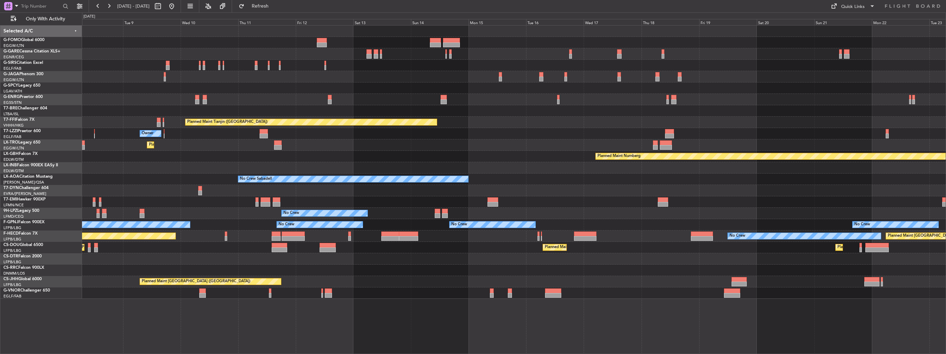
click at [104, 86] on div "Planned Maint London (Luton) Planned Maint London (Farnborough) Planned Maint T…" at bounding box center [514, 162] width 864 height 273
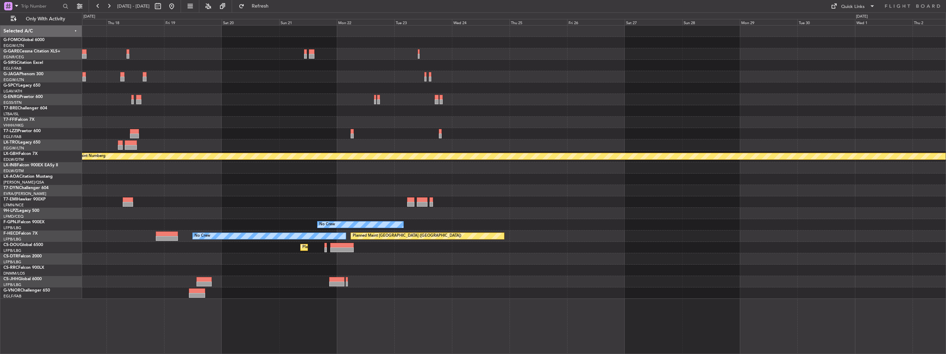
click at [159, 92] on div "Planned Maint Tianjin (Binhai) Planned Maint Nurnberg No Crew Sabadell No Crew …" at bounding box center [514, 162] width 864 height 273
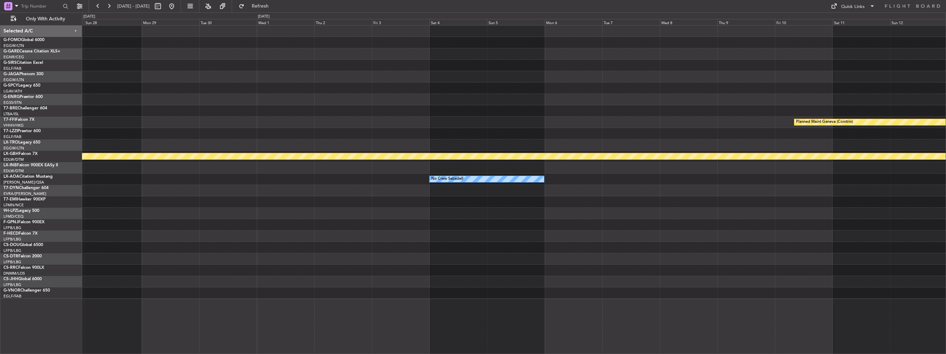
click at [80, 73] on div "Planned Maint Geneva (Cointrin) Planned Maint Nurnberg No Crew Sabadell Planned…" at bounding box center [473, 182] width 946 height 341
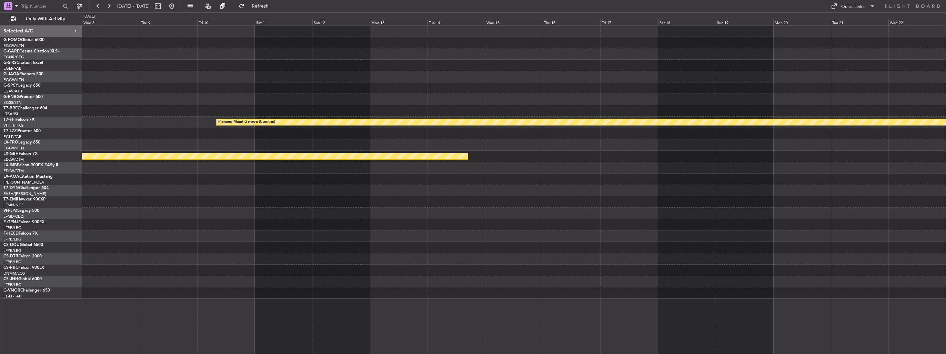
click at [213, 77] on div "Planned Maint Geneva (Cointrin) Planned Maint Nurnberg No Crew Sabadell" at bounding box center [514, 162] width 864 height 273
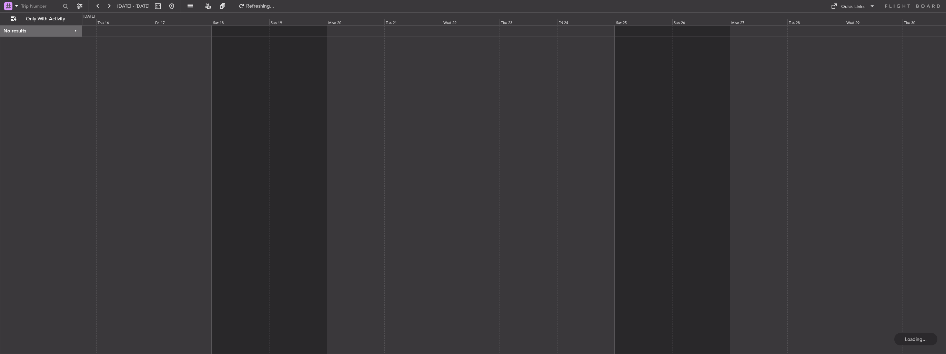
click at [632, 112] on div at bounding box center [514, 189] width 864 height 329
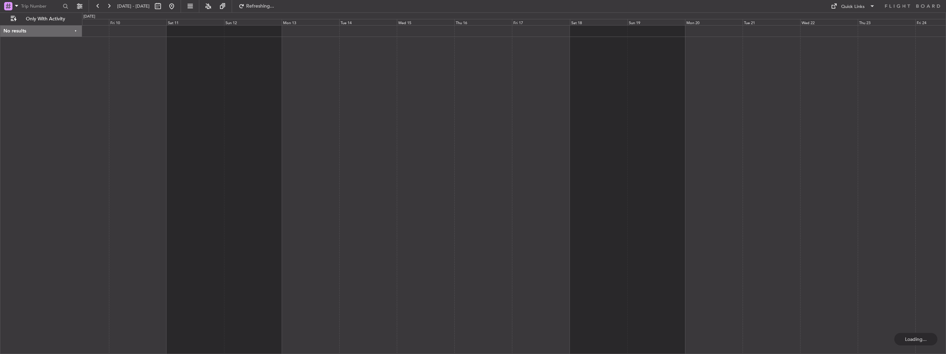
click at [590, 97] on div at bounding box center [514, 189] width 864 height 329
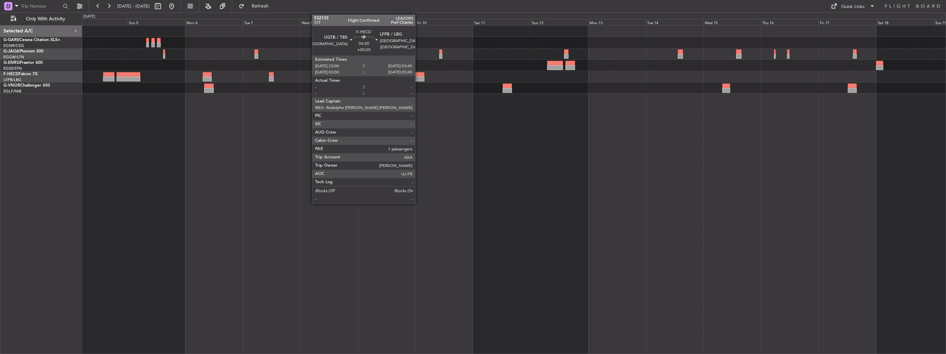
click at [418, 77] on div at bounding box center [419, 79] width 12 height 5
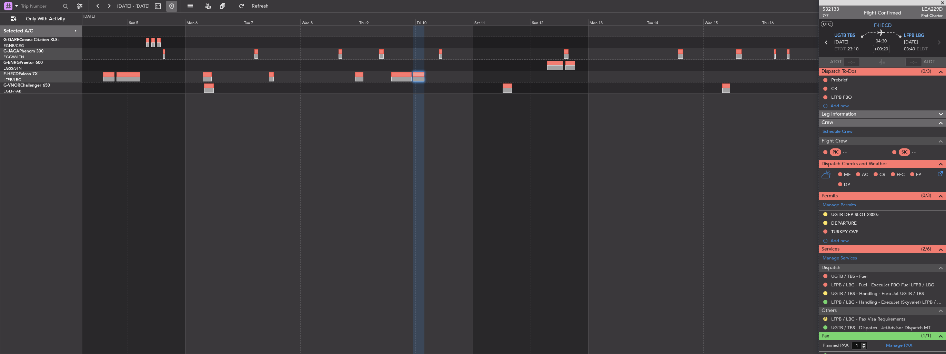
click at [177, 7] on button at bounding box center [171, 6] width 11 height 11
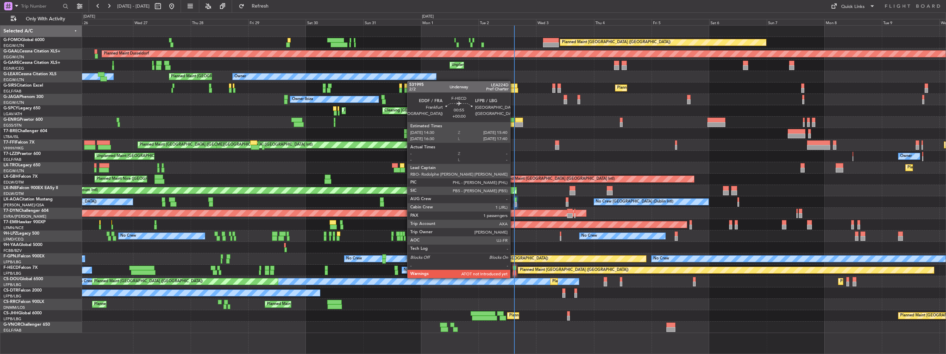
click at [514, 271] on div at bounding box center [514, 272] width 3 height 5
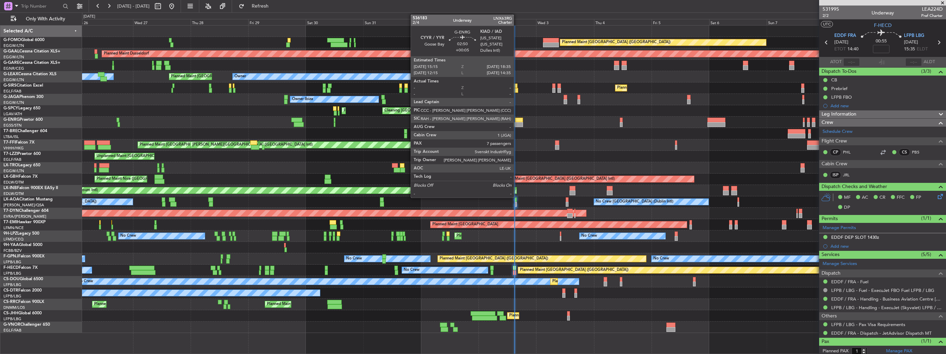
click at [517, 126] on div at bounding box center [519, 124] width 8 height 5
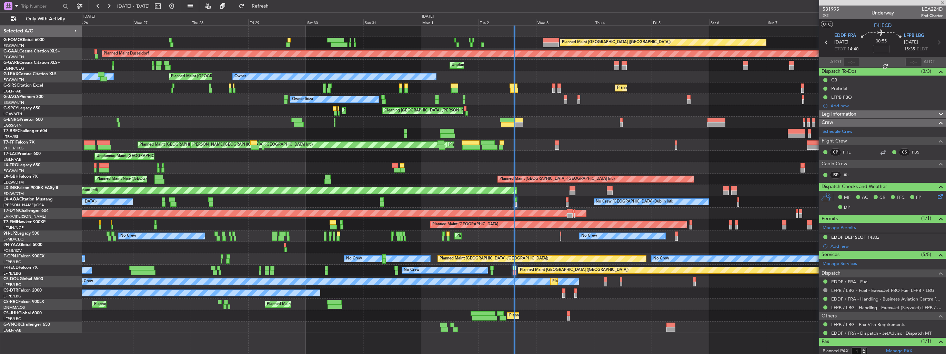
type input "+00:05"
type input "7"
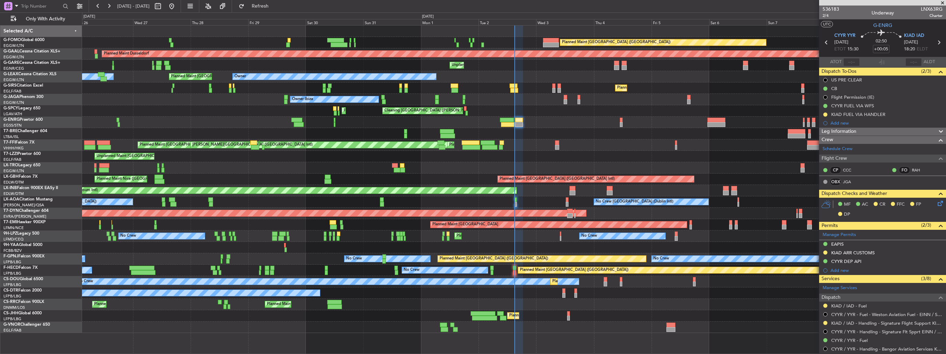
click at [483, 118] on div "Planned Maint London (Luton) Planned Maint Dusseldorf Unplanned Maint Chester P…" at bounding box center [514, 179] width 864 height 307
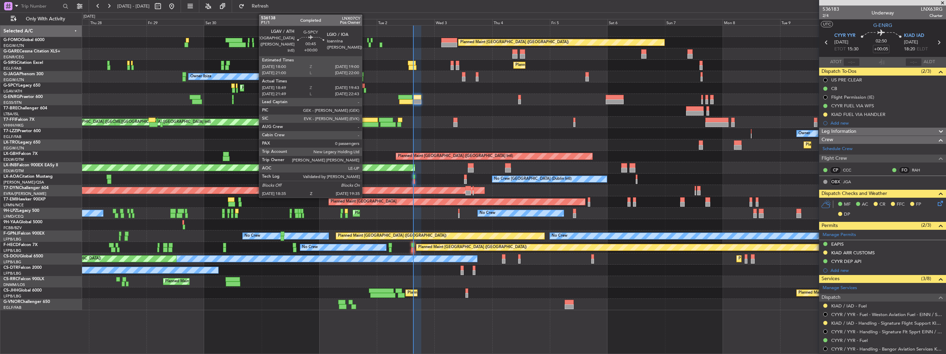
click at [365, 89] on div at bounding box center [365, 90] width 2 height 5
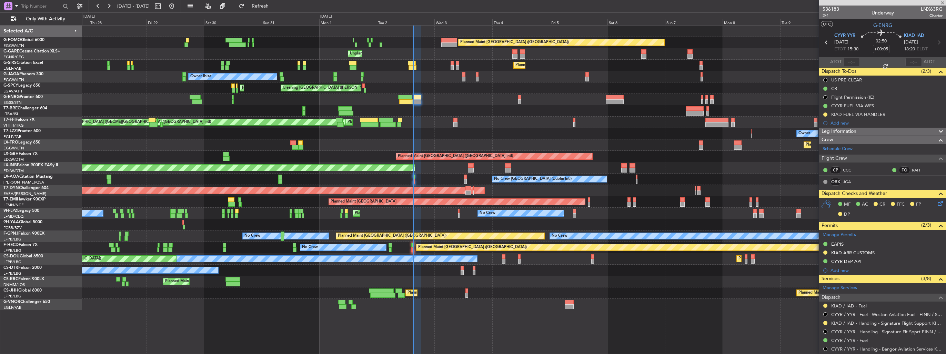
type input "18:49"
type input "19:28"
type input "0"
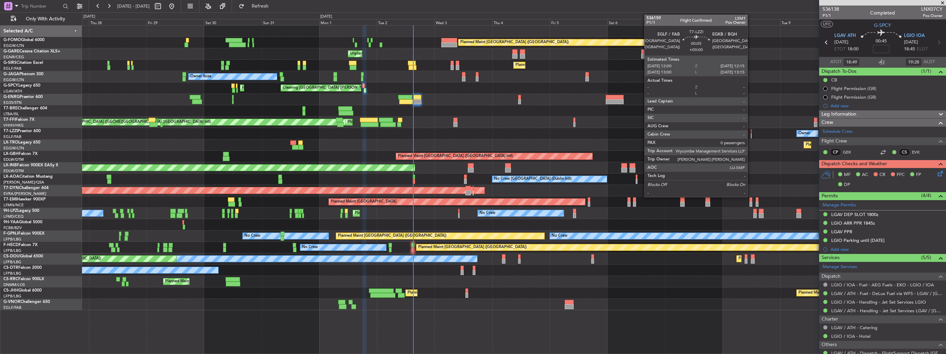
click at [751, 135] on div at bounding box center [751, 135] width 1 height 5
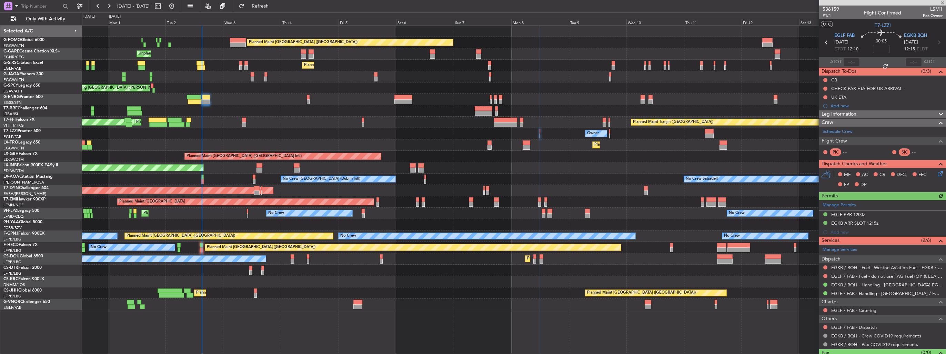
click at [539, 147] on div "Planned Maint [GEOGRAPHIC_DATA] ([GEOGRAPHIC_DATA]) Unplanned Maint [PERSON_NAM…" at bounding box center [514, 168] width 864 height 285
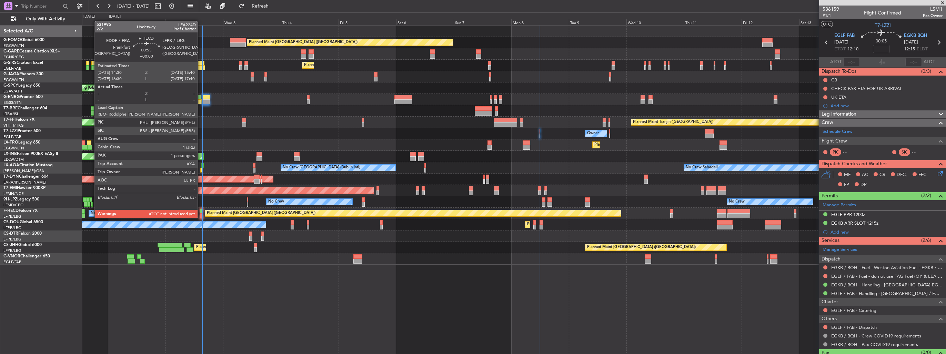
click at [201, 211] on div at bounding box center [201, 211] width 3 height 5
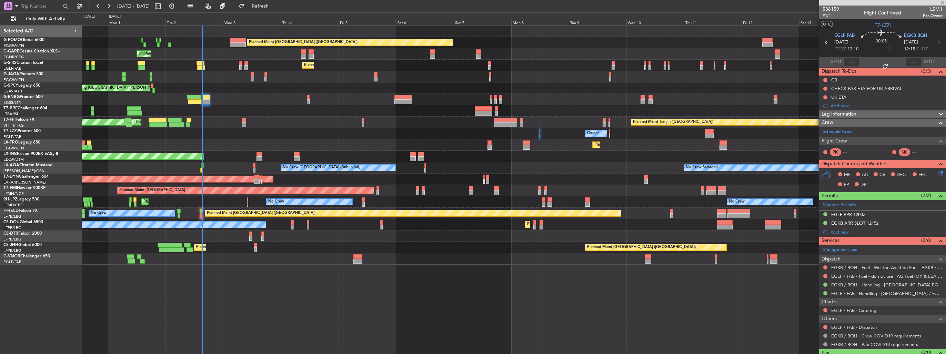
type input "1"
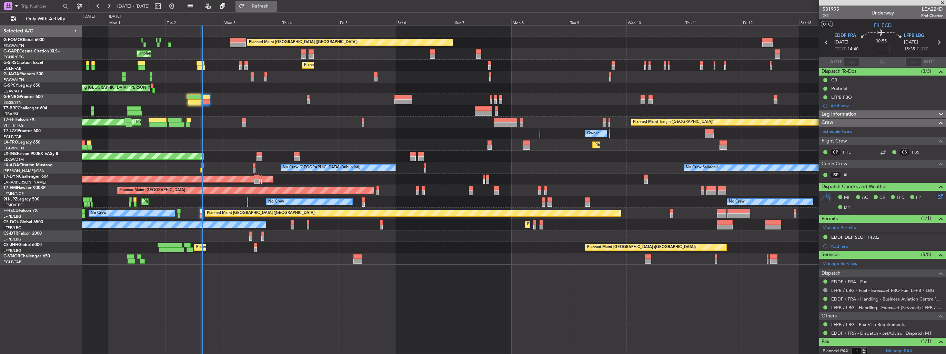
click at [271, 9] on button "Refresh" at bounding box center [256, 6] width 41 height 11
type input "15:13"
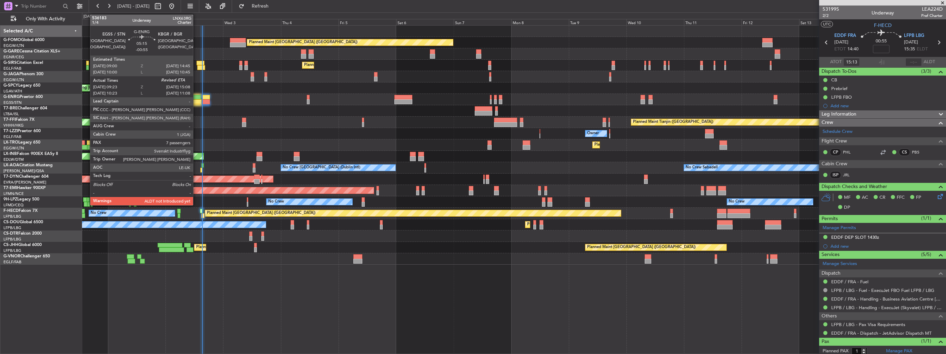
click at [193, 99] on div at bounding box center [194, 97] width 14 height 5
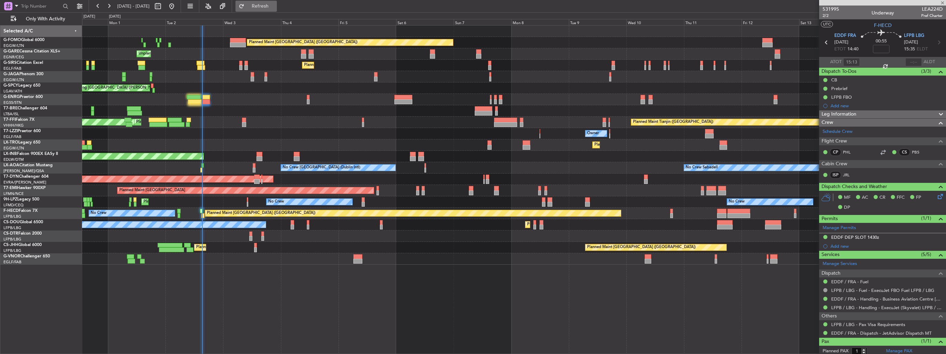
type input "-00:55"
type input "09:38"
type input "7"
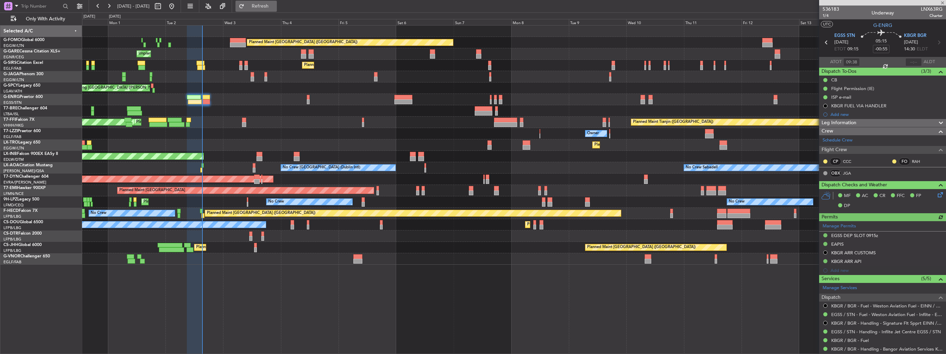
click at [275, 7] on span "Refresh" at bounding box center [260, 6] width 29 height 5
click at [916, 64] on input "text" at bounding box center [914, 62] width 17 height 8
type input "15:15"
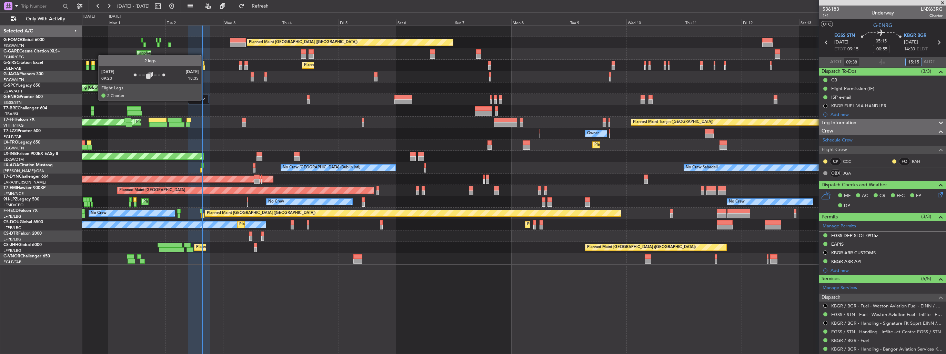
click at [205, 100] on div at bounding box center [198, 99] width 21 height 8
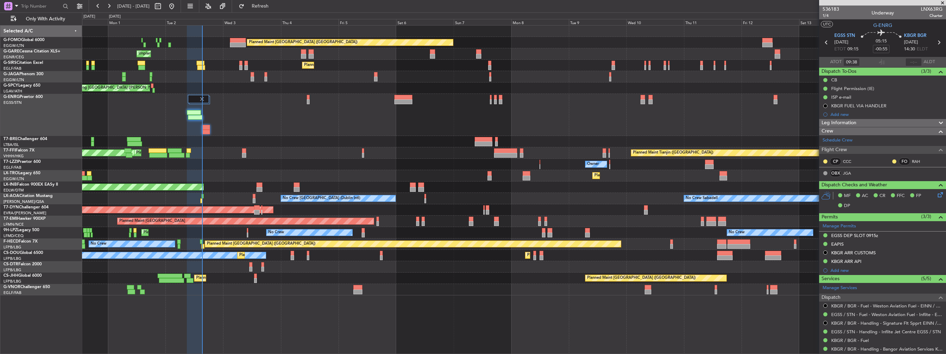
type input "15:15"
